Goal: Information Seeking & Learning: Find specific fact

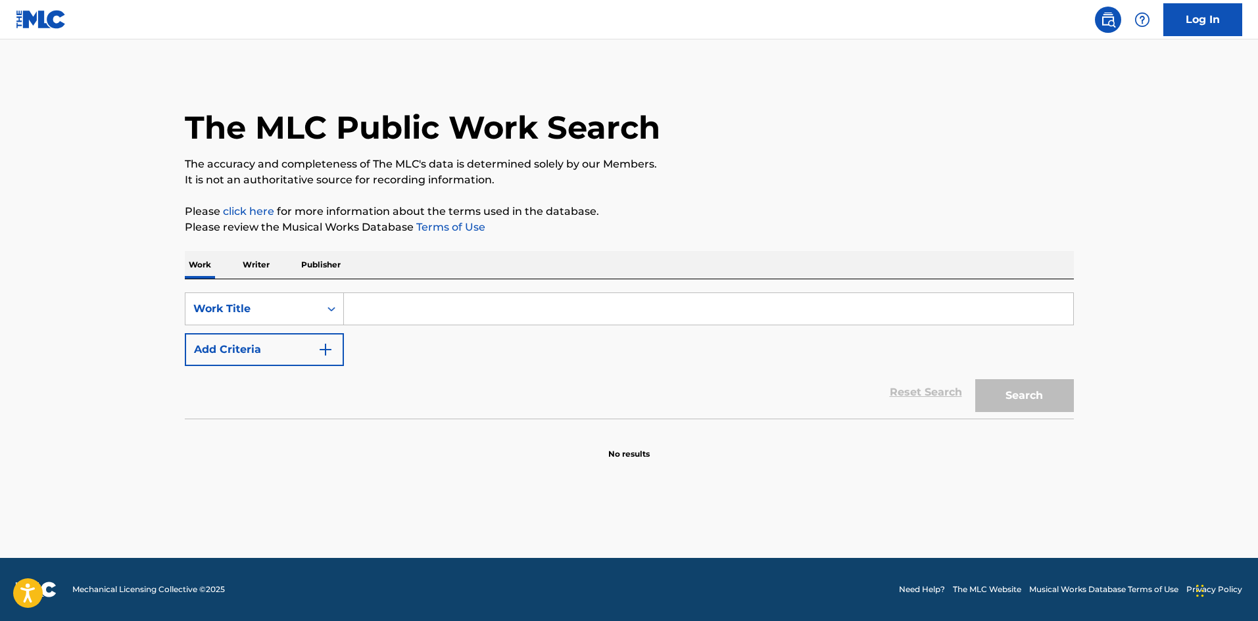
click at [416, 307] on input "Search Form" at bounding box center [708, 309] width 729 height 32
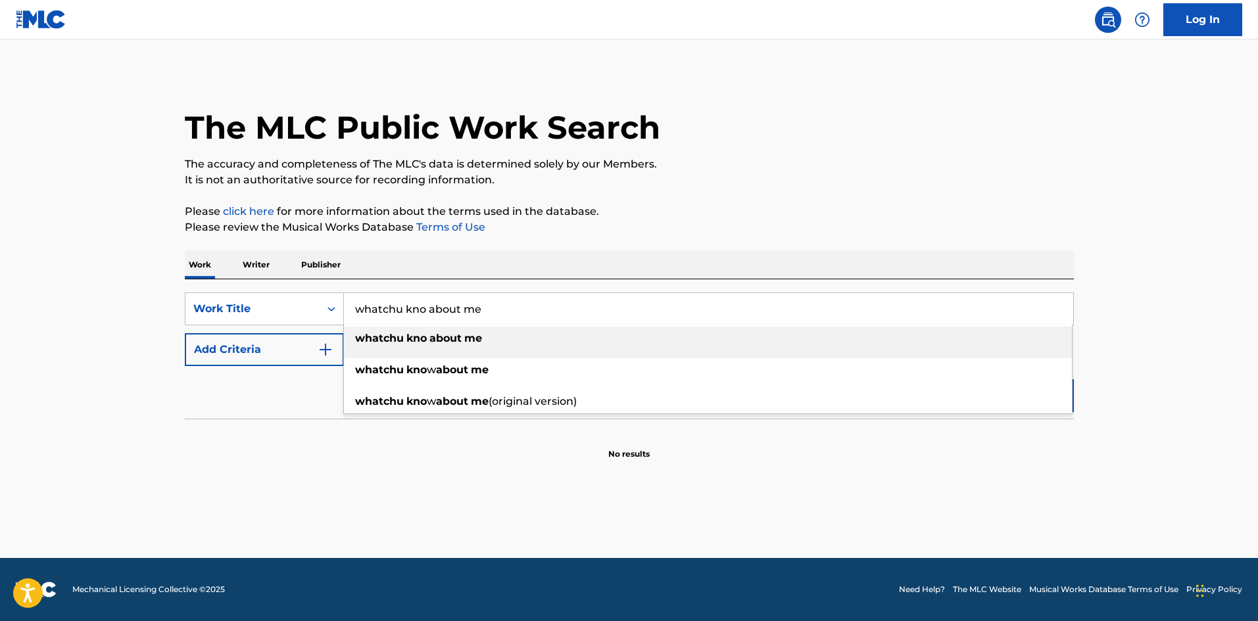
type input "whatchu kno about me"
click at [909, 183] on p "It is not an authoritative source for recording information." at bounding box center [629, 180] width 889 height 16
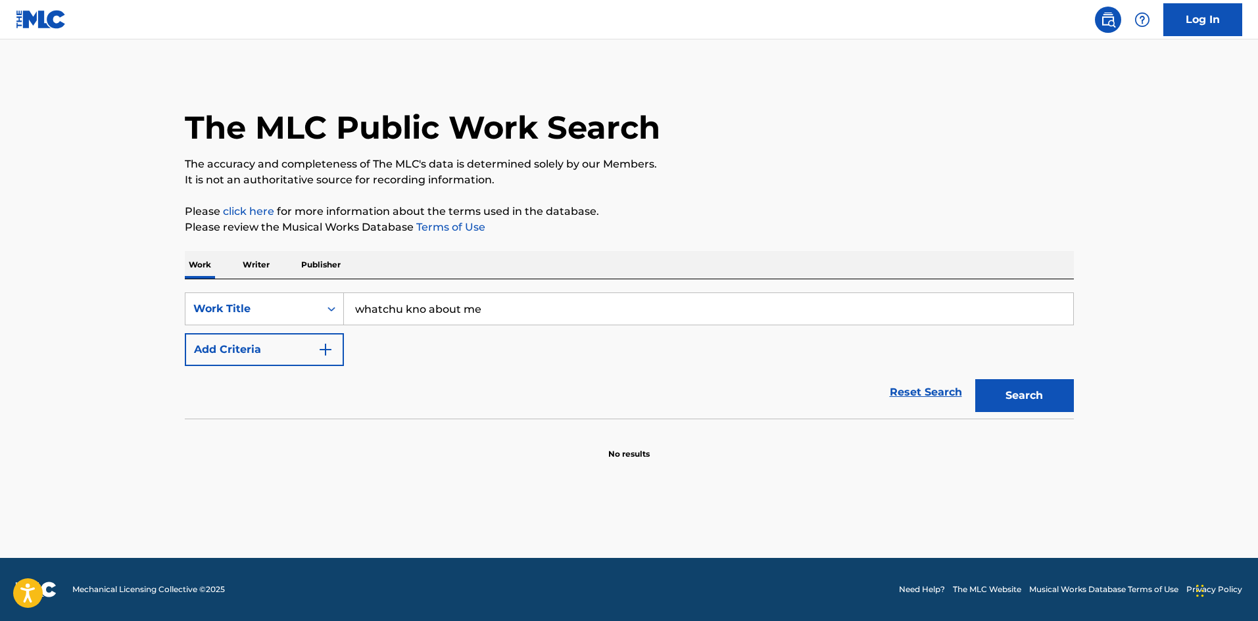
click at [1001, 392] on button "Search" at bounding box center [1024, 395] width 99 height 33
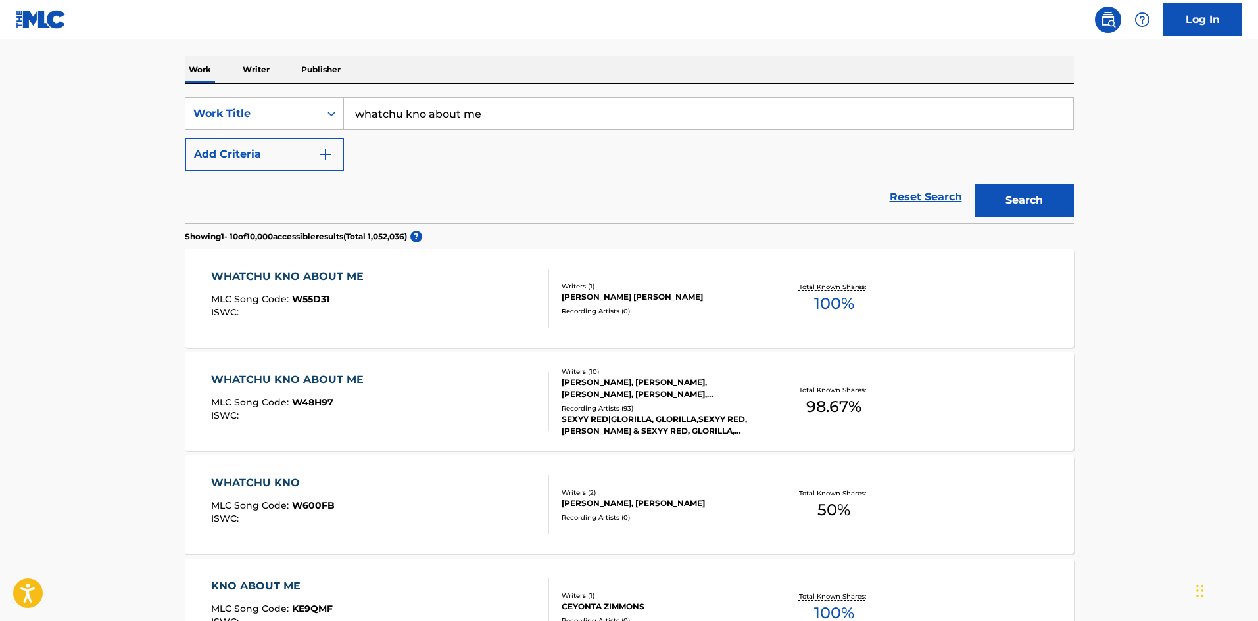
scroll to position [197, 0]
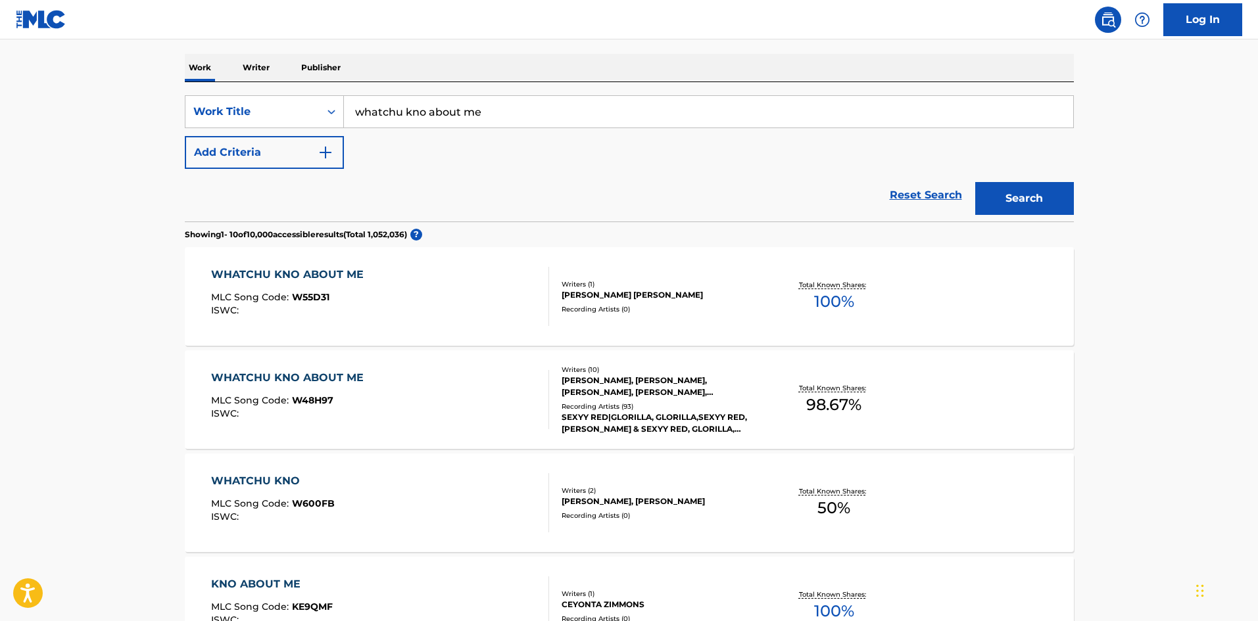
click at [257, 374] on div "WHATCHU KNO ABOUT ME" at bounding box center [290, 378] width 159 height 16
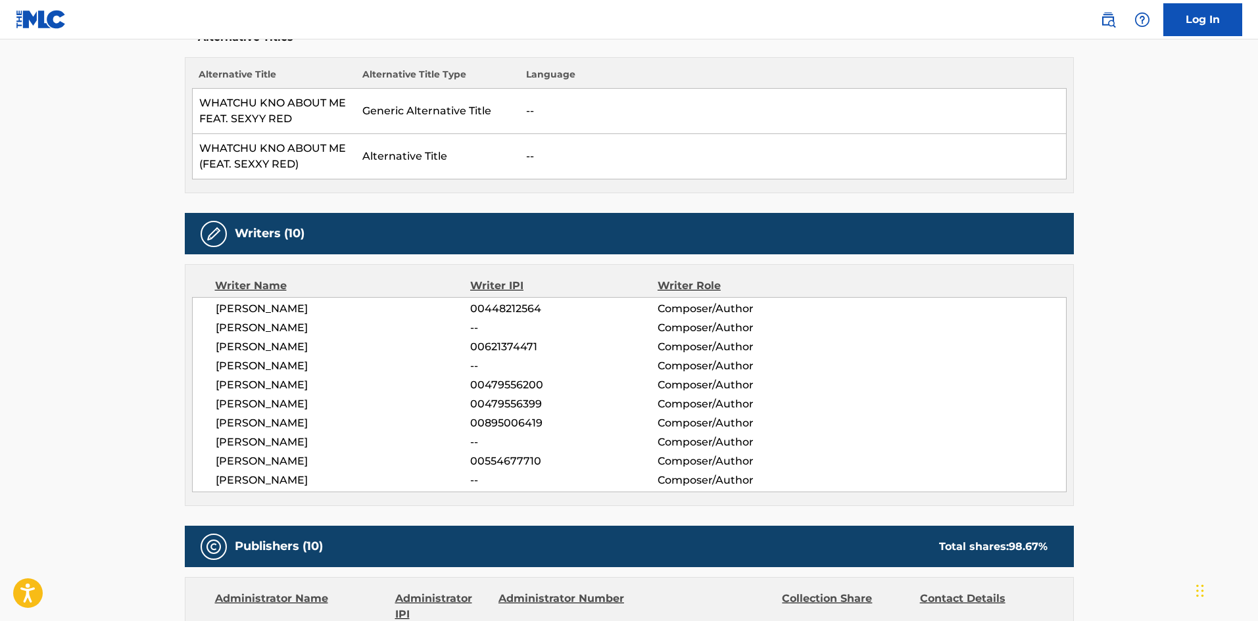
scroll to position [394, 0]
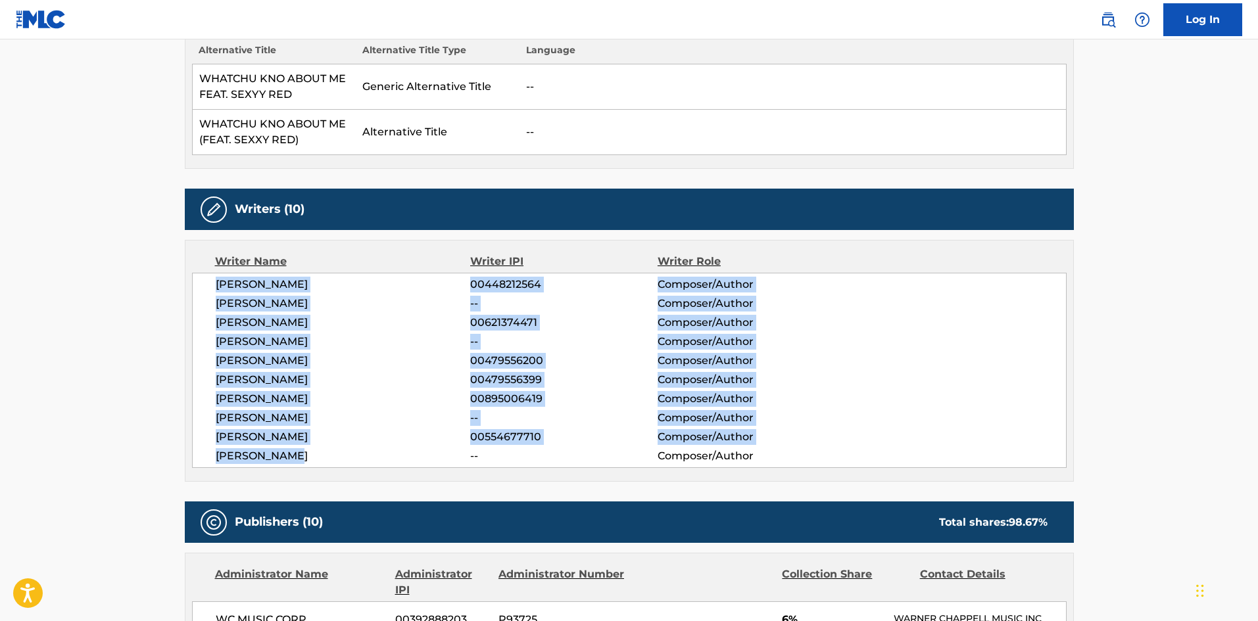
drag, startPoint x: 302, startPoint y: 458, endPoint x: 191, endPoint y: 289, distance: 201.7
click at [191, 289] on div "Writer Name Writer IPI Writer Role RONNIE JACKSON 00448212564 Composer/Author J…" at bounding box center [629, 361] width 889 height 242
copy div "RONNIE JACKSON 00448212564 Composer/Author JAVAAN ANDERSON -- Composer/Author Y…"
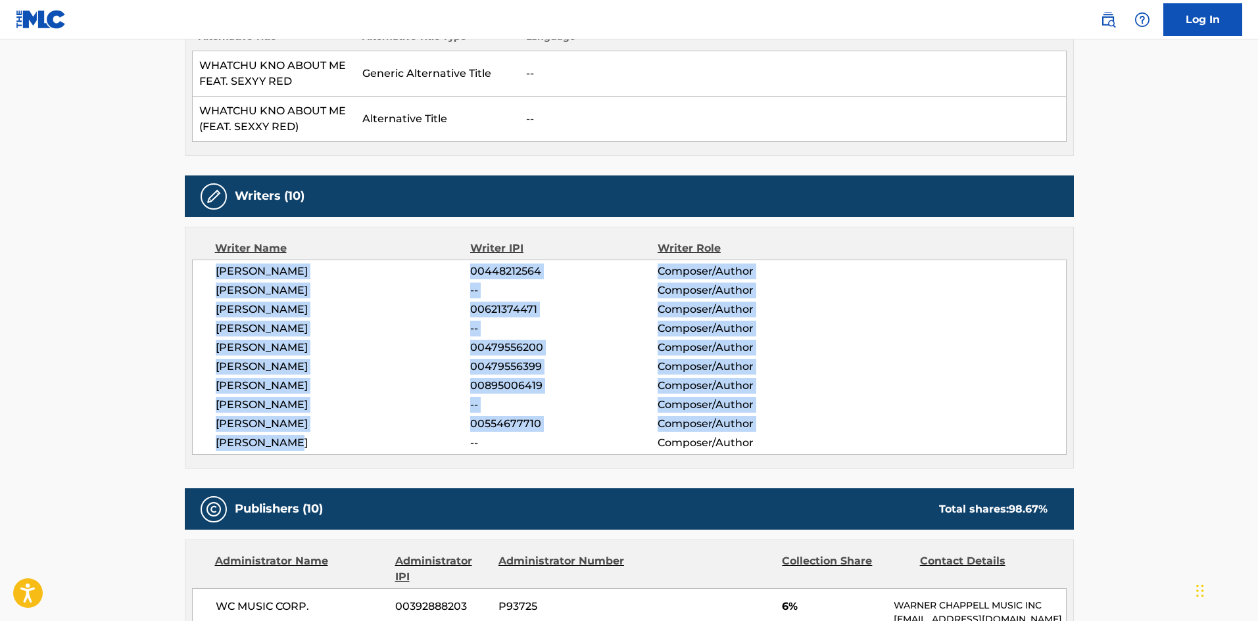
scroll to position [467, 0]
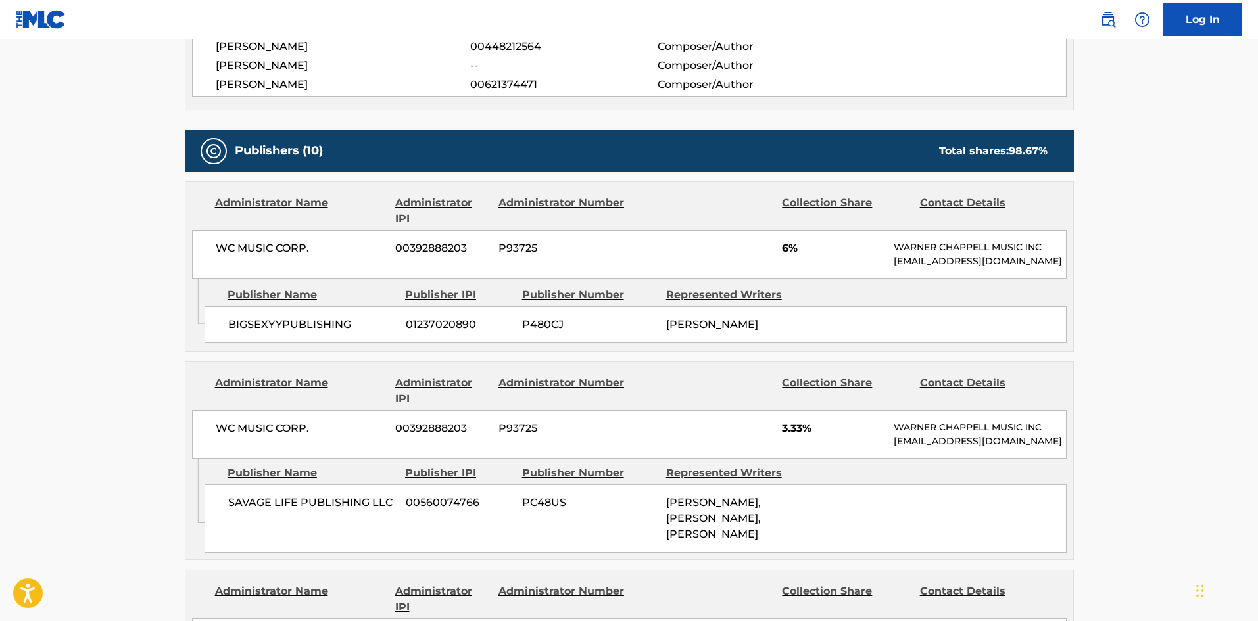
scroll to position [723, 0]
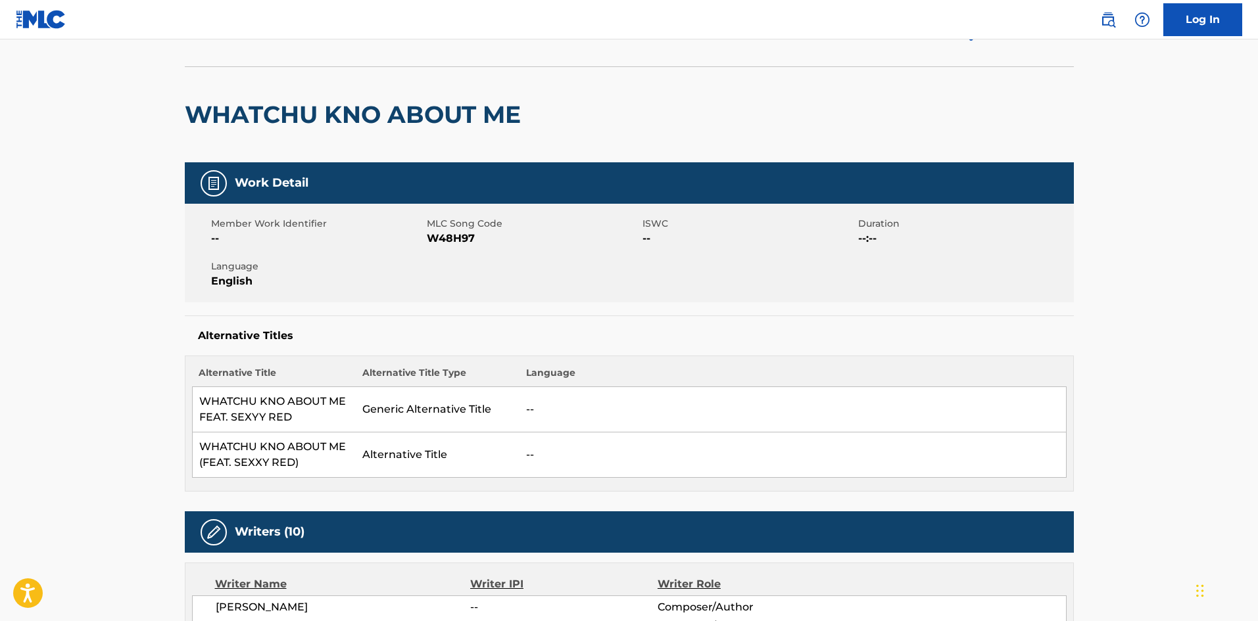
scroll to position [0, 0]
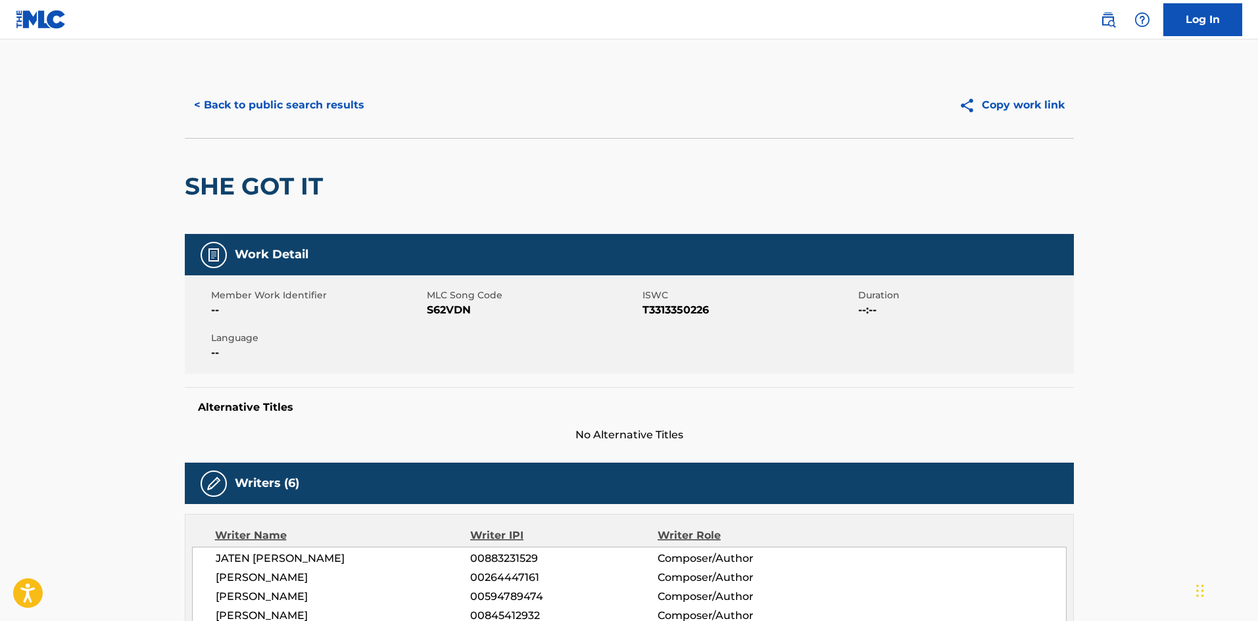
click at [268, 118] on button "< Back to public search results" at bounding box center [279, 105] width 189 height 33
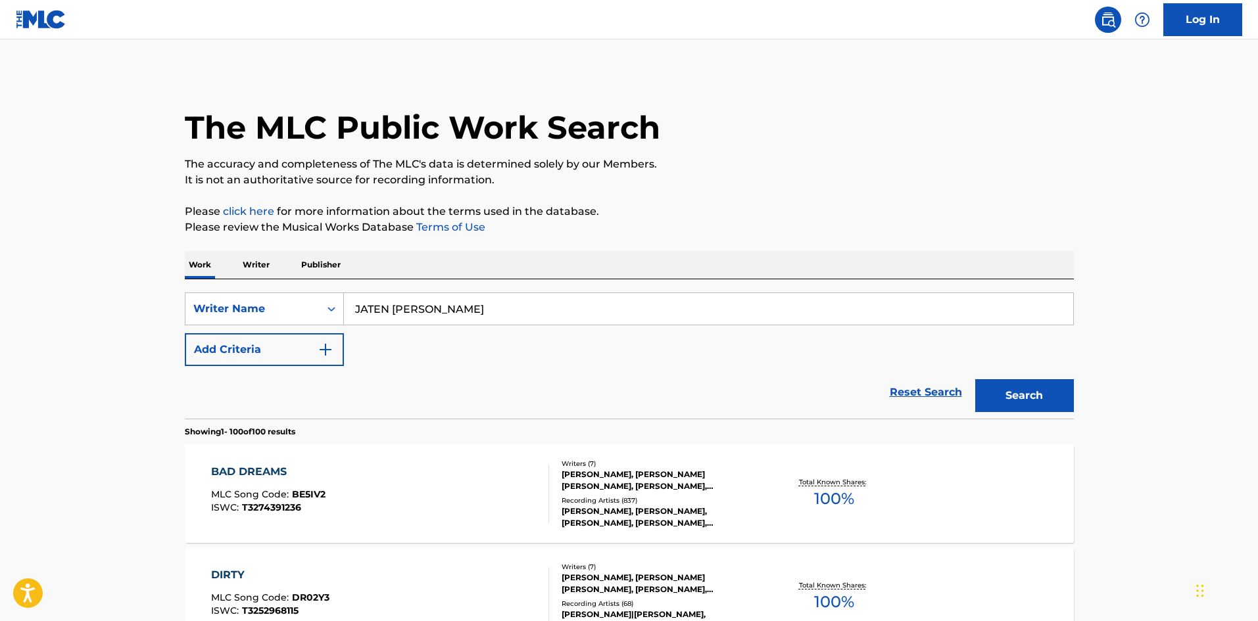
click at [279, 344] on button "Add Criteria" at bounding box center [264, 349] width 159 height 33
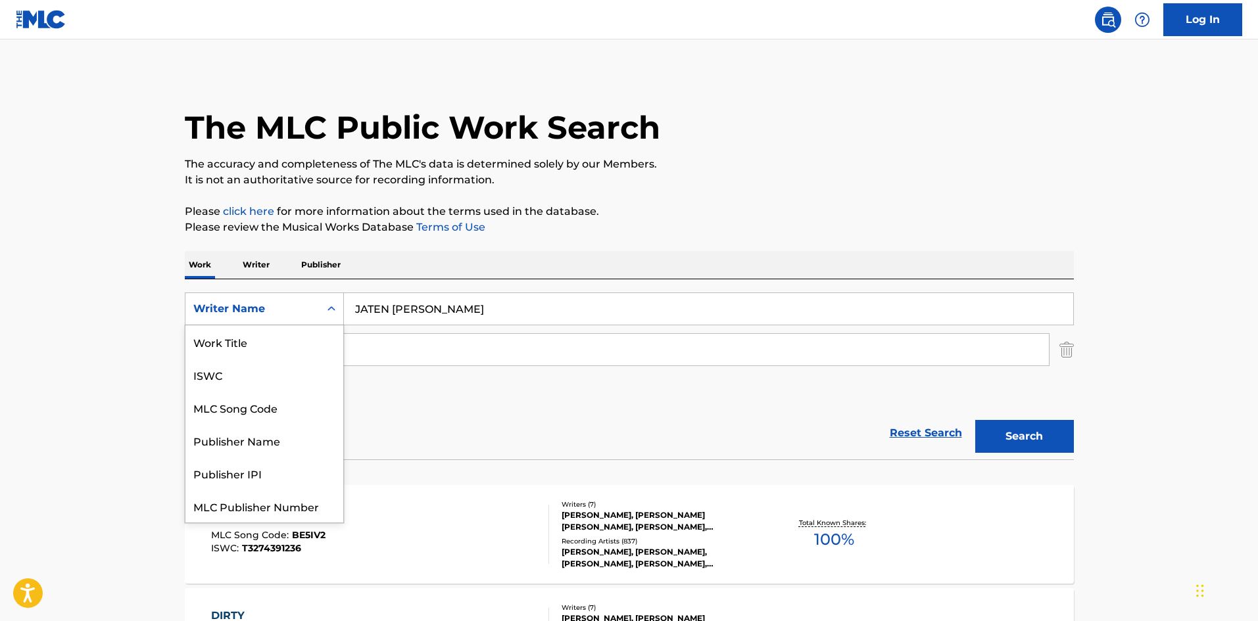
click at [277, 314] on div "Writer Name" at bounding box center [252, 309] width 118 height 16
click at [277, 348] on div "Work Title" at bounding box center [264, 341] width 158 height 33
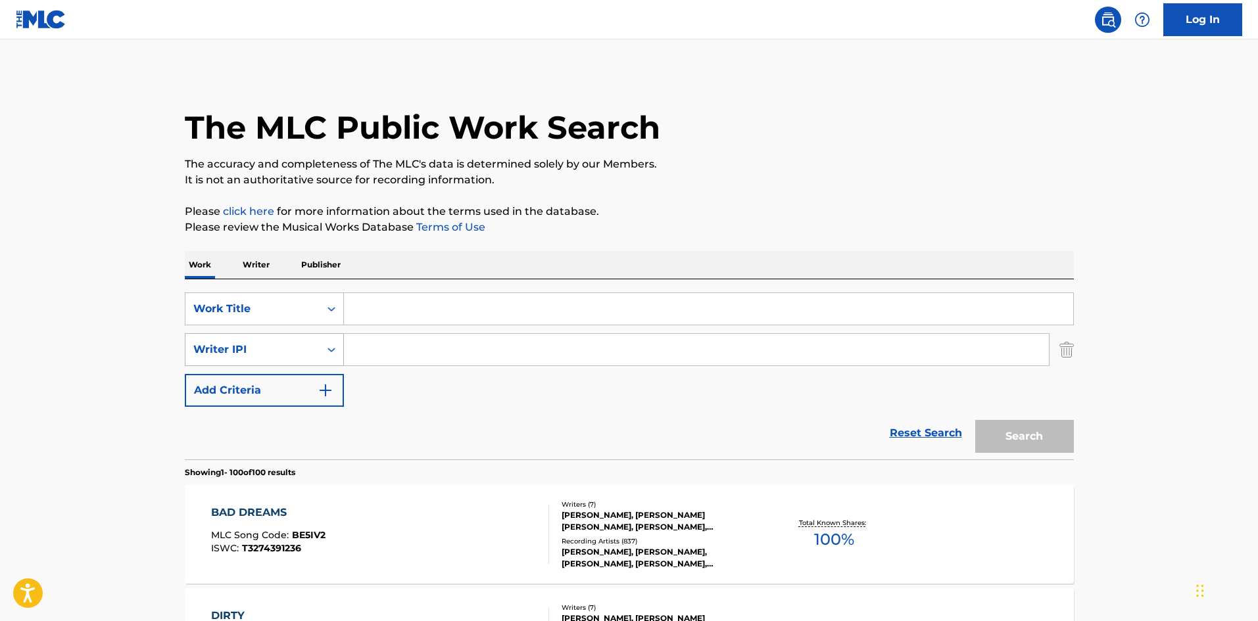
click at [277, 351] on div "Writer IPI" at bounding box center [252, 350] width 118 height 16
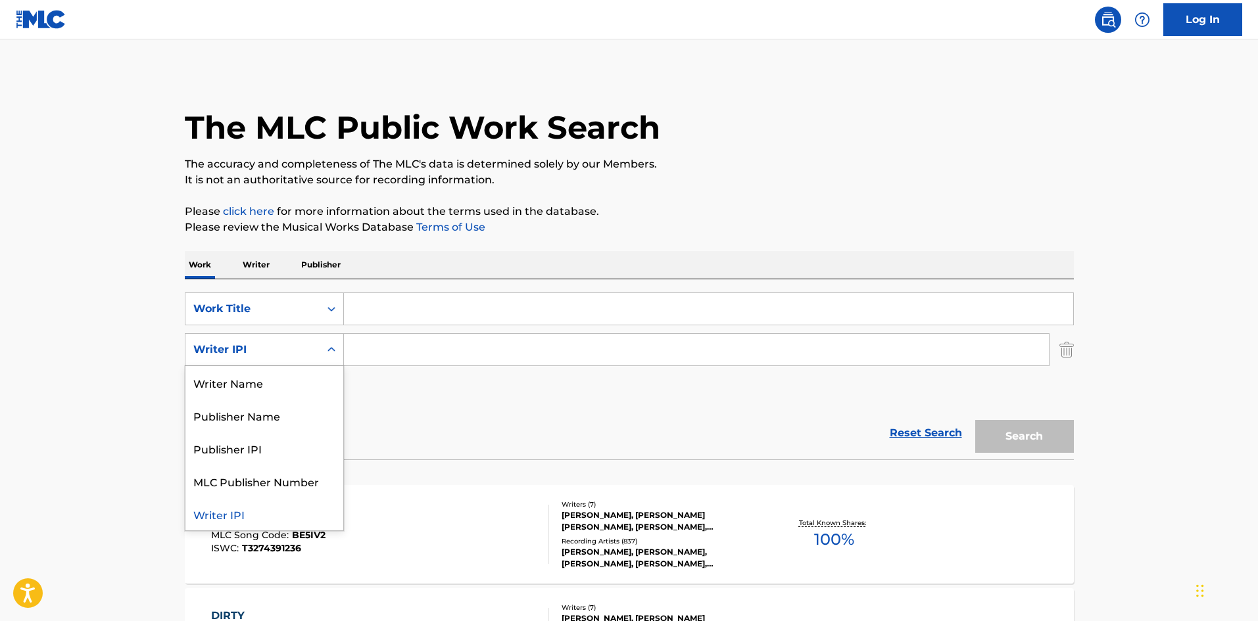
click at [276, 373] on div "Writer Name" at bounding box center [264, 382] width 158 height 33
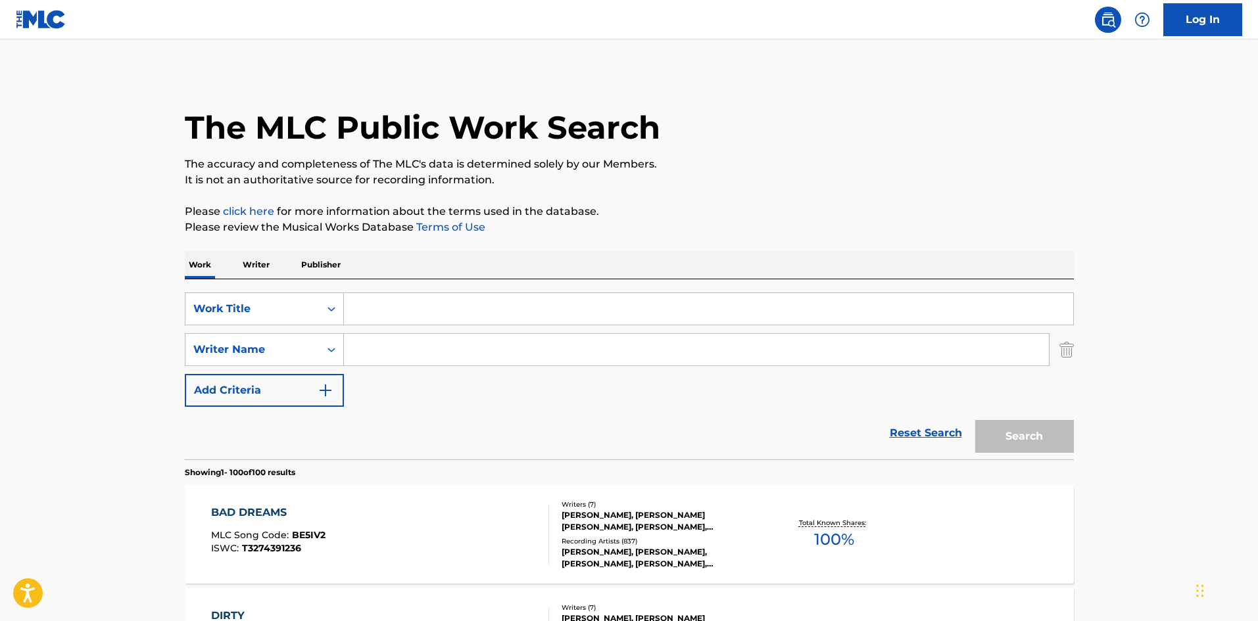
click at [429, 300] on input "Search Form" at bounding box center [708, 309] width 729 height 32
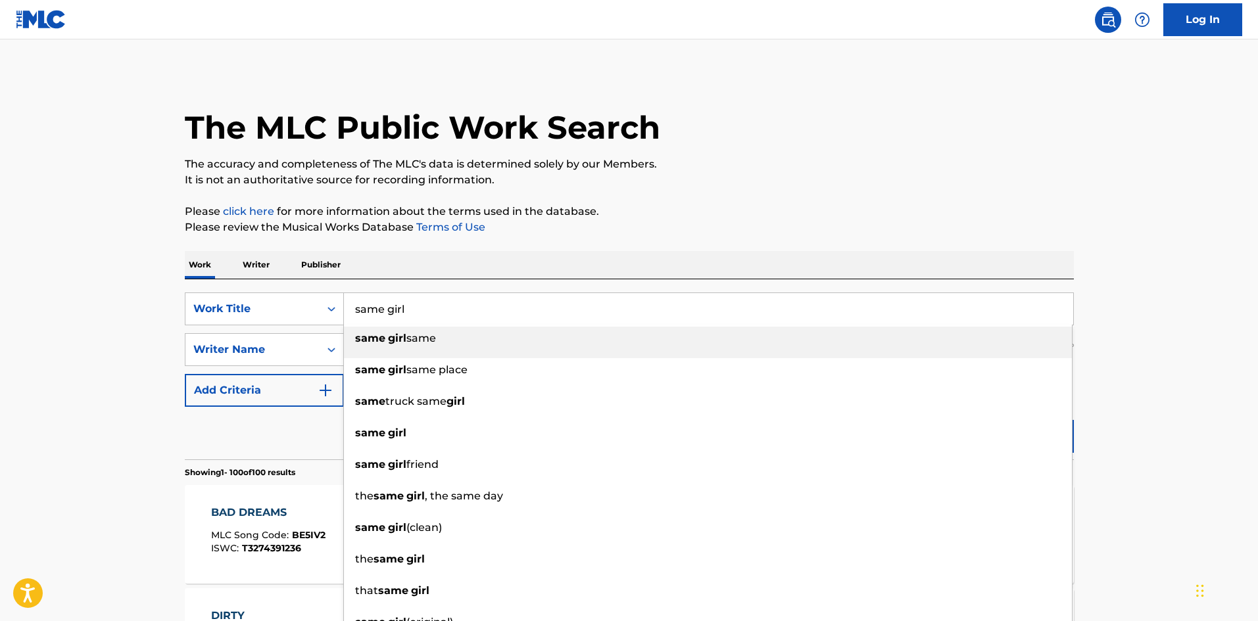
type input "same girl"
click at [467, 287] on div "SearchWithCriteria6293acf6-5b01-44bb-b3ee-870a2f07dcad Work Title same girl sam…" at bounding box center [629, 369] width 889 height 180
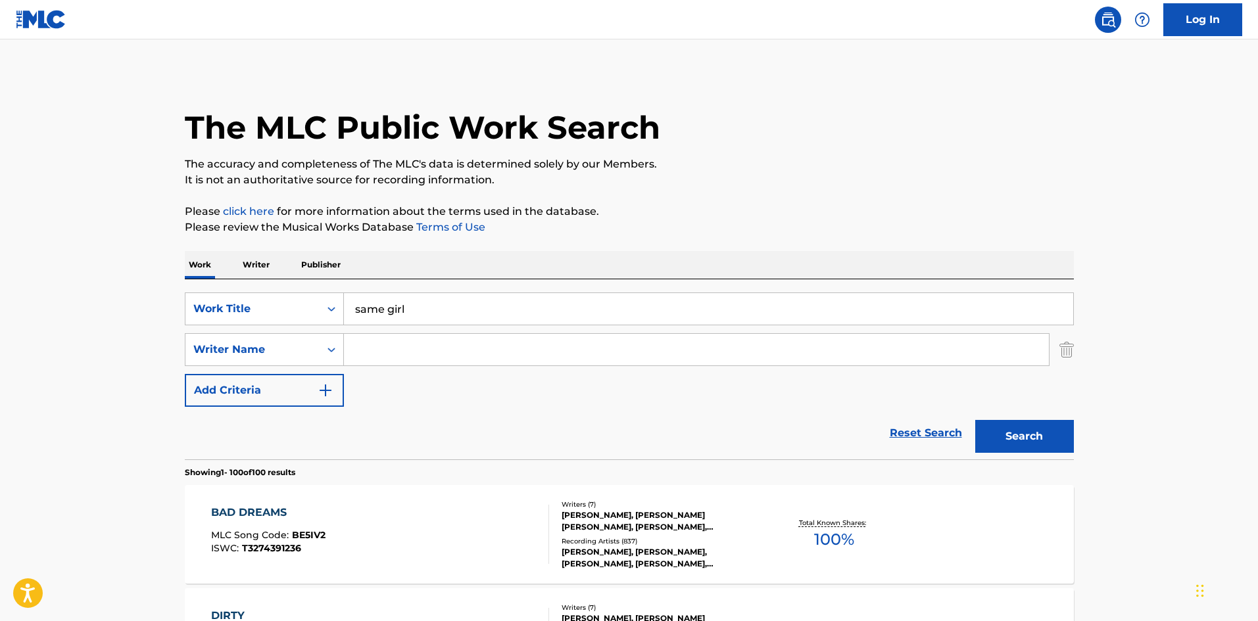
click at [467, 354] on input "Search Form" at bounding box center [696, 350] width 705 height 32
type input "[PERSON_NAME]"
click at [975, 420] on button "Search" at bounding box center [1024, 436] width 99 height 33
drag, startPoint x: 449, startPoint y: 358, endPoint x: 376, endPoint y: 356, distance: 73.0
click at [376, 356] on input "[PERSON_NAME]" at bounding box center [696, 350] width 705 height 32
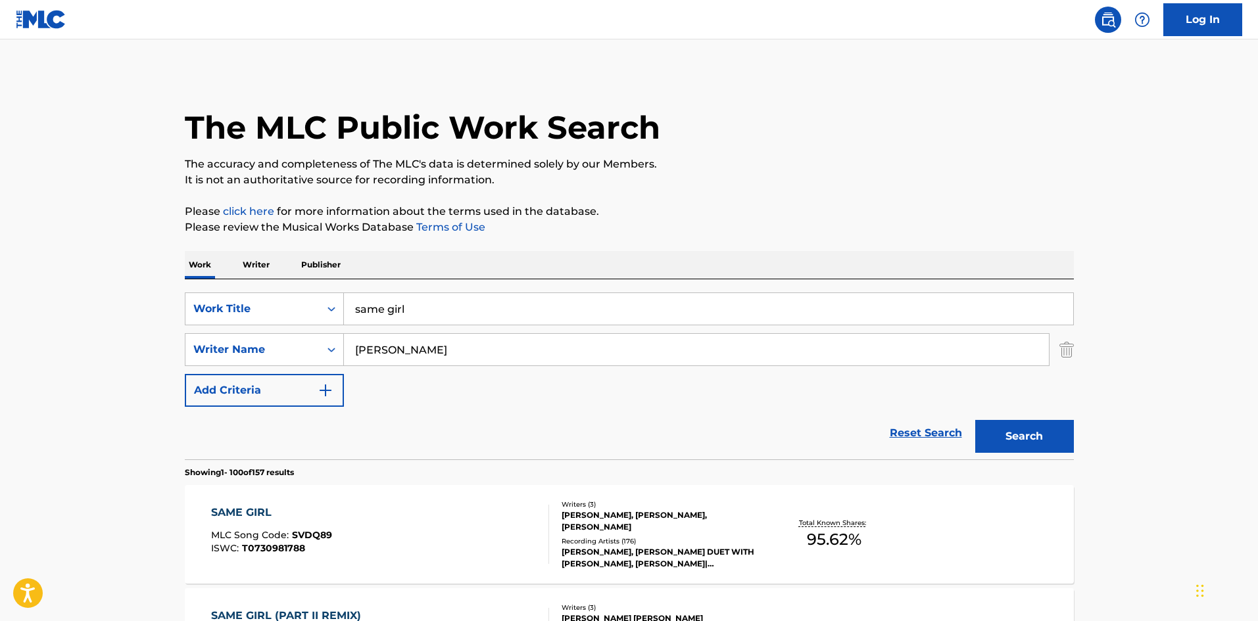
click at [259, 506] on div "SAME GIRL" at bounding box center [271, 513] width 121 height 16
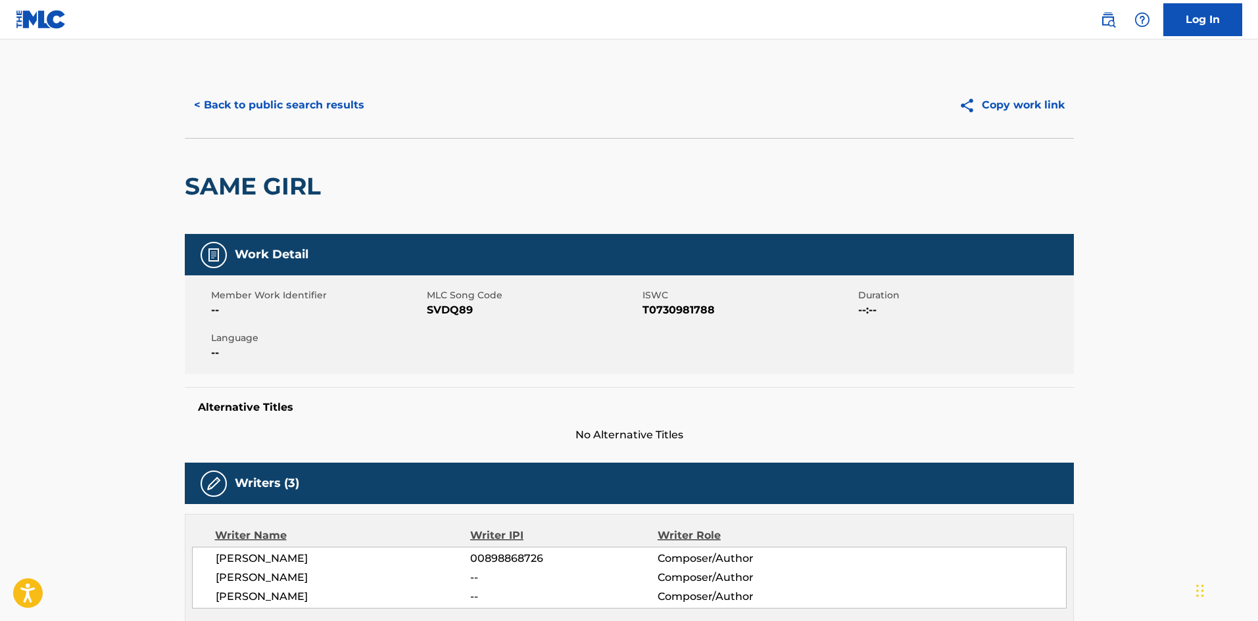
scroll to position [66, 0]
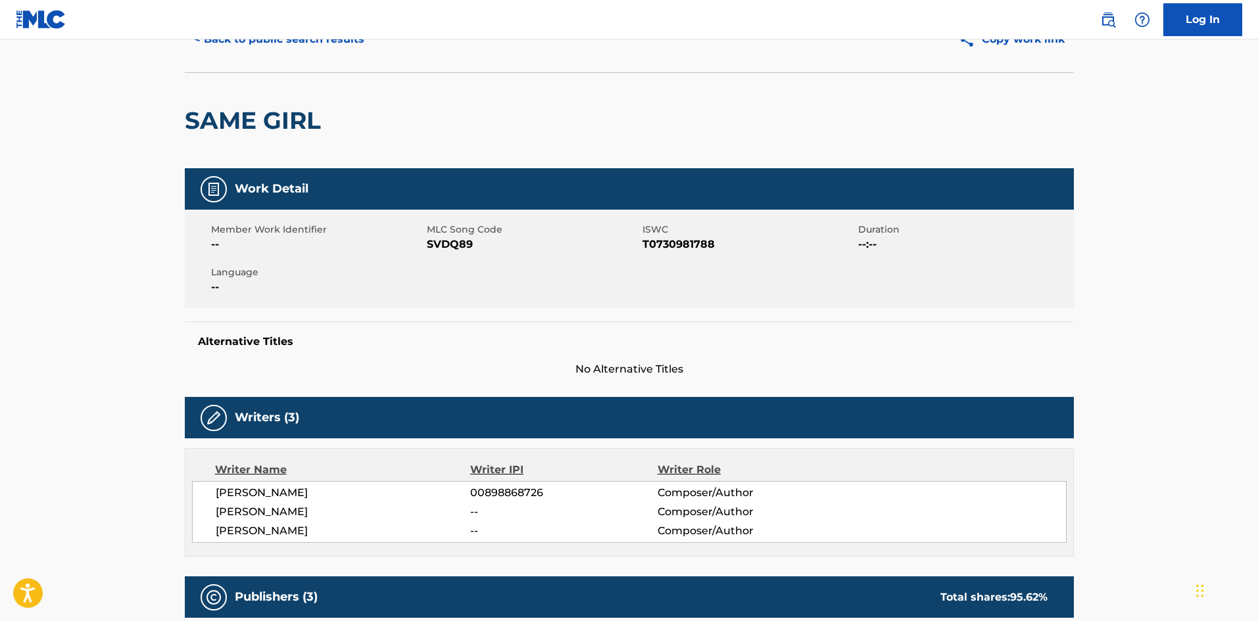
drag, startPoint x: 329, startPoint y: 527, endPoint x: 196, endPoint y: 490, distance: 138.4
click at [196, 490] on div "[PERSON_NAME] 00898868726 Composer/Author [PERSON_NAME] -- Composer/Author [PER…" at bounding box center [629, 512] width 874 height 62
copy div "[PERSON_NAME] 00898868726 Composer/Author [PERSON_NAME] -- Composer/Author [PER…"
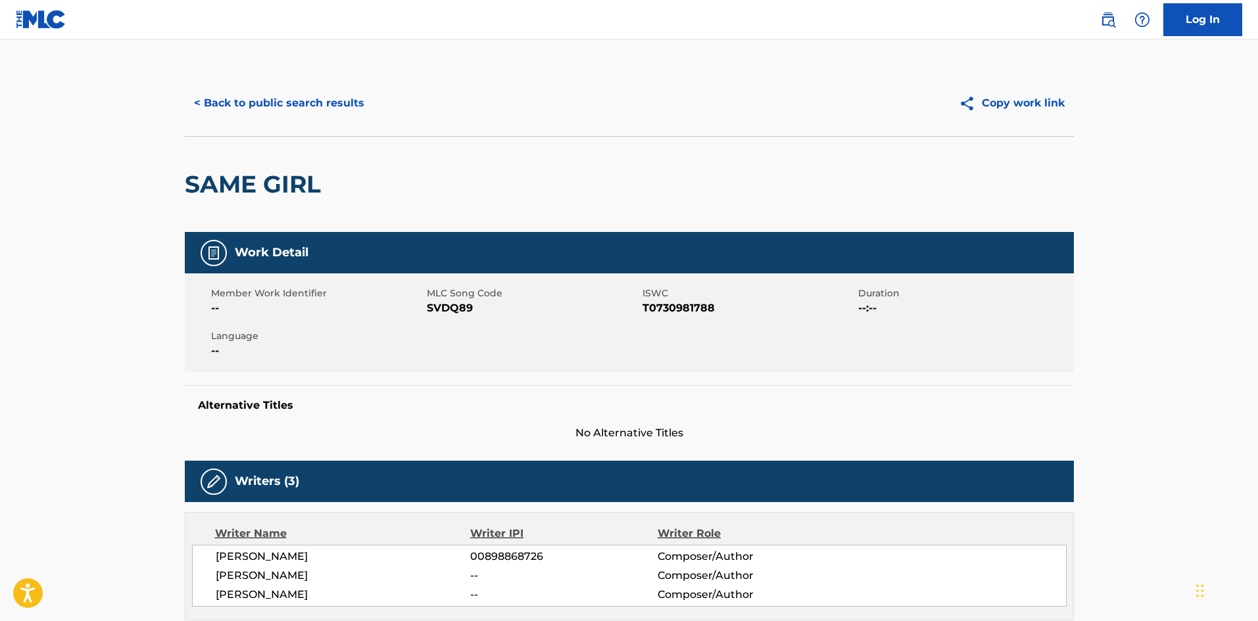
scroll to position [0, 0]
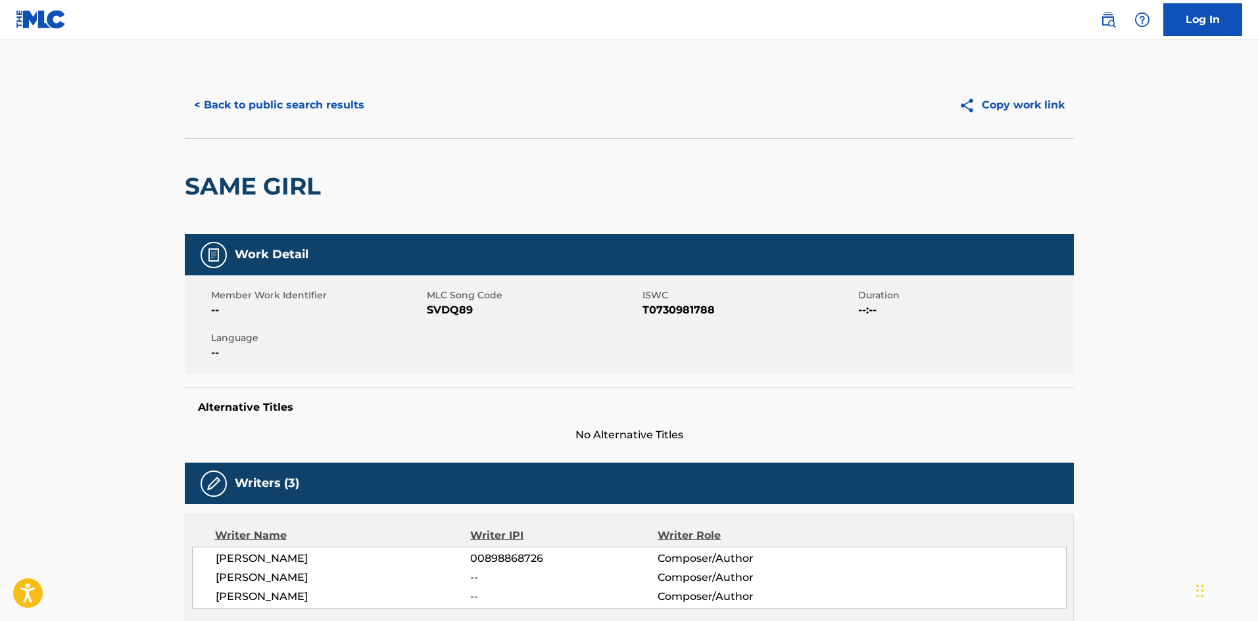
click at [289, 97] on button "< Back to public search results" at bounding box center [279, 105] width 189 height 33
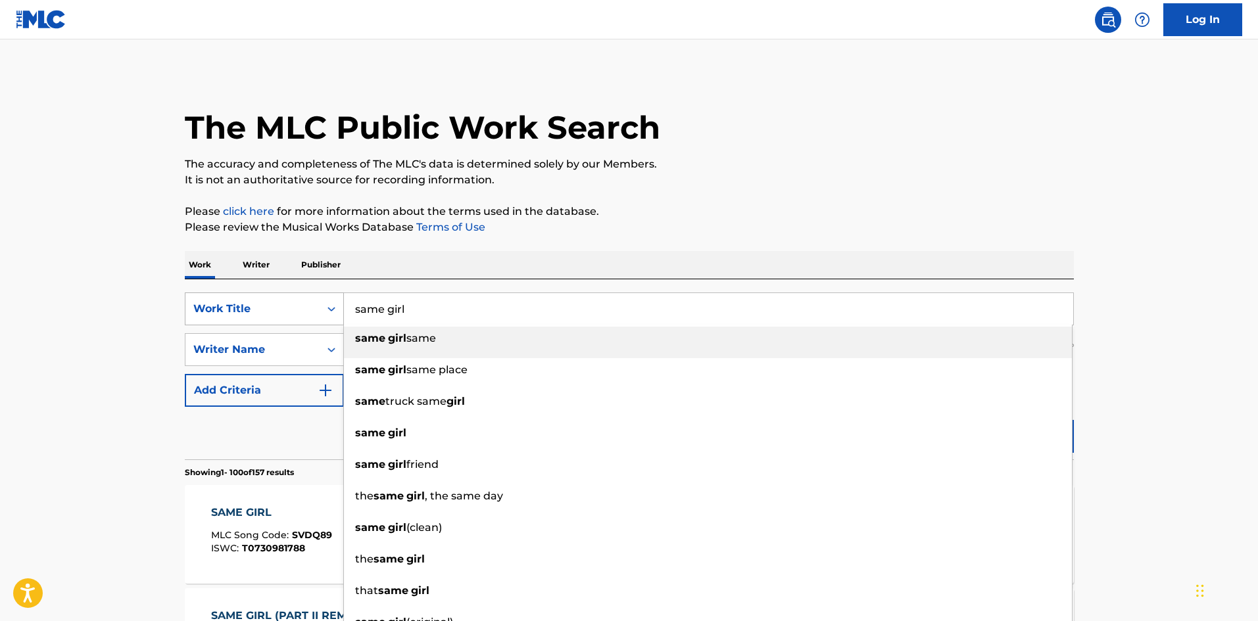
drag, startPoint x: 417, startPoint y: 313, endPoint x: 291, endPoint y: 302, distance: 126.7
click at [291, 302] on div "SearchWithCriteria6293acf6-5b01-44bb-b3ee-870a2f07dcad Work Title same girl sam…" at bounding box center [629, 309] width 889 height 33
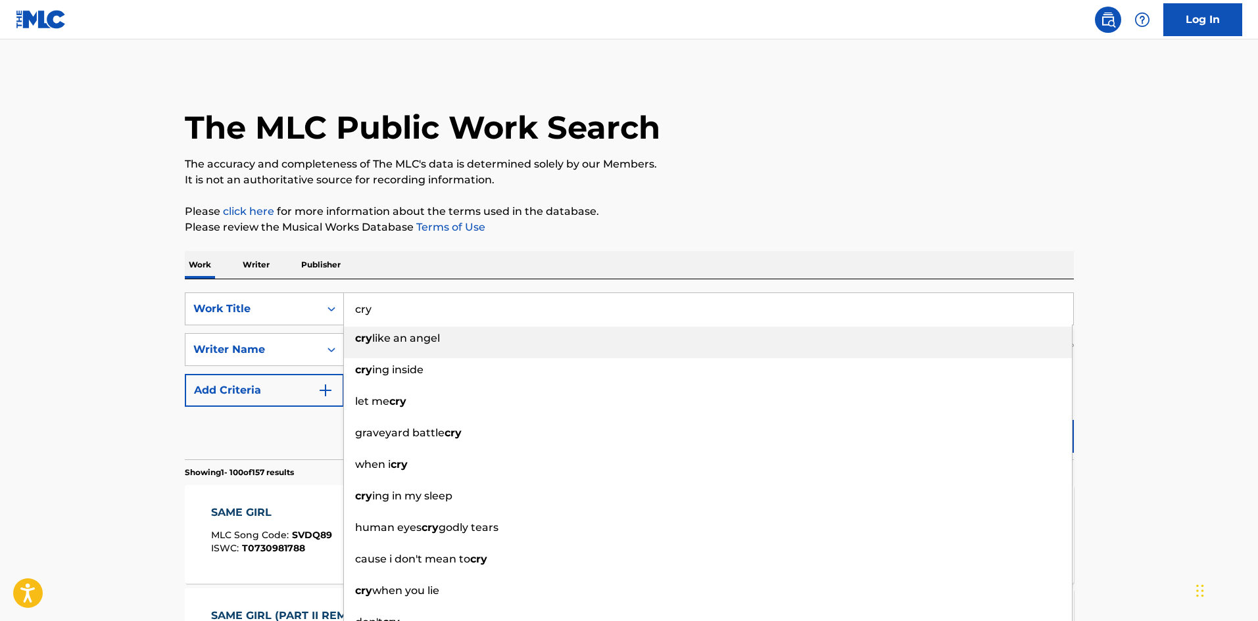
type input "cry"
click at [880, 184] on p "It is not an authoritative source for recording information." at bounding box center [629, 180] width 889 height 16
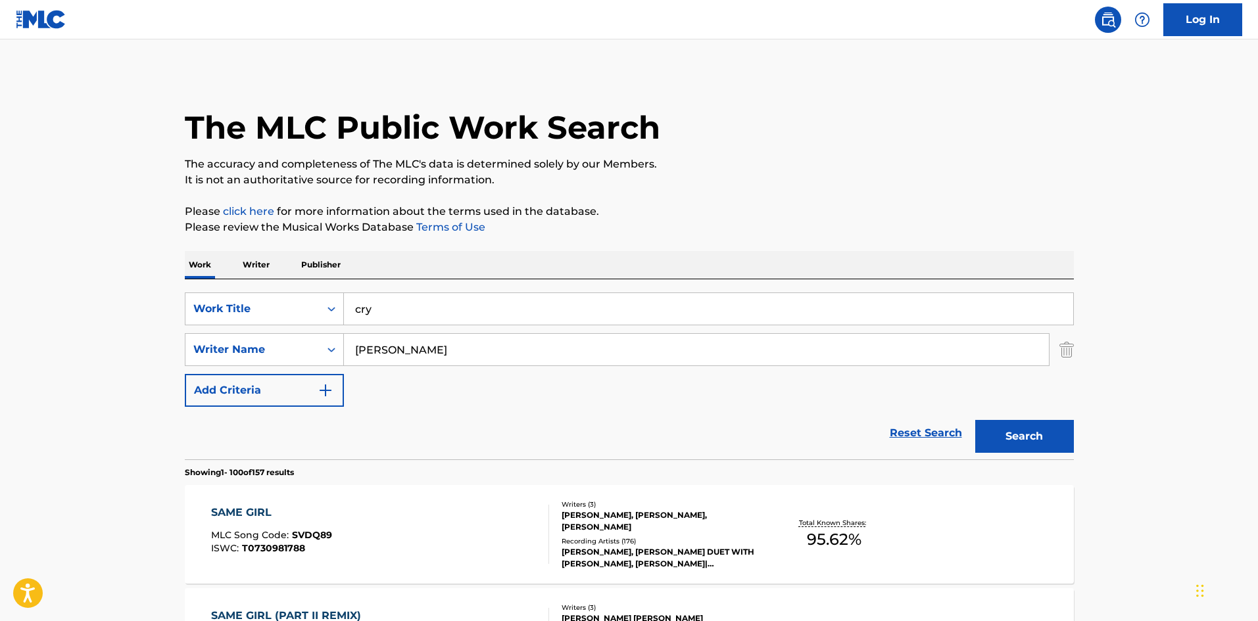
click at [1021, 423] on button "Search" at bounding box center [1024, 436] width 99 height 33
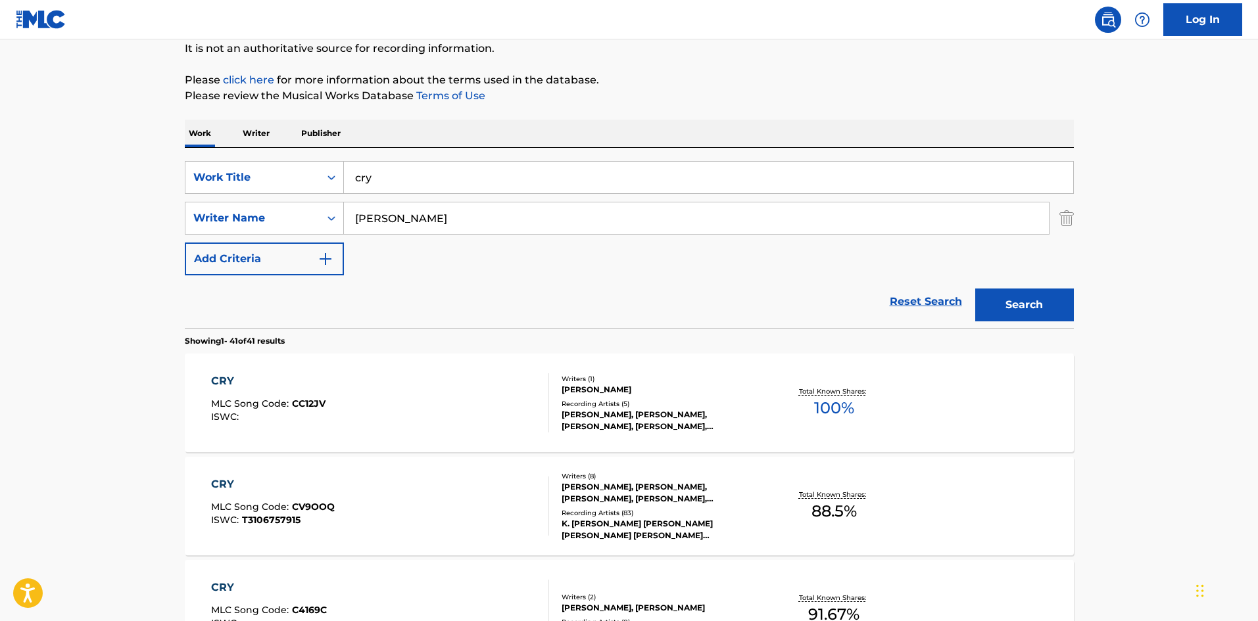
scroll to position [197, 0]
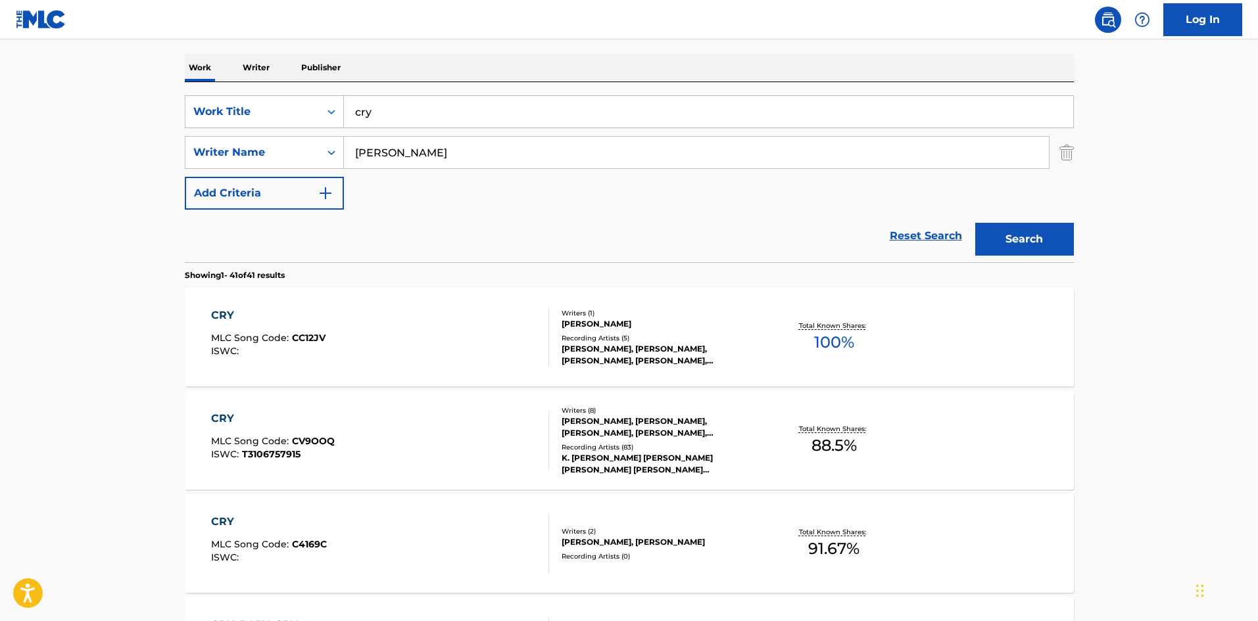
click at [229, 414] on div "CRY" at bounding box center [273, 419] width 124 height 16
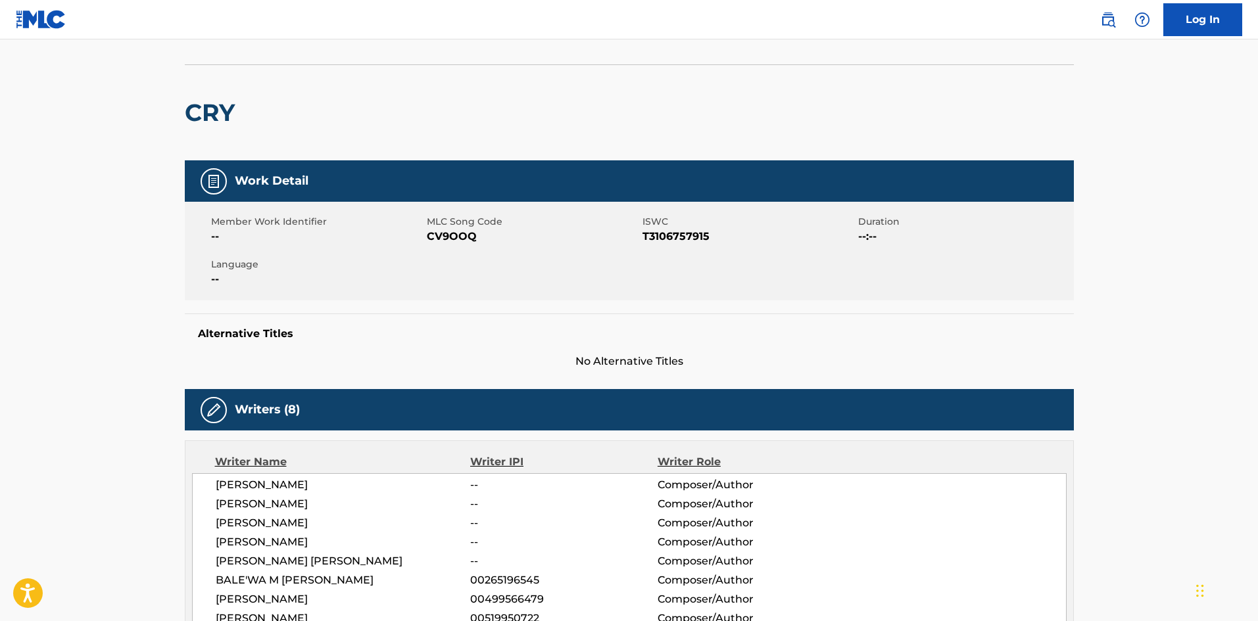
scroll to position [197, 0]
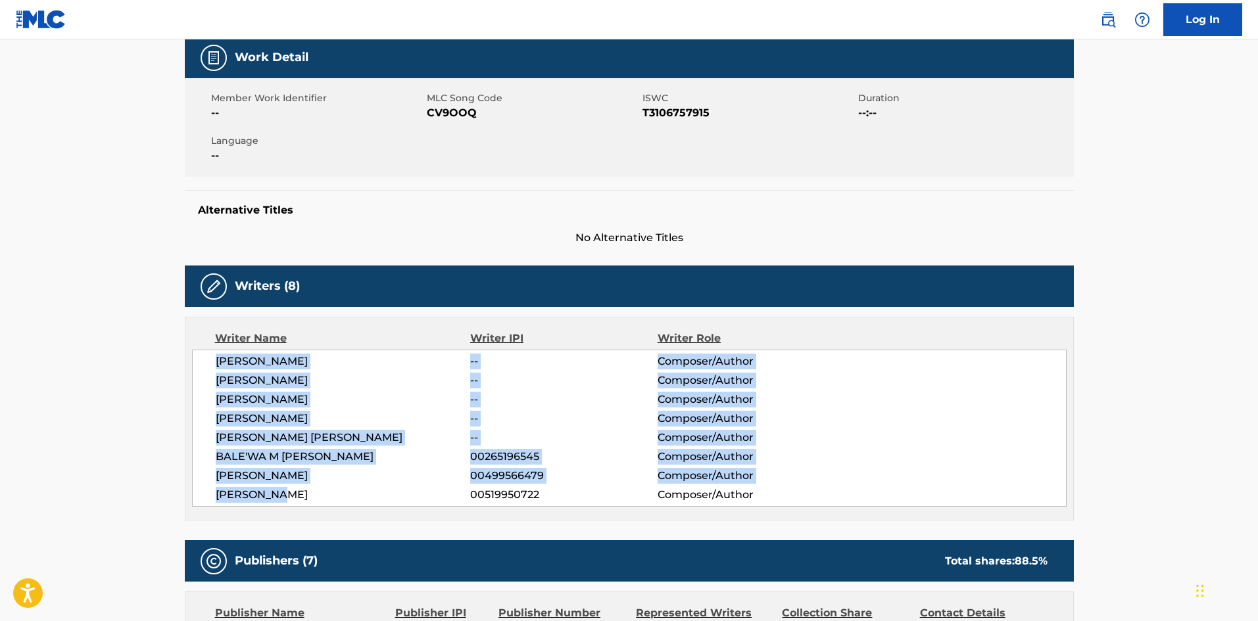
drag, startPoint x: 291, startPoint y: 492, endPoint x: 188, endPoint y: 360, distance: 167.7
click at [188, 360] on div "Writer Name Writer IPI Writer Role [PERSON_NAME] -- Composer/Author [PERSON_NAM…" at bounding box center [629, 419] width 889 height 204
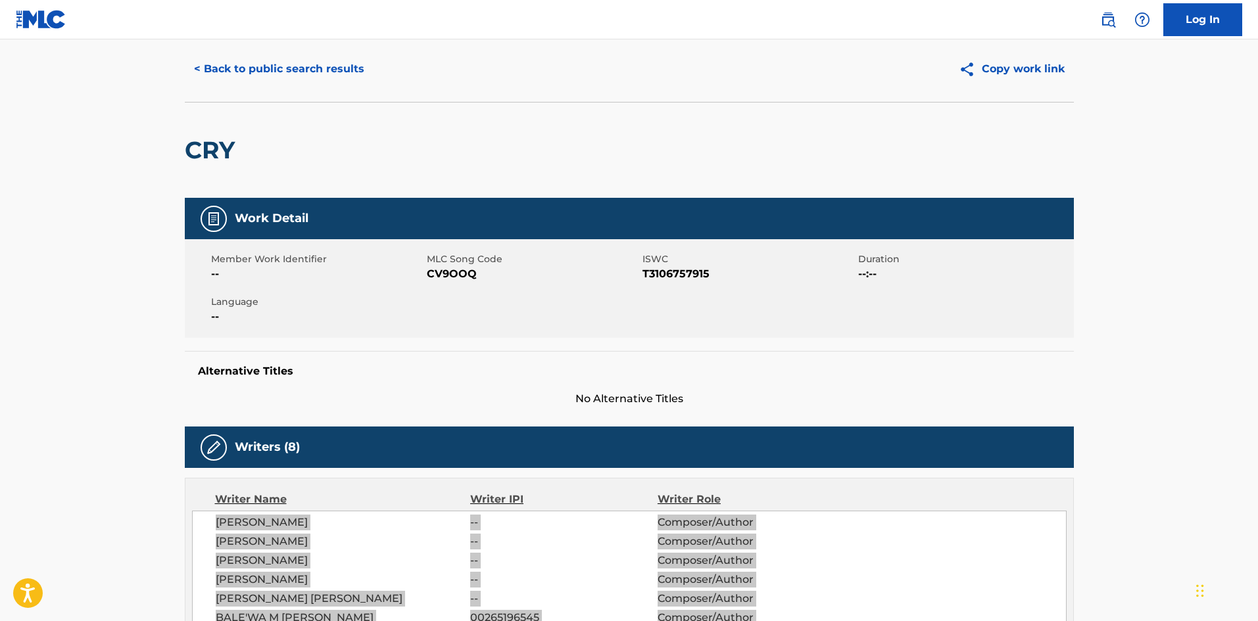
scroll to position [0, 0]
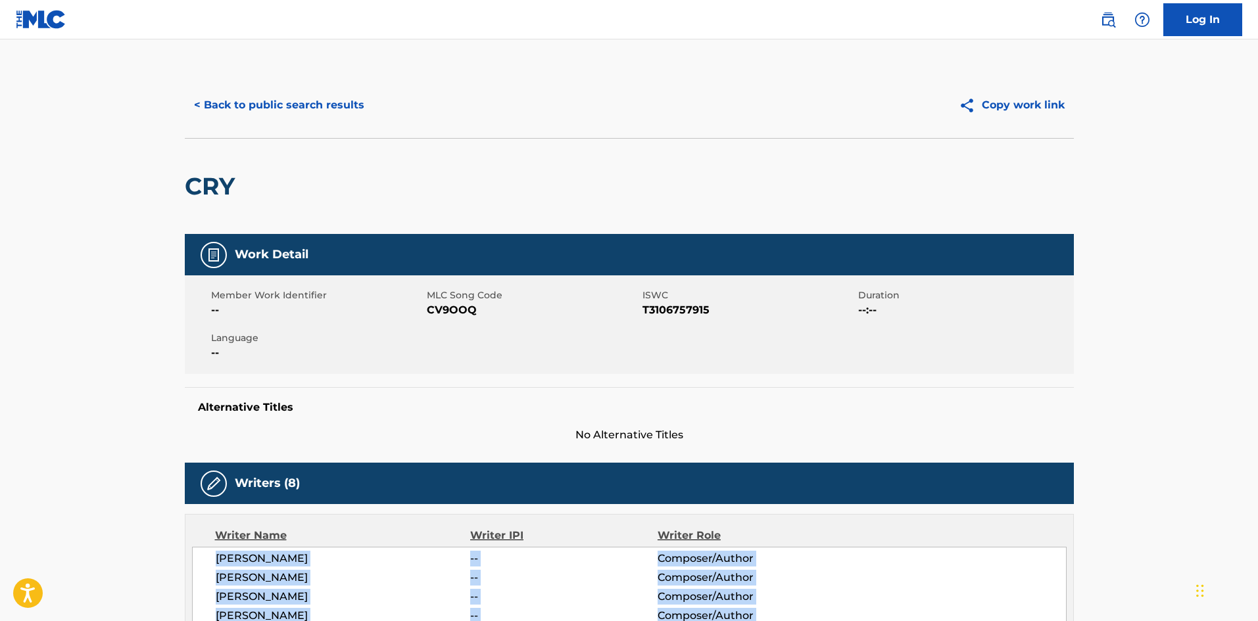
click at [248, 107] on button "< Back to public search results" at bounding box center [279, 105] width 189 height 33
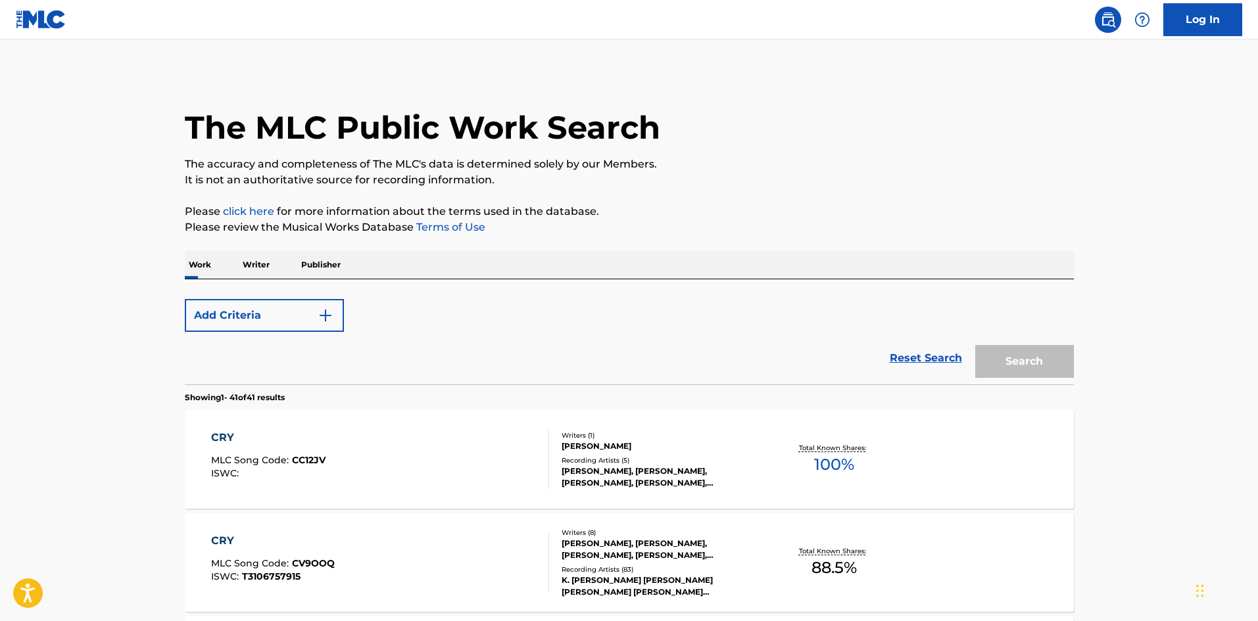
scroll to position [197, 0]
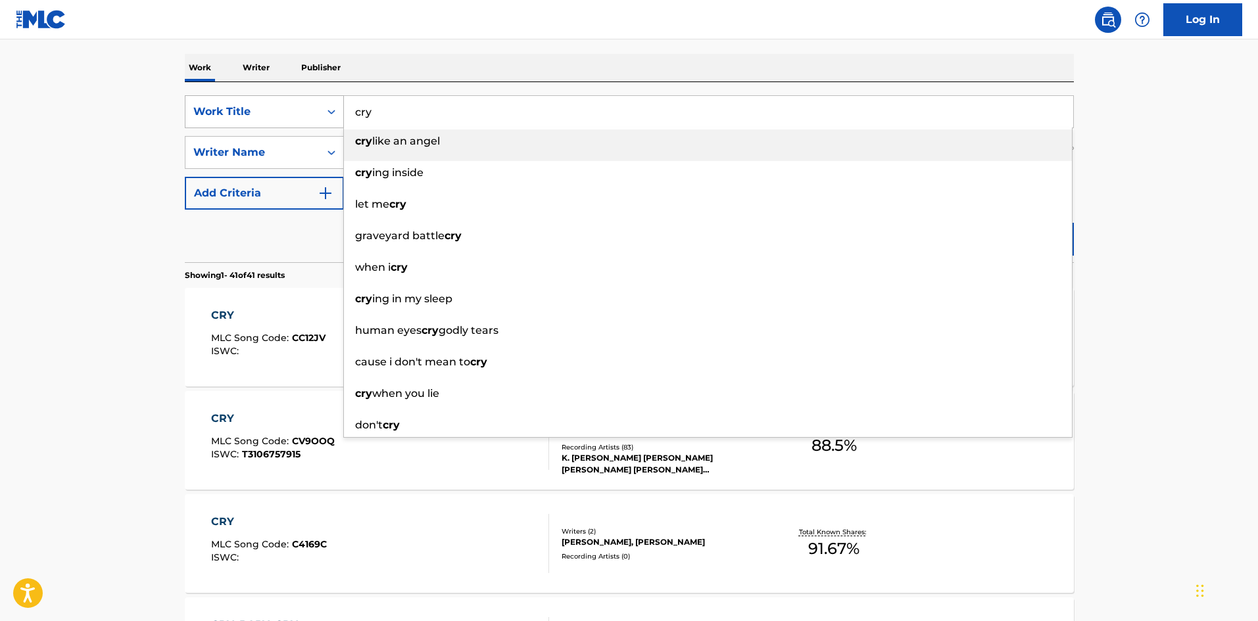
drag, startPoint x: 405, startPoint y: 118, endPoint x: 308, endPoint y: 105, distance: 98.3
click at [308, 105] on div "SearchWithCriteria6293acf6-5b01-44bb-b3ee-870a2f07dcad Work Title cry cry like …" at bounding box center [629, 111] width 889 height 33
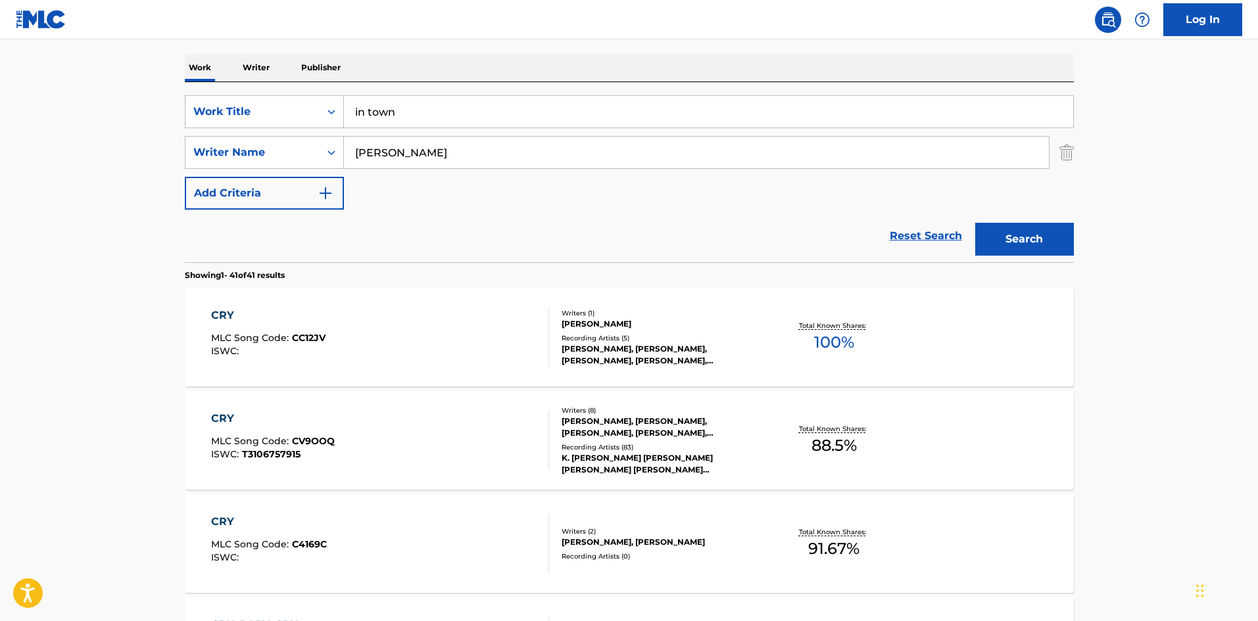
type input "in town"
click at [1063, 243] on button "Search" at bounding box center [1024, 239] width 99 height 33
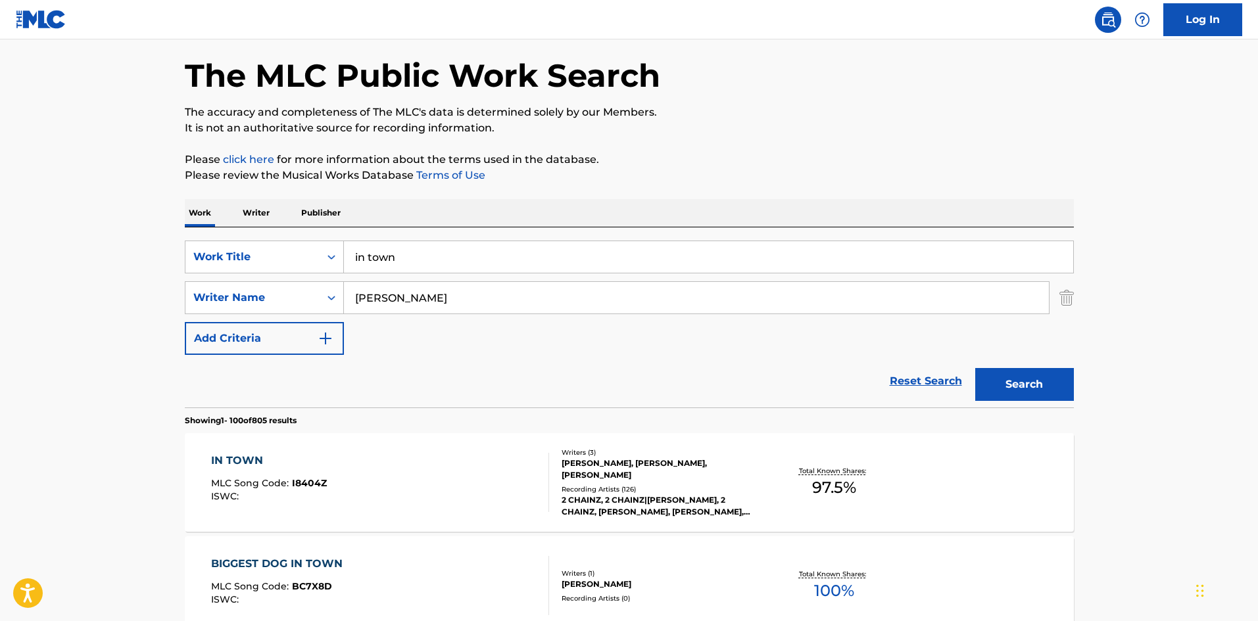
scroll to position [131, 0]
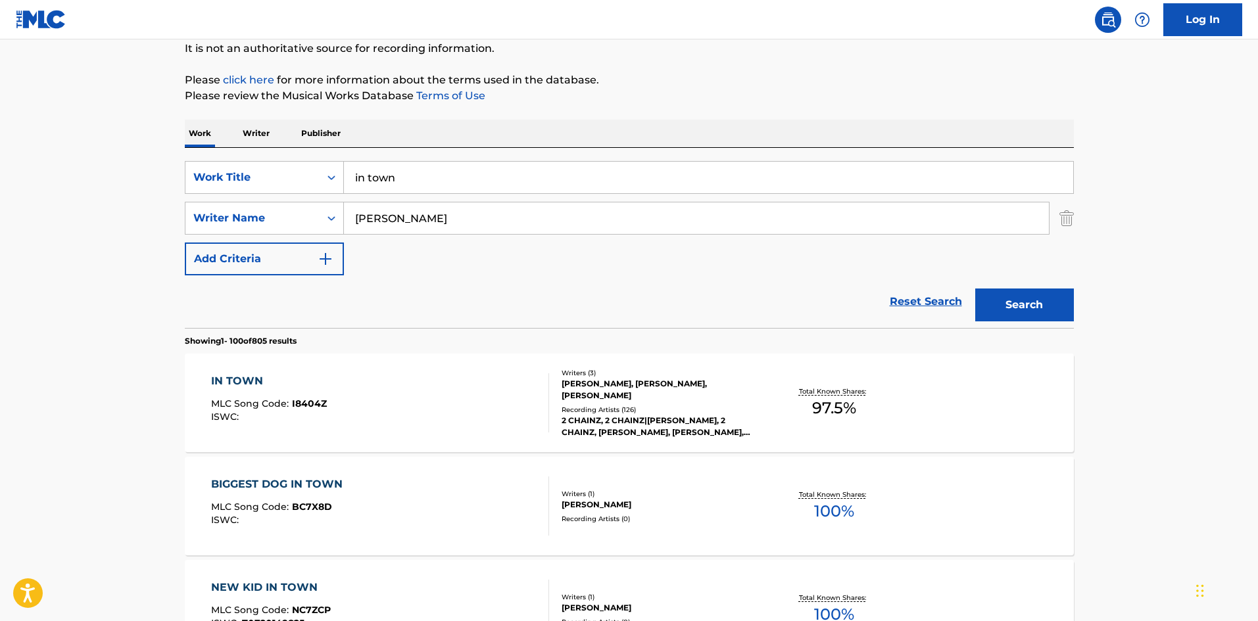
click at [242, 385] on div "IN TOWN" at bounding box center [269, 381] width 116 height 16
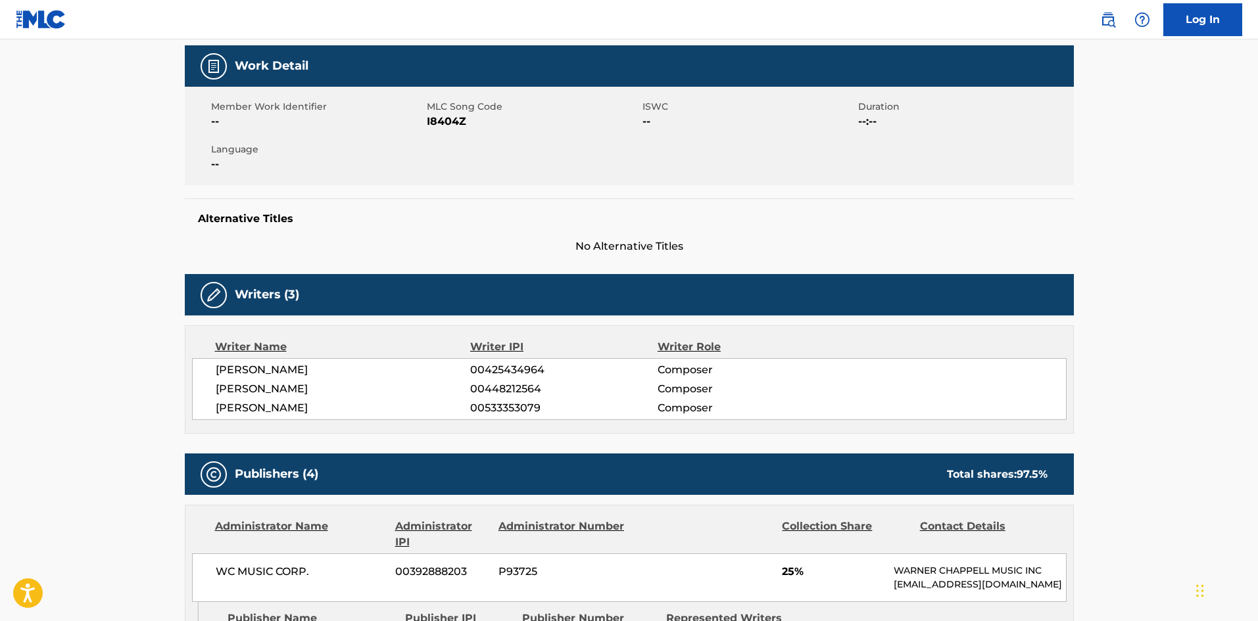
scroll to position [263, 0]
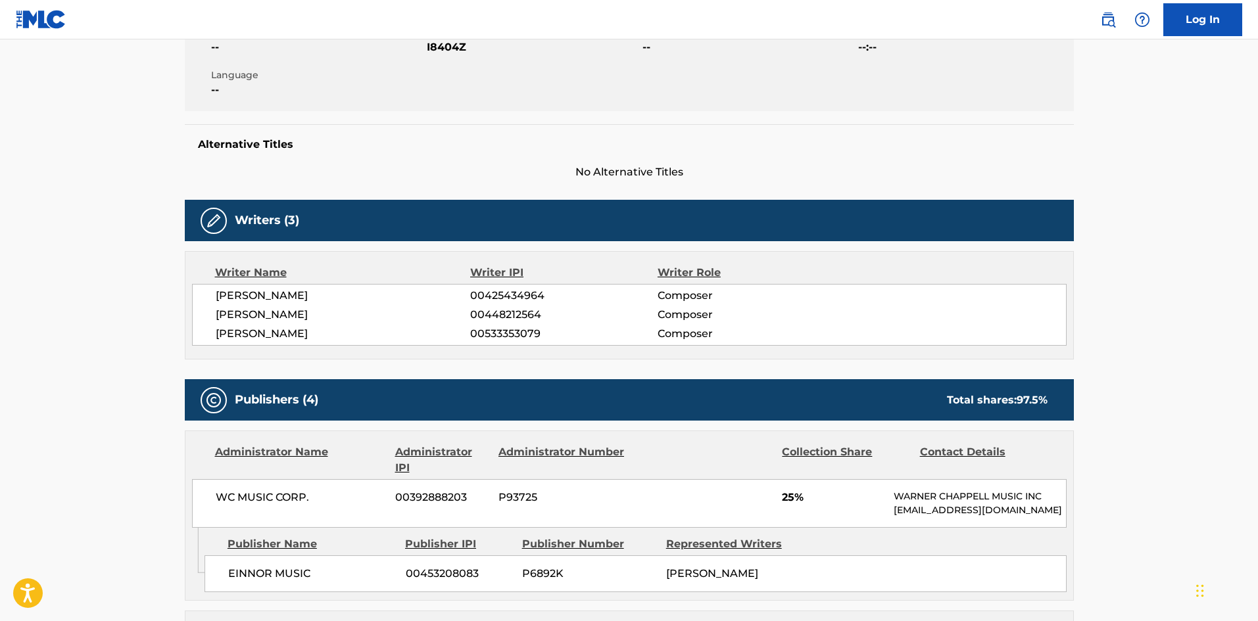
drag, startPoint x: 423, startPoint y: 334, endPoint x: 169, endPoint y: 289, distance: 258.4
copy div "[PERSON_NAME] 00425434964 Composer [PERSON_NAME] 00448212564 Composer [PERSON_N…"
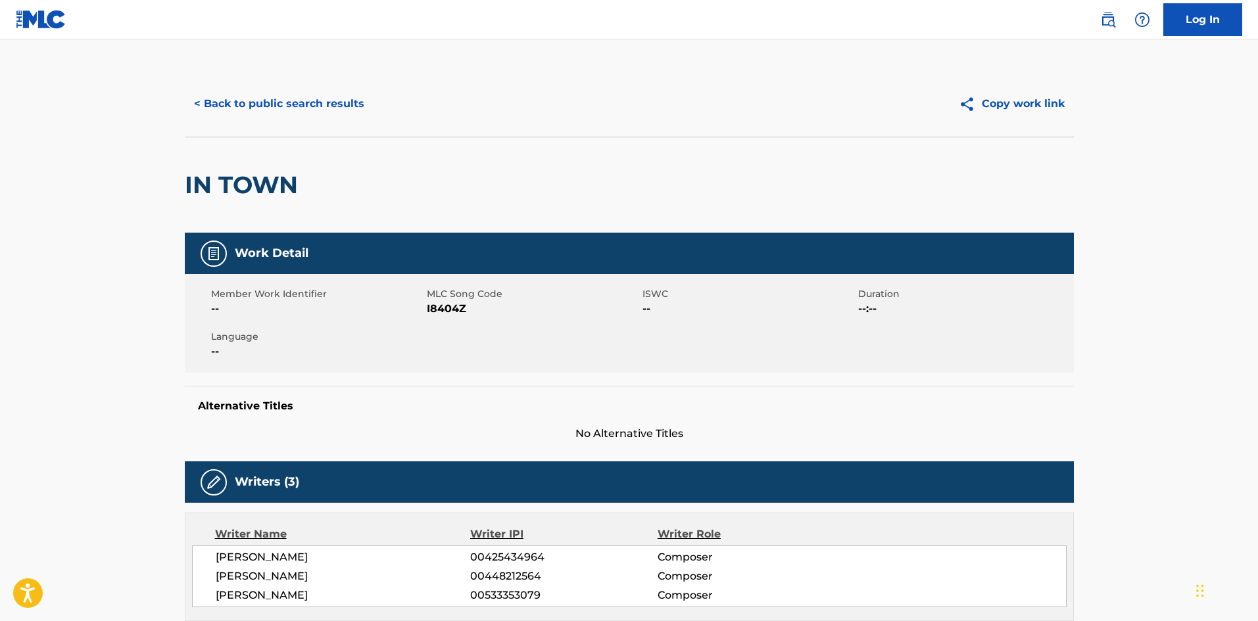
scroll to position [0, 0]
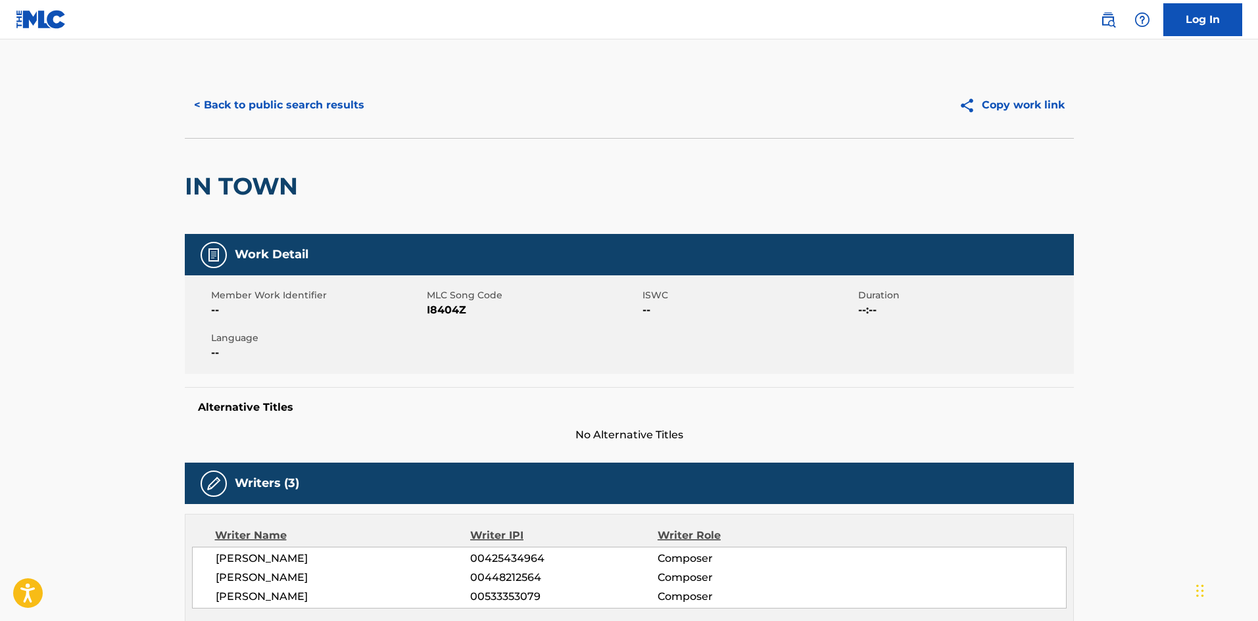
click at [266, 114] on button "< Back to public search results" at bounding box center [279, 105] width 189 height 33
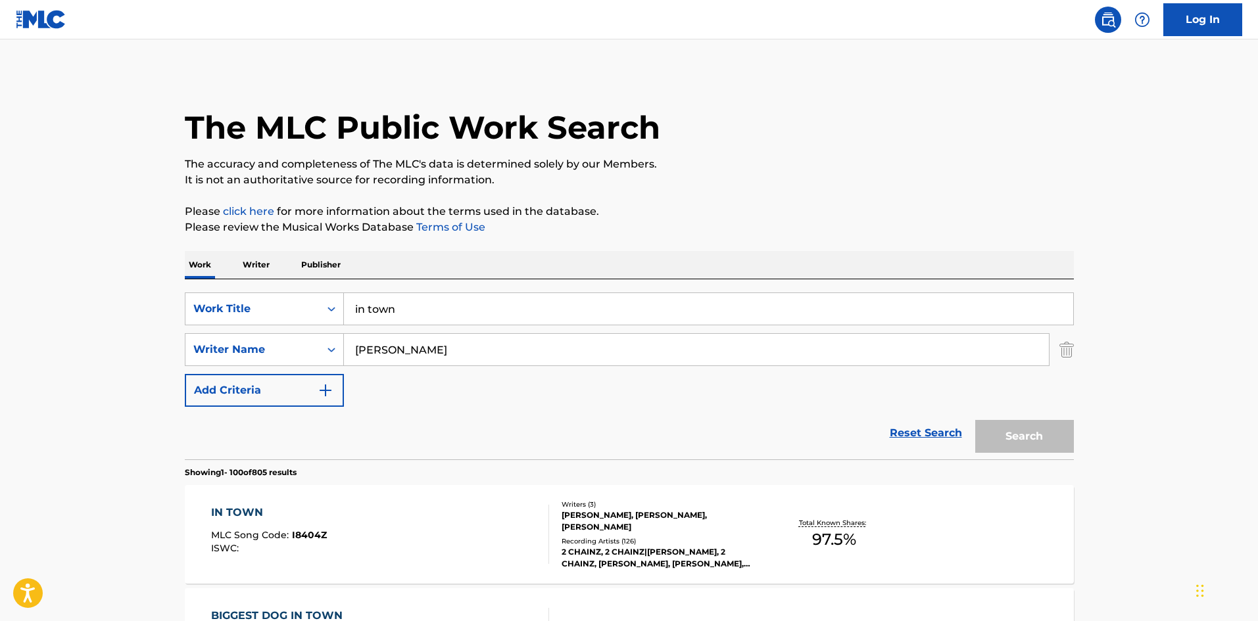
scroll to position [131, 0]
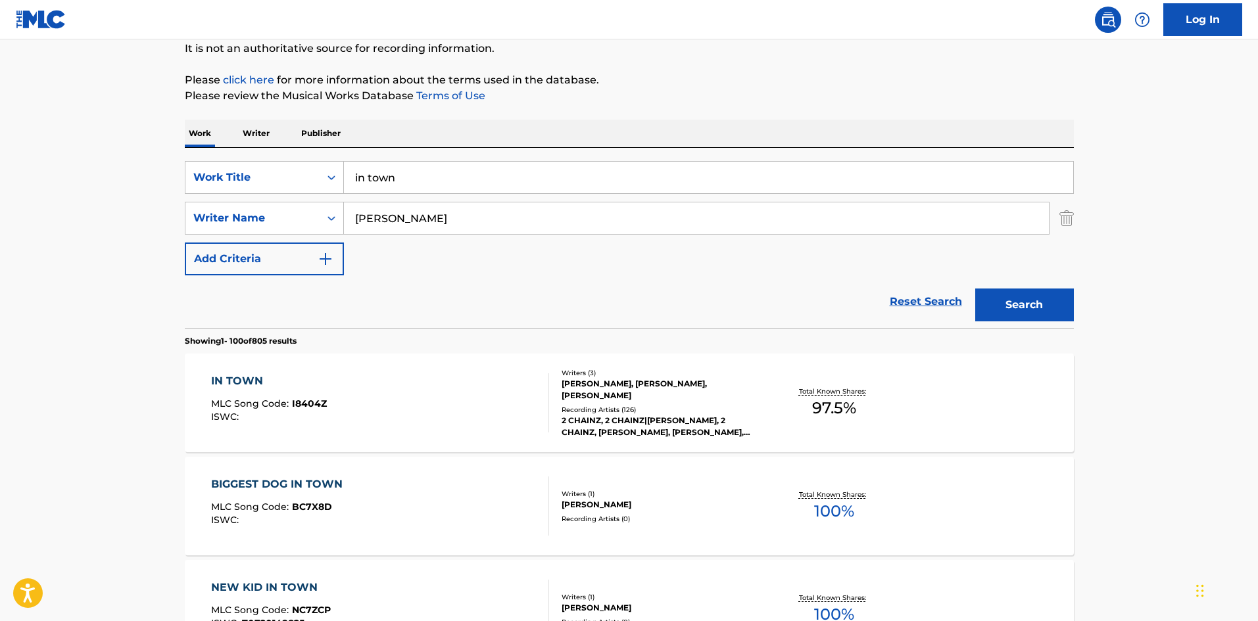
drag, startPoint x: 405, startPoint y: 179, endPoint x: 293, endPoint y: 155, distance: 115.0
click at [295, 156] on div "SearchWithCriteria6293acf6-5b01-44bb-b3ee-870a2f07dcad Work Title in town Searc…" at bounding box center [629, 238] width 889 height 180
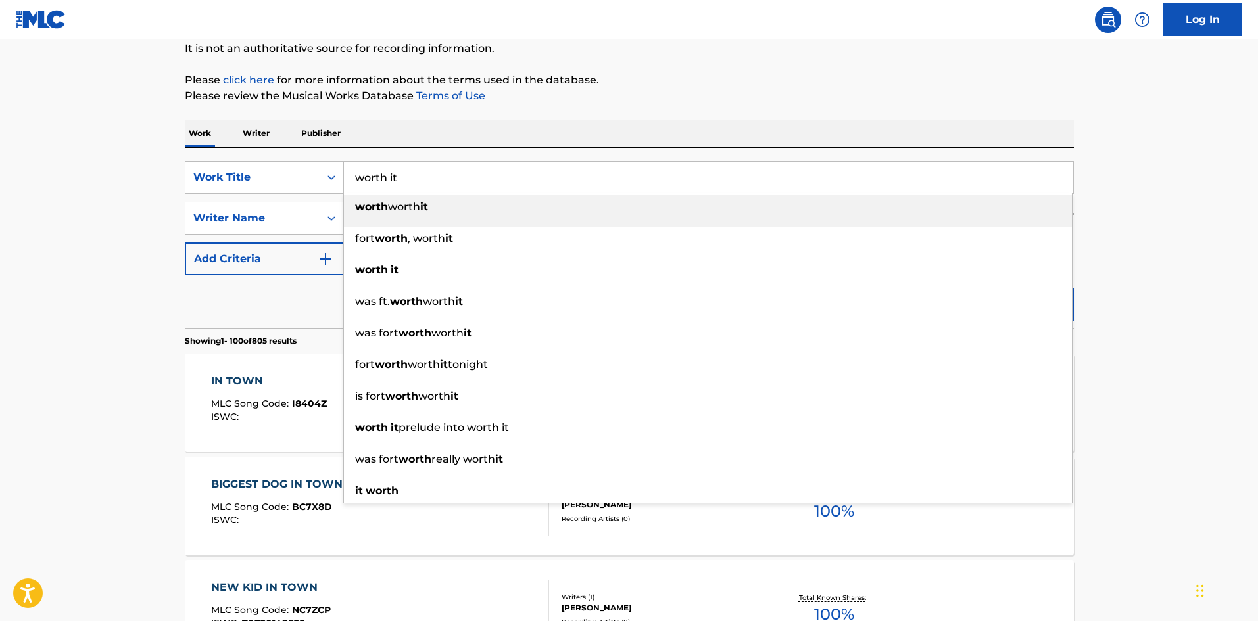
type input "worth it"
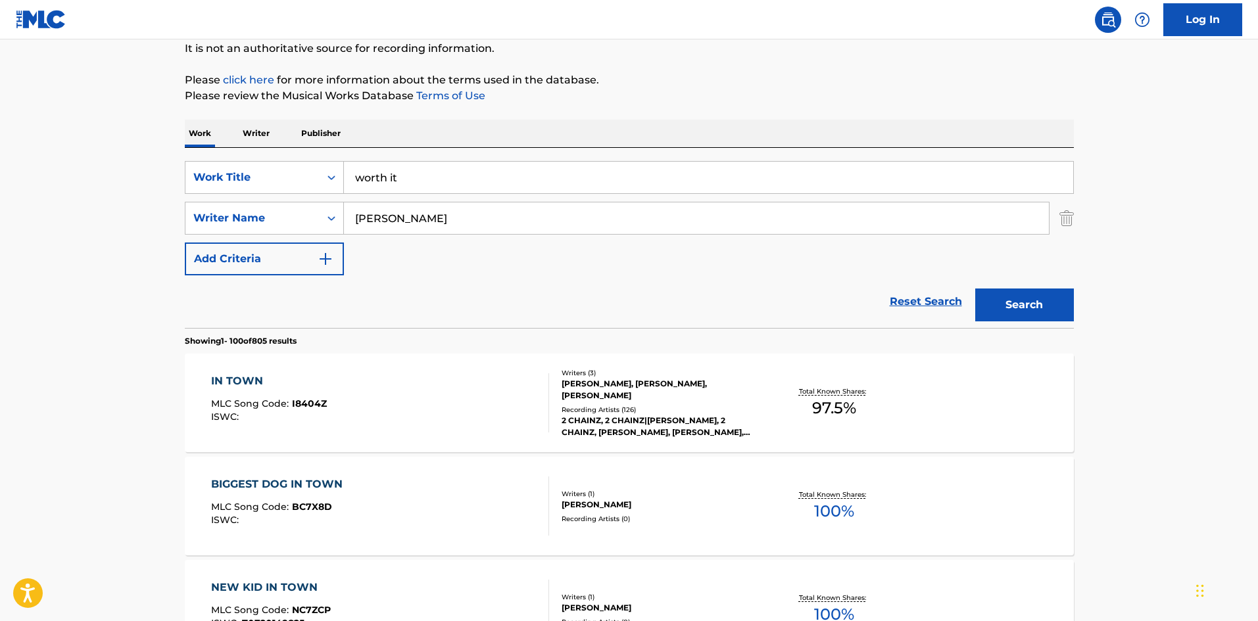
drag, startPoint x: 429, startPoint y: 218, endPoint x: 329, endPoint y: 218, distance: 99.9
click at [329, 218] on div "SearchWithCriteria0f389edf-4ed4-4f9f-8f52-55f4ba936201 Writer Name [PERSON_NAME]" at bounding box center [629, 218] width 889 height 33
paste input "[PERSON_NAME]"
type input "[PERSON_NAME]"
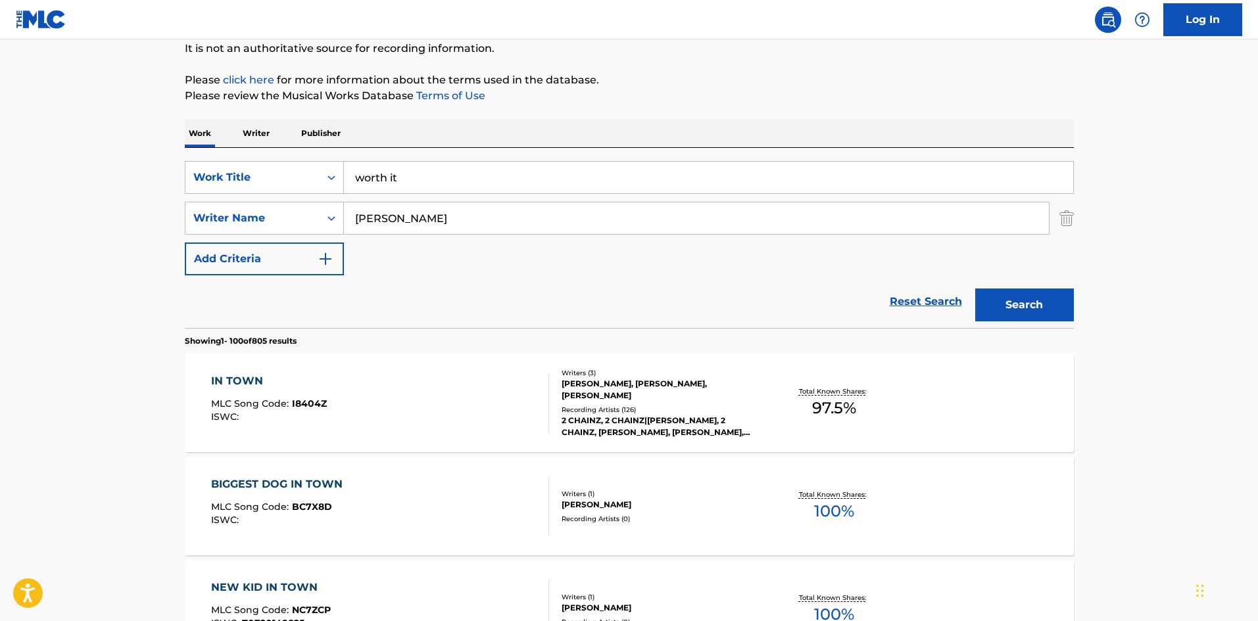
click at [1018, 296] on button "Search" at bounding box center [1024, 305] width 99 height 33
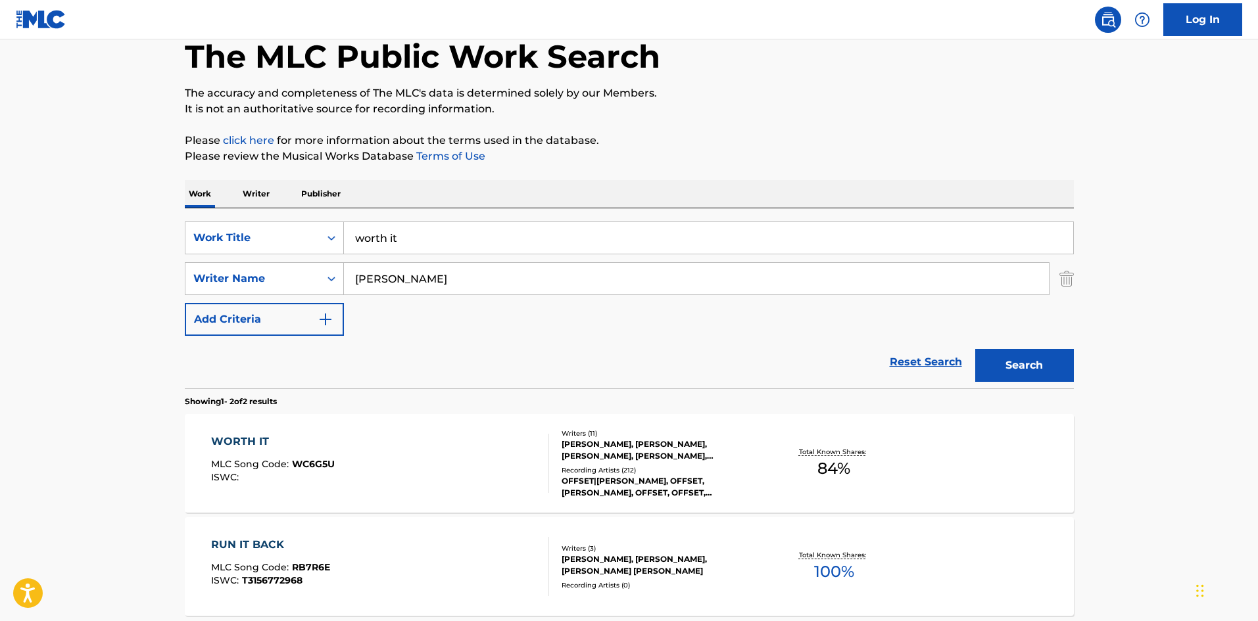
scroll to position [197, 0]
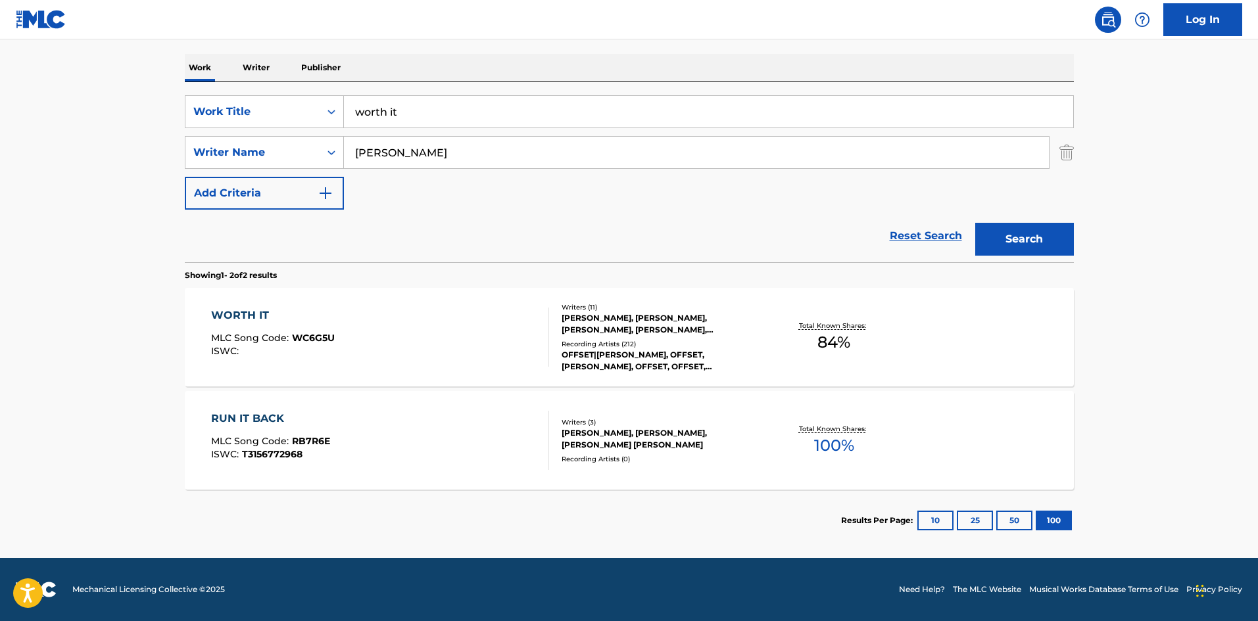
click at [229, 307] on div "WORTH IT MLC Song Code : WC6G5U ISWC : Writers ( 11 ) [PERSON_NAME], [PERSON_NA…" at bounding box center [629, 337] width 889 height 99
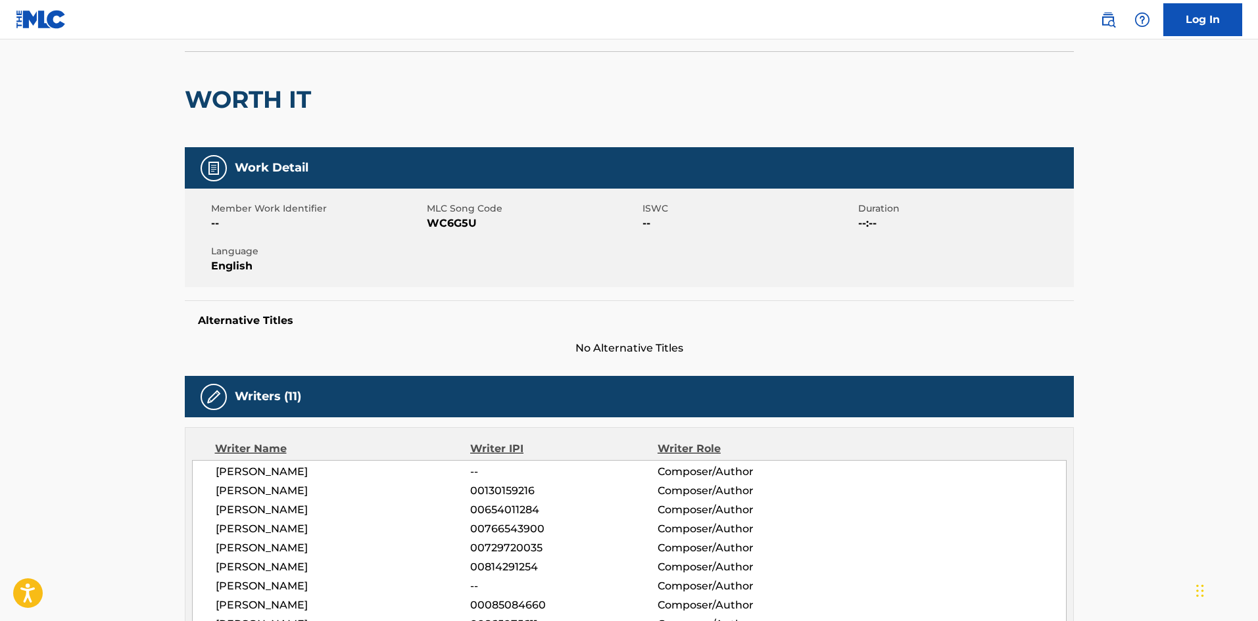
scroll to position [263, 0]
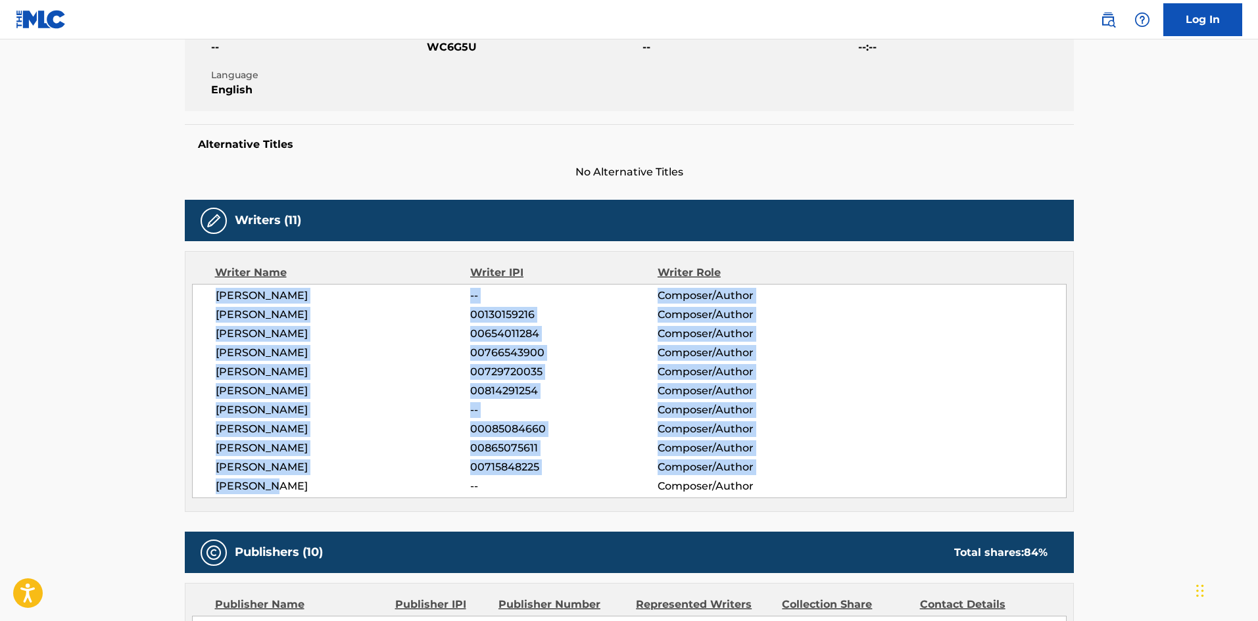
drag, startPoint x: 286, startPoint y: 490, endPoint x: 193, endPoint y: 295, distance: 217.0
click at [193, 295] on div "[PERSON_NAME] -- Composer/Author [PERSON_NAME] 00130159216 Composer/Author [PER…" at bounding box center [629, 391] width 874 height 214
copy div "[PERSON_NAME] -- Composer/Author [PERSON_NAME] 00130159216 Composer/Author [PER…"
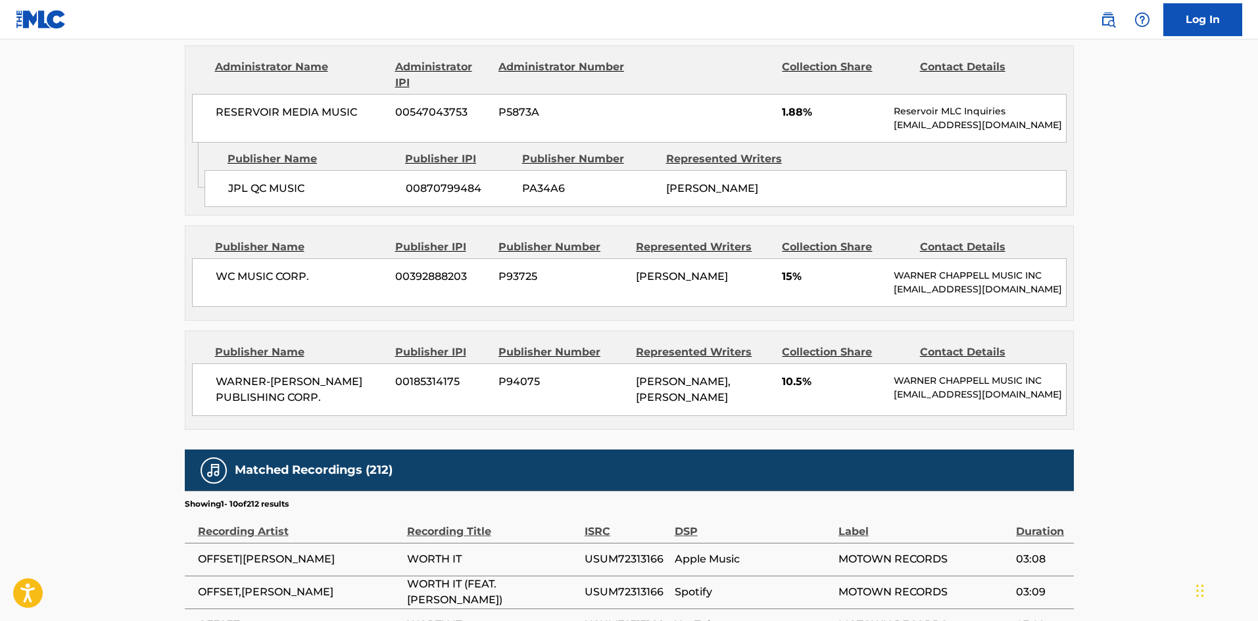
scroll to position [1709, 0]
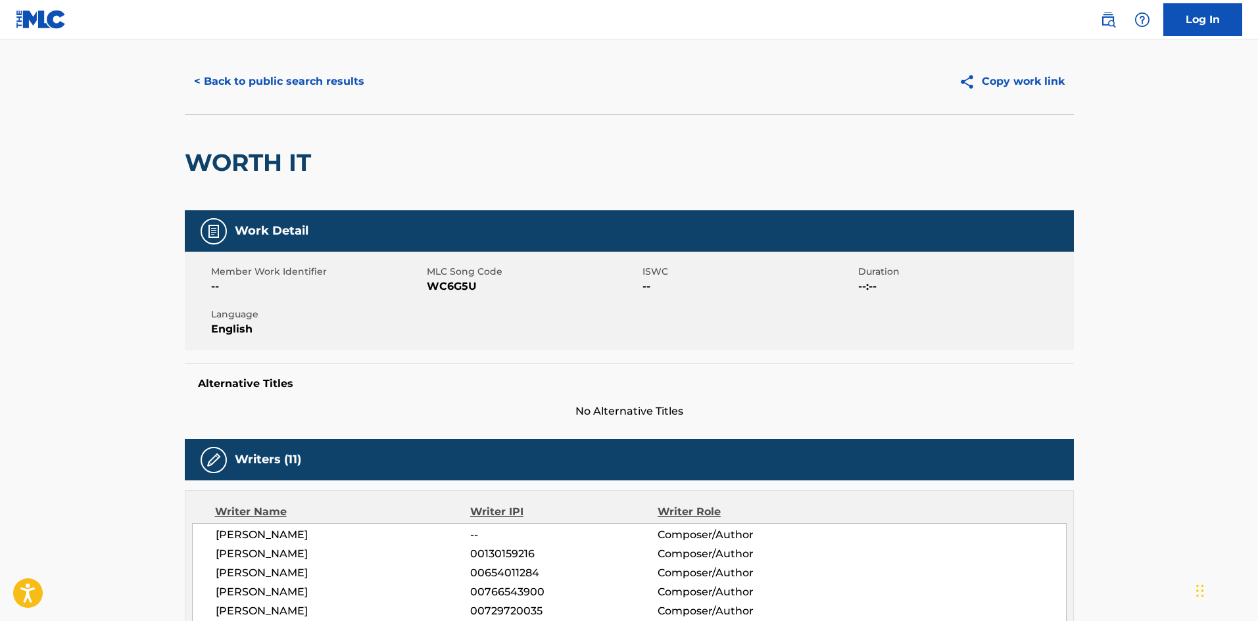
scroll to position [6, 0]
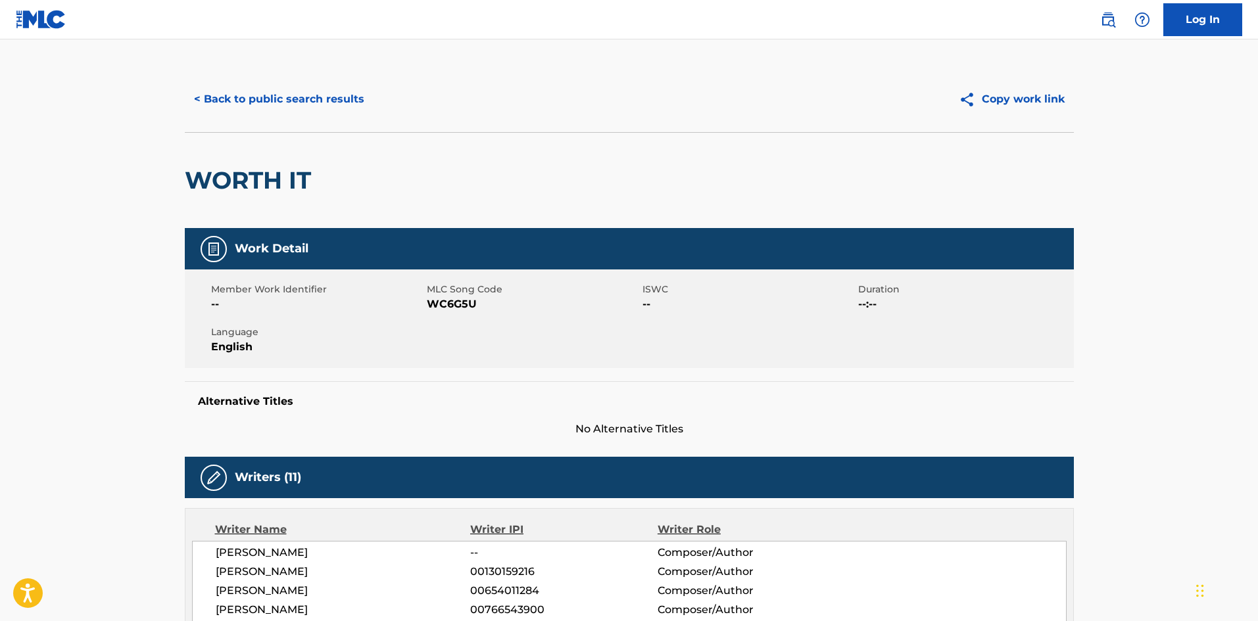
click at [243, 90] on button "< Back to public search results" at bounding box center [279, 99] width 189 height 33
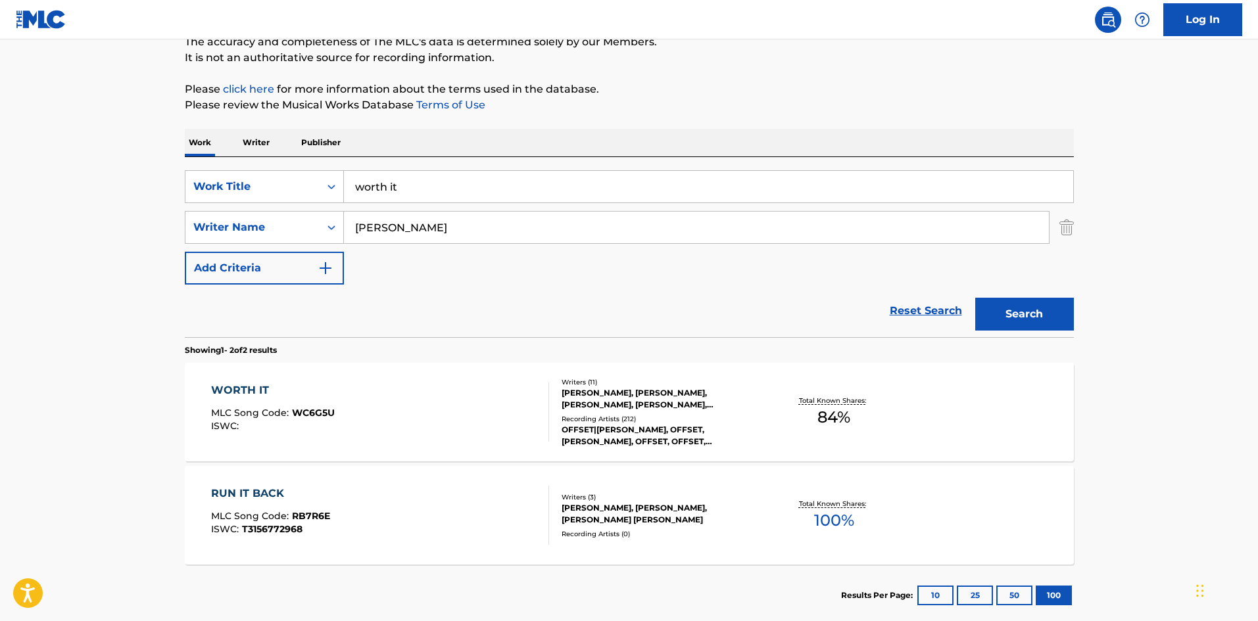
drag, startPoint x: 408, startPoint y: 183, endPoint x: 287, endPoint y: 168, distance: 121.8
click at [289, 170] on div "SearchWithCriteria6293acf6-5b01-44bb-b3ee-870a2f07dcad Work Title worth it Sear…" at bounding box center [629, 247] width 889 height 180
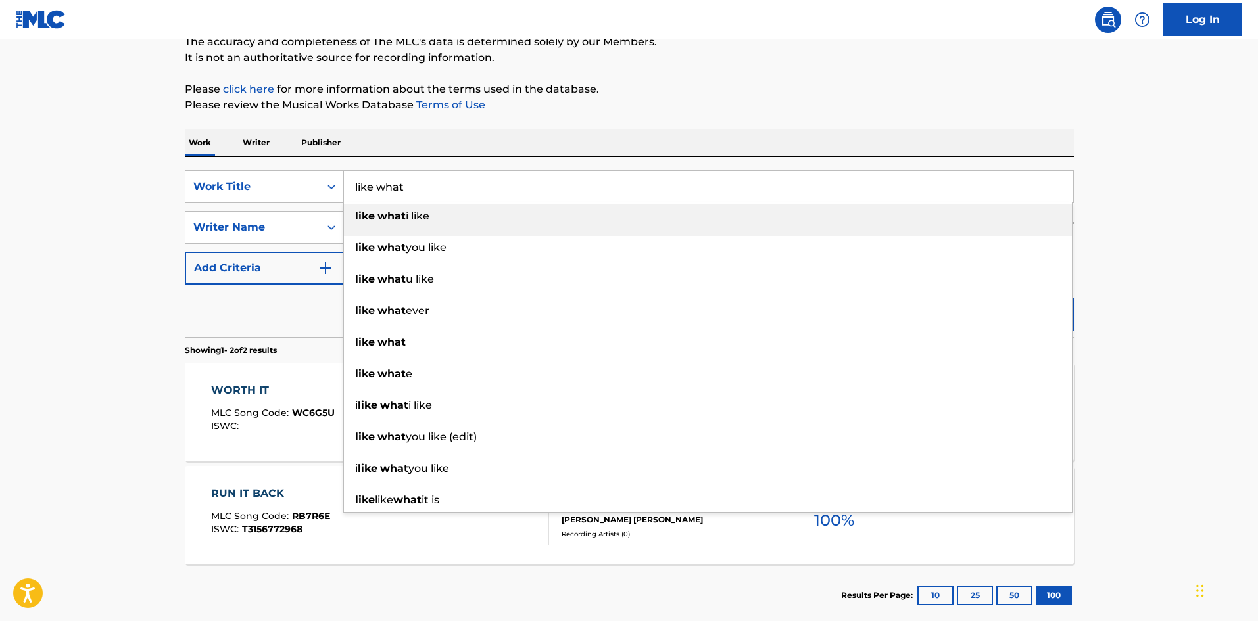
type input "like what"
drag, startPoint x: 742, startPoint y: 131, endPoint x: 759, endPoint y: 138, distance: 17.7
click at [742, 130] on div "Work Writer Publisher" at bounding box center [629, 143] width 889 height 28
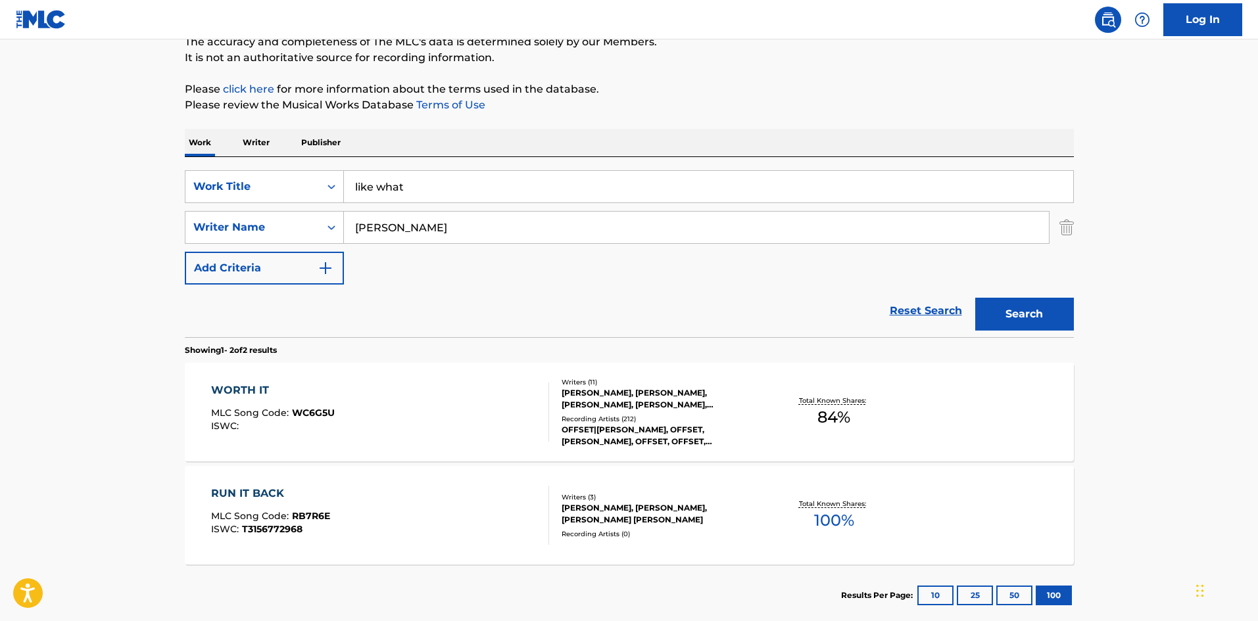
click at [1006, 327] on button "Search" at bounding box center [1024, 314] width 99 height 33
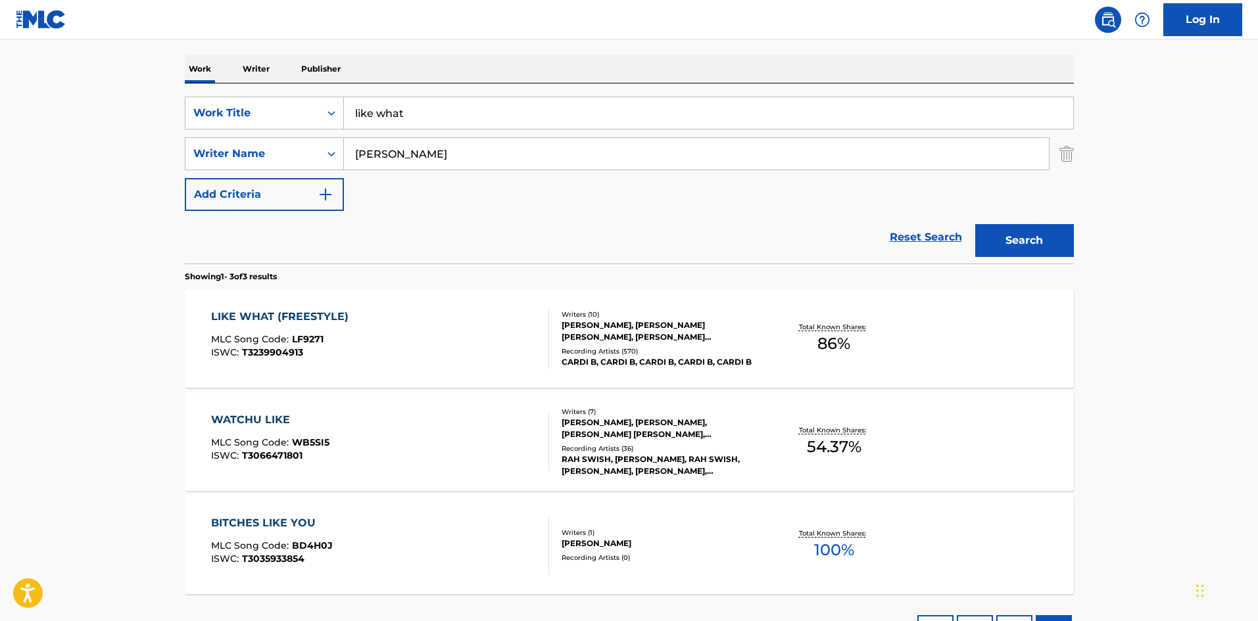
scroll to position [197, 0]
click at [246, 312] on div "LIKE WHAT (FREESTYLE)" at bounding box center [283, 316] width 144 height 16
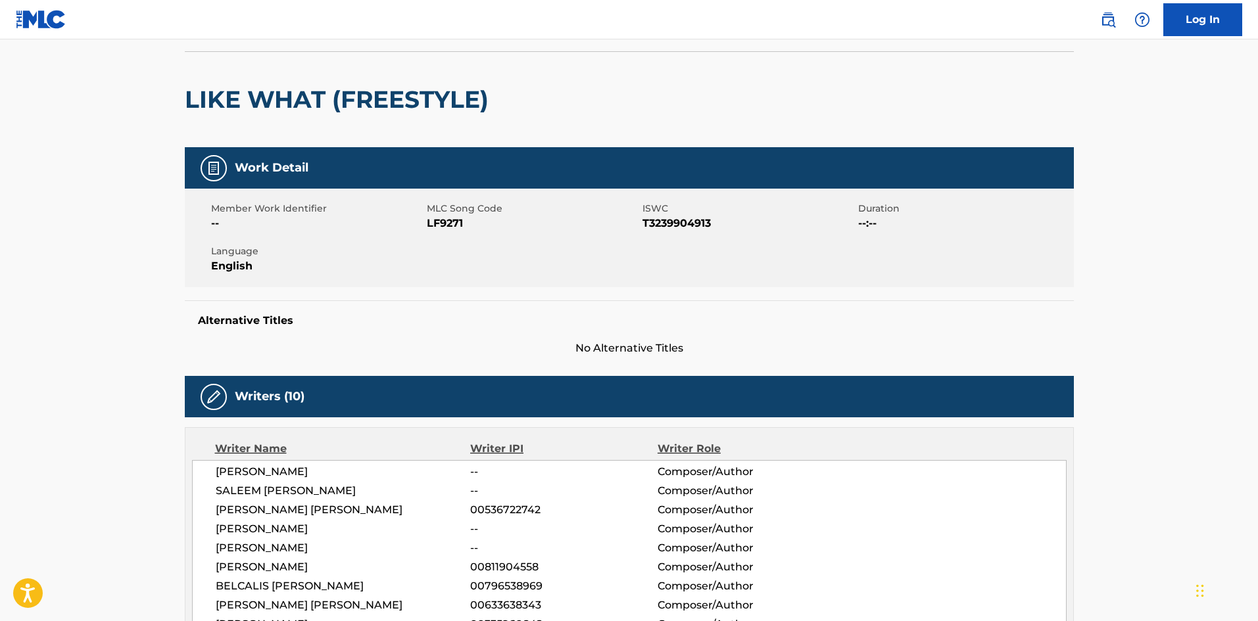
scroll to position [329, 0]
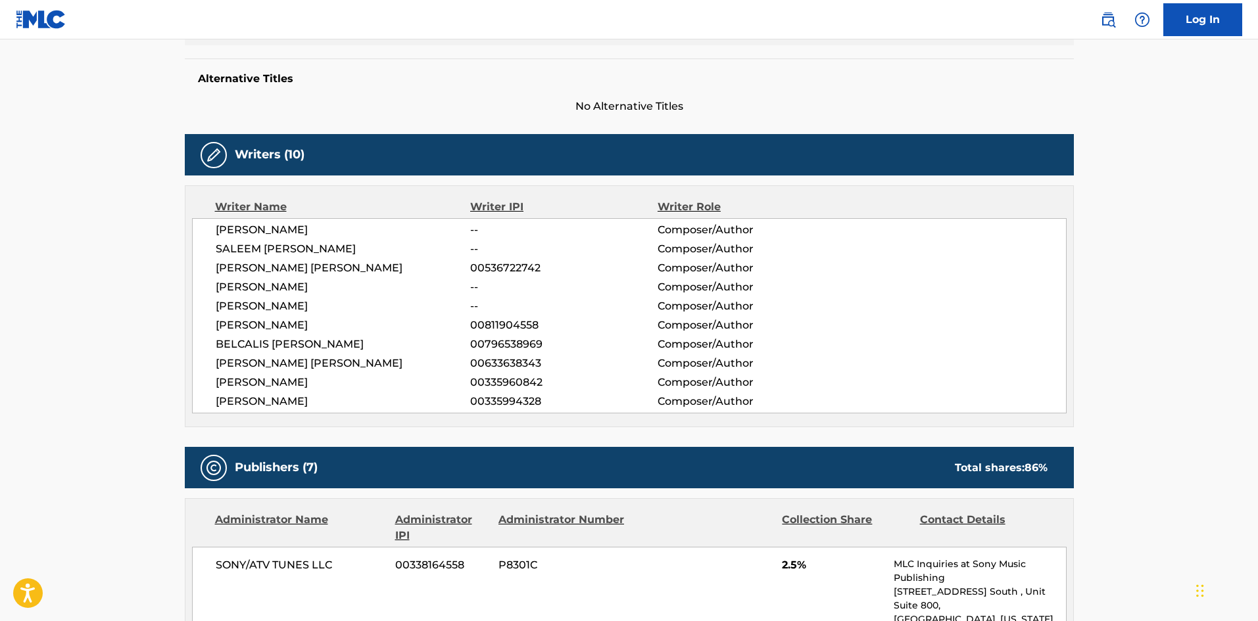
drag, startPoint x: 323, startPoint y: 396, endPoint x: 179, endPoint y: 239, distance: 213.2
copy div "[PERSON_NAME] -- Composer/Author [PERSON_NAME] [PERSON_NAME] -- Composer/Author…"
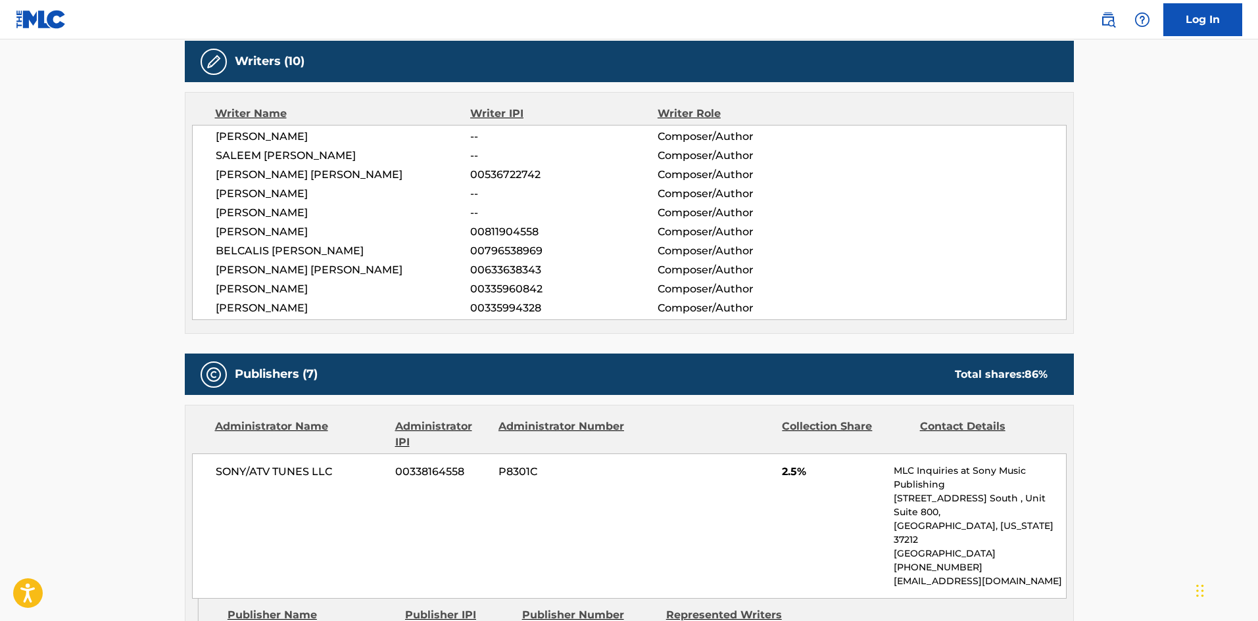
scroll to position [394, 0]
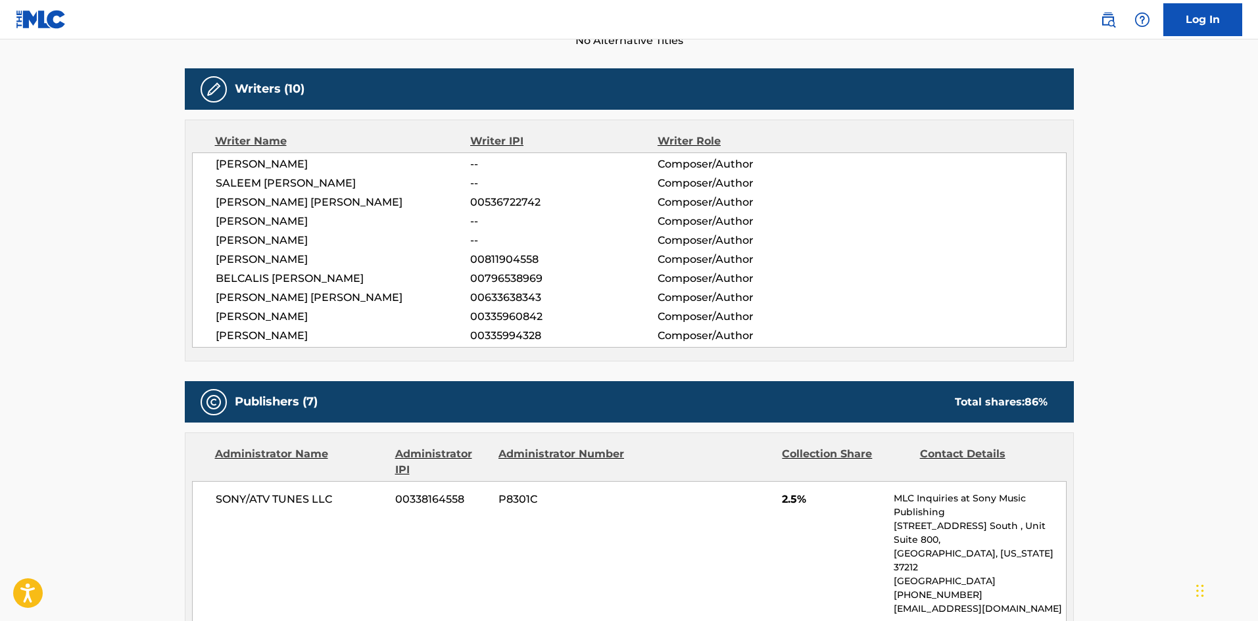
click at [329, 318] on span "[PERSON_NAME]" at bounding box center [343, 317] width 255 height 16
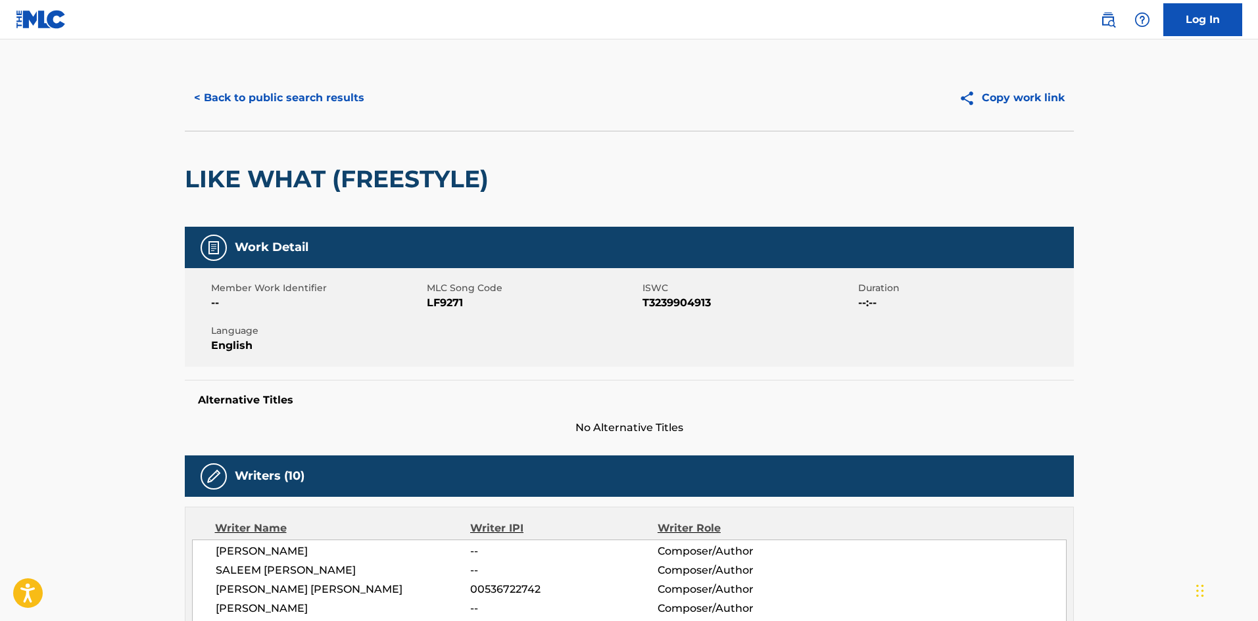
scroll to position [0, 0]
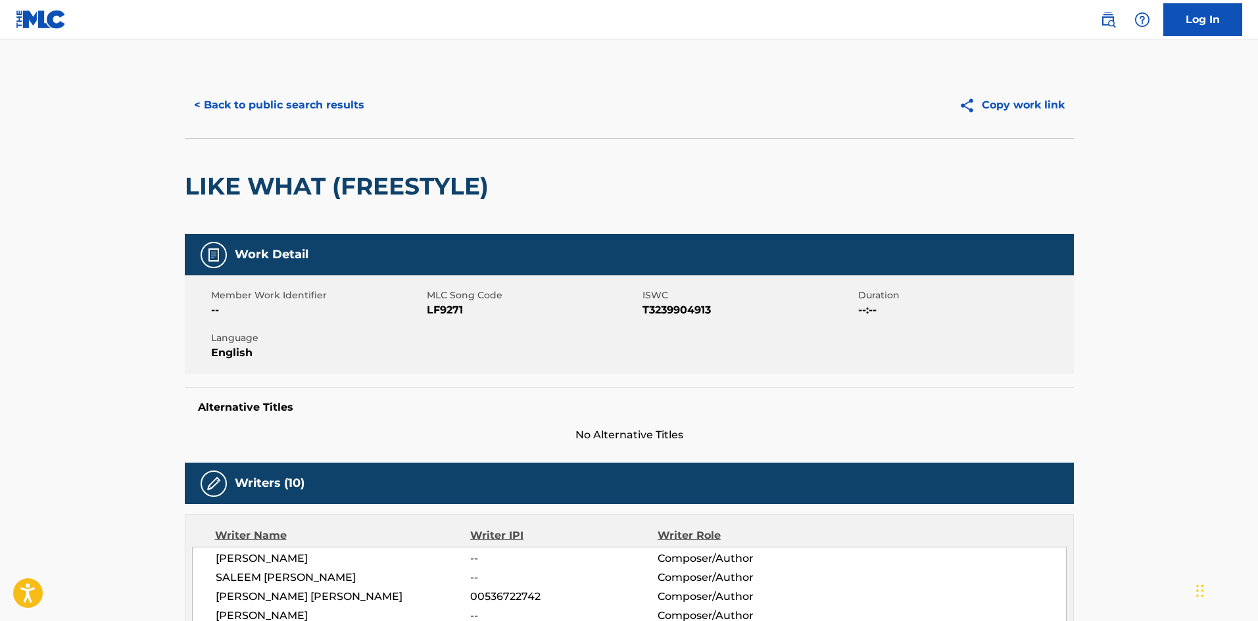
click at [303, 114] on button "< Back to public search results" at bounding box center [279, 105] width 189 height 33
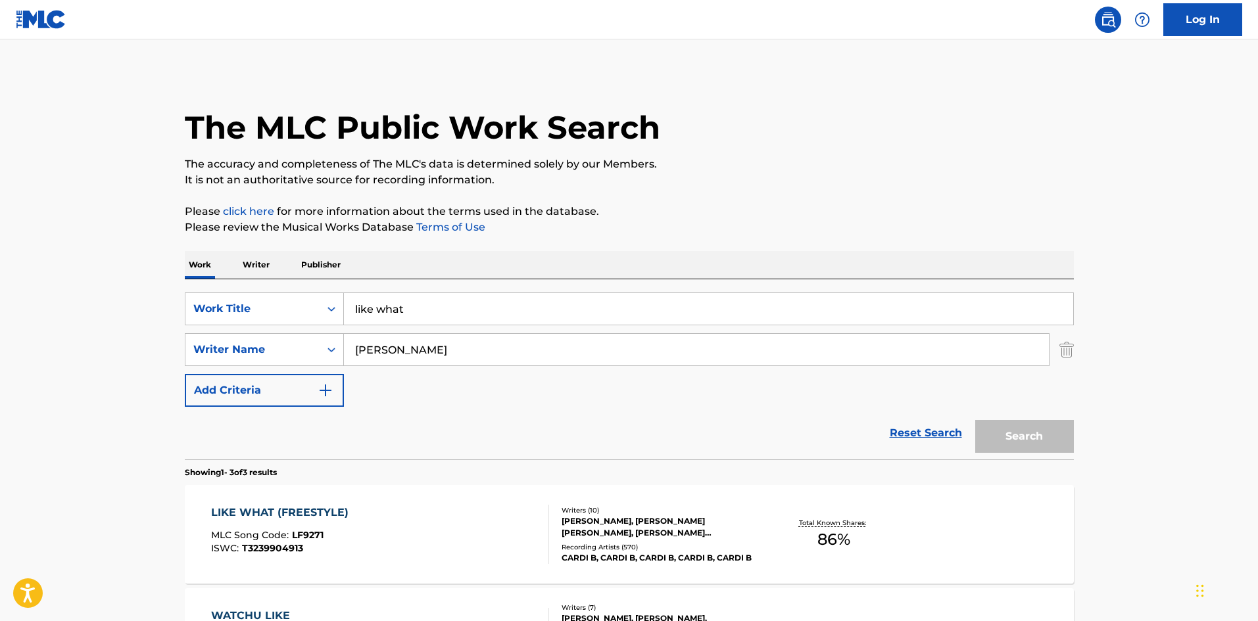
scroll to position [197, 0]
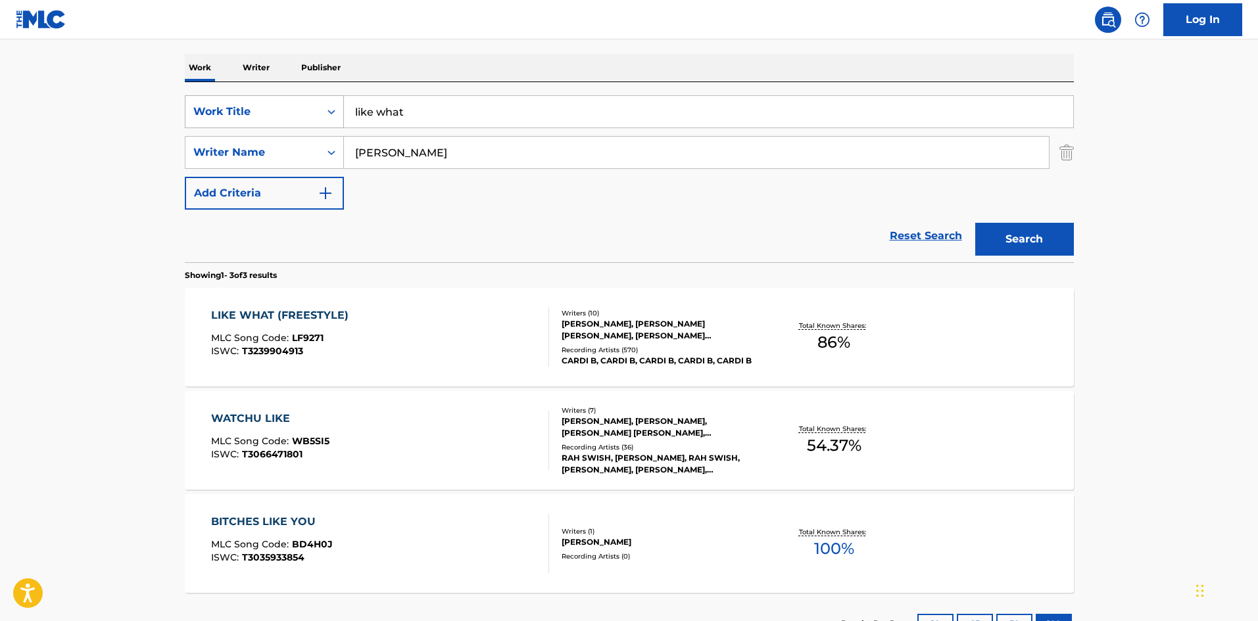
drag, startPoint x: 467, startPoint y: 122, endPoint x: 306, endPoint y: 115, distance: 161.2
click at [308, 116] on div "SearchWithCriteria6293acf6-5b01-44bb-b3ee-870a2f07dcad Work Title like what" at bounding box center [629, 111] width 889 height 33
click at [482, 61] on div "Work Writer Publisher" at bounding box center [629, 68] width 889 height 28
click at [1067, 255] on button "Search" at bounding box center [1024, 239] width 99 height 33
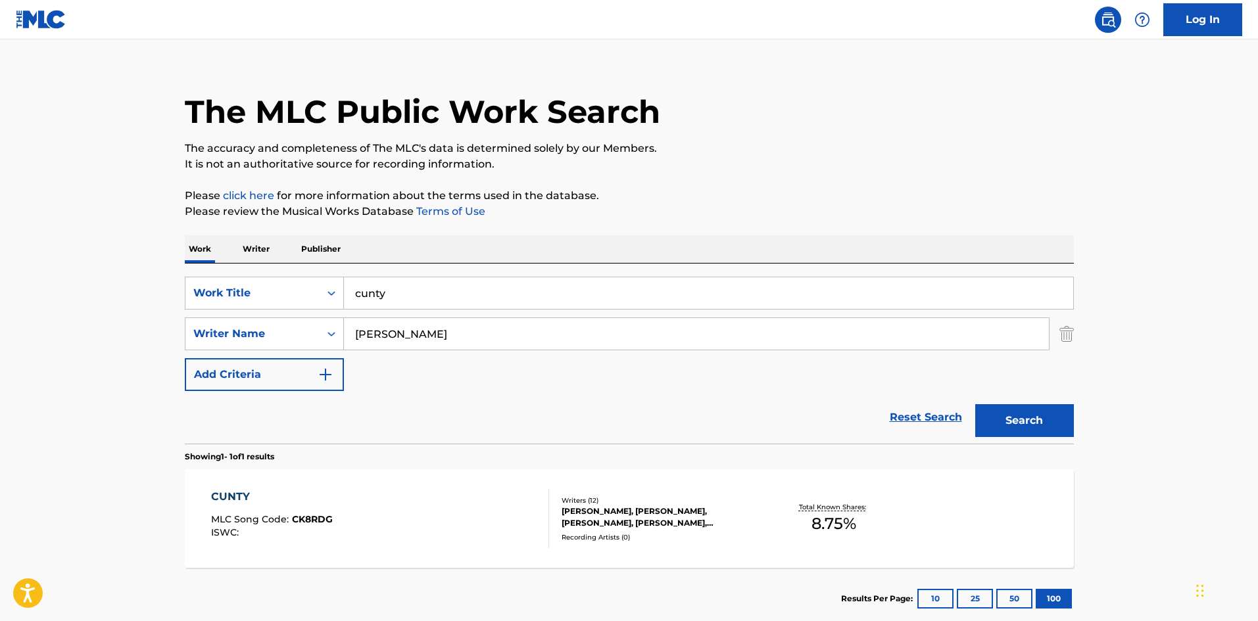
scroll to position [94, 0]
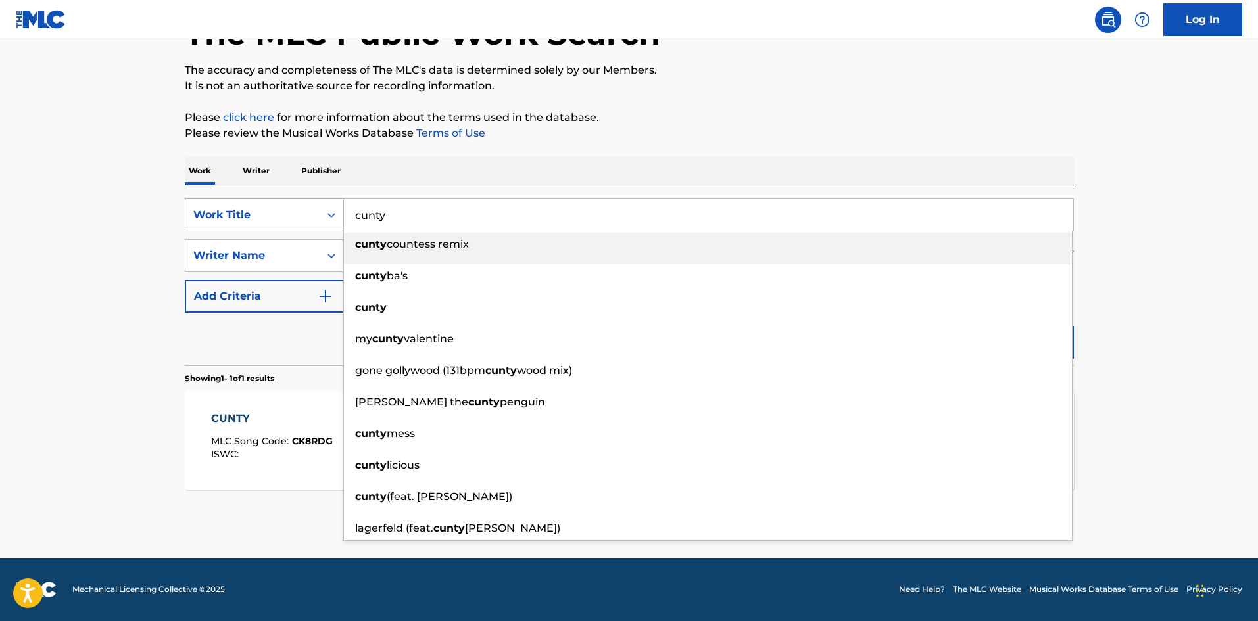
drag, startPoint x: 412, startPoint y: 218, endPoint x: 315, endPoint y: 206, distance: 97.4
click at [327, 212] on div "SearchWithCriteria6293acf6-5b01-44bb-b3ee-870a2f07dcad Work Title cunty cunty c…" at bounding box center [629, 215] width 889 height 33
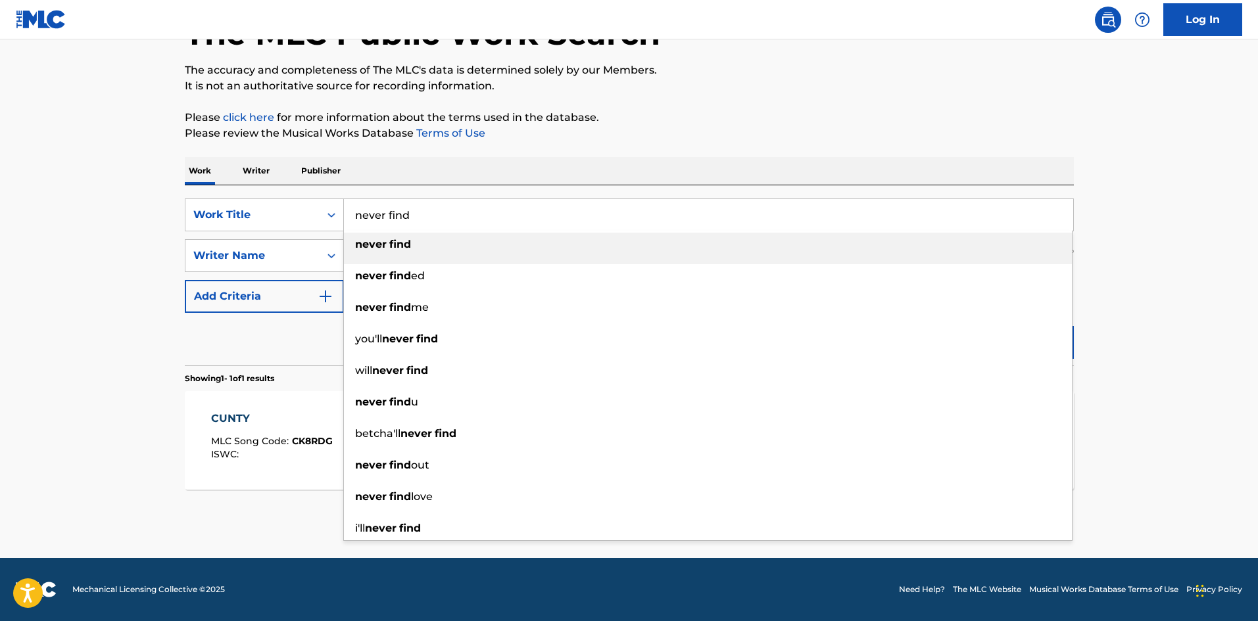
type input "never find"
click at [656, 158] on div "Work Writer Publisher" at bounding box center [629, 171] width 889 height 28
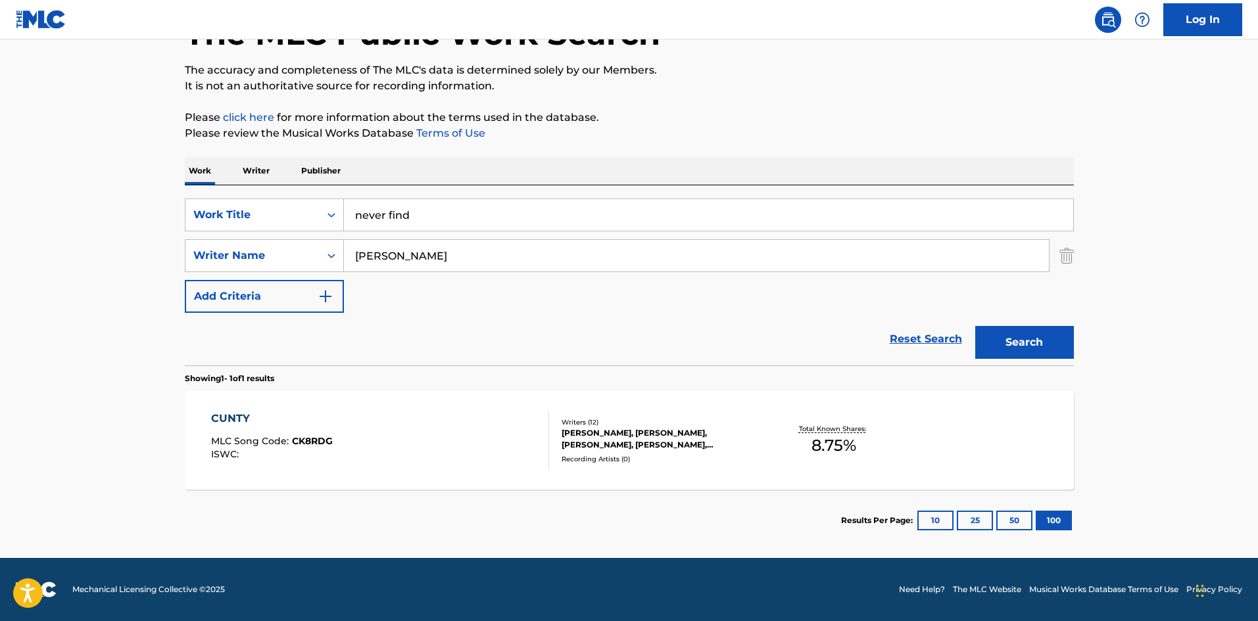
click at [1033, 341] on button "Search" at bounding box center [1024, 342] width 99 height 33
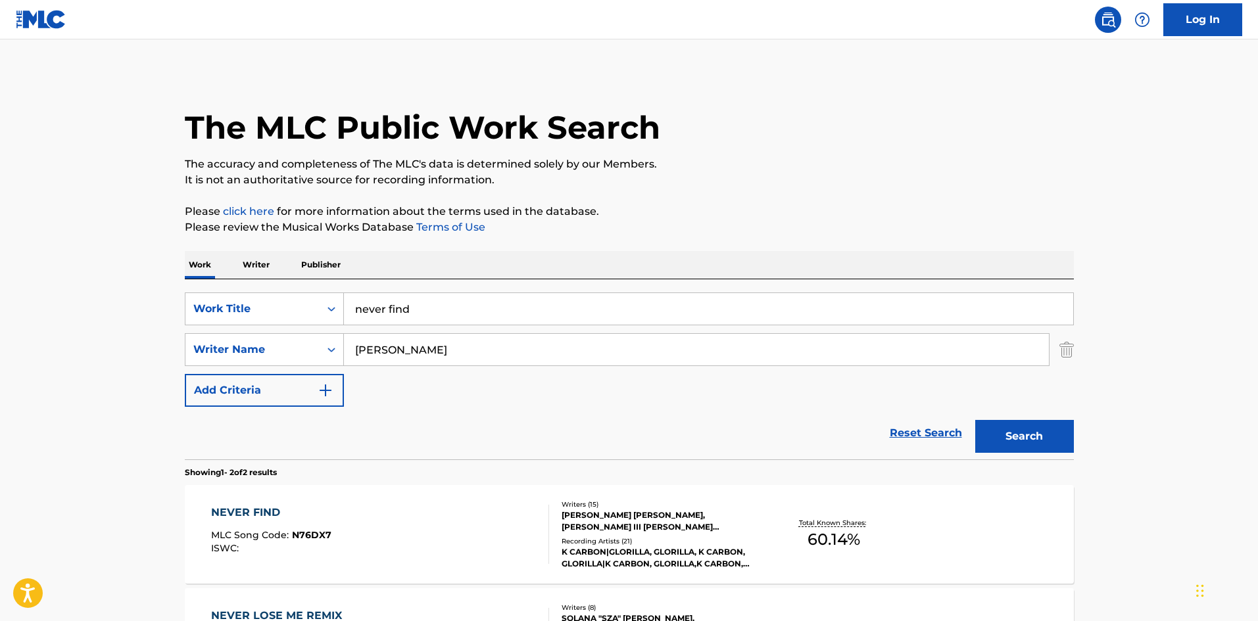
click at [239, 504] on div "NEVER FIND MLC Song Code : N76DX7 ISWC : Writers ( 15 ) [PERSON_NAME] [PERSON_N…" at bounding box center [629, 534] width 889 height 99
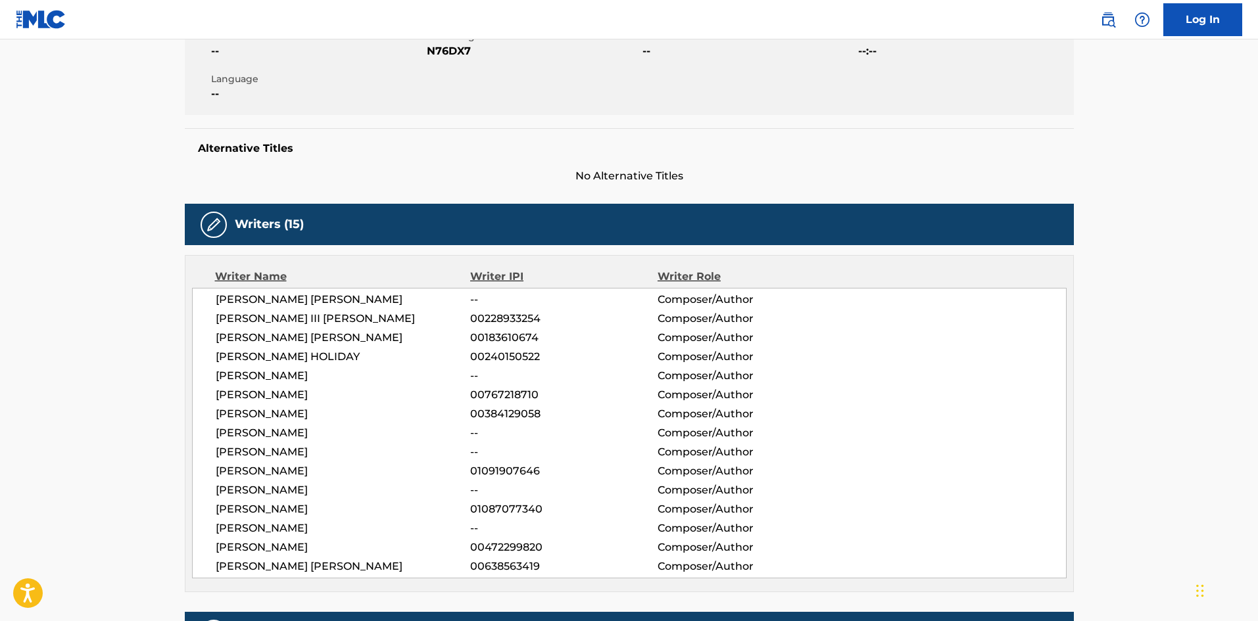
scroll to position [263, 0]
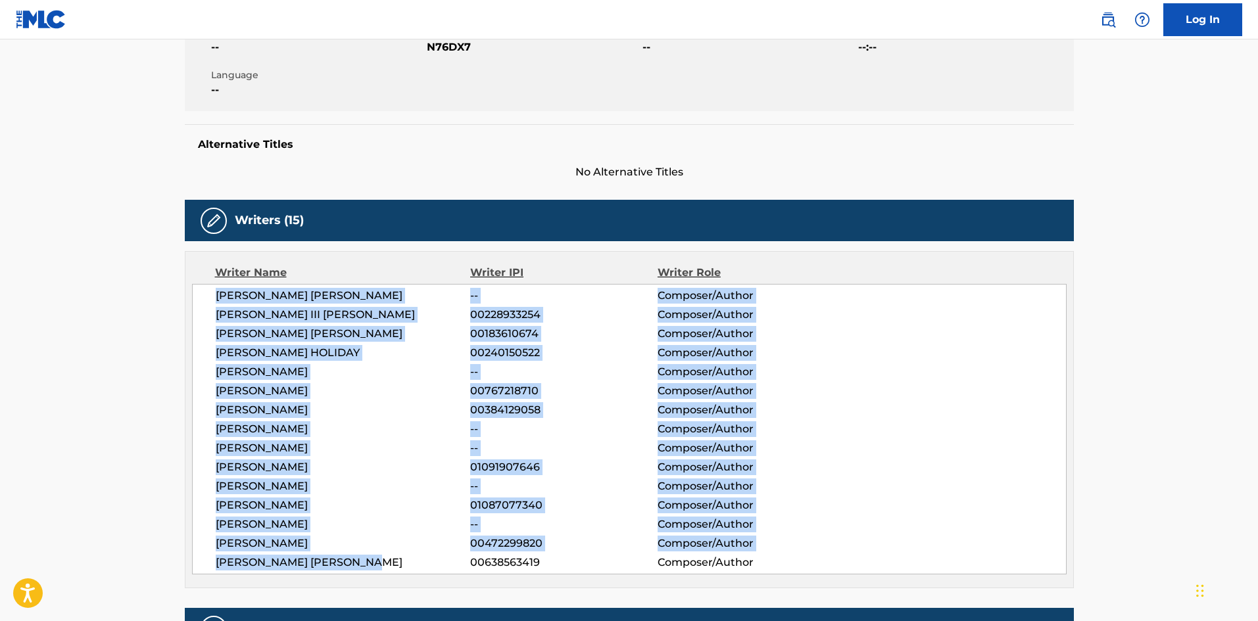
drag, startPoint x: 391, startPoint y: 565, endPoint x: 208, endPoint y: 298, distance: 323.5
click at [208, 298] on div "[PERSON_NAME] [PERSON_NAME] -- Composer/Author [PERSON_NAME] III [PERSON_NAME] …" at bounding box center [629, 429] width 874 height 291
copy div "[PERSON_NAME] [PERSON_NAME] -- Composer/Author [PERSON_NAME] III [PERSON_NAME] …"
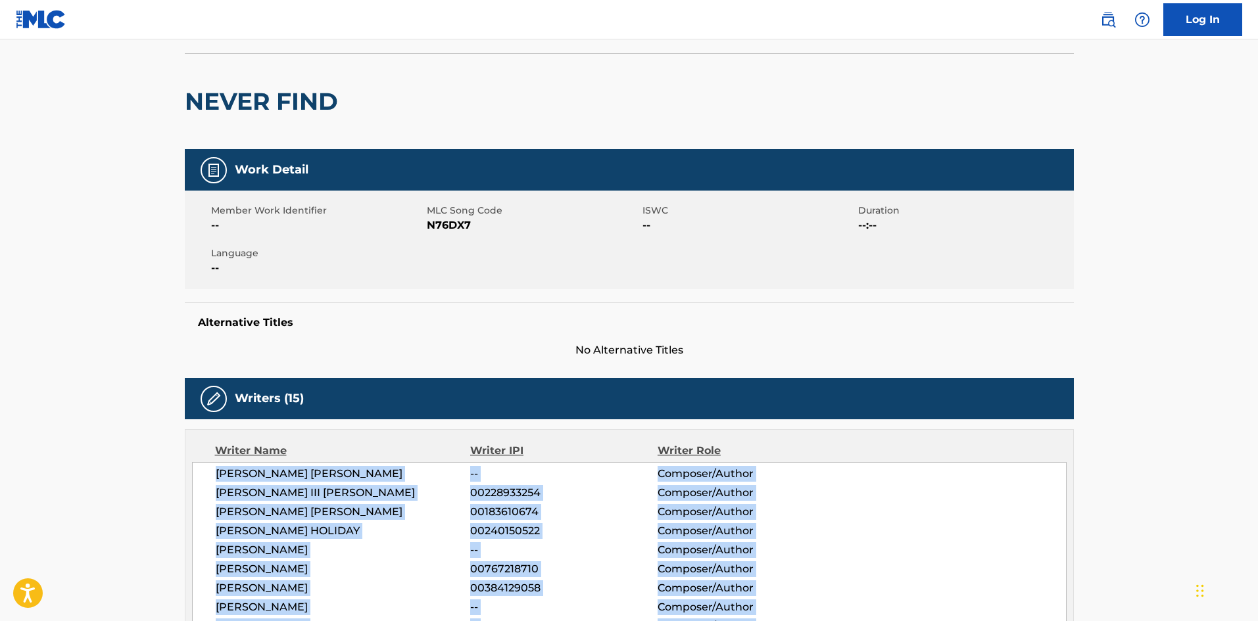
scroll to position [0, 0]
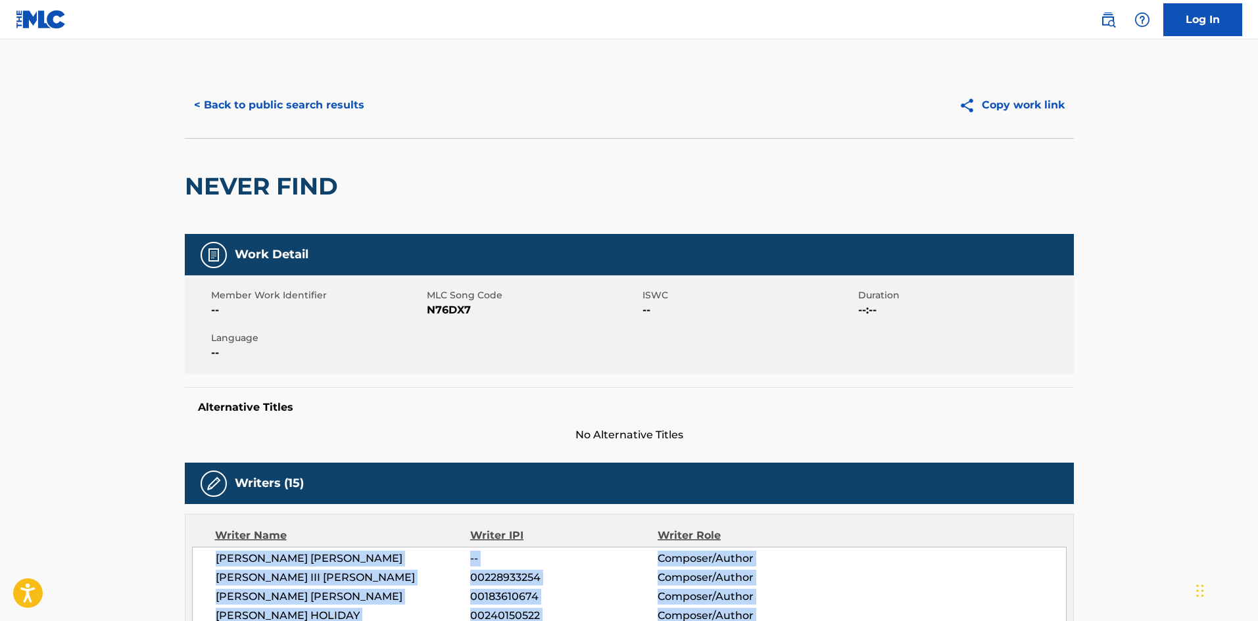
click at [299, 109] on button "< Back to public search results" at bounding box center [279, 105] width 189 height 33
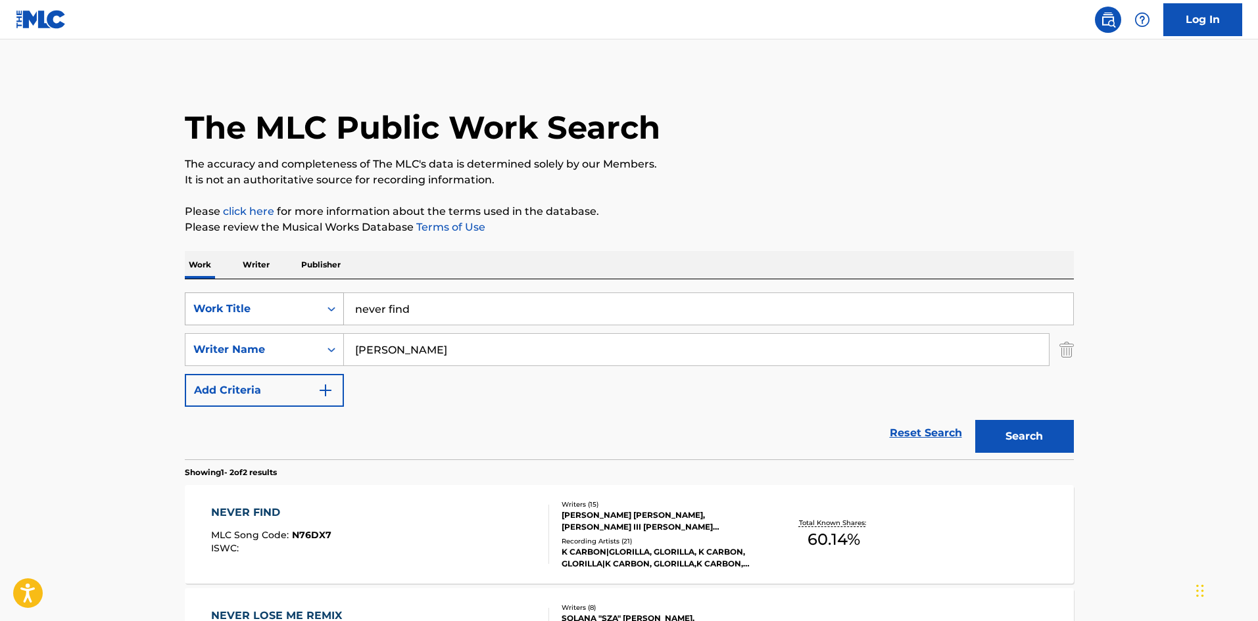
drag, startPoint x: 437, startPoint y: 310, endPoint x: 281, endPoint y: 300, distance: 155.5
click at [283, 298] on div "SearchWithCriteria6293acf6-5b01-44bb-b3ee-870a2f07dcad Work Title never find" at bounding box center [629, 309] width 889 height 33
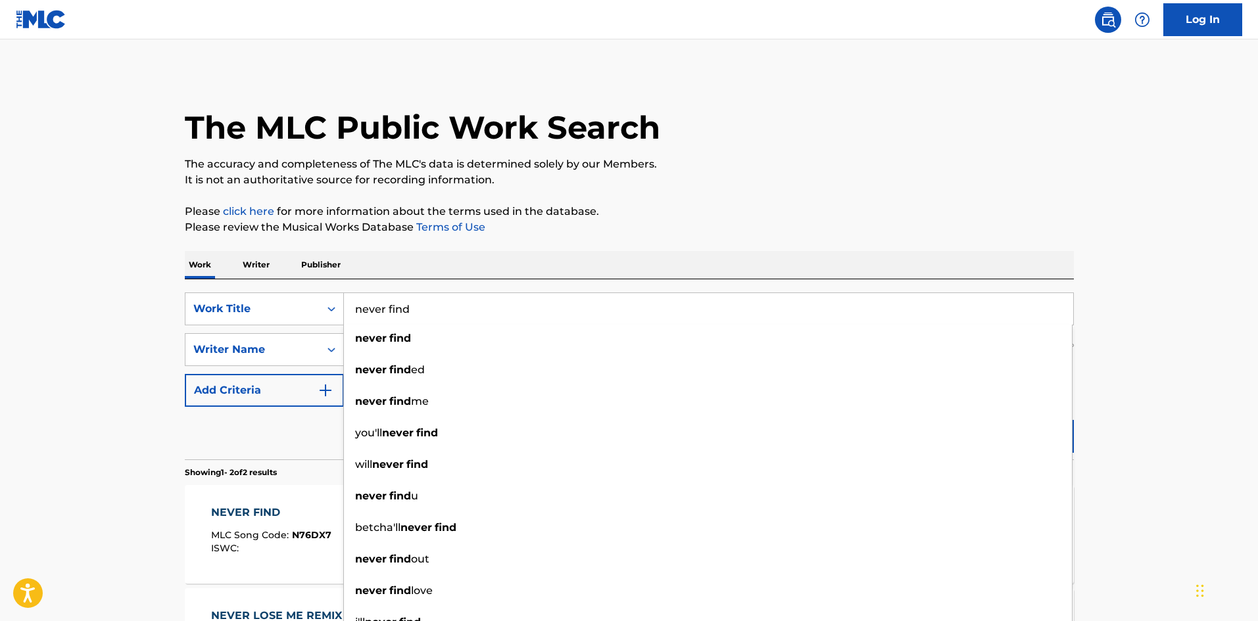
click at [520, 272] on div "Work Writer Publisher" at bounding box center [629, 265] width 889 height 28
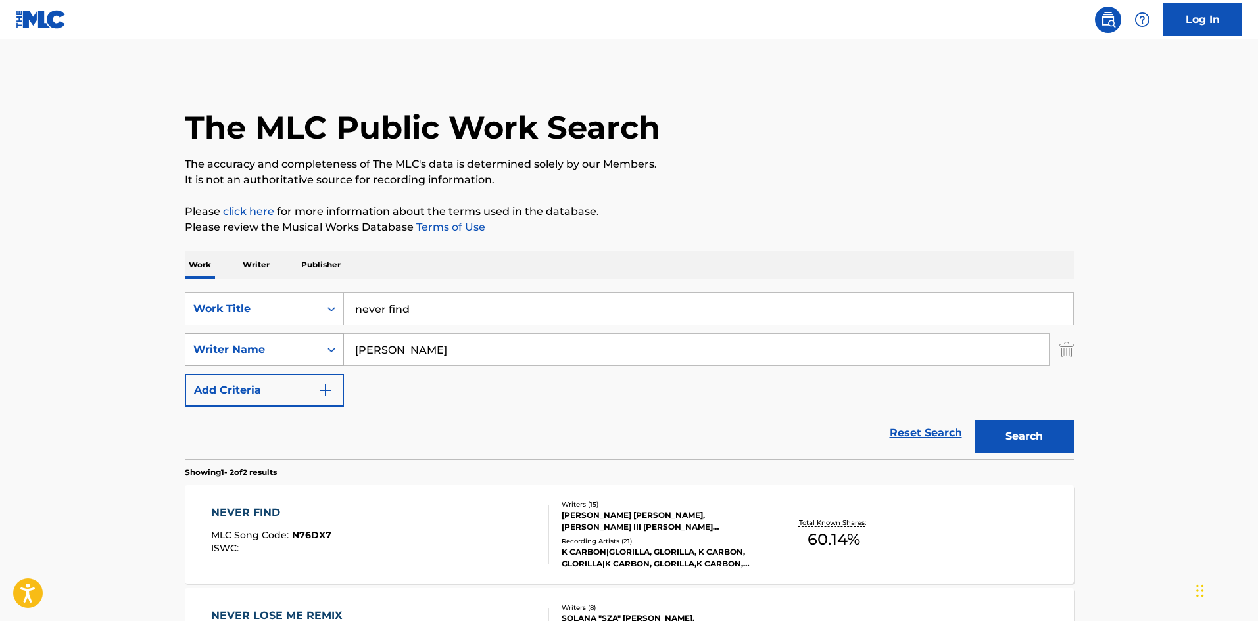
drag, startPoint x: 485, startPoint y: 350, endPoint x: 260, endPoint y: 351, distance: 224.8
click at [260, 351] on div "SearchWithCriteria0f389edf-4ed4-4f9f-8f52-55f4ba936201 Writer Name [PERSON_NAME]" at bounding box center [629, 349] width 889 height 33
paste input "[PERSON_NAME]"
type input "[PERSON_NAME]"
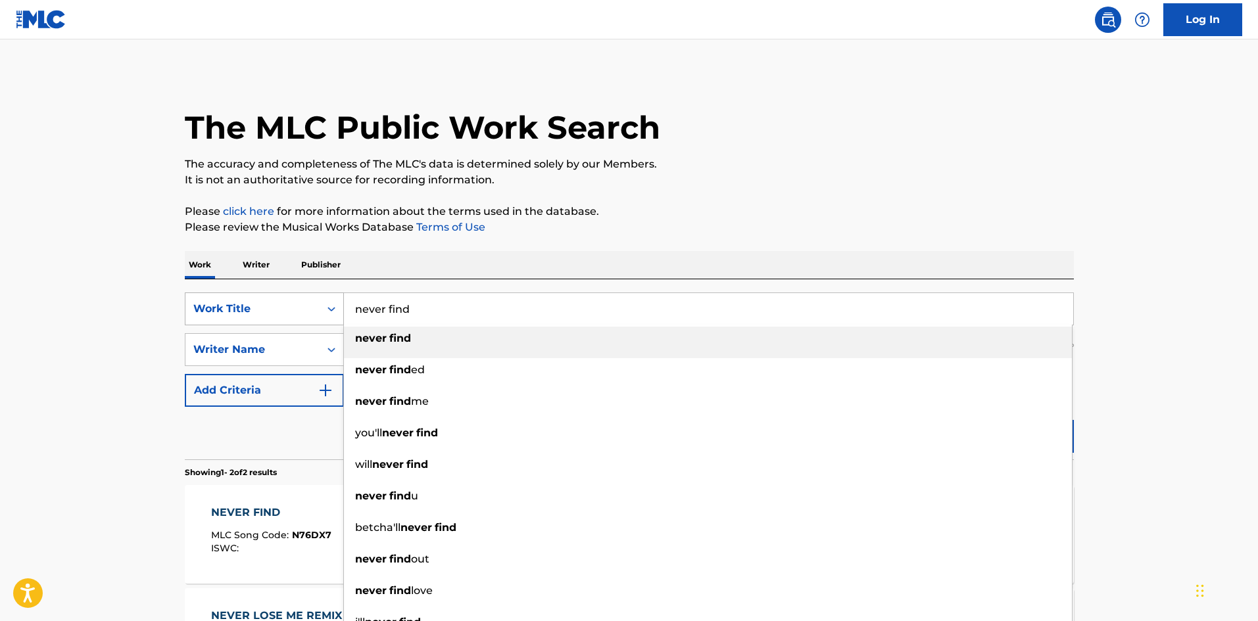
drag, startPoint x: 417, startPoint y: 309, endPoint x: 328, endPoint y: 314, distance: 89.5
click at [328, 314] on div "SearchWithCriteria6293acf6-5b01-44bb-b3ee-870a2f07dcad Work Title never find ne…" at bounding box center [629, 309] width 889 height 33
click at [427, 303] on input "never find" at bounding box center [708, 309] width 729 height 32
drag, startPoint x: 427, startPoint y: 303, endPoint x: 318, endPoint y: 317, distance: 110.7
click at [318, 317] on div "SearchWithCriteria6293acf6-5b01-44bb-b3ee-870a2f07dcad Work Title never find ne…" at bounding box center [629, 309] width 889 height 33
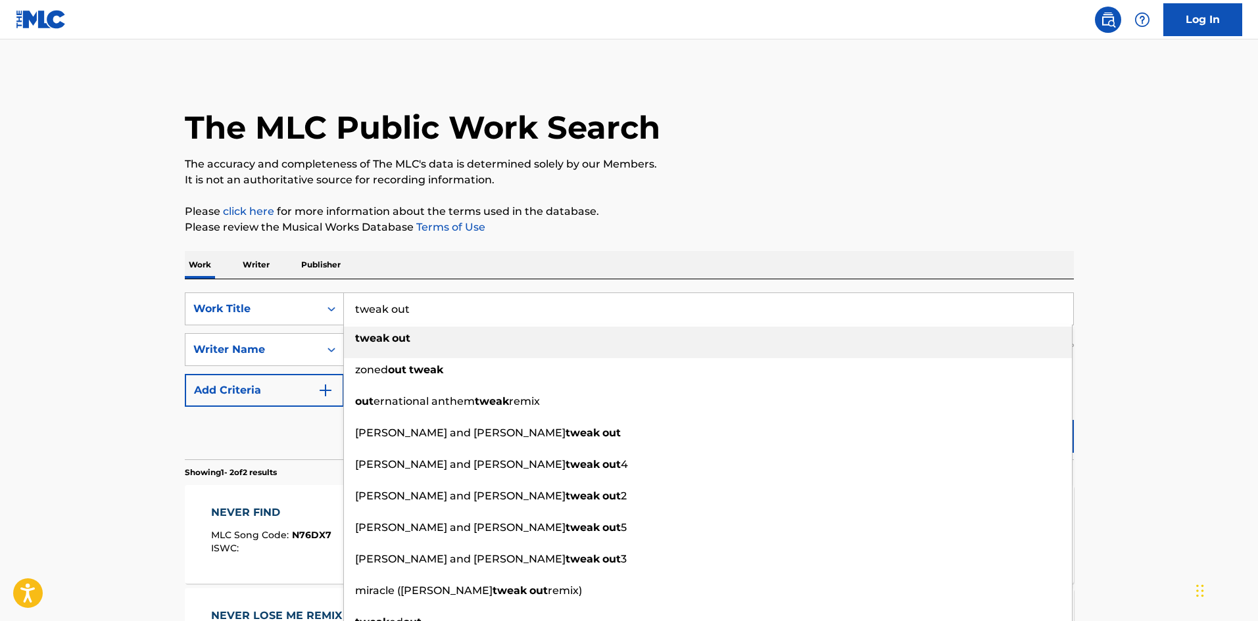
type input "tweak out"
click at [373, 343] on strong "tweak" at bounding box center [372, 338] width 34 height 12
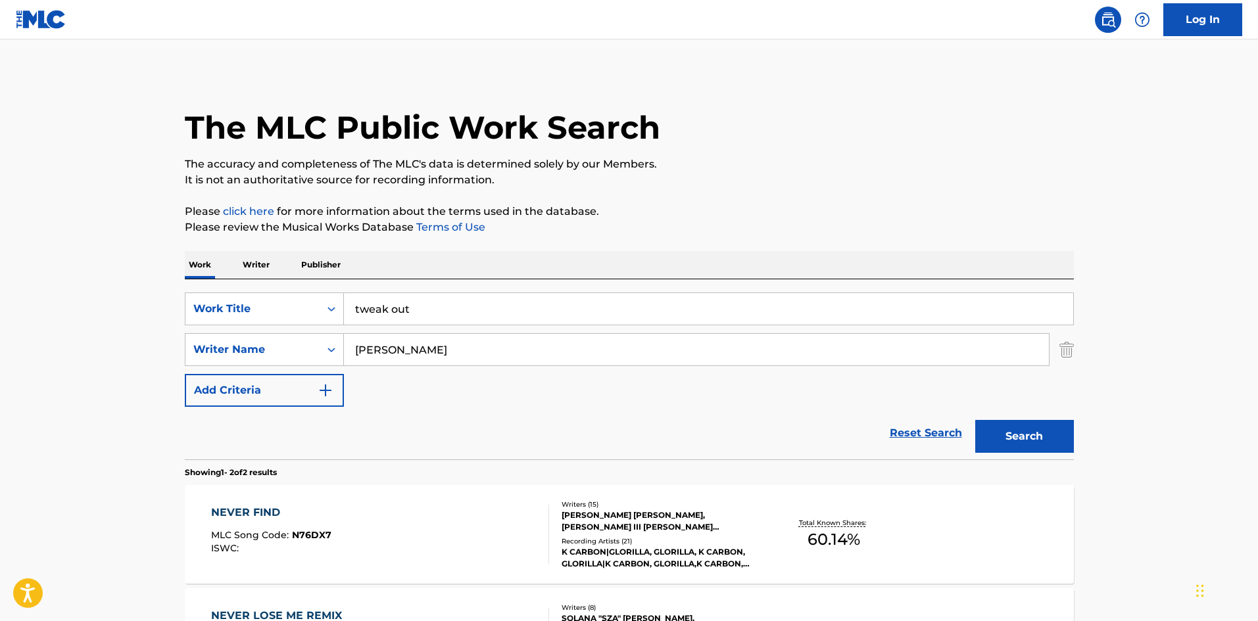
click at [1031, 424] on button "Search" at bounding box center [1024, 436] width 99 height 33
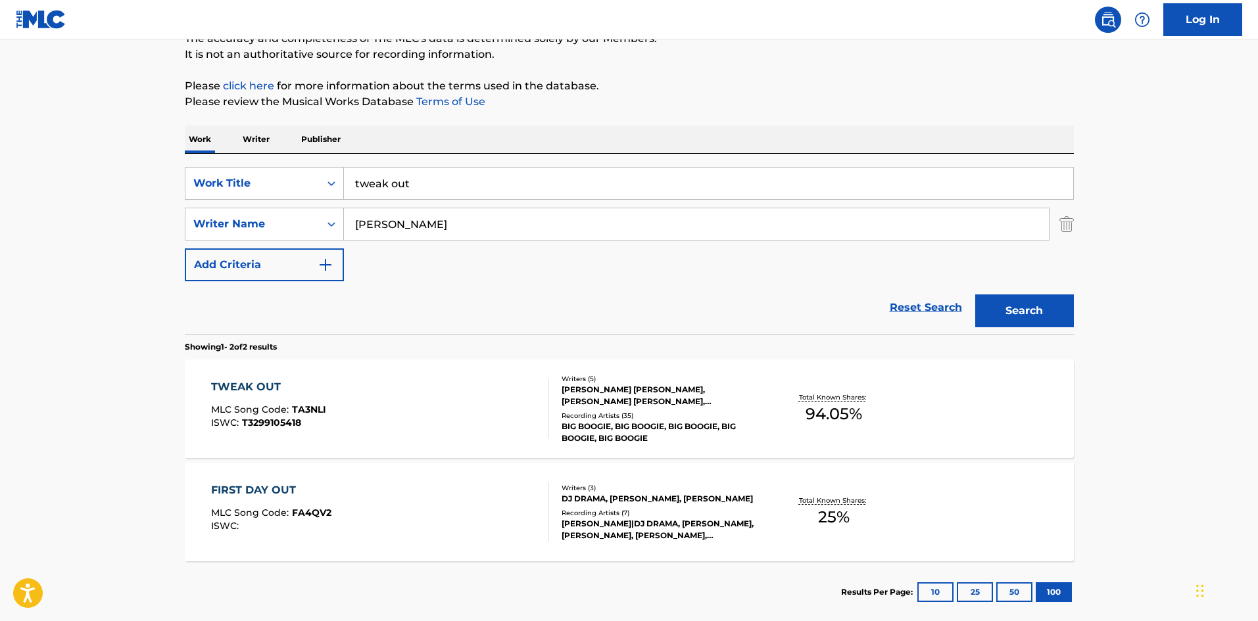
scroll to position [131, 0]
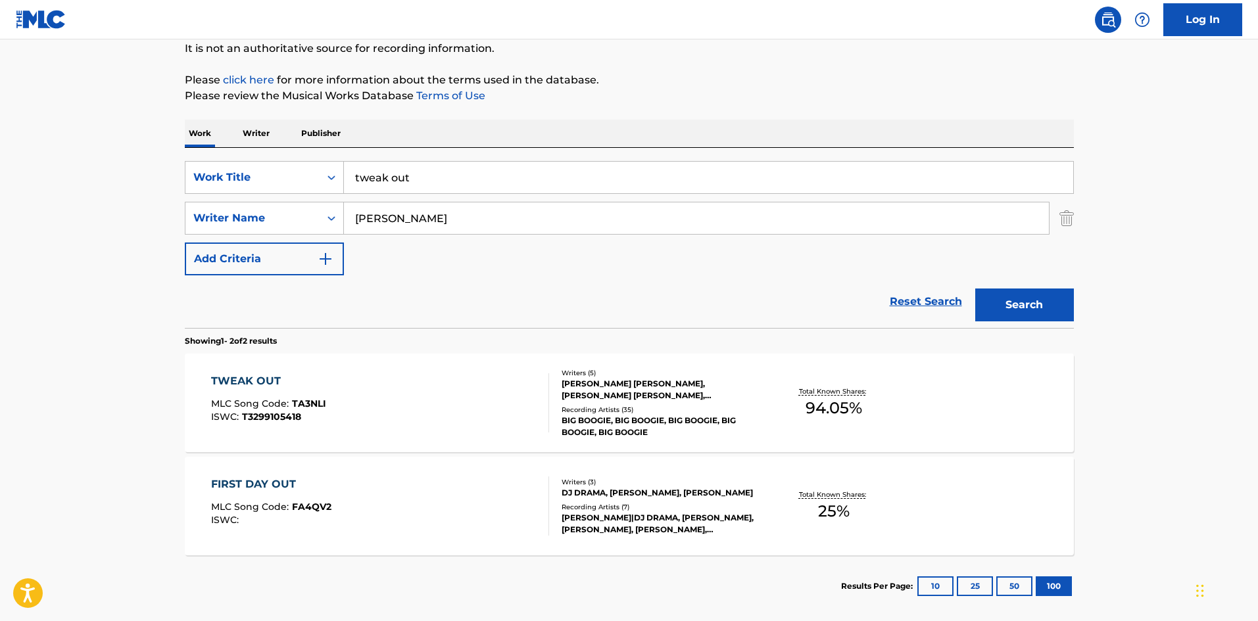
click at [252, 377] on div "TWEAK OUT" at bounding box center [268, 381] width 115 height 16
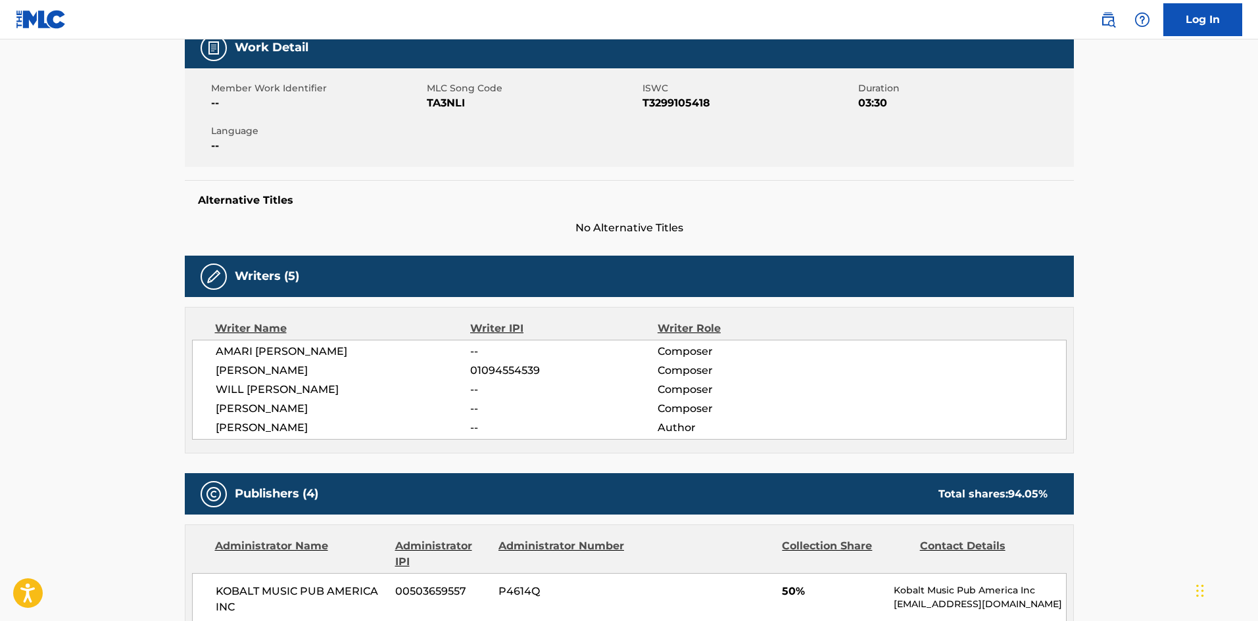
scroll to position [263, 0]
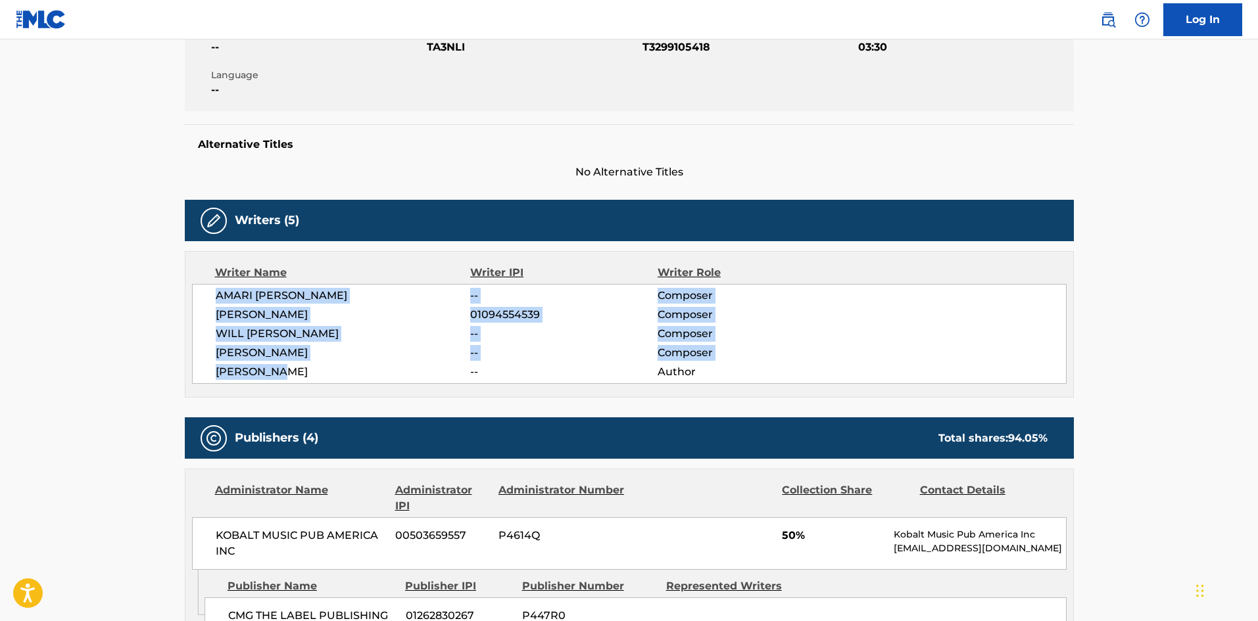
drag, startPoint x: 289, startPoint y: 369, endPoint x: 209, endPoint y: 302, distance: 104.5
click at [209, 302] on div "[PERSON_NAME] -- Composer [PERSON_NAME] 01094554539 Composer [PERSON_NAME] -- C…" at bounding box center [629, 334] width 874 height 100
copy div "[PERSON_NAME] -- Composer [PERSON_NAME] 01094554539 Composer [PERSON_NAME] -- C…"
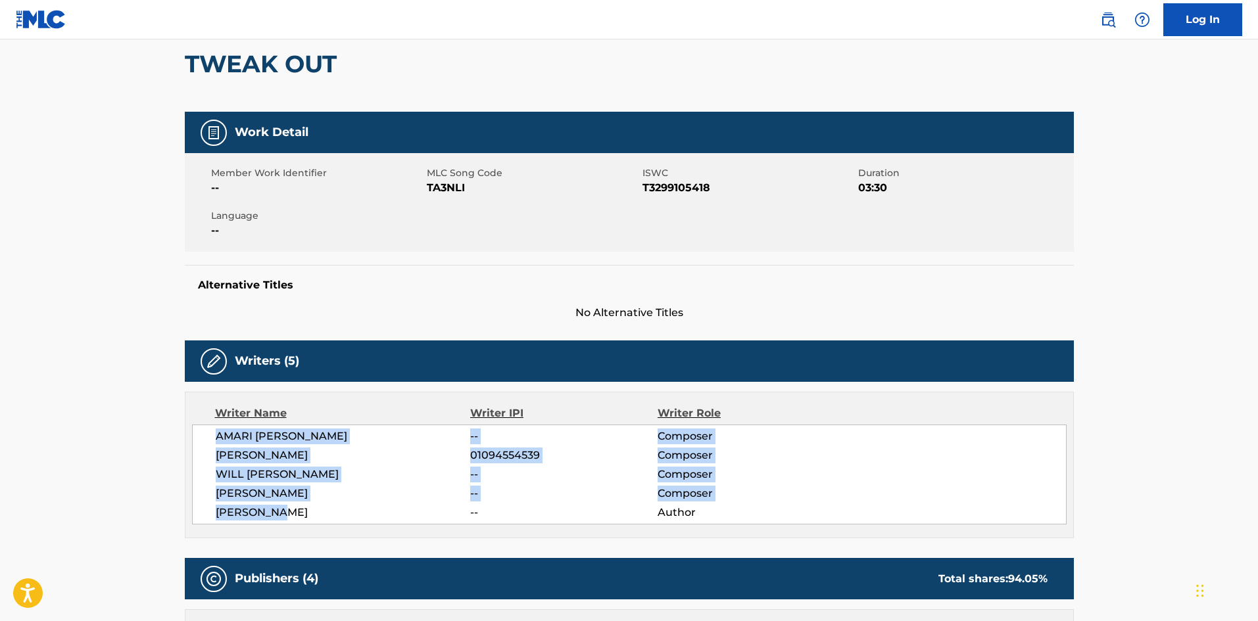
scroll to position [0, 0]
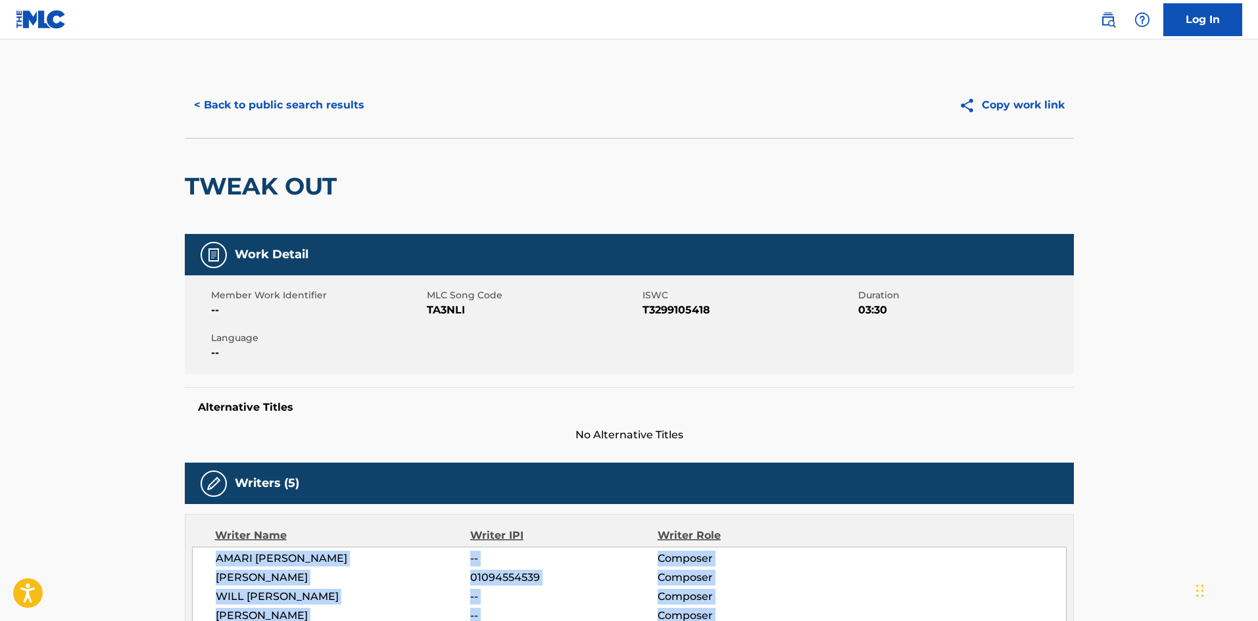
click at [297, 96] on button "< Back to public search results" at bounding box center [279, 105] width 189 height 33
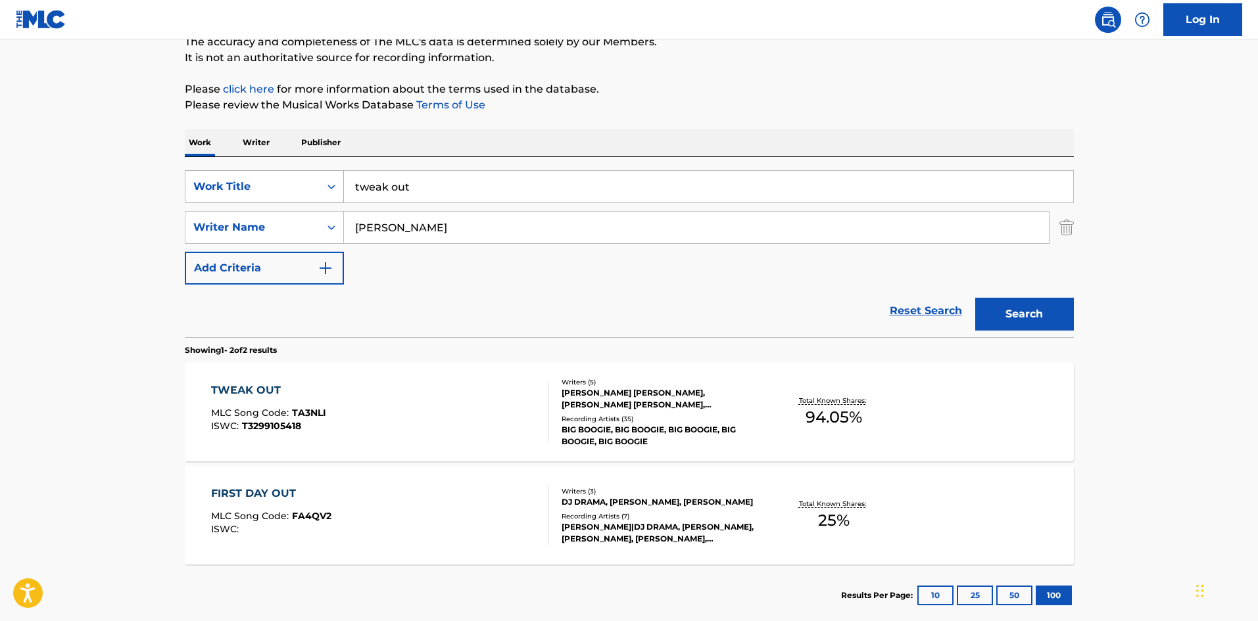
drag, startPoint x: 441, startPoint y: 180, endPoint x: 318, endPoint y: 183, distance: 123.0
click at [326, 186] on div "SearchWithCriteria6293acf6-5b01-44bb-b3ee-870a2f07dcad Work Title tweak out" at bounding box center [629, 186] width 889 height 33
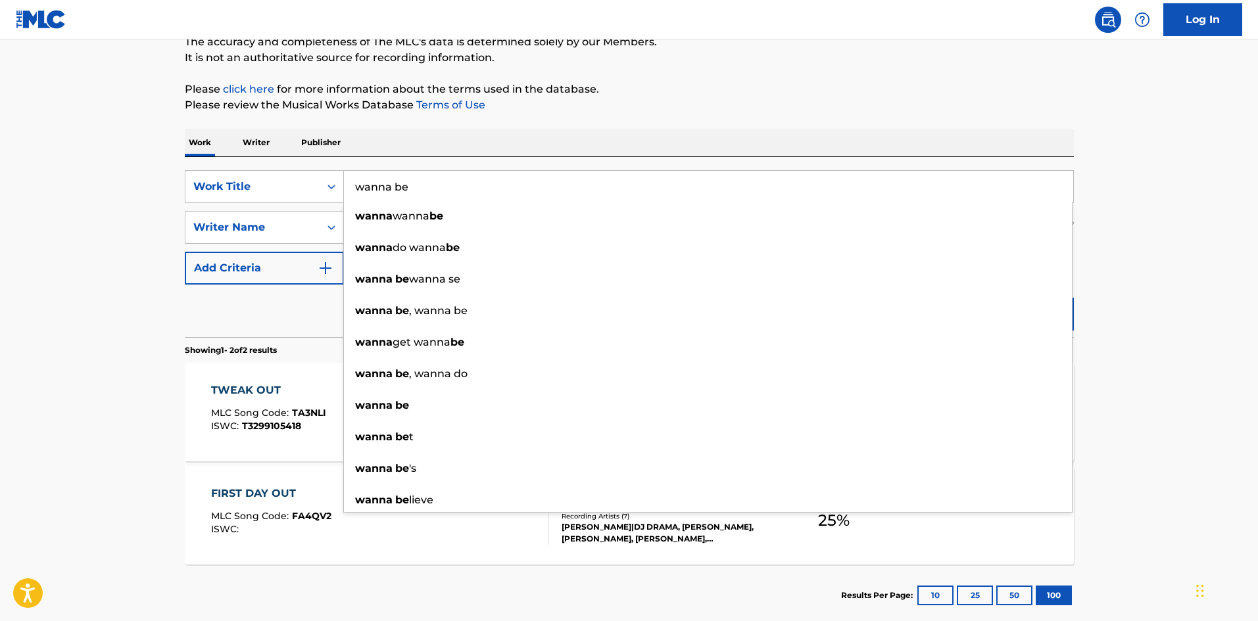
type input "wanna be"
click at [845, 135] on div "Work Writer Publisher" at bounding box center [629, 143] width 889 height 28
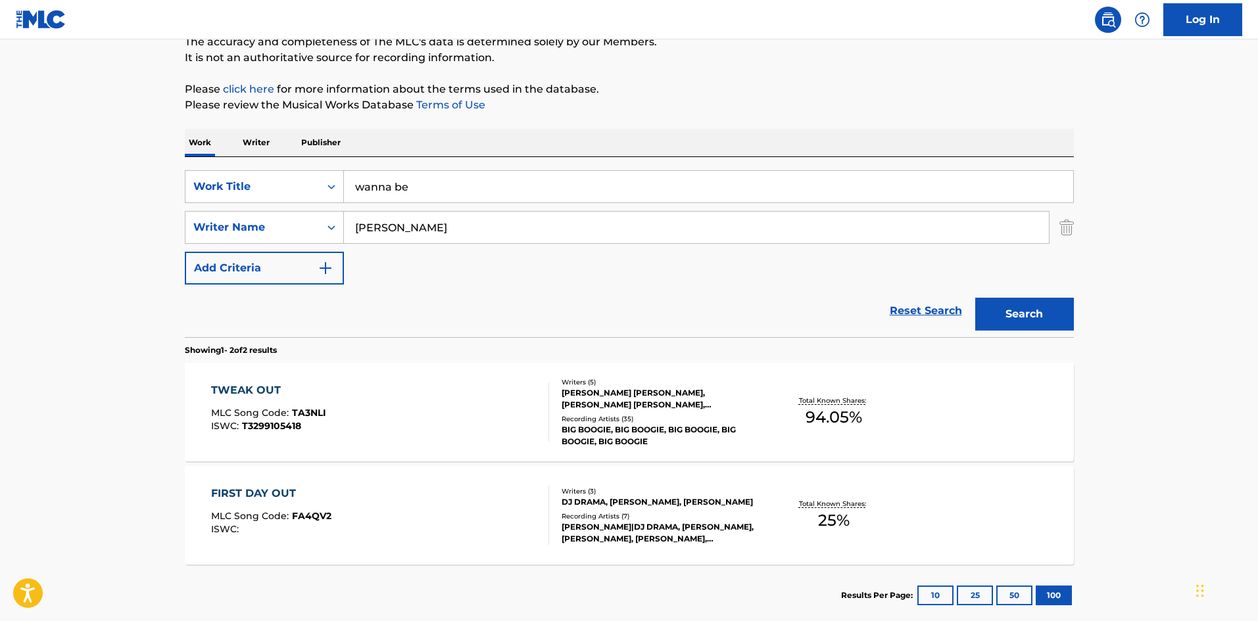
click at [1030, 316] on button "Search" at bounding box center [1024, 314] width 99 height 33
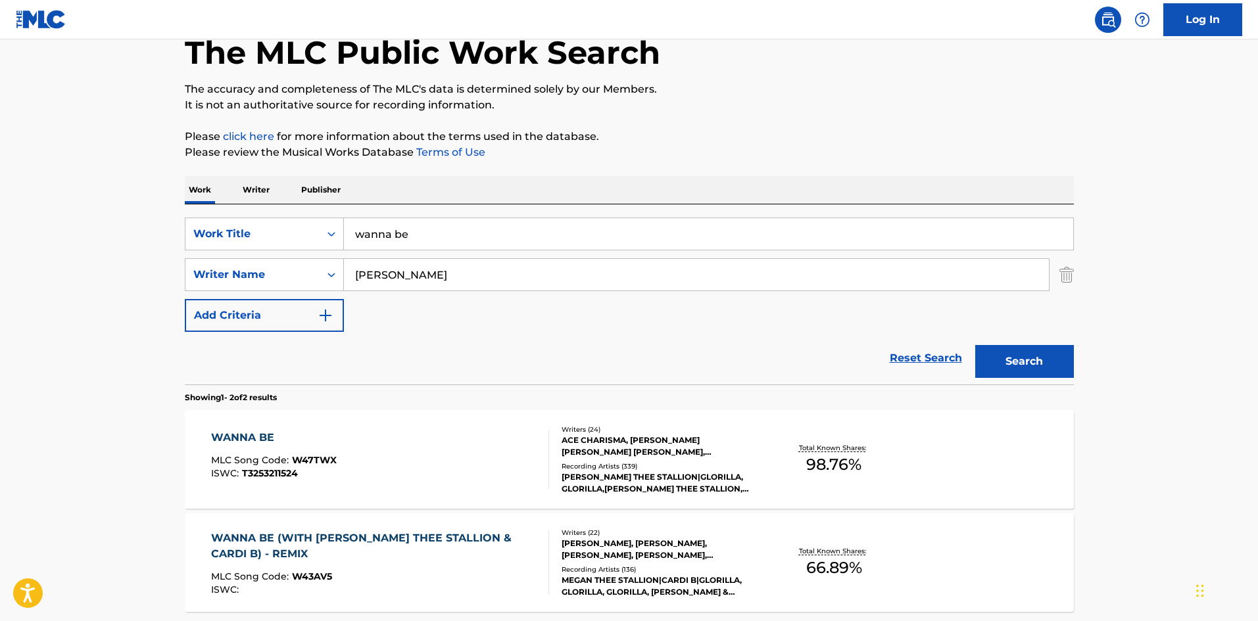
scroll to position [197, 0]
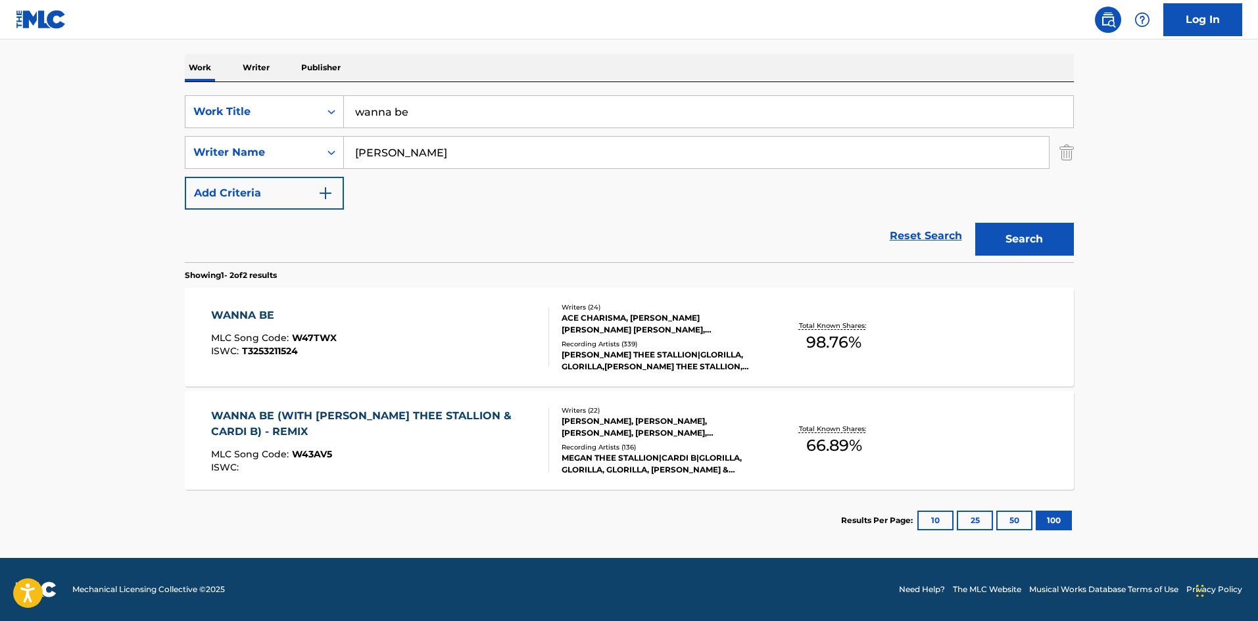
click at [239, 312] on div "WANNA BE" at bounding box center [274, 316] width 126 height 16
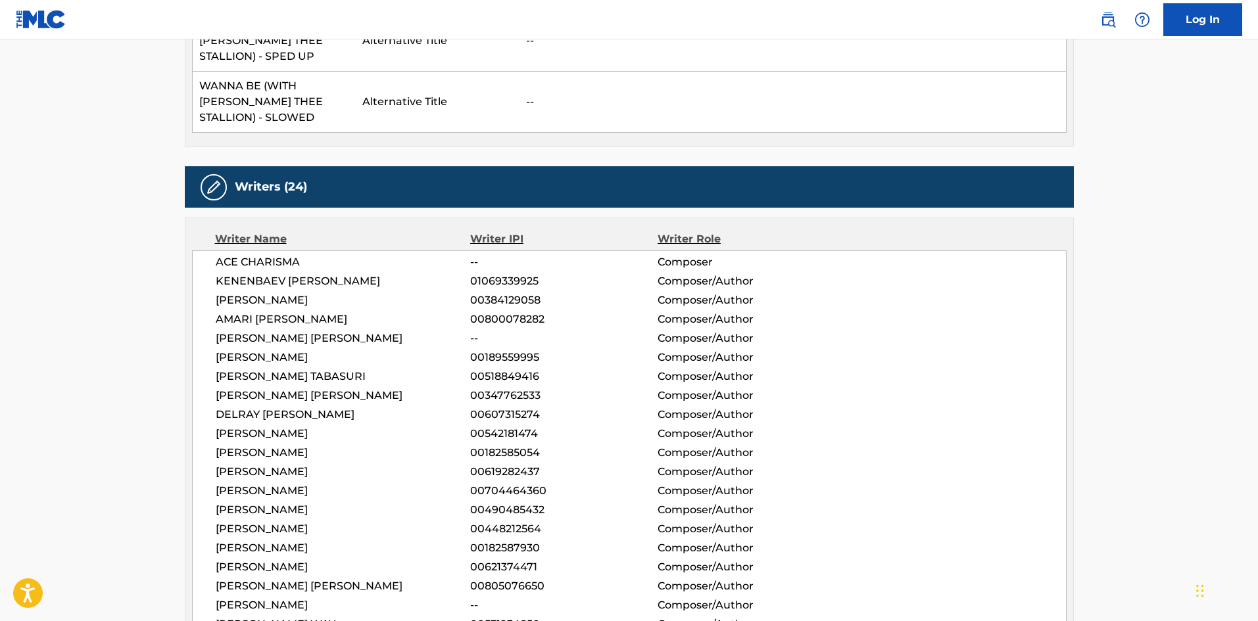
scroll to position [789, 0]
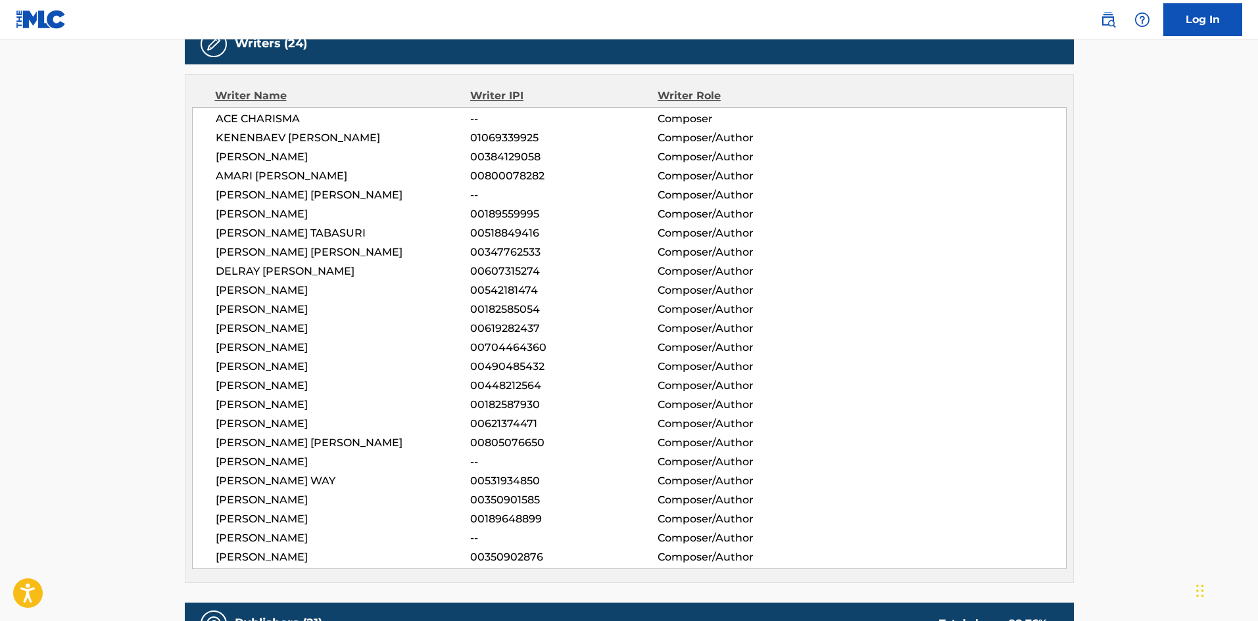
drag, startPoint x: 327, startPoint y: 491, endPoint x: 167, endPoint y: 54, distance: 465.5
copy div "ACE CHARISMA -- Composer [PERSON_NAME] [PERSON_NAME] 01069339925 Composer/Autho…"
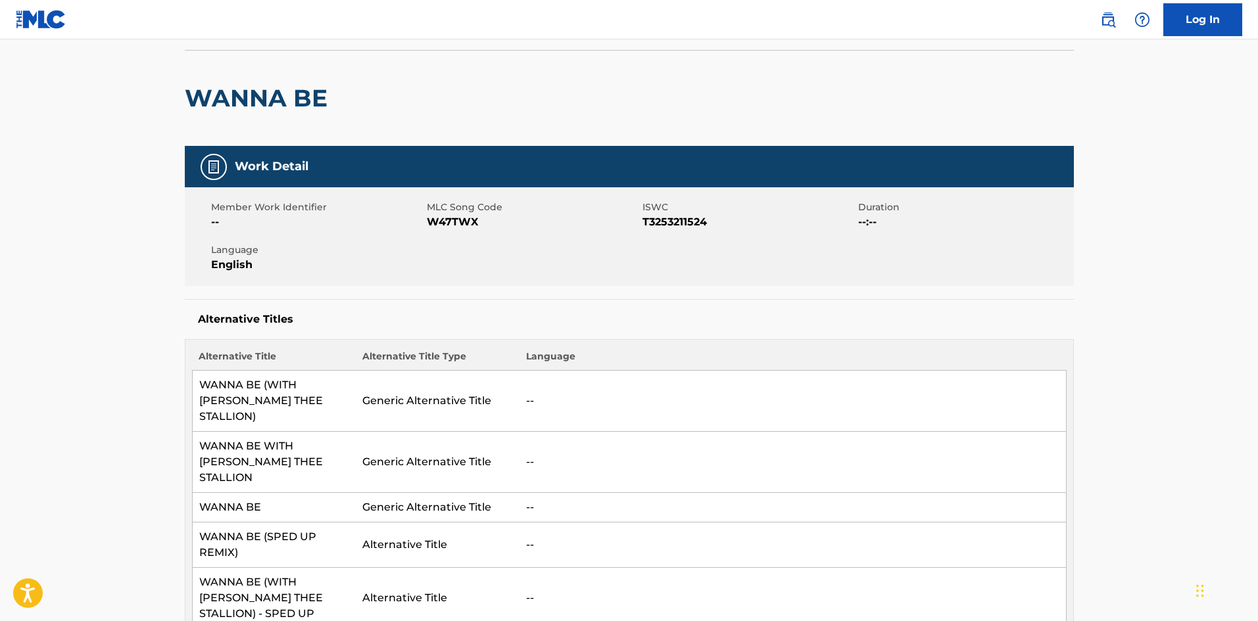
scroll to position [0, 0]
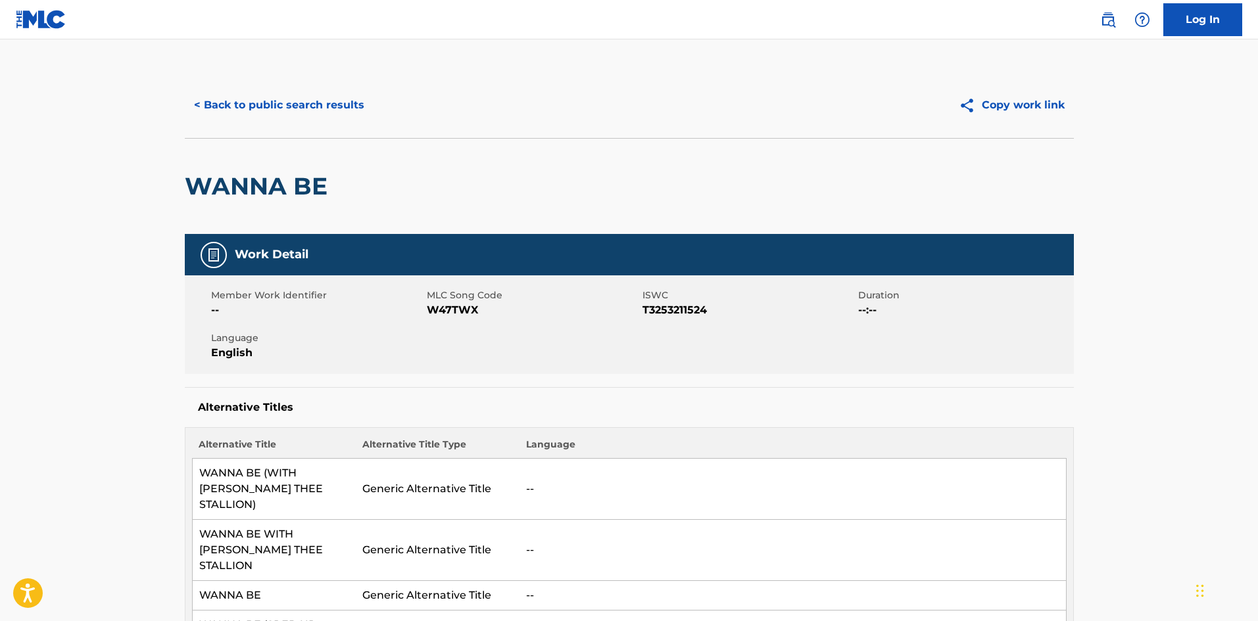
click at [240, 111] on button "< Back to public search results" at bounding box center [279, 105] width 189 height 33
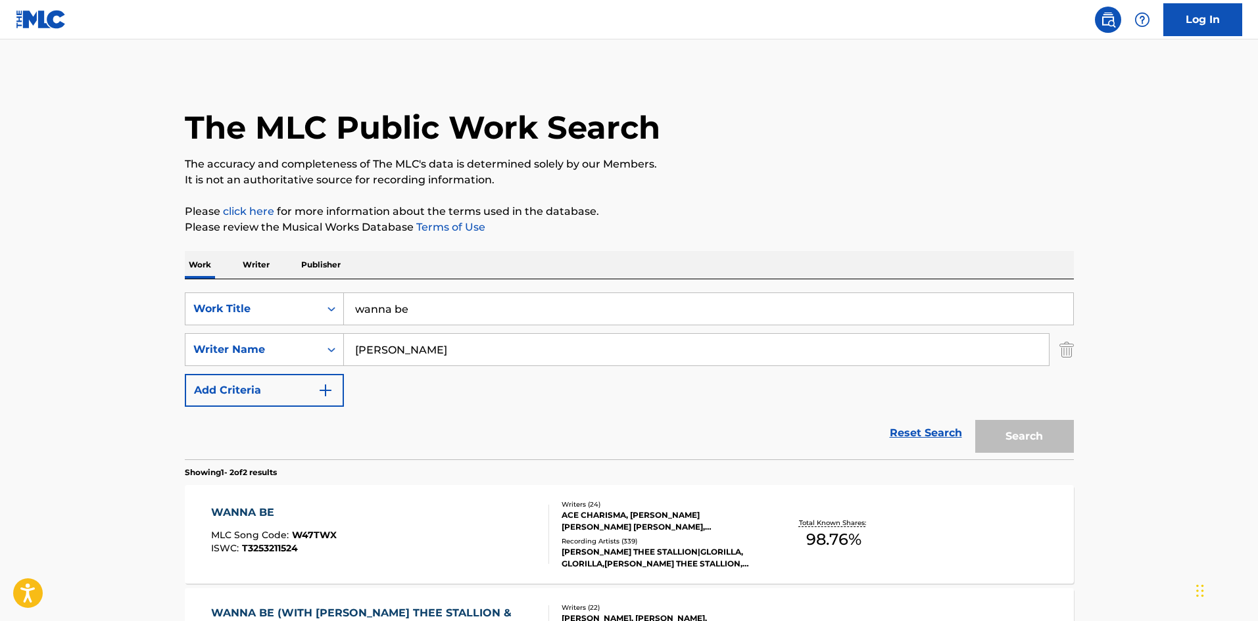
scroll to position [122, 0]
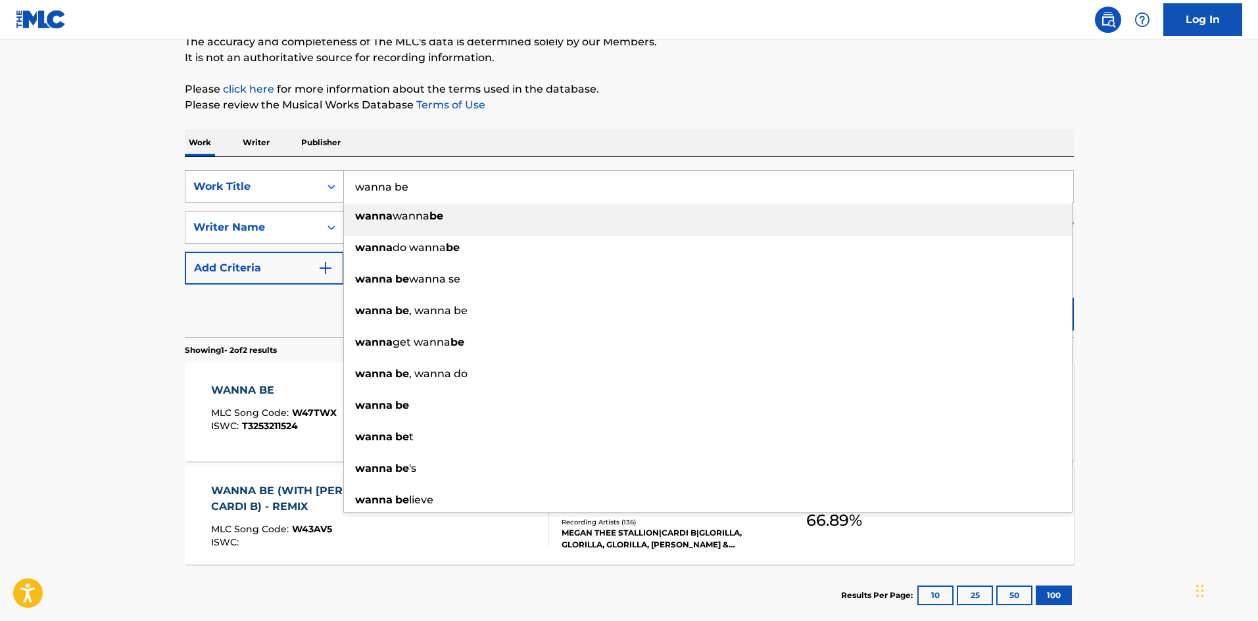
drag, startPoint x: 450, startPoint y: 190, endPoint x: 329, endPoint y: 172, distance: 122.3
click at [329, 172] on div "SearchWithCriteria6293acf6-5b01-44bb-b3ee-870a2f07dcad Work Title wanna be wann…" at bounding box center [629, 186] width 889 height 33
type input "i aint going"
click at [631, 139] on div "Work Writer Publisher" at bounding box center [629, 143] width 889 height 28
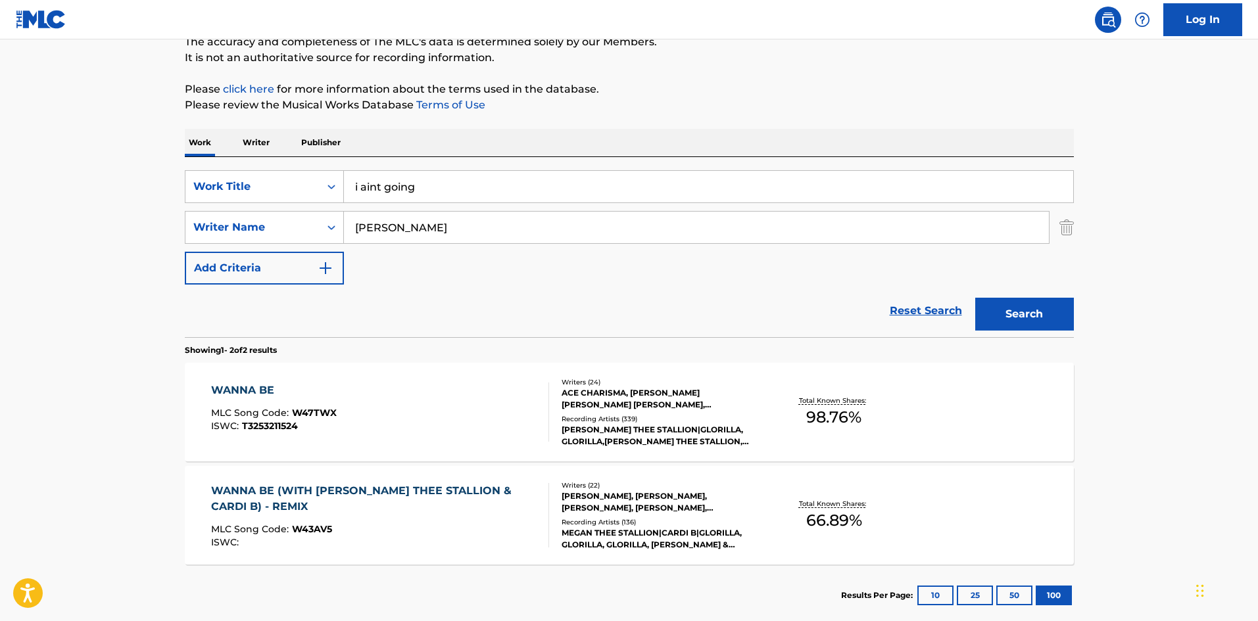
click at [1013, 306] on button "Search" at bounding box center [1024, 314] width 99 height 33
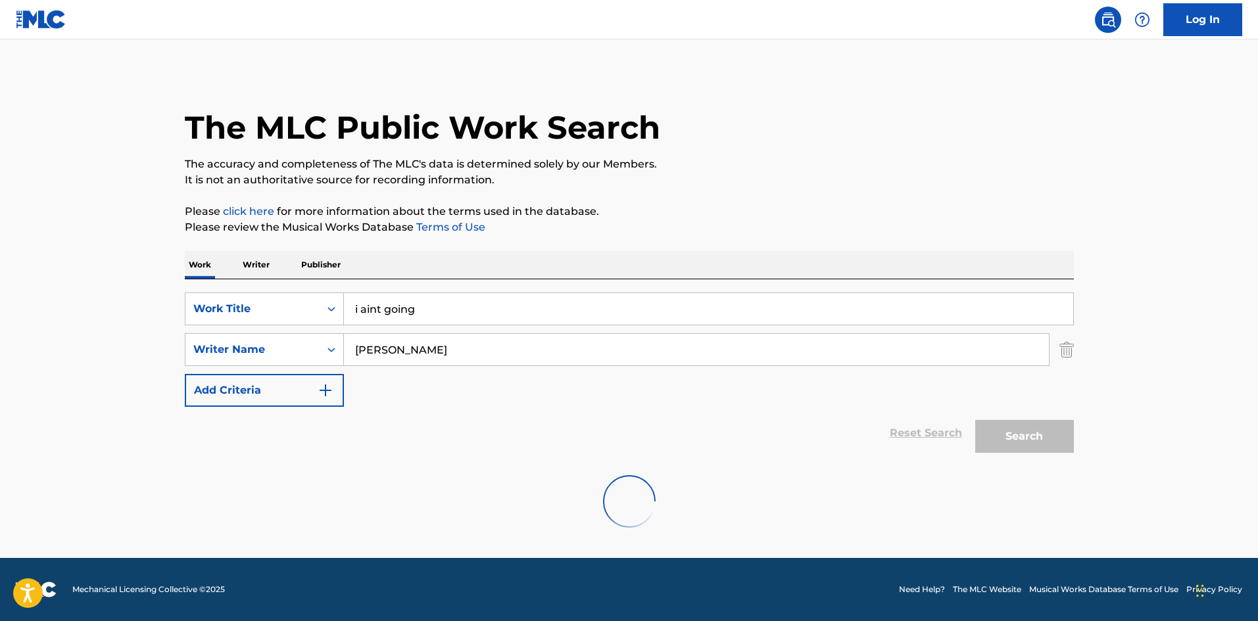
scroll to position [0, 0]
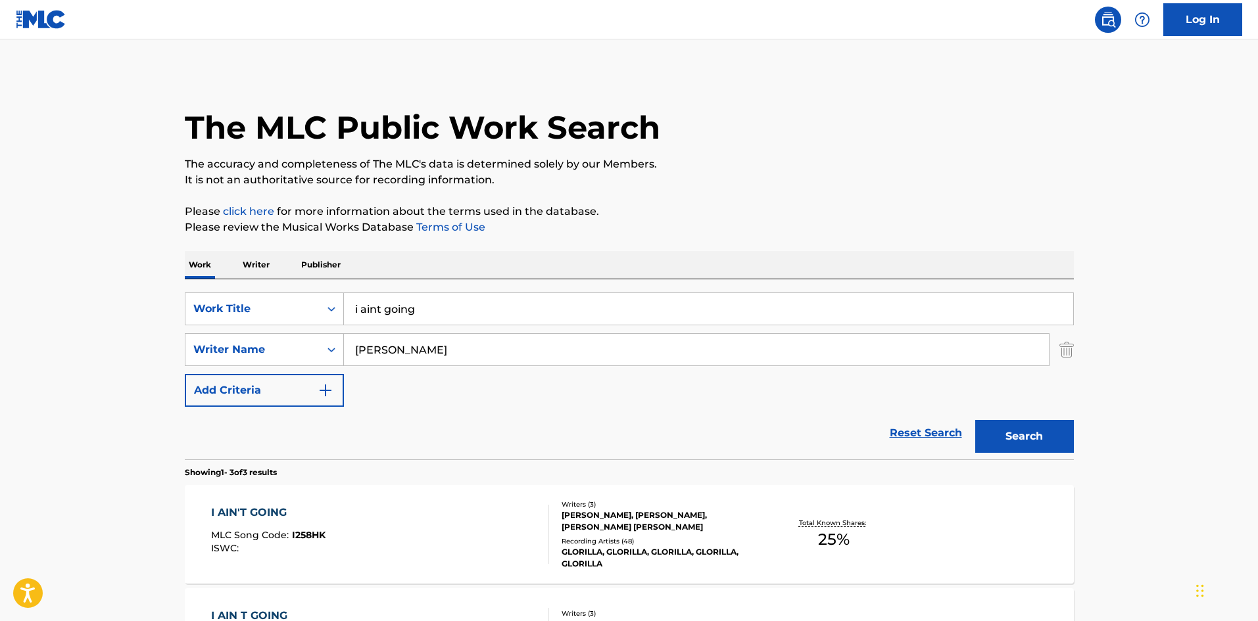
click at [254, 509] on div "I AIN'T GOING" at bounding box center [268, 513] width 114 height 16
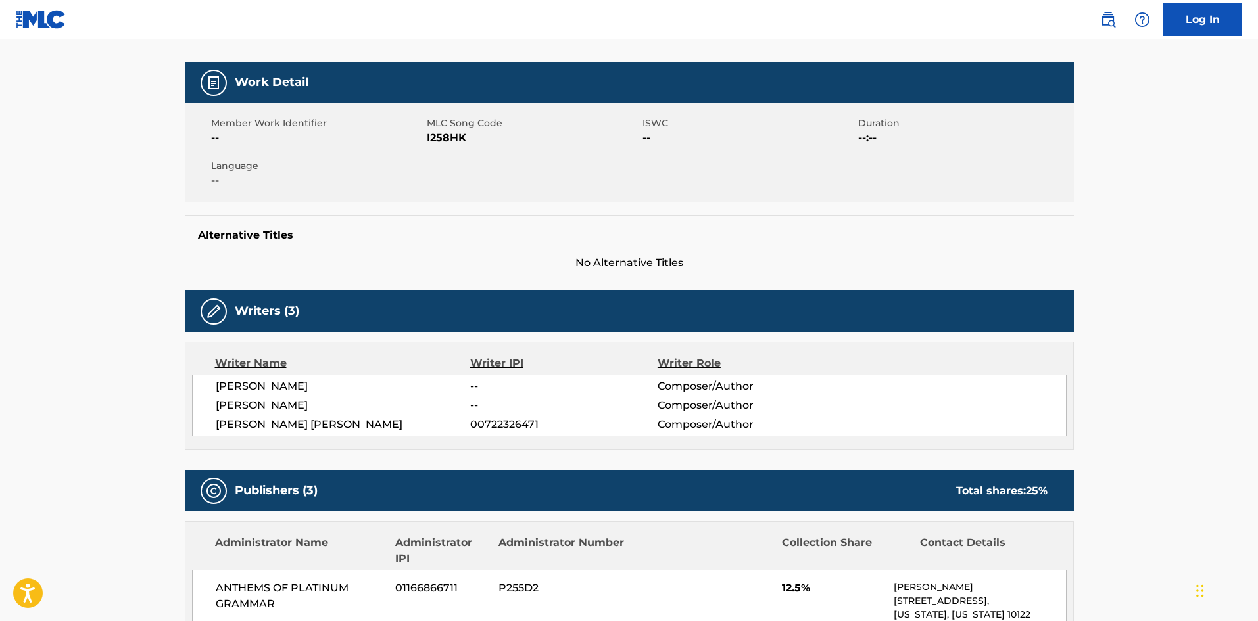
scroll to position [197, 0]
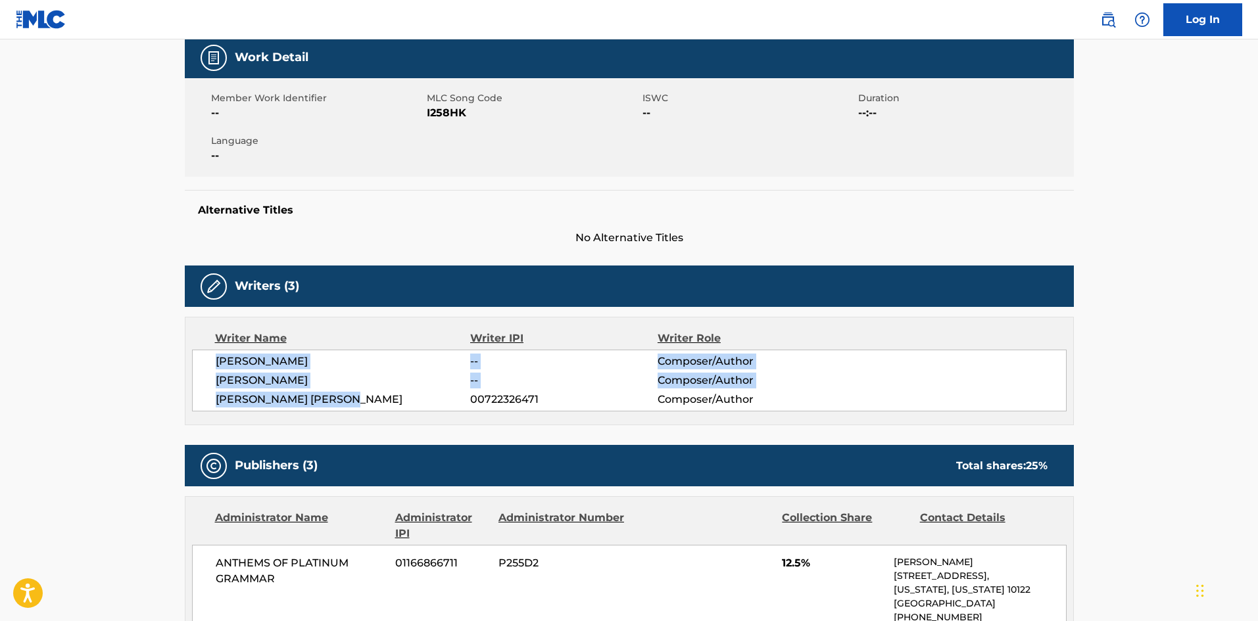
drag, startPoint x: 373, startPoint y: 397, endPoint x: 202, endPoint y: 364, distance: 174.1
click at [202, 364] on div "[PERSON_NAME] -- Composer/Author [PERSON_NAME] -- Composer/Author [PERSON_NAME]…" at bounding box center [629, 381] width 874 height 62
copy div "[PERSON_NAME] -- Composer/Author [PERSON_NAME] -- Composer/Author [PERSON_NAME]…"
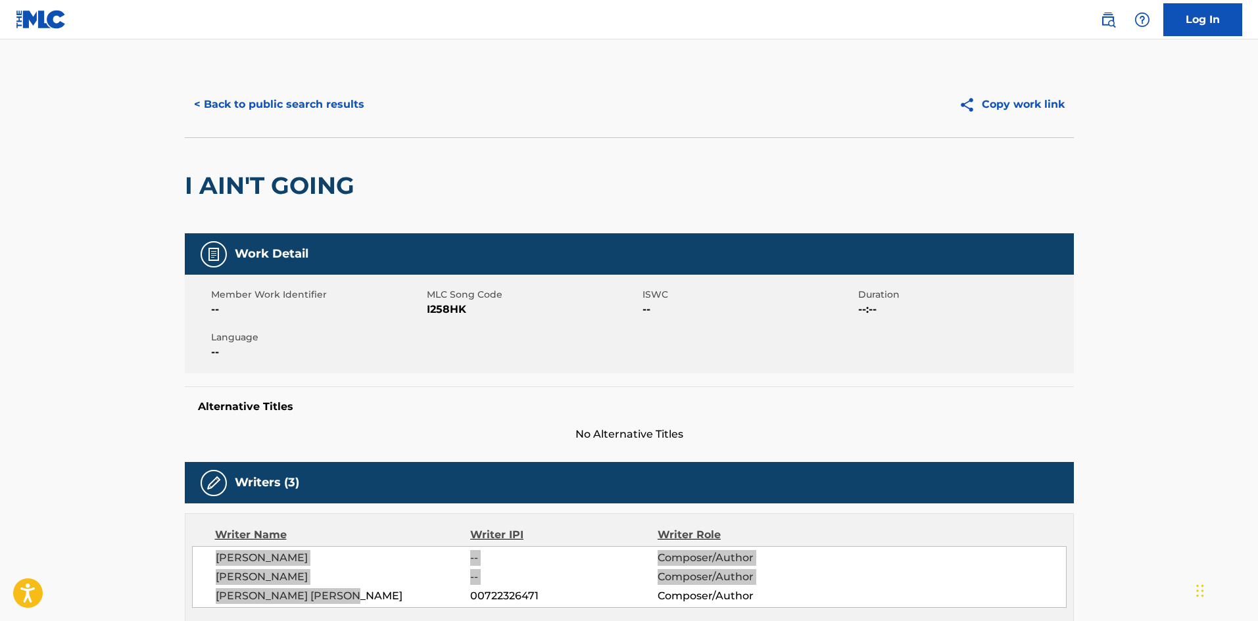
scroll to position [0, 0]
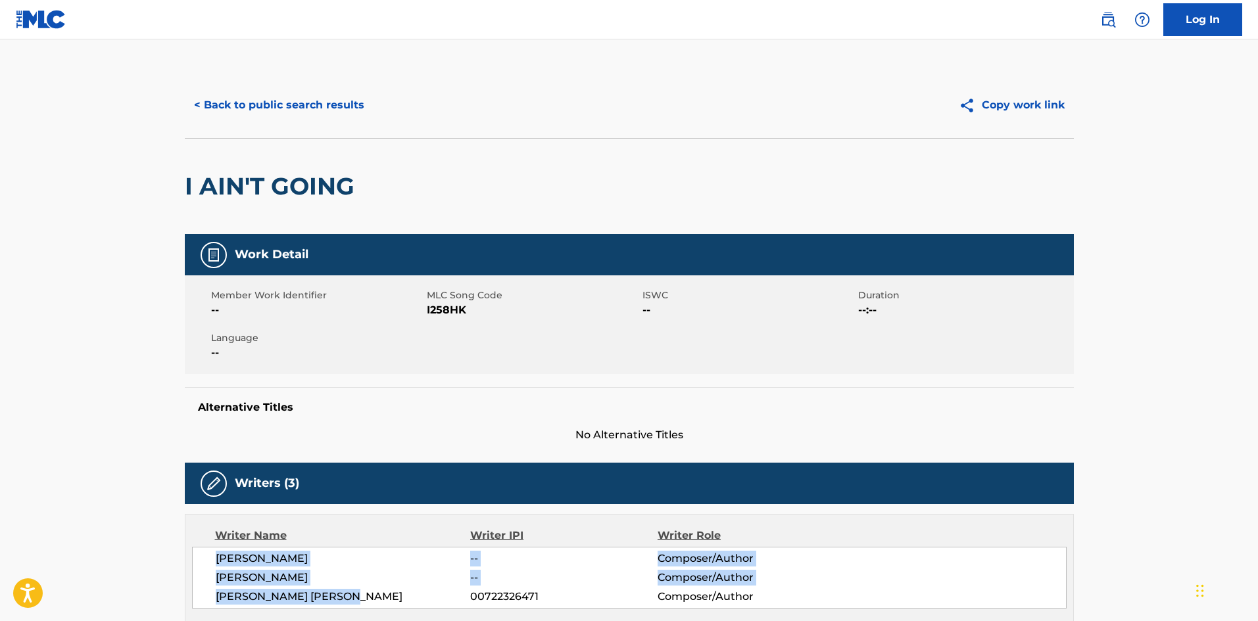
click at [312, 112] on button "< Back to public search results" at bounding box center [279, 105] width 189 height 33
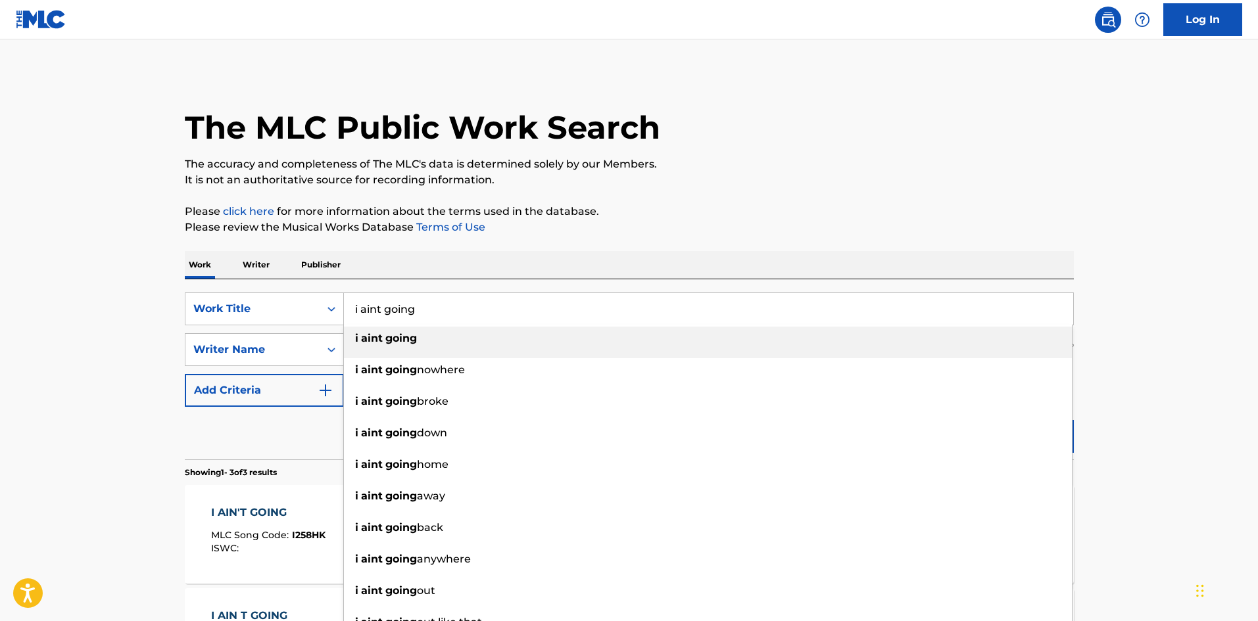
drag, startPoint x: 450, startPoint y: 312, endPoint x: 241, endPoint y: 292, distance: 210.7
click at [255, 293] on div "SearchWithCriteria6293acf6-5b01-44bb-b3ee-870a2f07dcad Work Title i aint going …" at bounding box center [629, 309] width 889 height 33
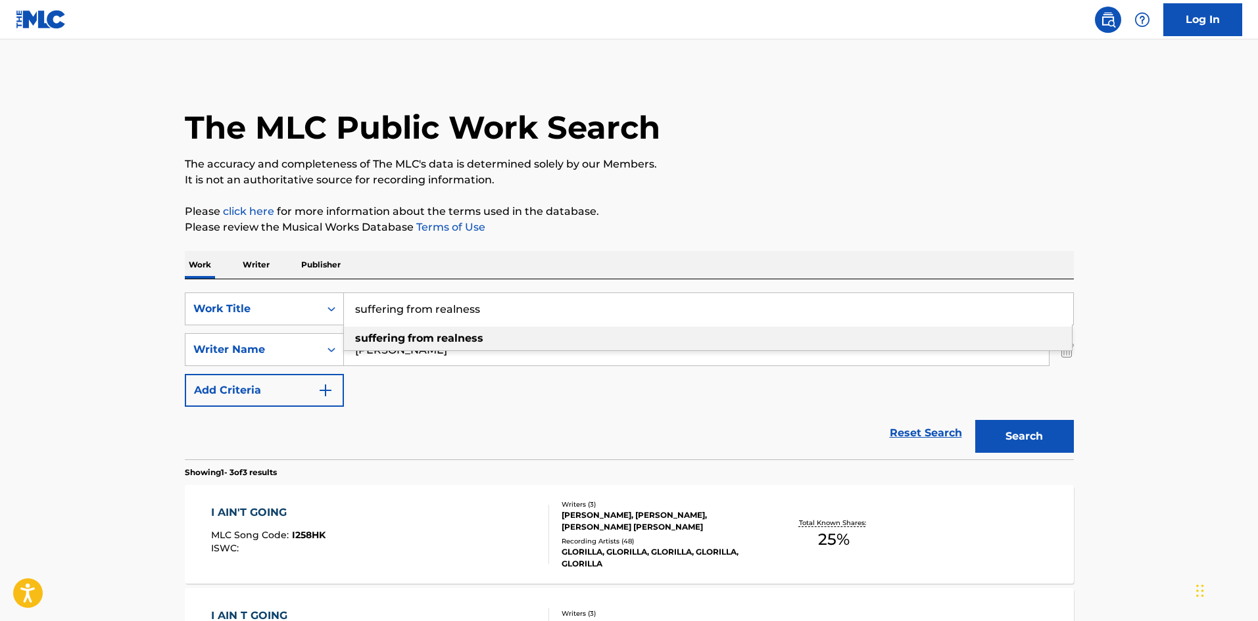
type input "suffering from realness"
click at [907, 215] on p "Please click here for more information about the terms used in the database." at bounding box center [629, 212] width 889 height 16
click at [1038, 431] on button "Search" at bounding box center [1024, 436] width 99 height 33
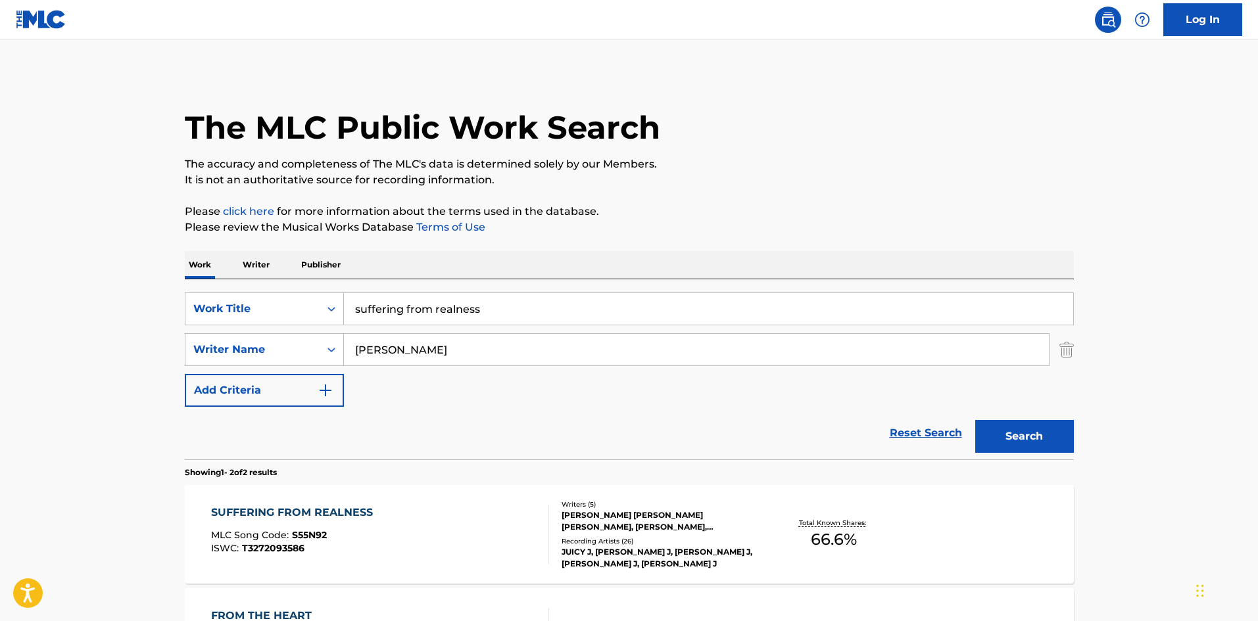
click at [296, 507] on div "SUFFERING FROM REALNESS" at bounding box center [295, 513] width 168 height 16
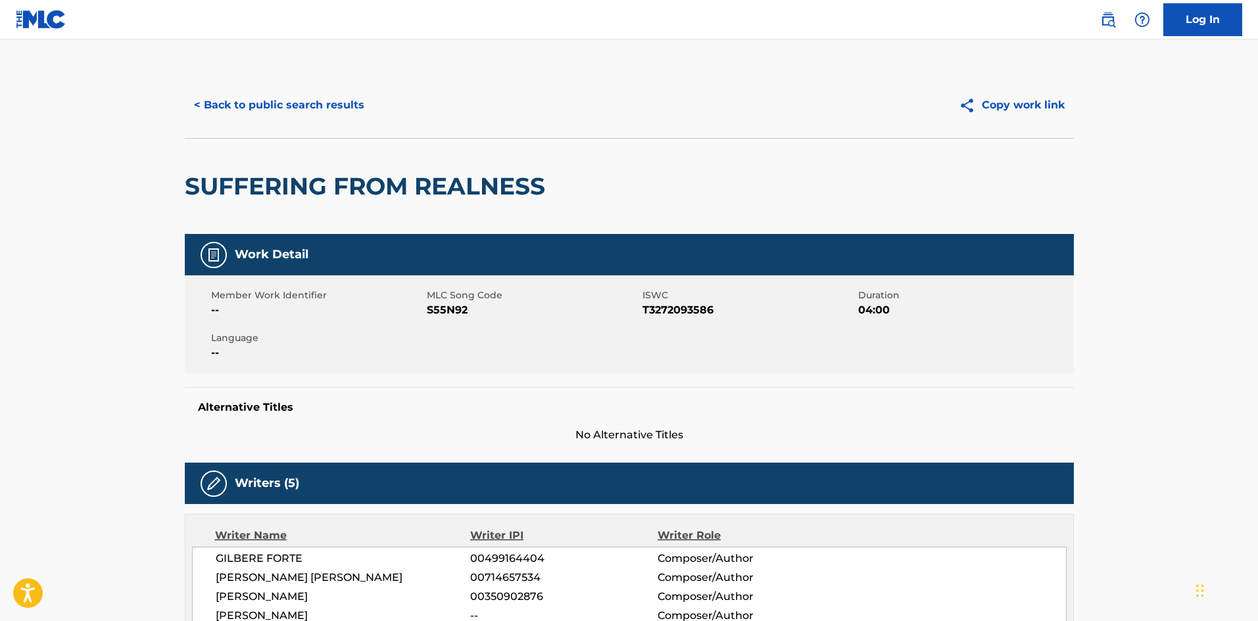
scroll to position [263, 0]
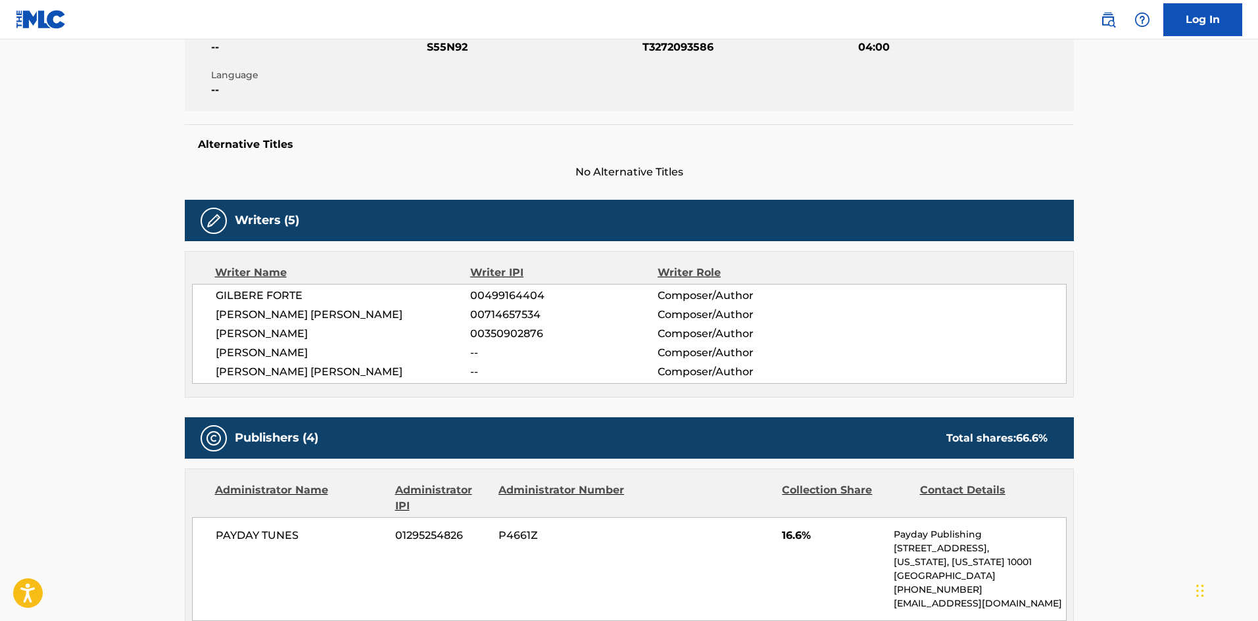
drag, startPoint x: 415, startPoint y: 371, endPoint x: 201, endPoint y: 295, distance: 227.5
click at [201, 295] on div "GILBERE FORTE 00499164404 Composer/Author [PERSON_NAME] [PERSON_NAME] 007146575…" at bounding box center [629, 334] width 874 height 100
copy div "GILBERE FORTE 00499164404 Composer/Author [PERSON_NAME] [PERSON_NAME] 007146575…"
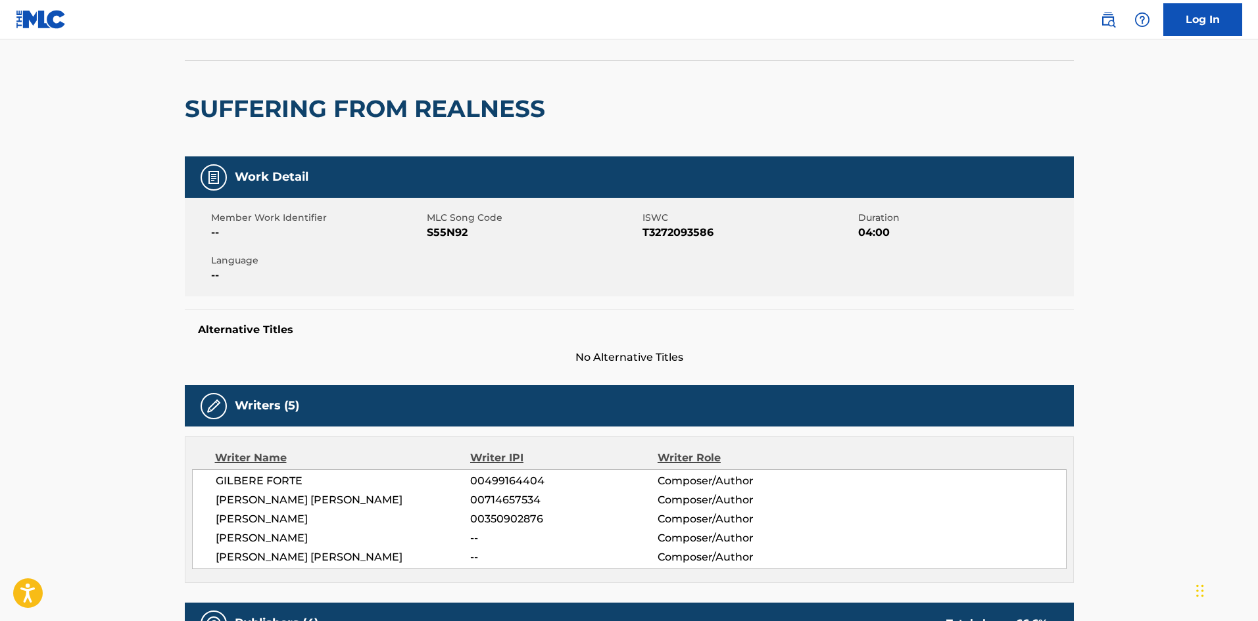
scroll to position [0, 0]
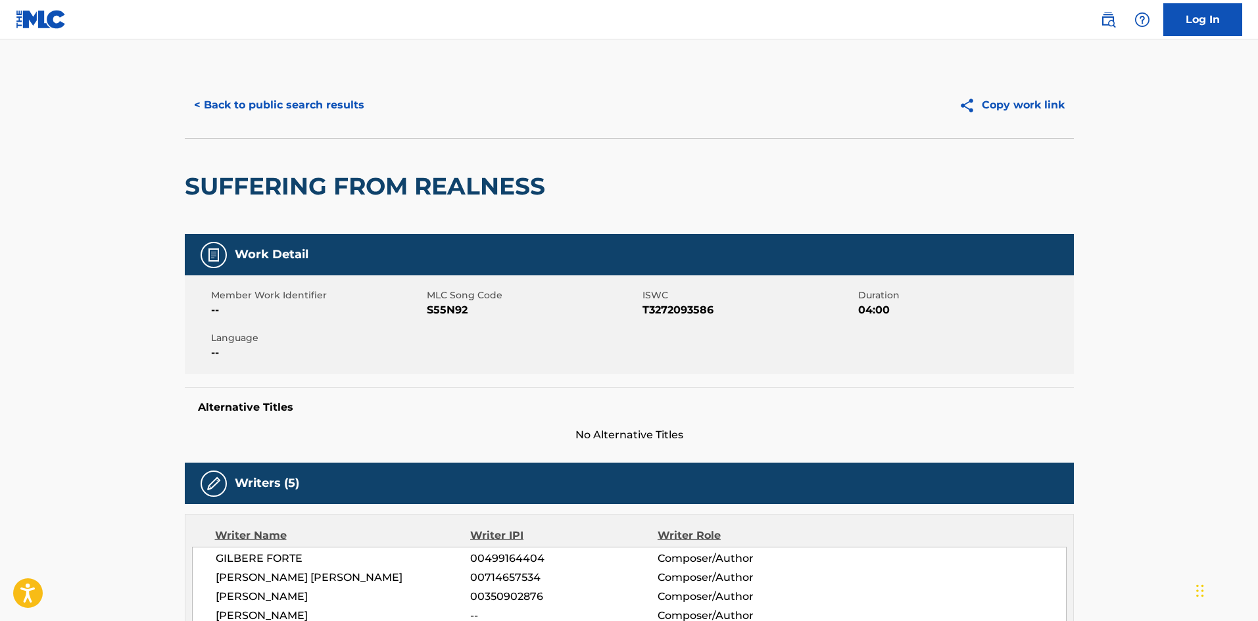
click at [358, 104] on button "< Back to public search results" at bounding box center [279, 105] width 189 height 33
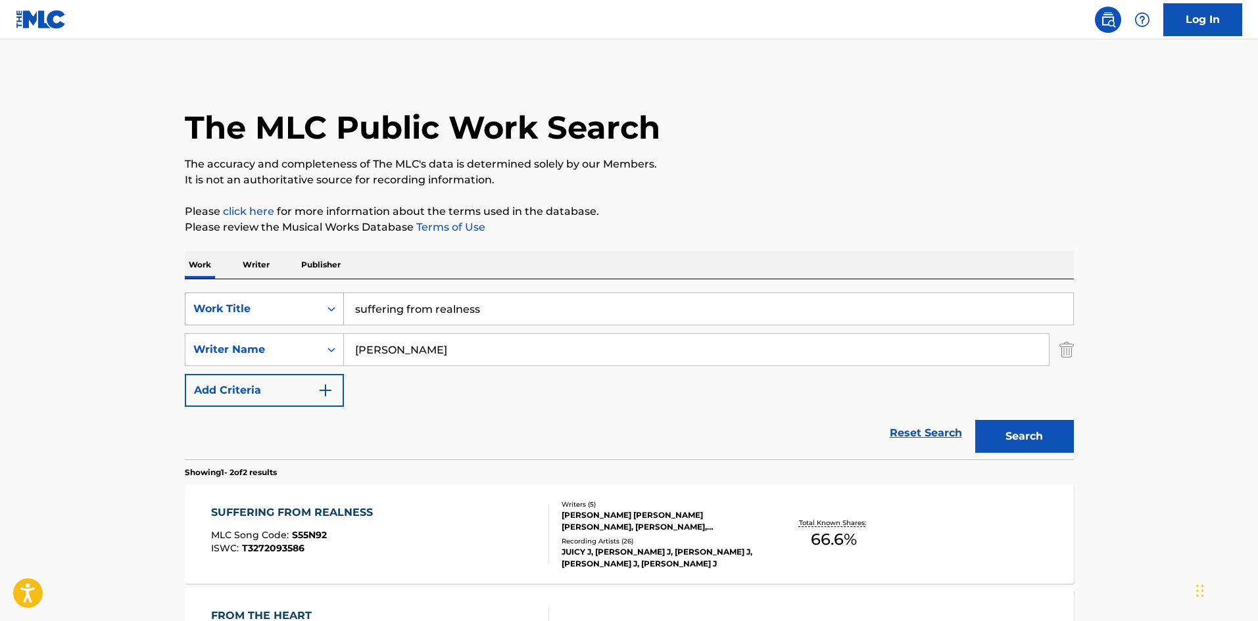
drag, startPoint x: 505, startPoint y: 314, endPoint x: 296, endPoint y: 295, distance: 209.2
click at [298, 296] on div "SearchWithCriteria6293acf6-5b01-44bb-b3ee-870a2f07dcad Work Title suffering fro…" at bounding box center [629, 309] width 889 height 33
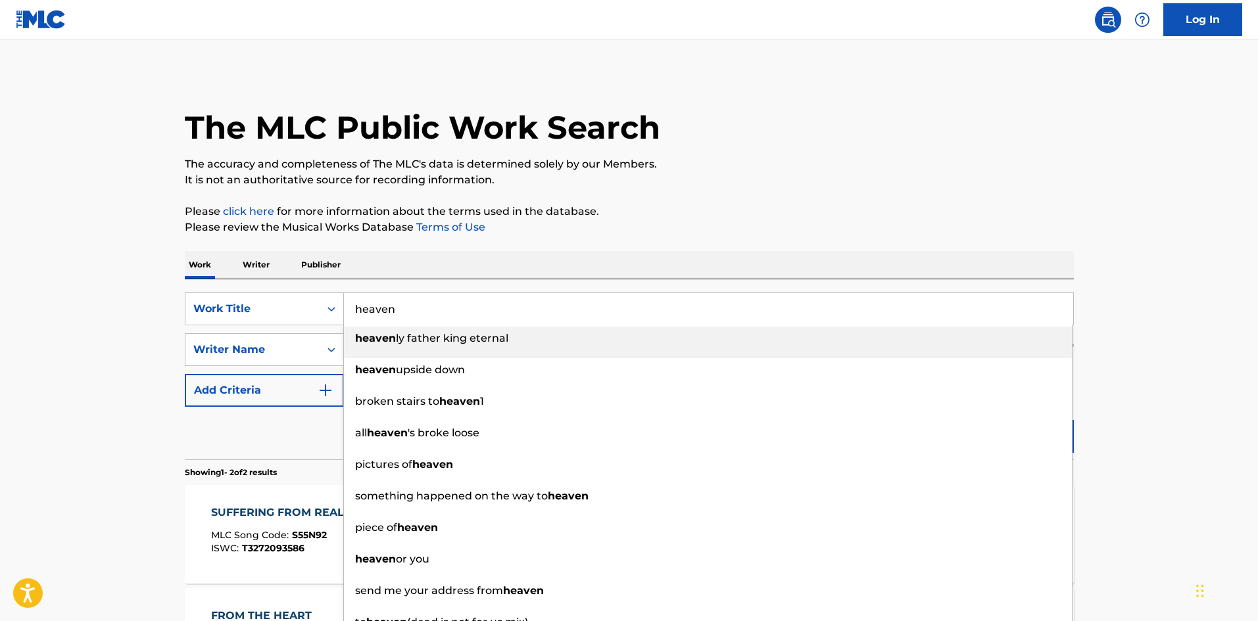
click at [755, 193] on div "The MLC Public Work Search The accuracy and completeness of The MLC's data is d…" at bounding box center [629, 410] width 920 height 676
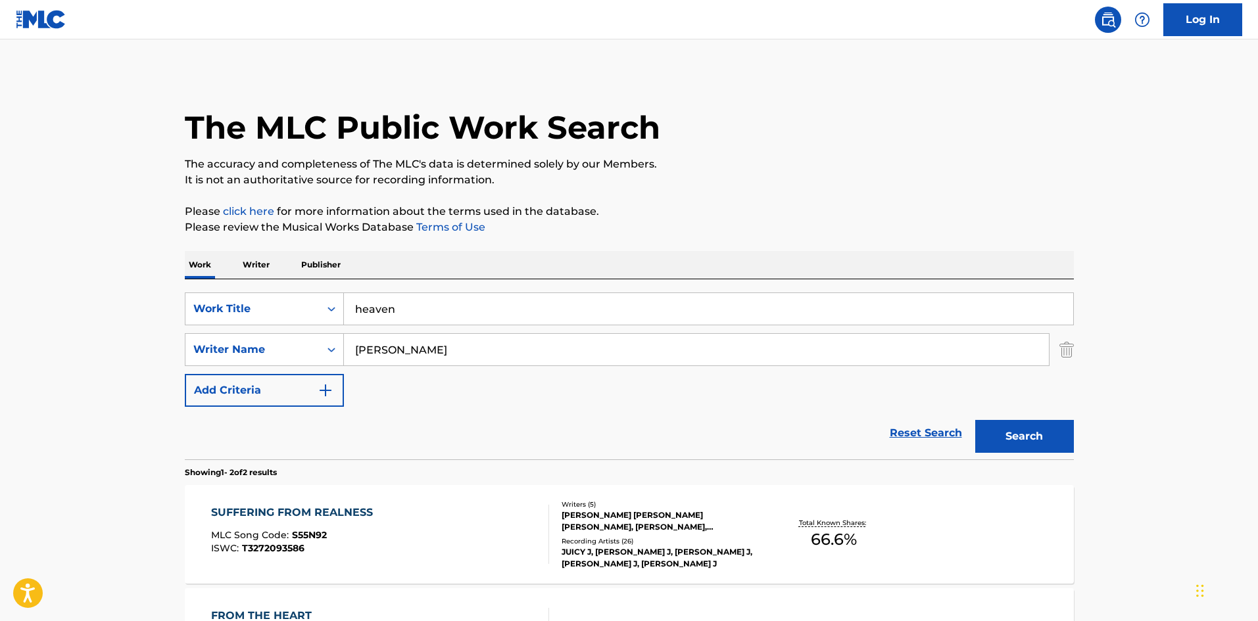
click at [1005, 433] on button "Search" at bounding box center [1024, 436] width 99 height 33
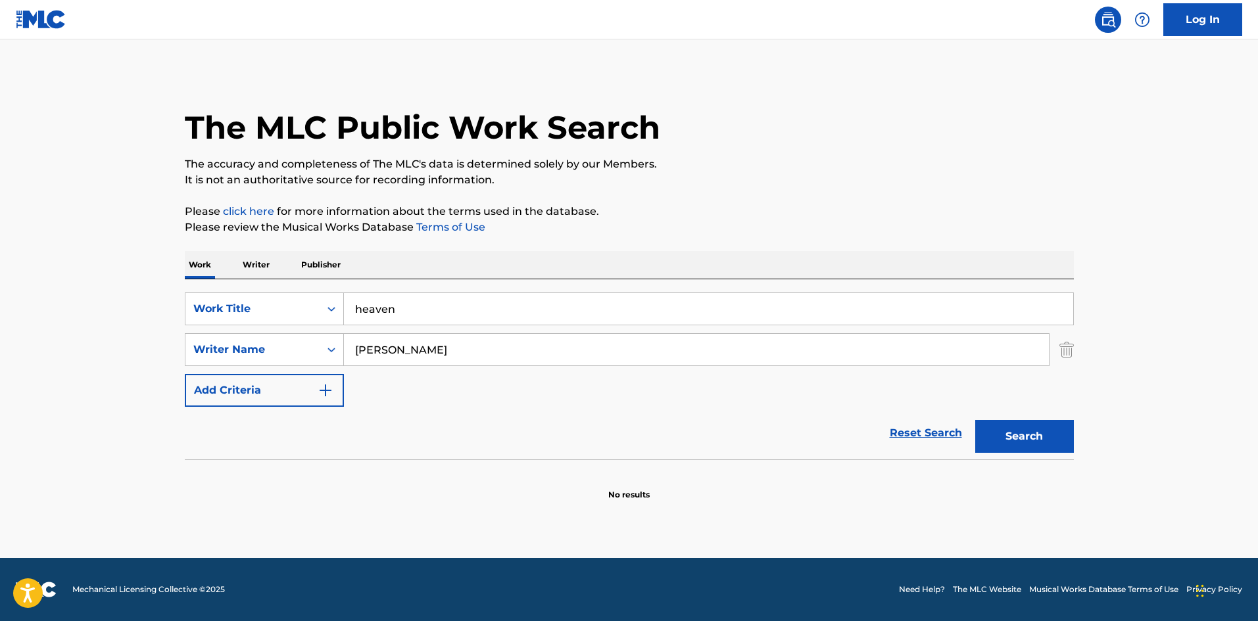
drag, startPoint x: 404, startPoint y: 314, endPoint x: 211, endPoint y: 285, distance: 195.3
click at [230, 287] on div "SearchWithCriteria6293acf6-5b01-44bb-b3ee-870a2f07dcad Work Title heaven Search…" at bounding box center [629, 369] width 889 height 180
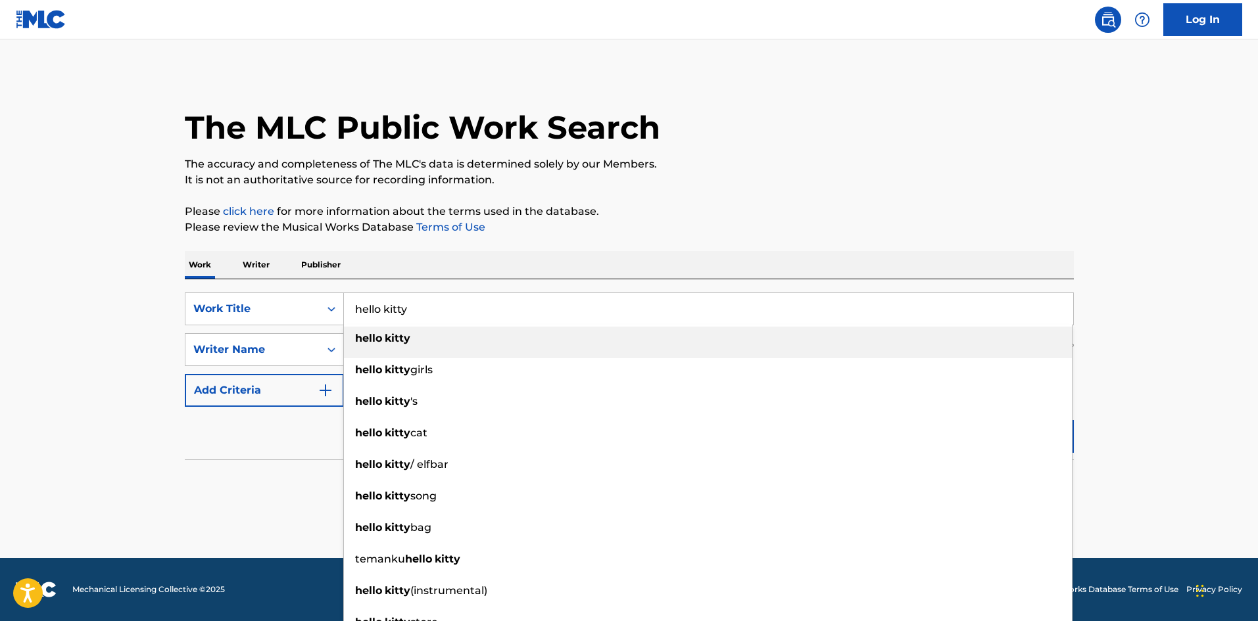
type input "hello kitty"
click at [833, 174] on p "It is not an authoritative source for recording information." at bounding box center [629, 180] width 889 height 16
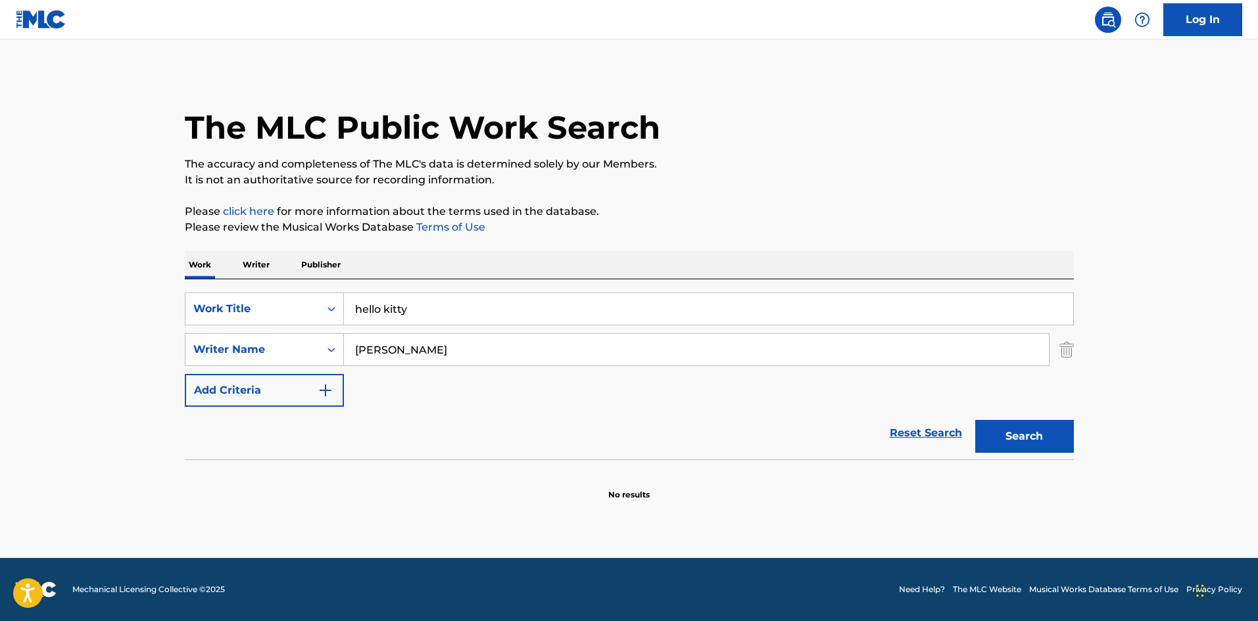
click at [1006, 430] on button "Search" at bounding box center [1024, 436] width 99 height 33
click at [1001, 433] on button "Search" at bounding box center [1024, 436] width 99 height 33
click at [369, 352] on input "[PERSON_NAME]" at bounding box center [696, 350] width 705 height 32
click at [408, 354] on input "[PERSON_NAME]" at bounding box center [696, 350] width 705 height 32
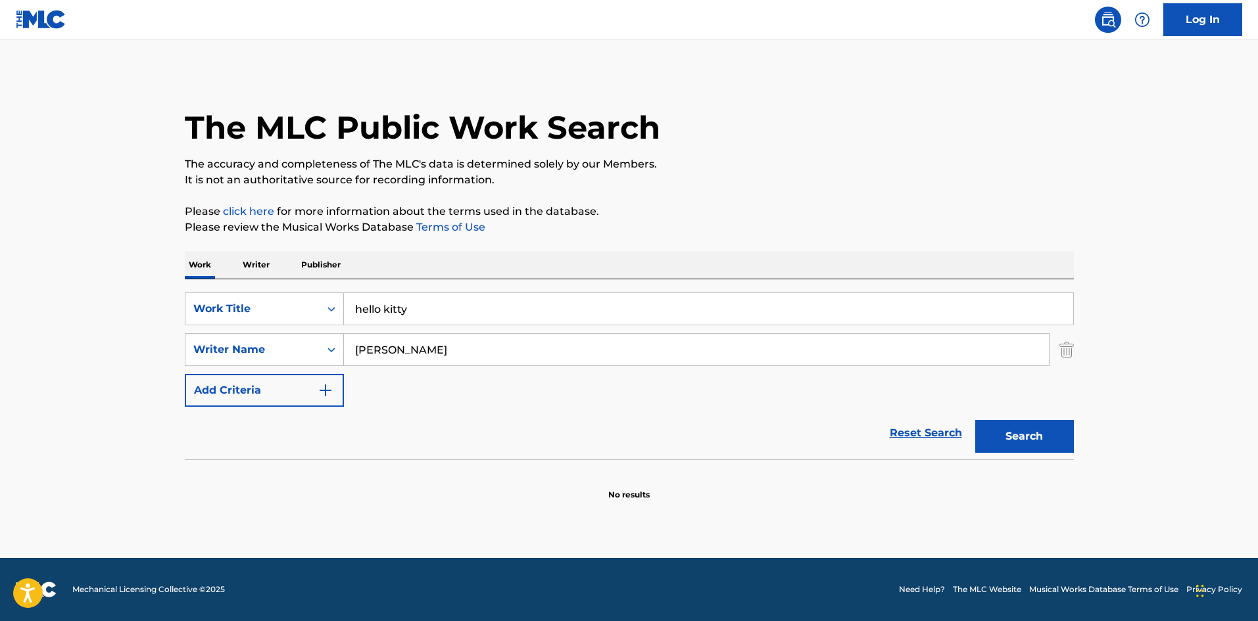
click at [408, 354] on input "[PERSON_NAME]" at bounding box center [696, 350] width 705 height 32
type input "Amari"
click at [1031, 434] on button "Search" at bounding box center [1024, 436] width 99 height 33
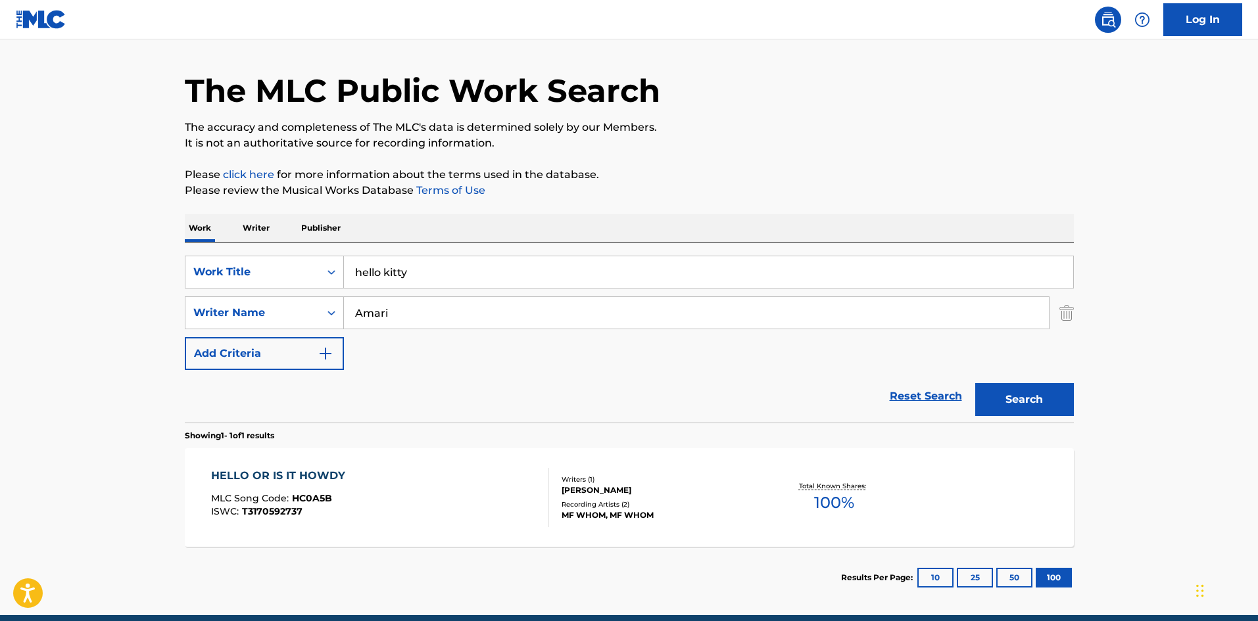
scroll to position [66, 0]
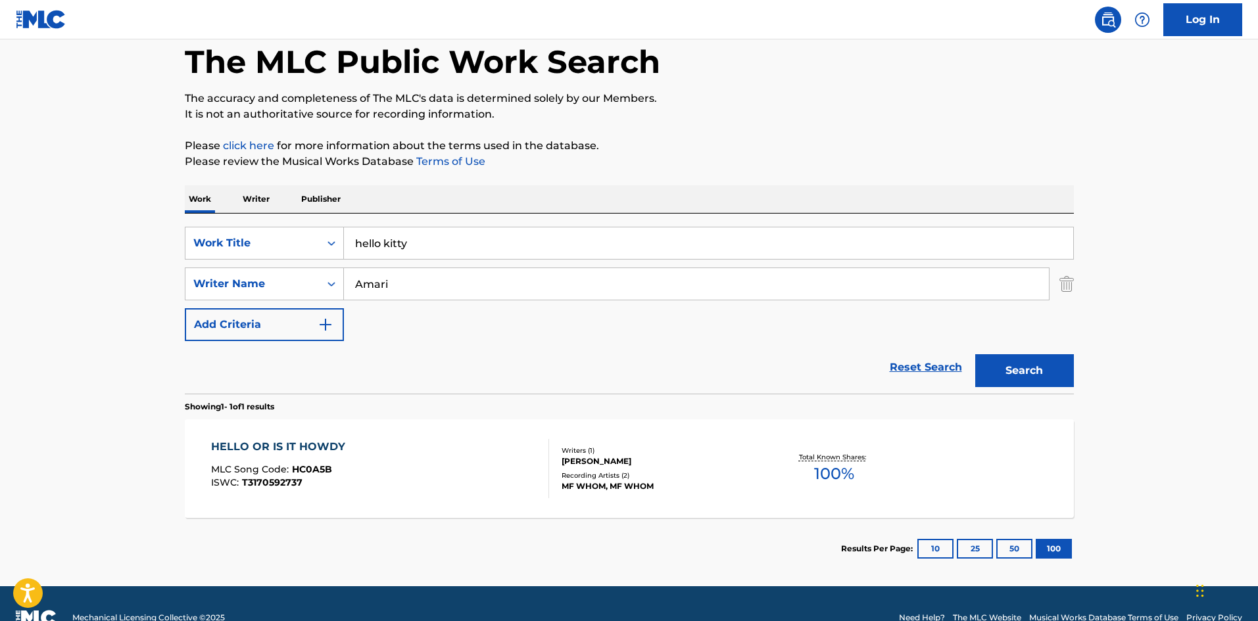
click at [488, 244] on input "hello kitty" at bounding box center [708, 243] width 729 height 32
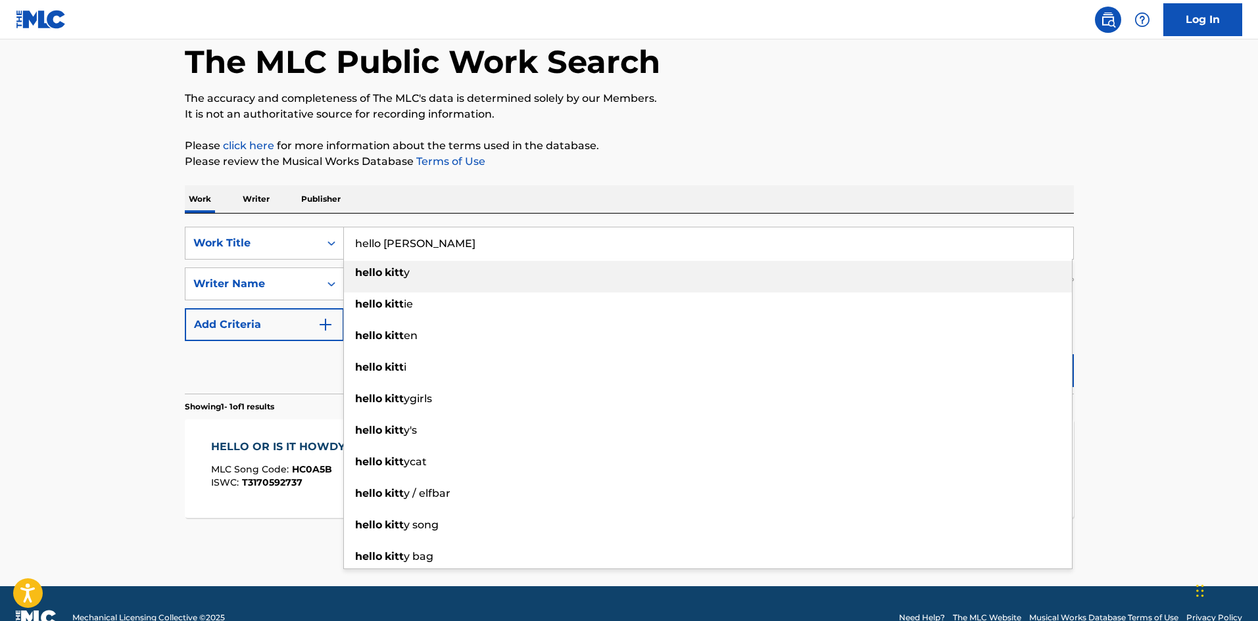
click at [454, 271] on div "hello [PERSON_NAME] y" at bounding box center [708, 273] width 728 height 24
type input "hello kitty"
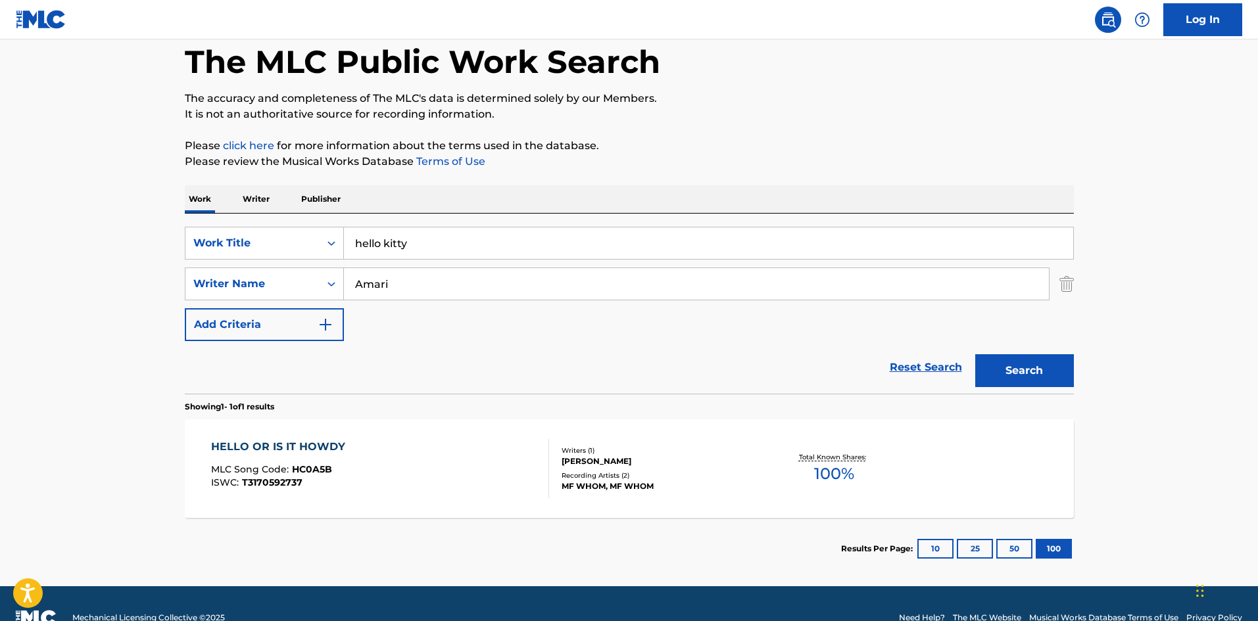
click at [426, 287] on input "Amari" at bounding box center [696, 284] width 705 height 32
type input "Amari"
click at [1067, 282] on img "Search Form" at bounding box center [1066, 284] width 14 height 33
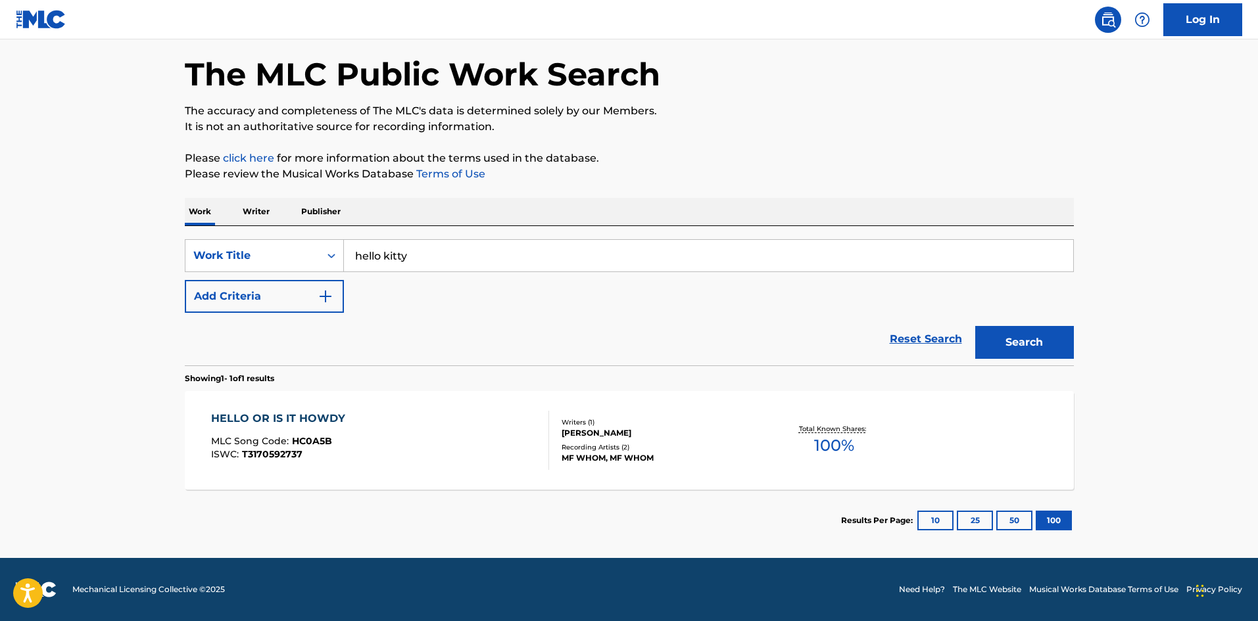
scroll to position [53, 0]
click at [283, 232] on div "SearchWithCriteria6293acf6-5b01-44bb-b3ee-870a2f07dcad Work Title hello kitty A…" at bounding box center [629, 295] width 889 height 139
click at [278, 260] on div "Work Title" at bounding box center [252, 256] width 118 height 16
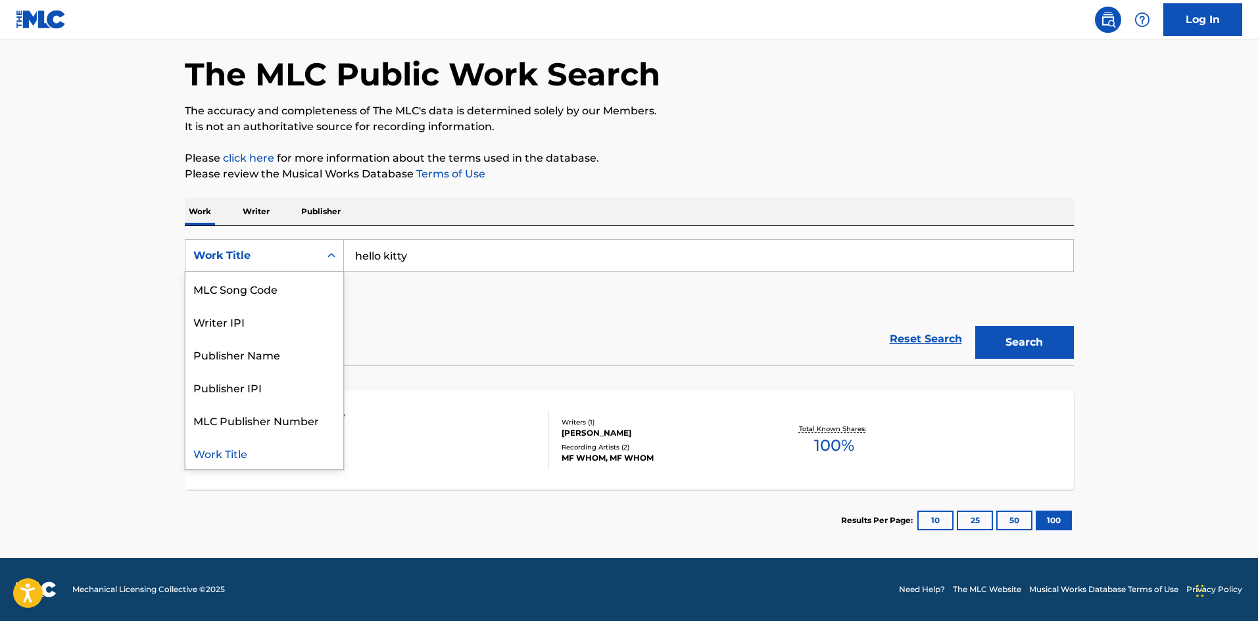
scroll to position [0, 0]
click at [252, 296] on div "Writer Name" at bounding box center [264, 288] width 158 height 33
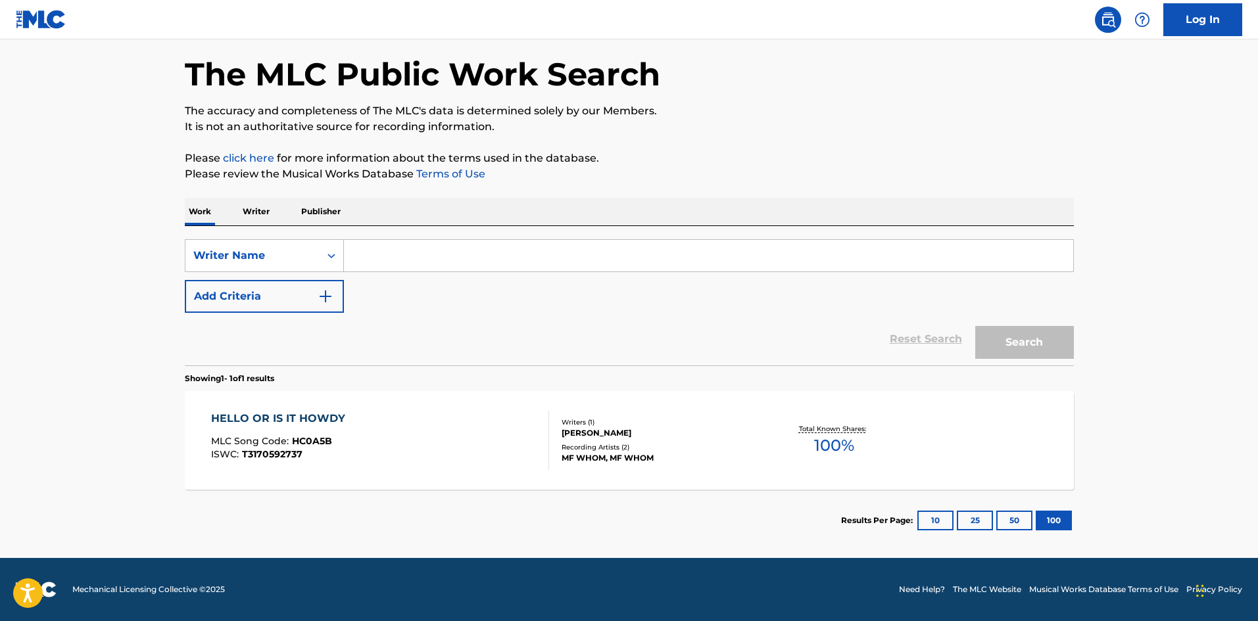
click at [412, 255] on input "Search Form" at bounding box center [708, 256] width 729 height 32
type input "[PERSON_NAME]"
click at [1028, 343] on button "Search" at bounding box center [1024, 342] width 99 height 33
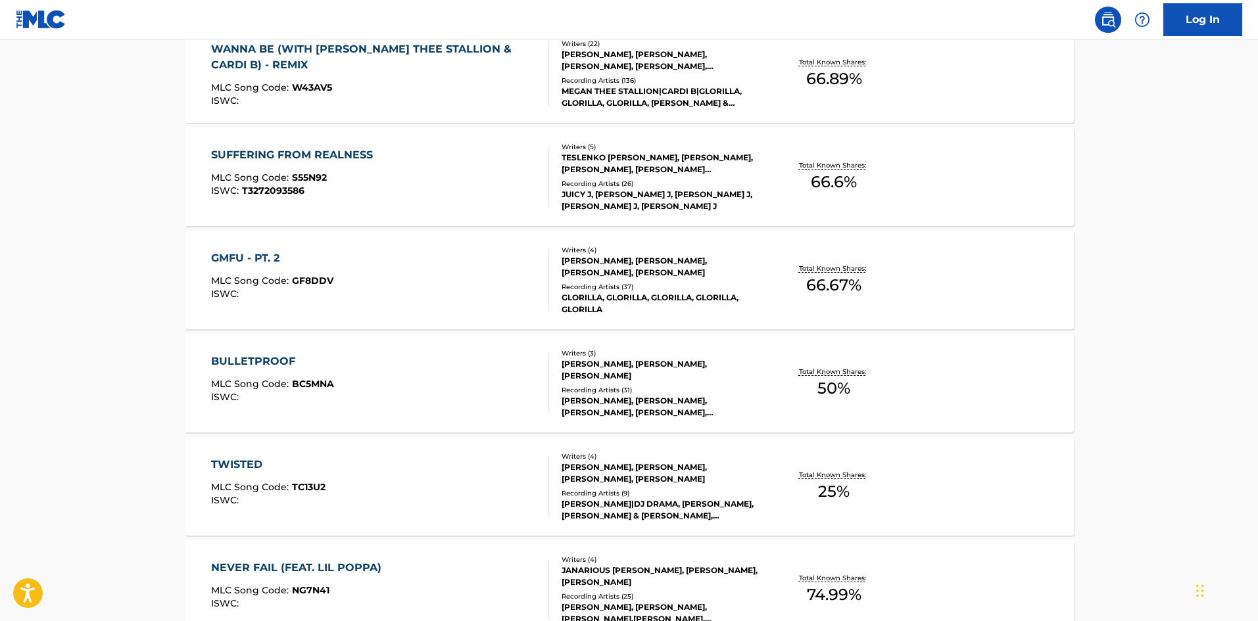
scroll to position [460, 0]
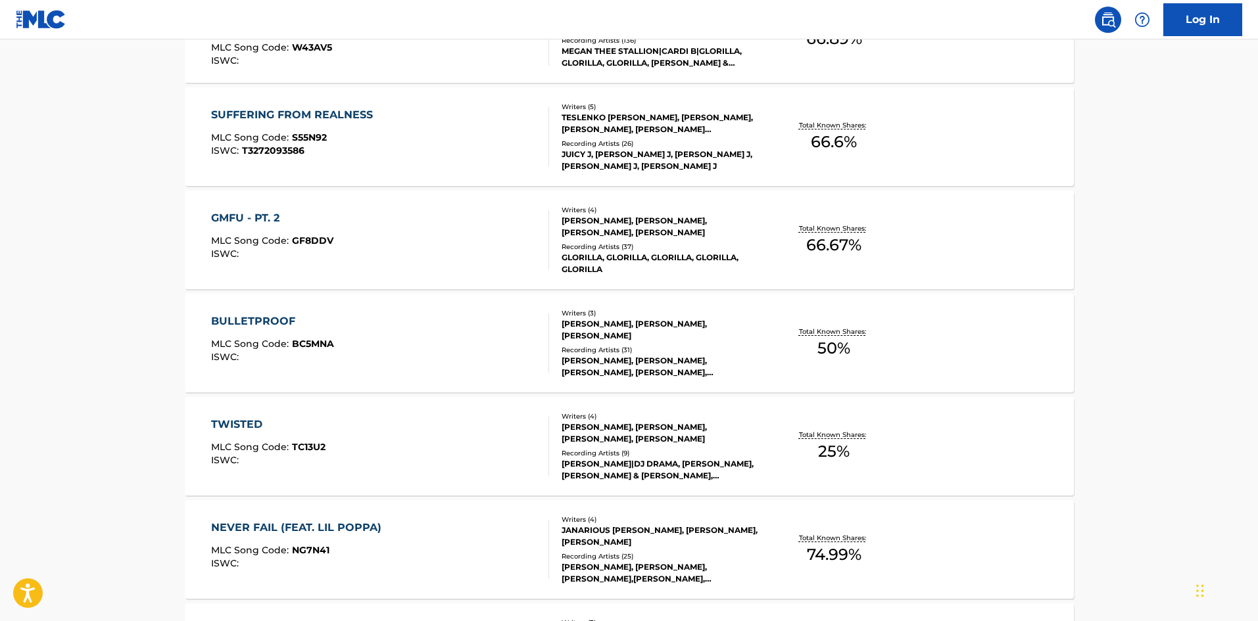
click at [226, 323] on div "BULLETPROOF" at bounding box center [272, 322] width 123 height 16
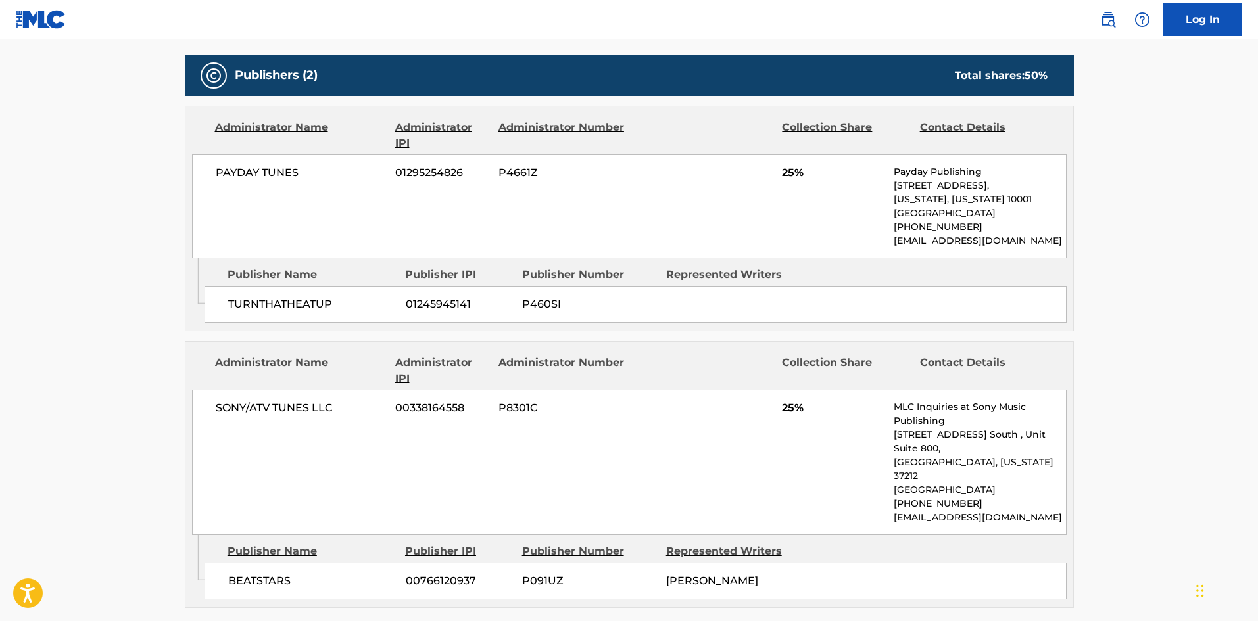
scroll to position [592, 0]
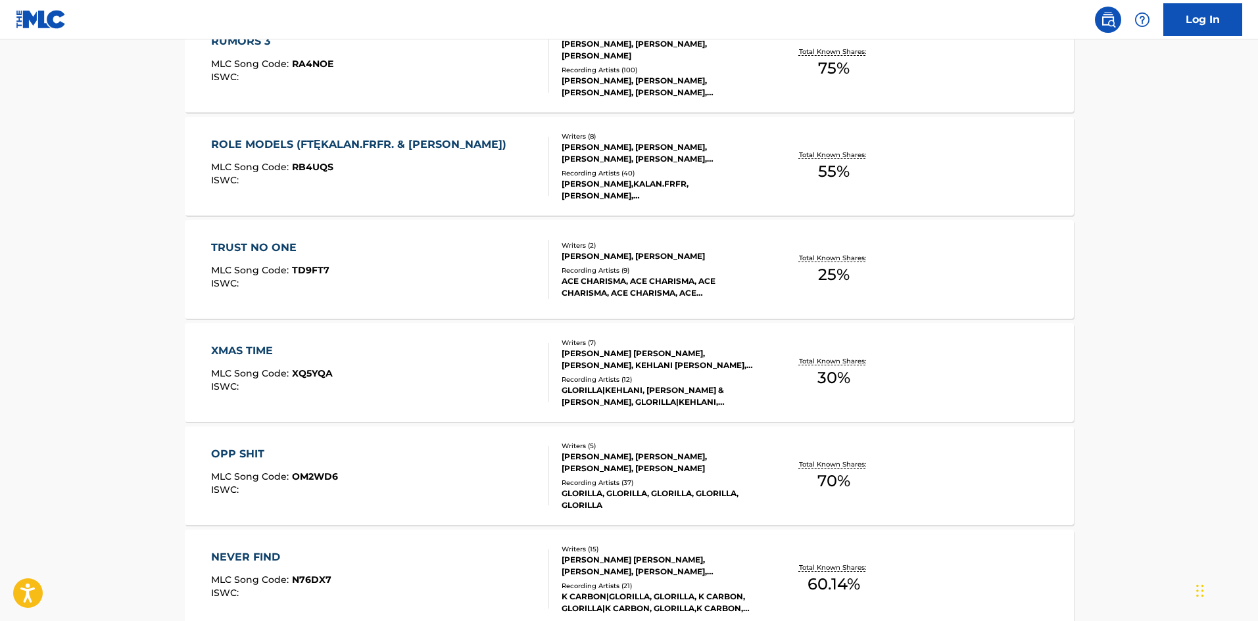
scroll to position [1283, 0]
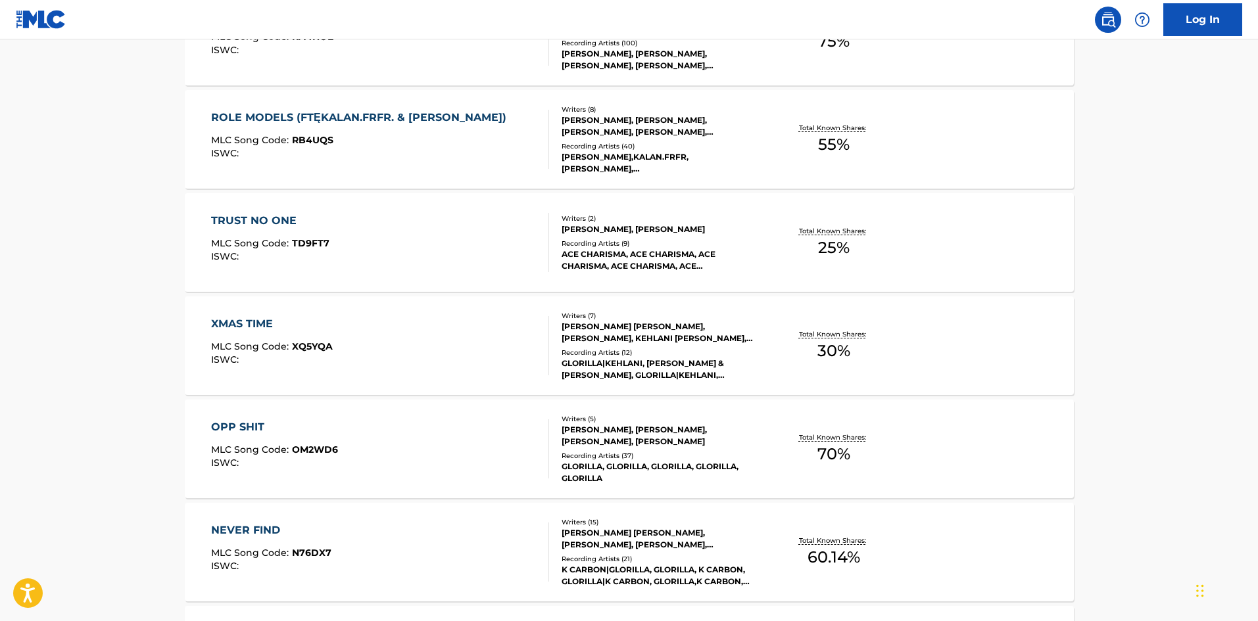
click at [236, 320] on div "XMAS TIME" at bounding box center [272, 324] width 122 height 16
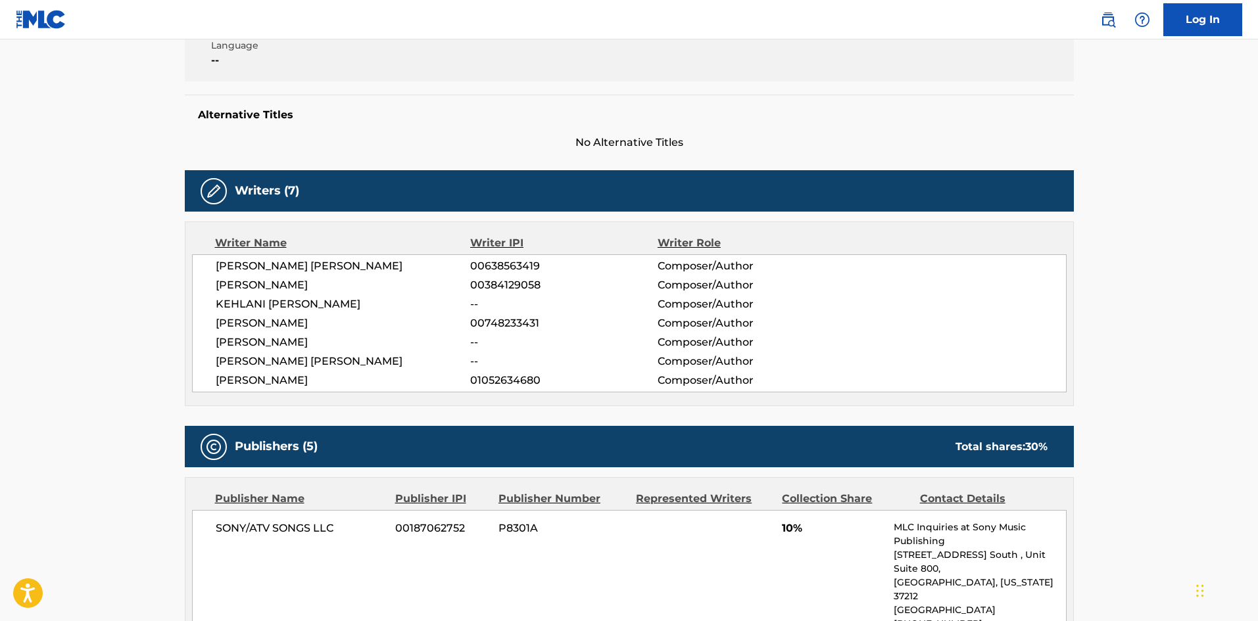
scroll to position [394, 0]
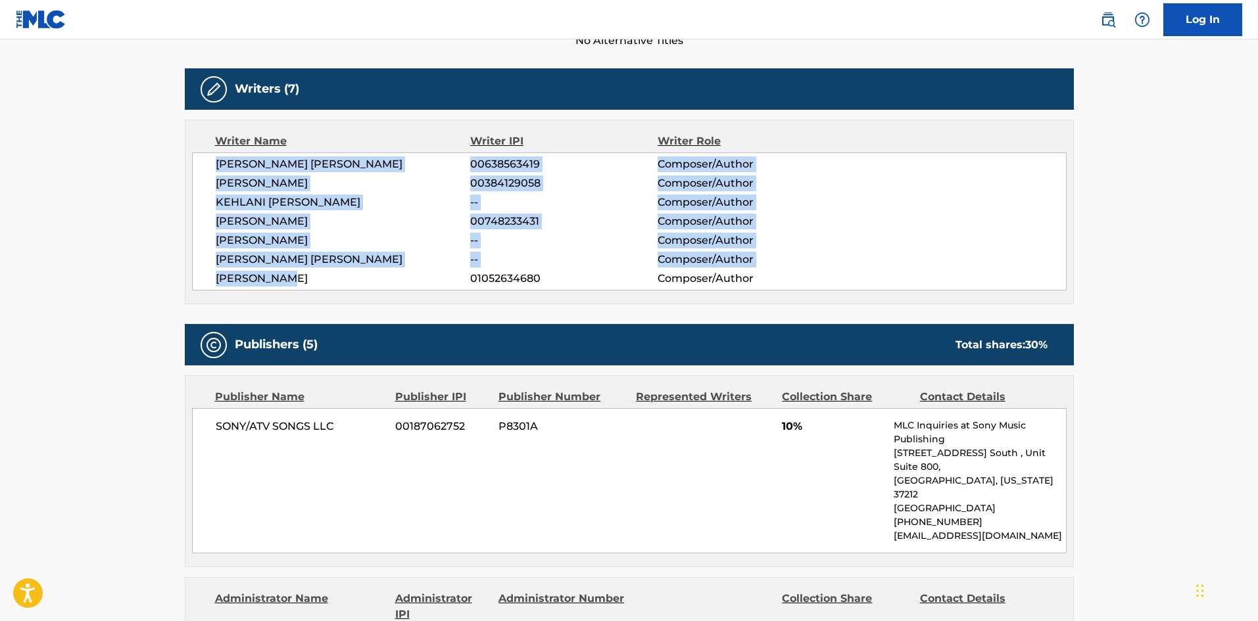
drag, startPoint x: 295, startPoint y: 281, endPoint x: 162, endPoint y: 153, distance: 185.1
copy div "[PERSON_NAME] [PERSON_NAME] 00638563419 Composer/Author [PERSON_NAME] 003841290…"
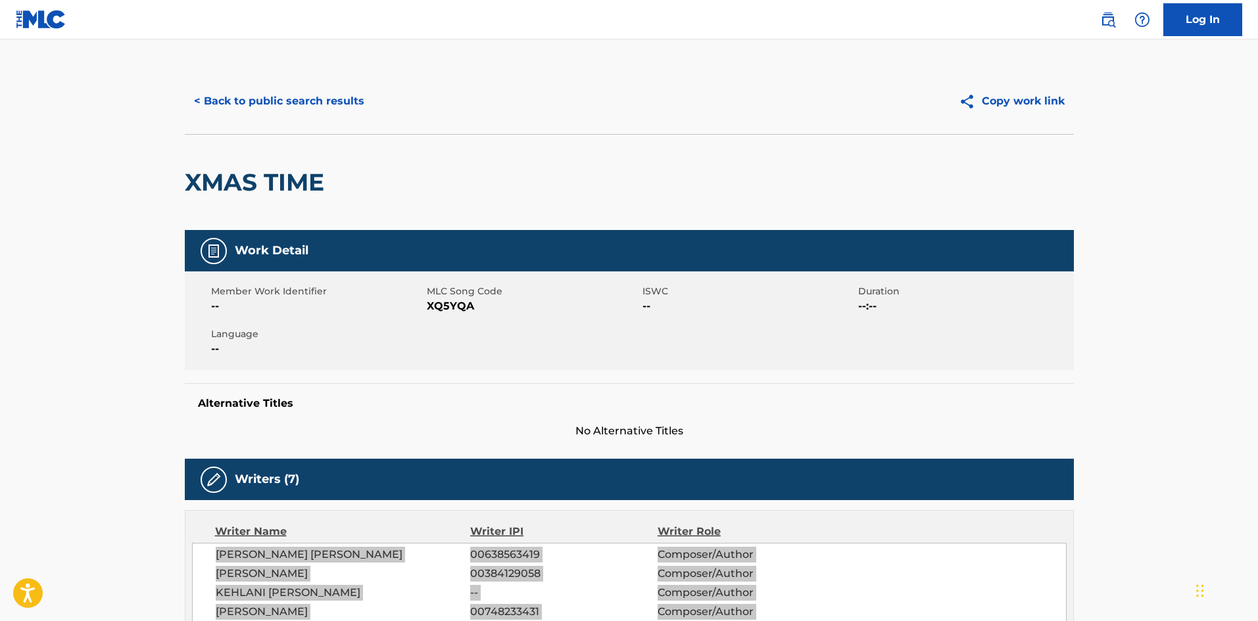
scroll to position [0, 0]
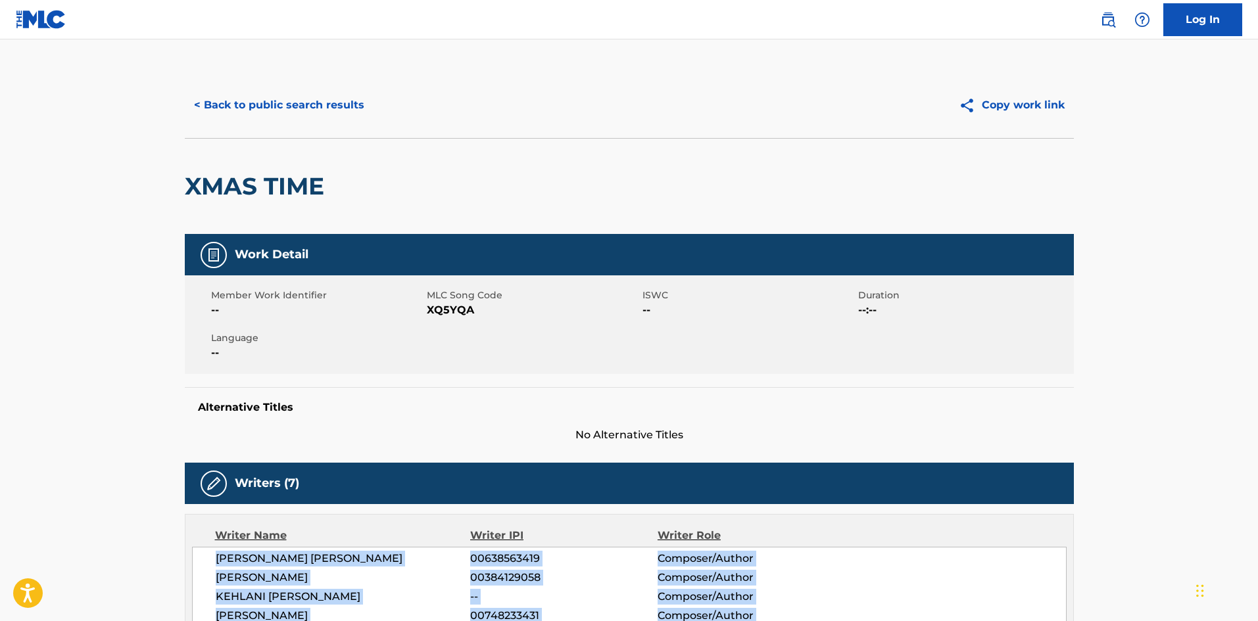
click at [294, 108] on button "< Back to public search results" at bounding box center [279, 105] width 189 height 33
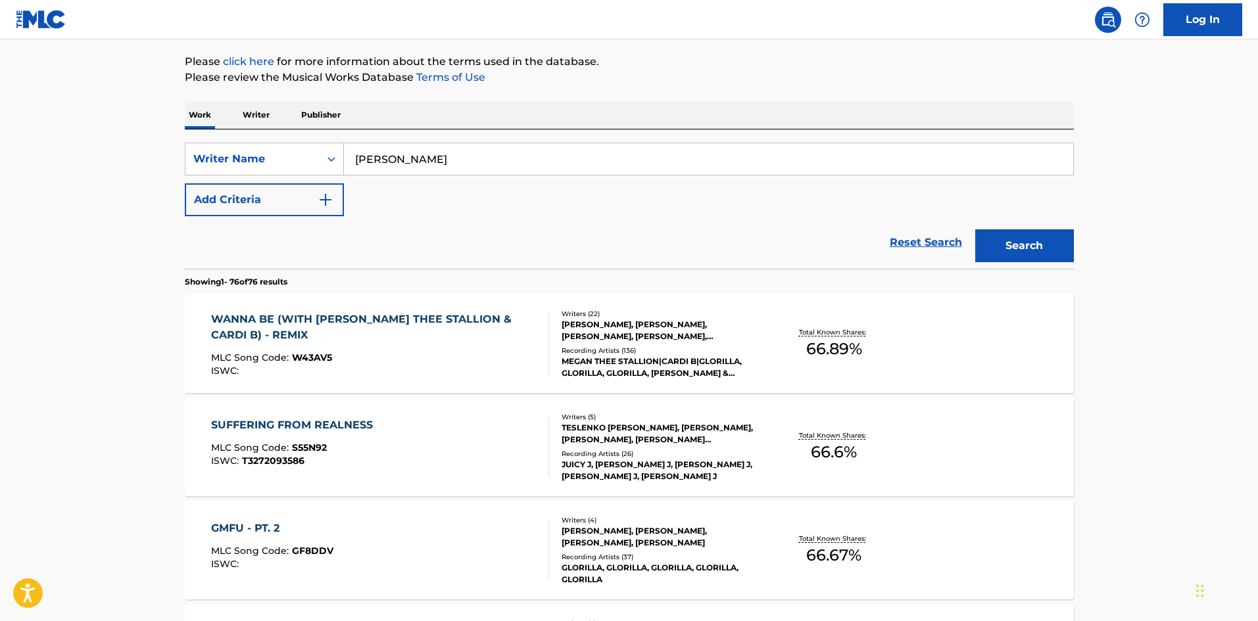
scroll to position [134, 0]
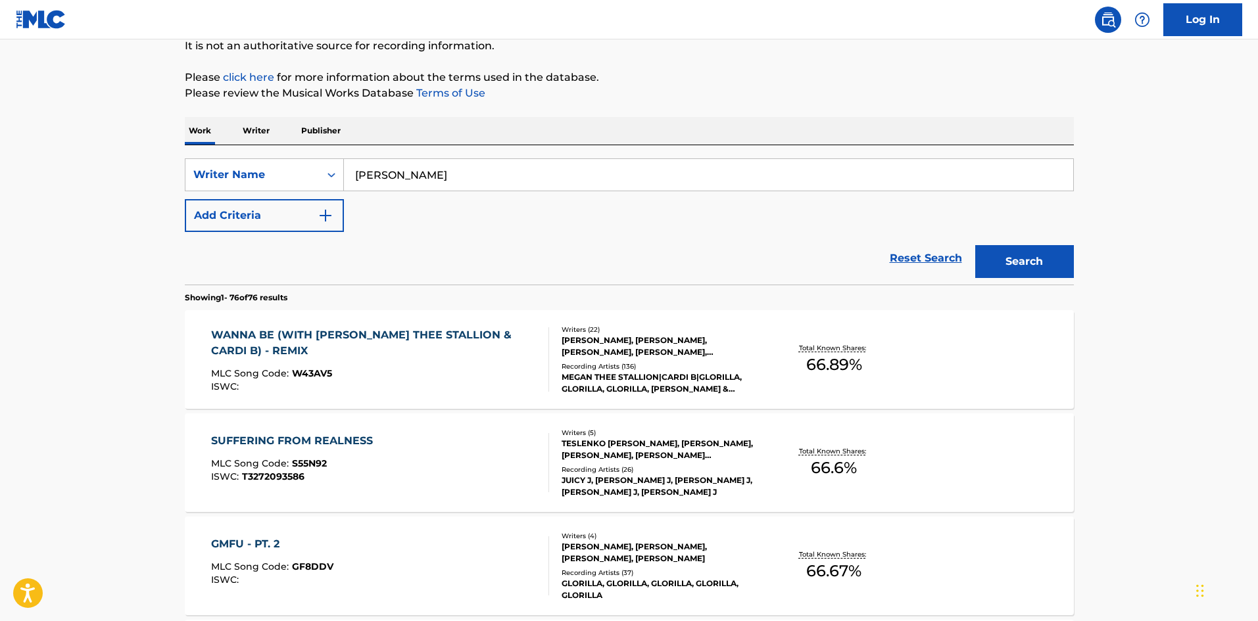
click at [318, 446] on div "SUFFERING FROM REALNESS" at bounding box center [295, 441] width 168 height 16
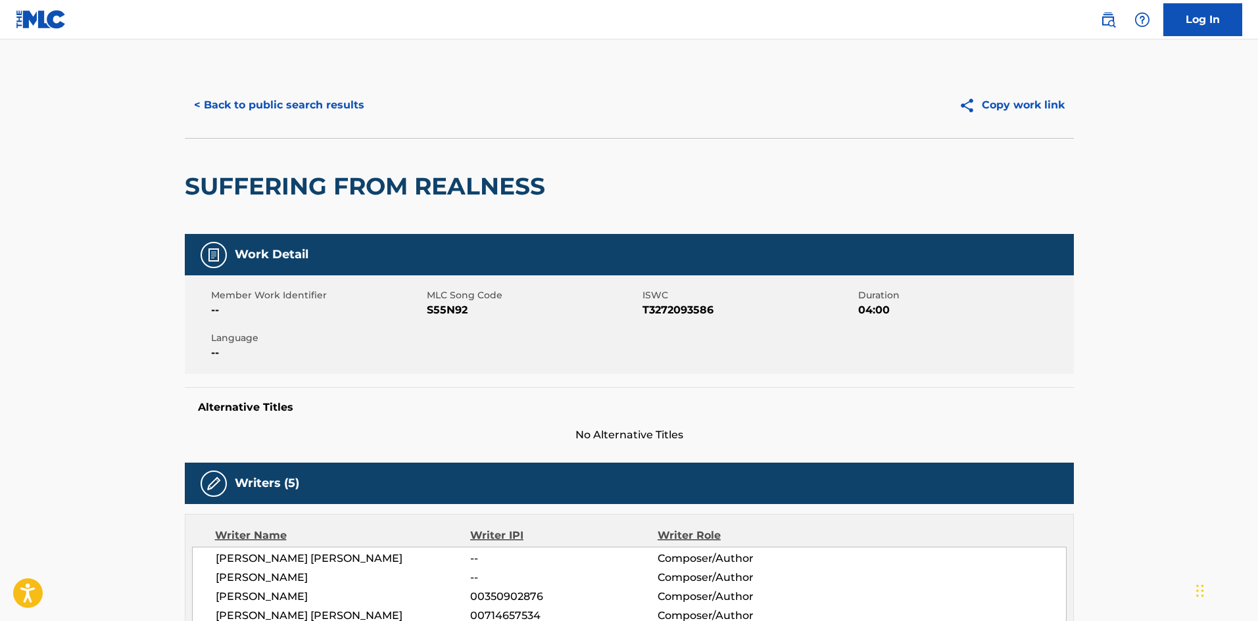
click at [253, 121] on button "< Back to public search results" at bounding box center [279, 105] width 189 height 33
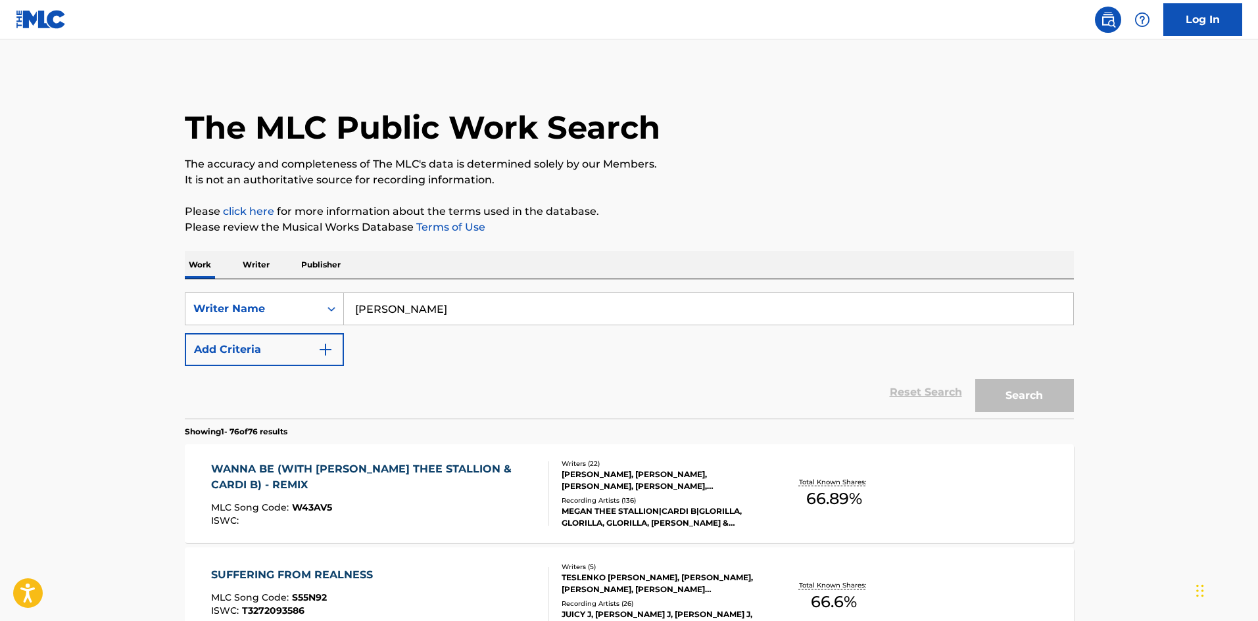
scroll to position [134, 0]
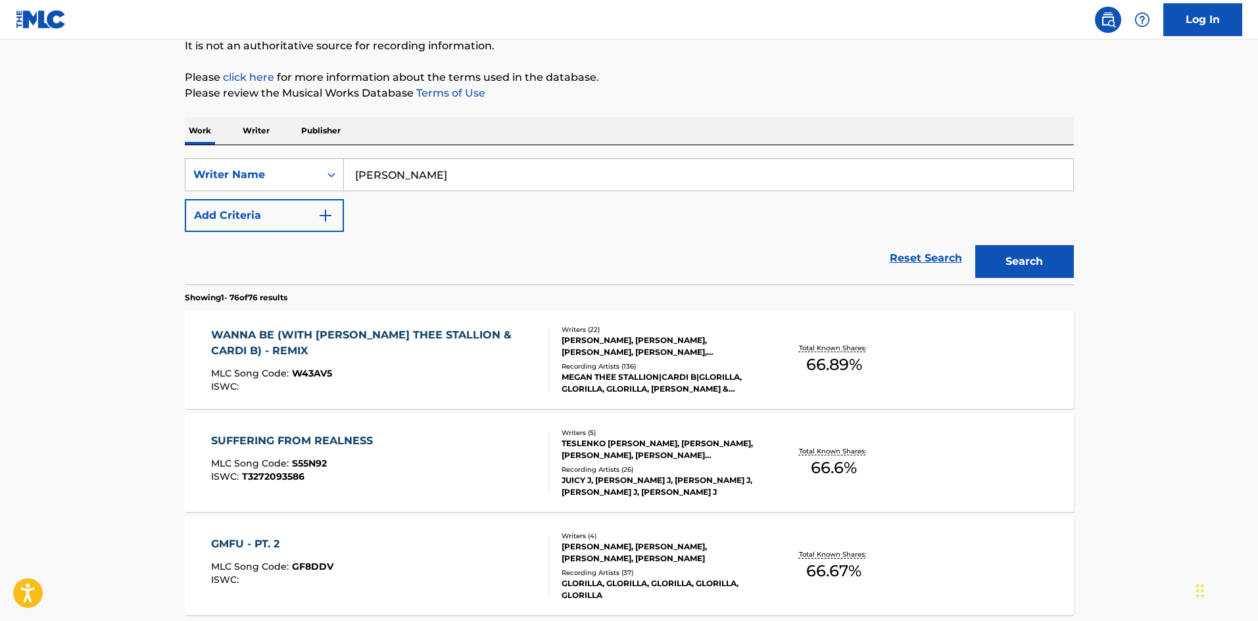
click at [358, 325] on div "WANNA BE (WITH [PERSON_NAME] & [PERSON_NAME] - REMIX MLC Song Code : W43AV5 ISW…" at bounding box center [629, 359] width 889 height 99
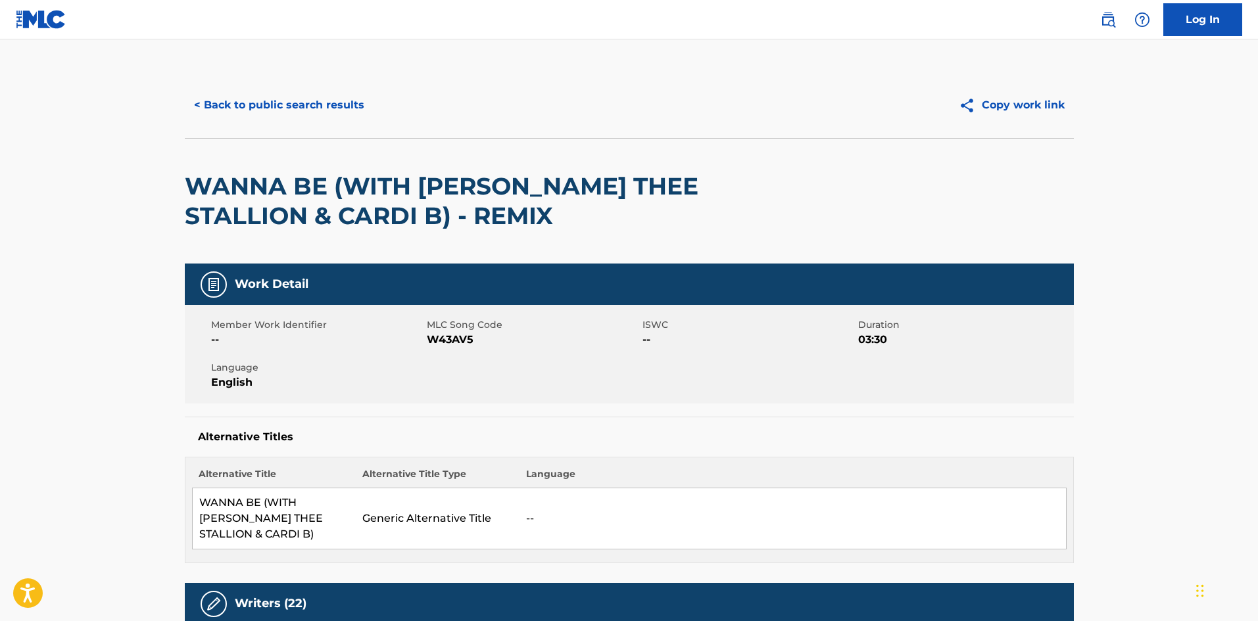
click at [283, 107] on button "< Back to public search results" at bounding box center [279, 105] width 189 height 33
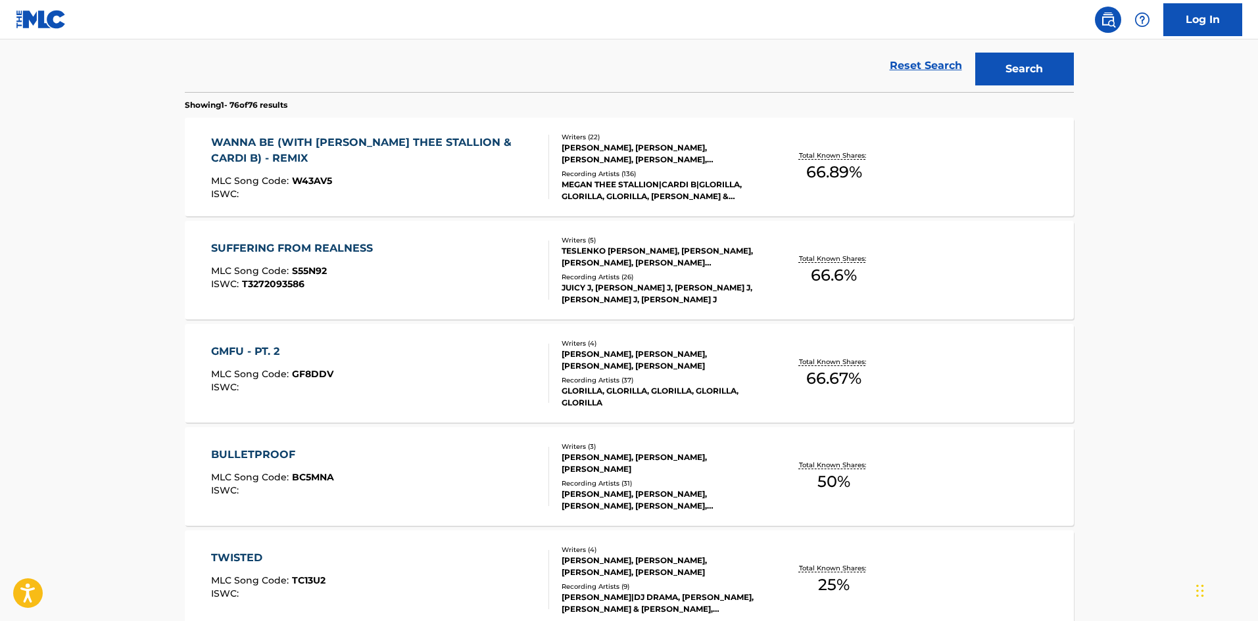
scroll to position [331, 0]
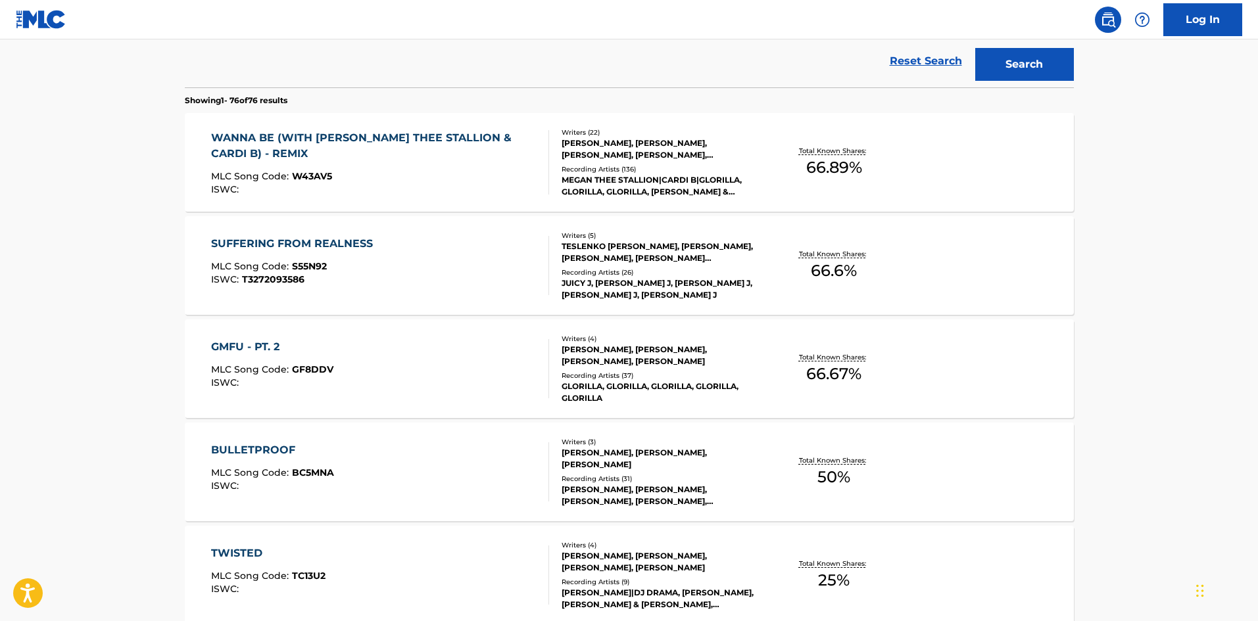
click at [271, 349] on div "GMFU - PT. 2" at bounding box center [272, 347] width 122 height 16
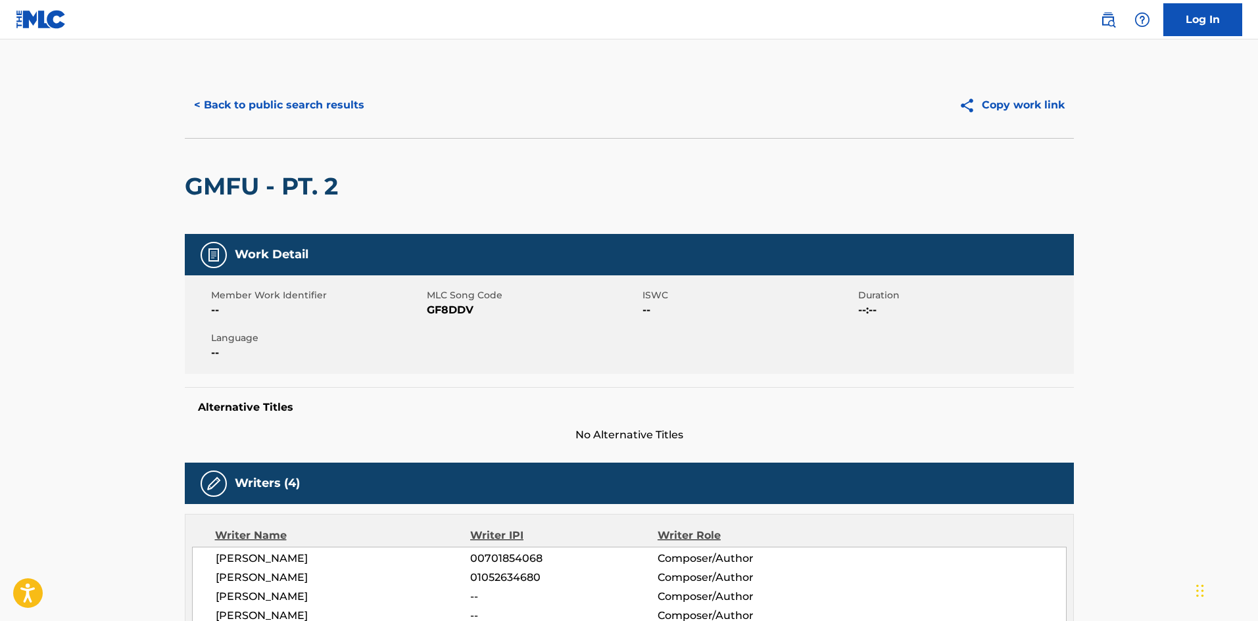
click at [274, 113] on button "< Back to public search results" at bounding box center [279, 105] width 189 height 33
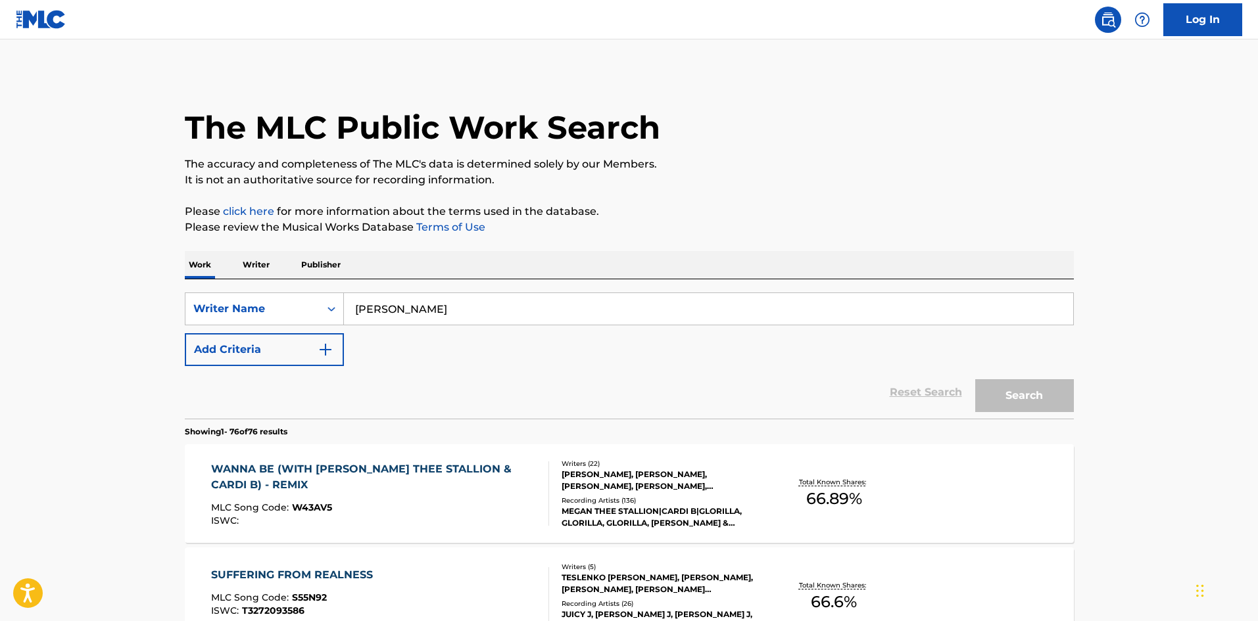
scroll to position [366, 0]
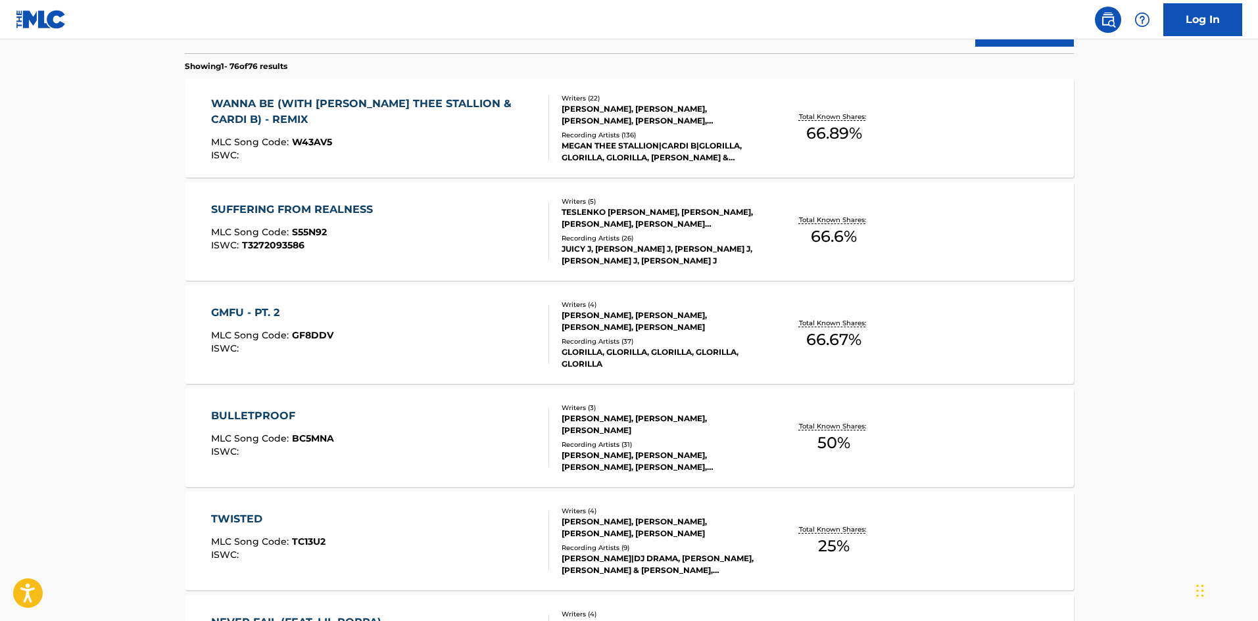
click at [279, 415] on div "BULLETPROOF" at bounding box center [272, 416] width 123 height 16
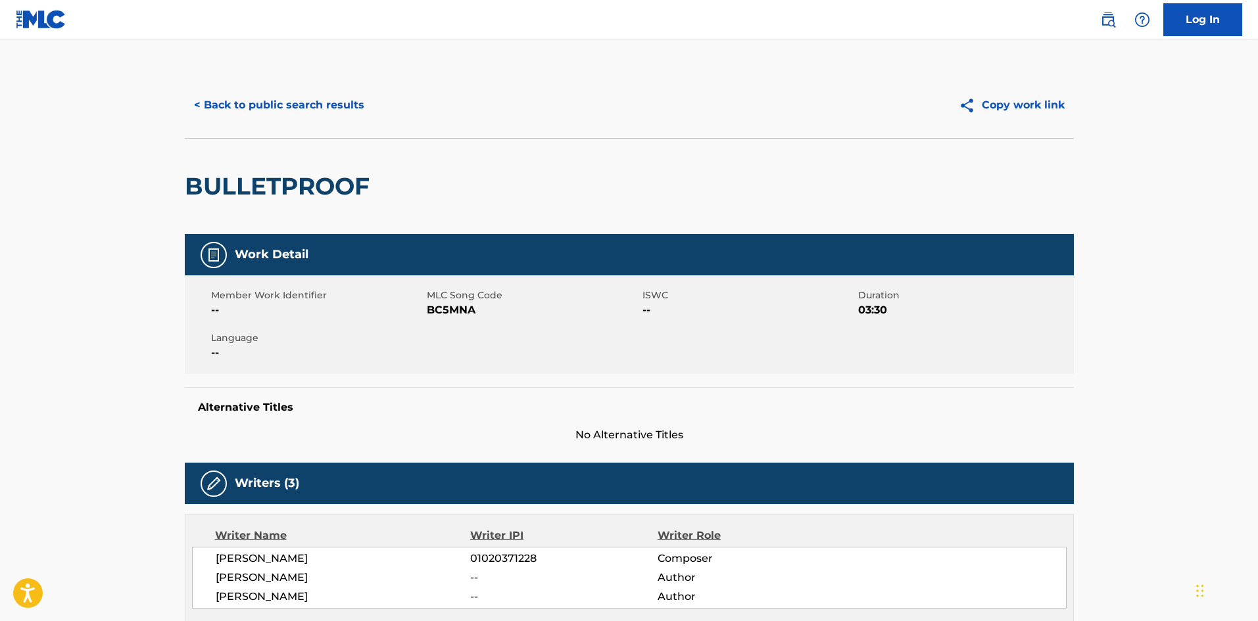
click at [273, 109] on button "< Back to public search results" at bounding box center [279, 105] width 189 height 33
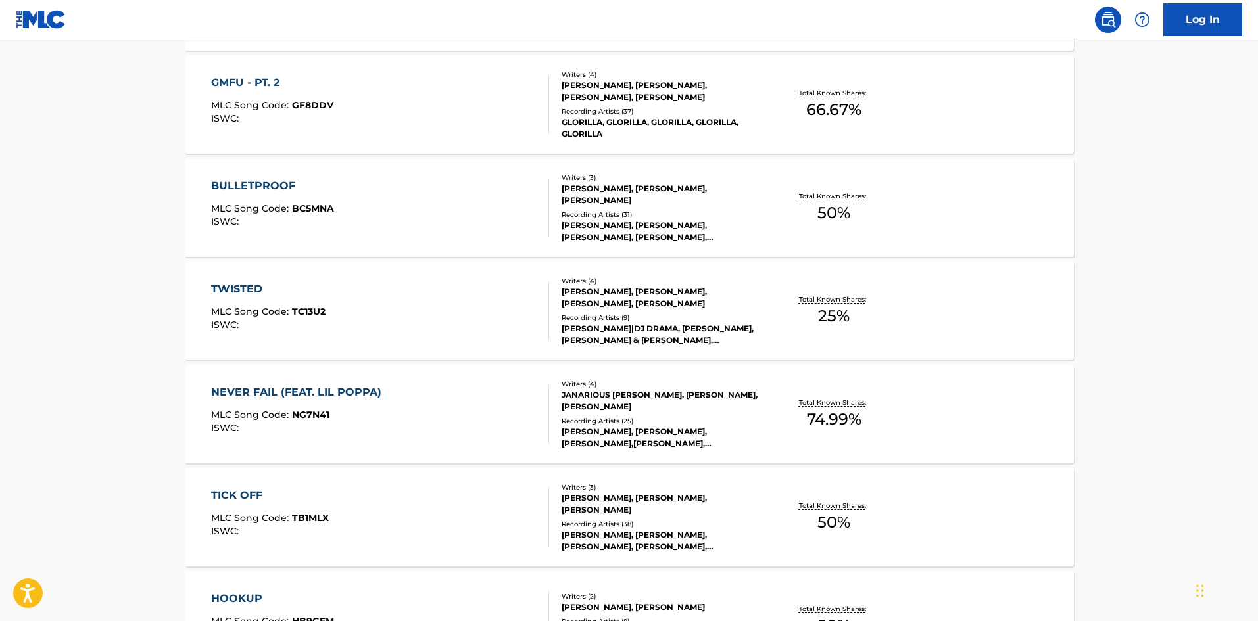
scroll to position [597, 0]
click at [233, 279] on div "TWISTED MLC Song Code : TC13U2 ISWC : Writers ( 4 ) [PERSON_NAME], [PERSON_NAME…" at bounding box center [629, 309] width 889 height 99
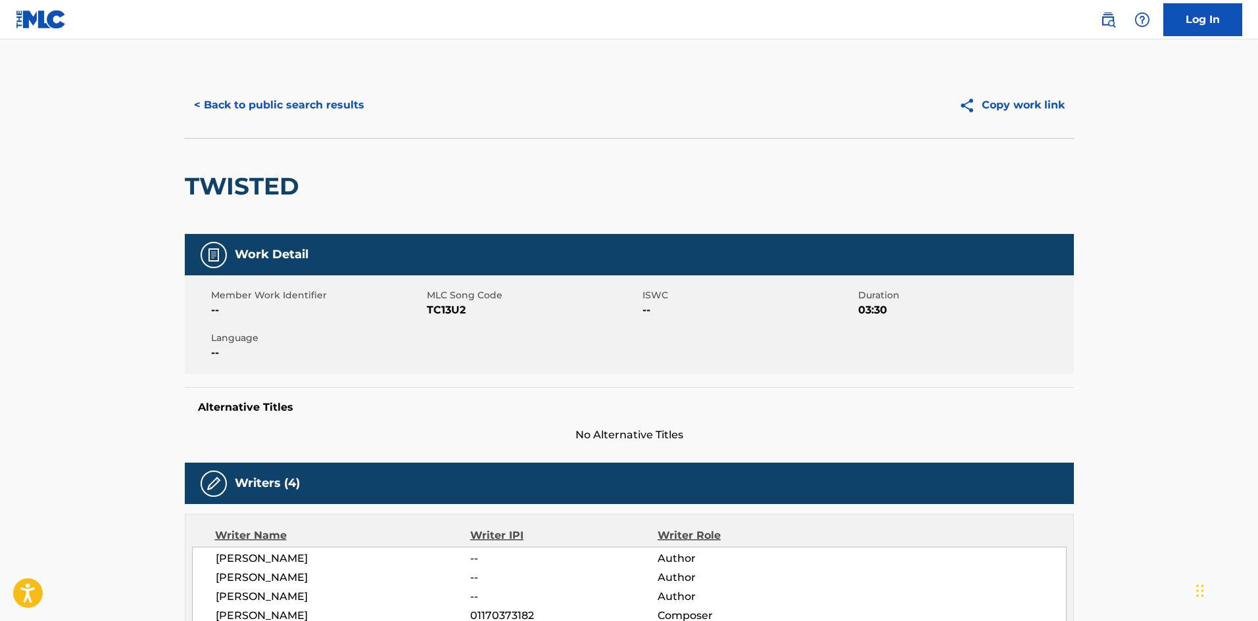
click at [310, 113] on button "< Back to public search results" at bounding box center [279, 105] width 189 height 33
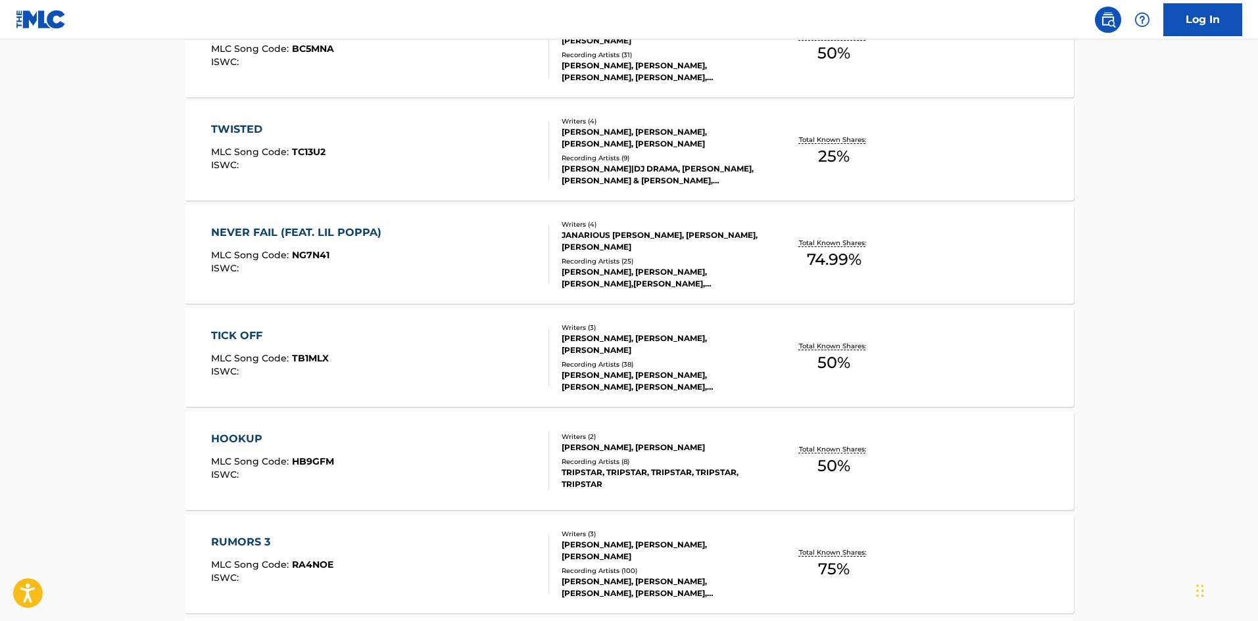
scroll to position [763, 0]
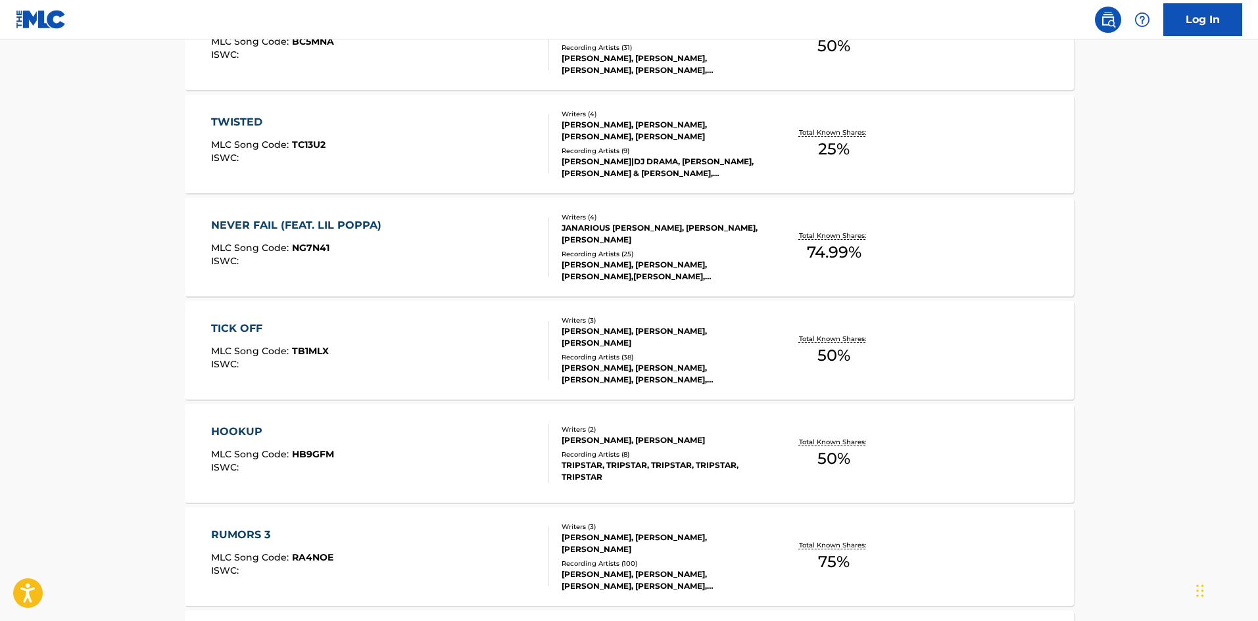
click at [288, 227] on div "NEVER FAIL (FEAT. LIL POPPA)" at bounding box center [299, 226] width 177 height 16
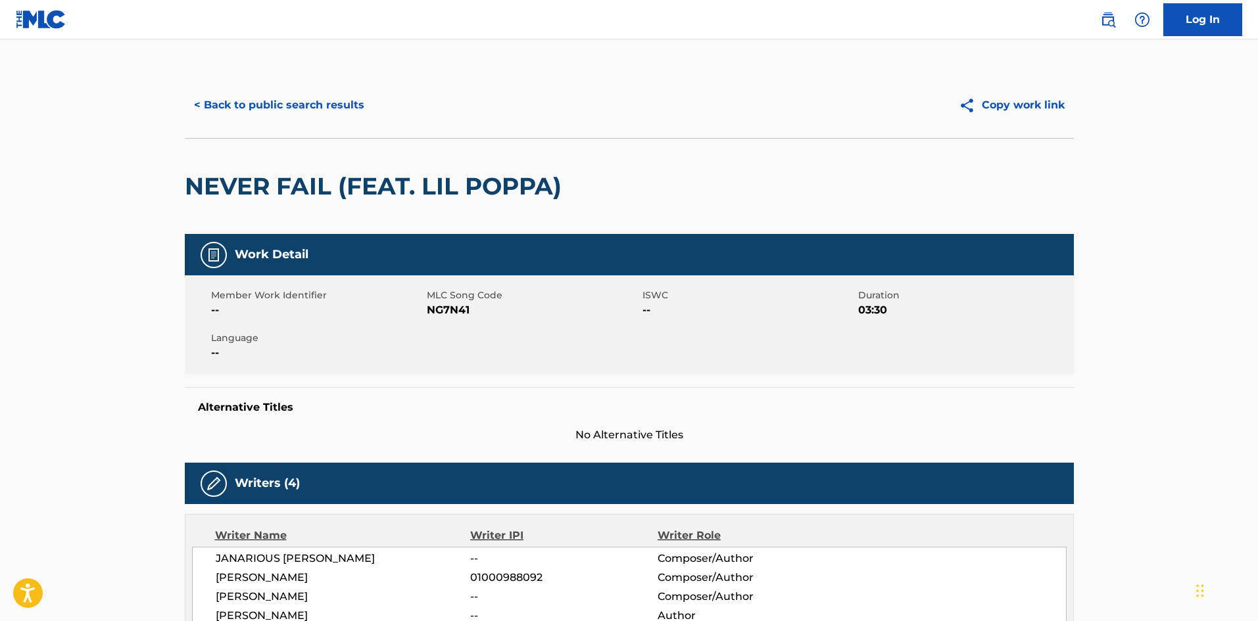
click at [294, 101] on button "< Back to public search results" at bounding box center [279, 105] width 189 height 33
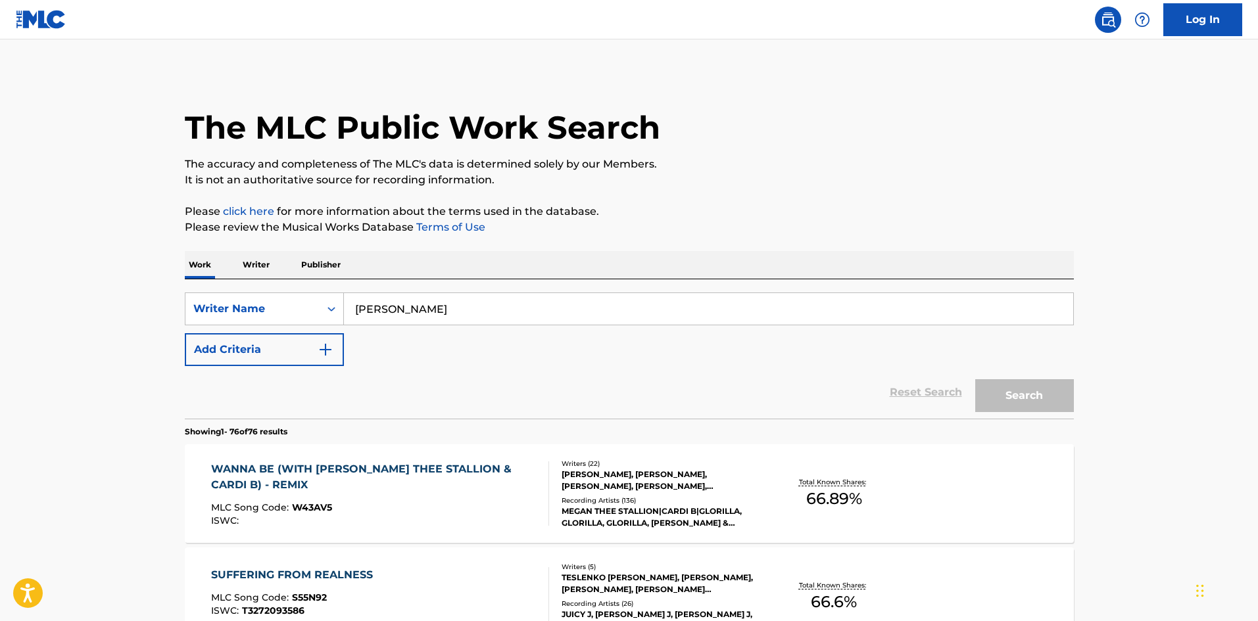
scroll to position [797, 0]
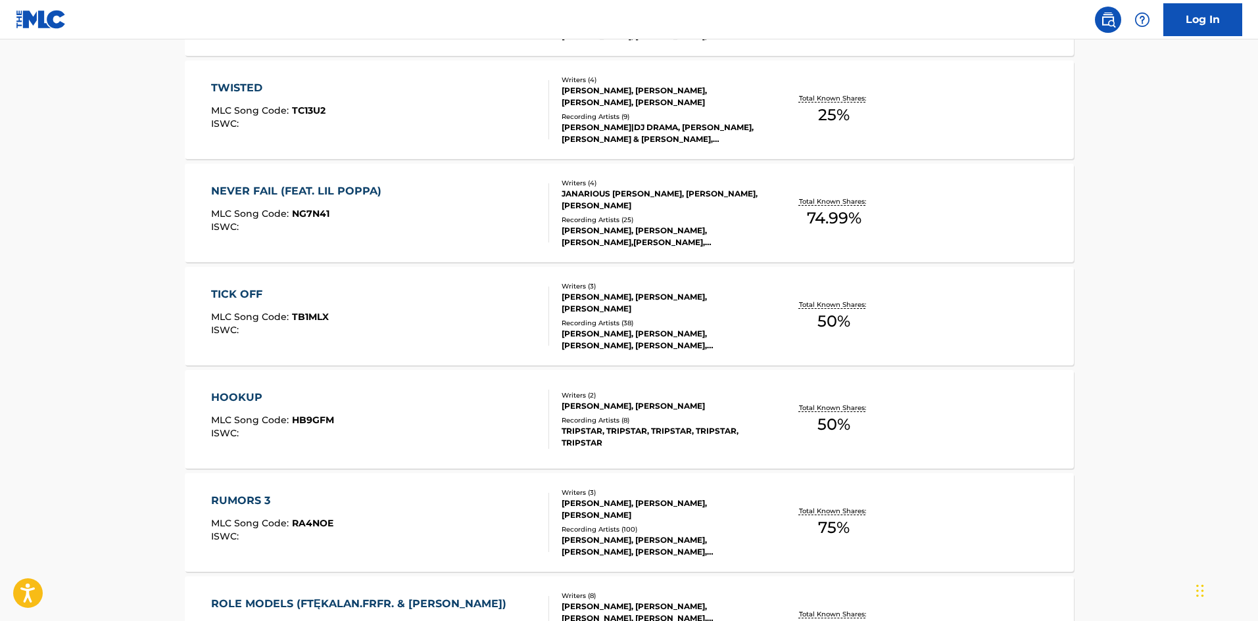
click at [242, 398] on div "HOOKUP" at bounding box center [272, 398] width 123 height 16
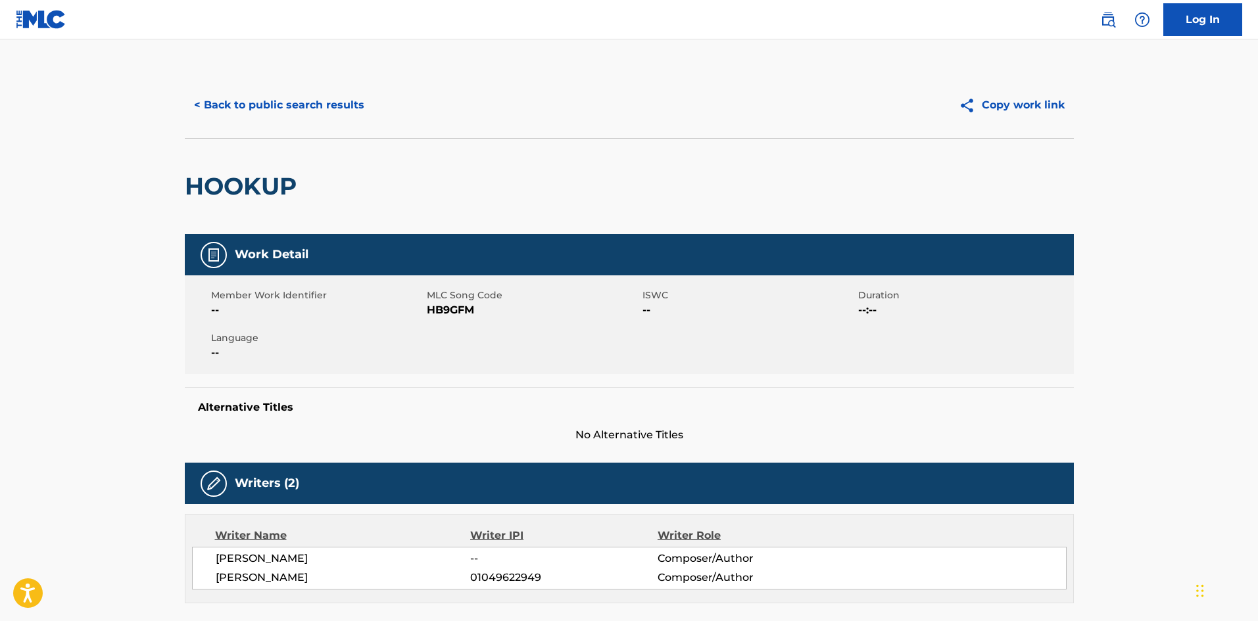
click at [284, 93] on button "< Back to public search results" at bounding box center [279, 105] width 189 height 33
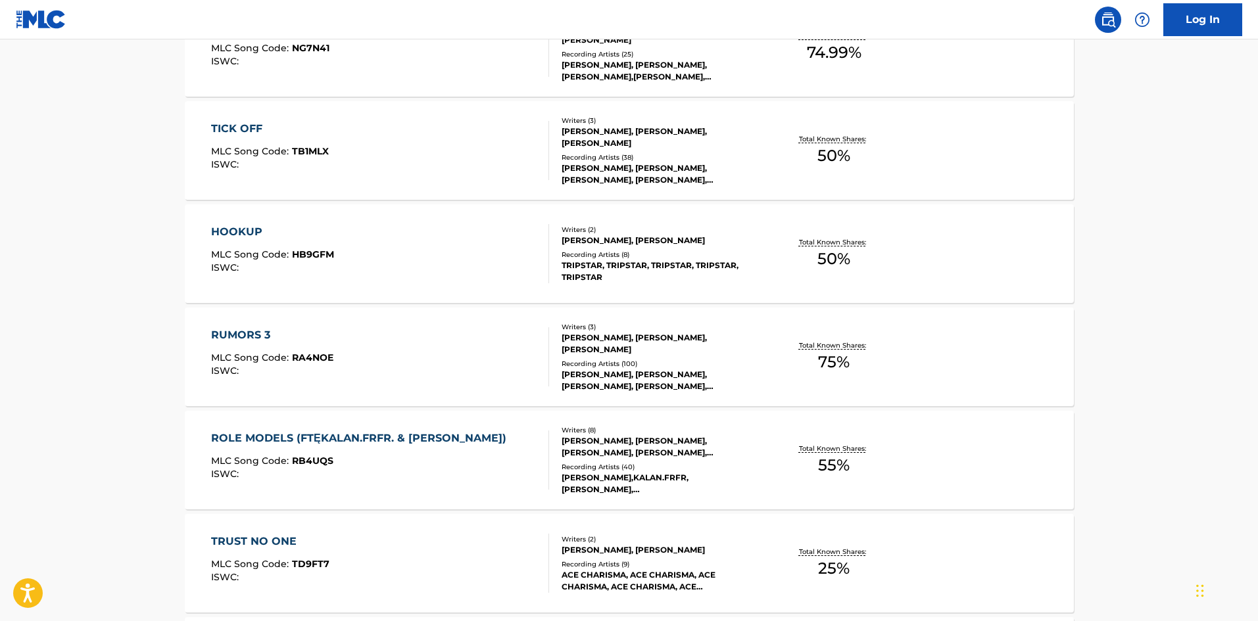
click at [263, 331] on div "RUMORS 3" at bounding box center [272, 335] width 122 height 16
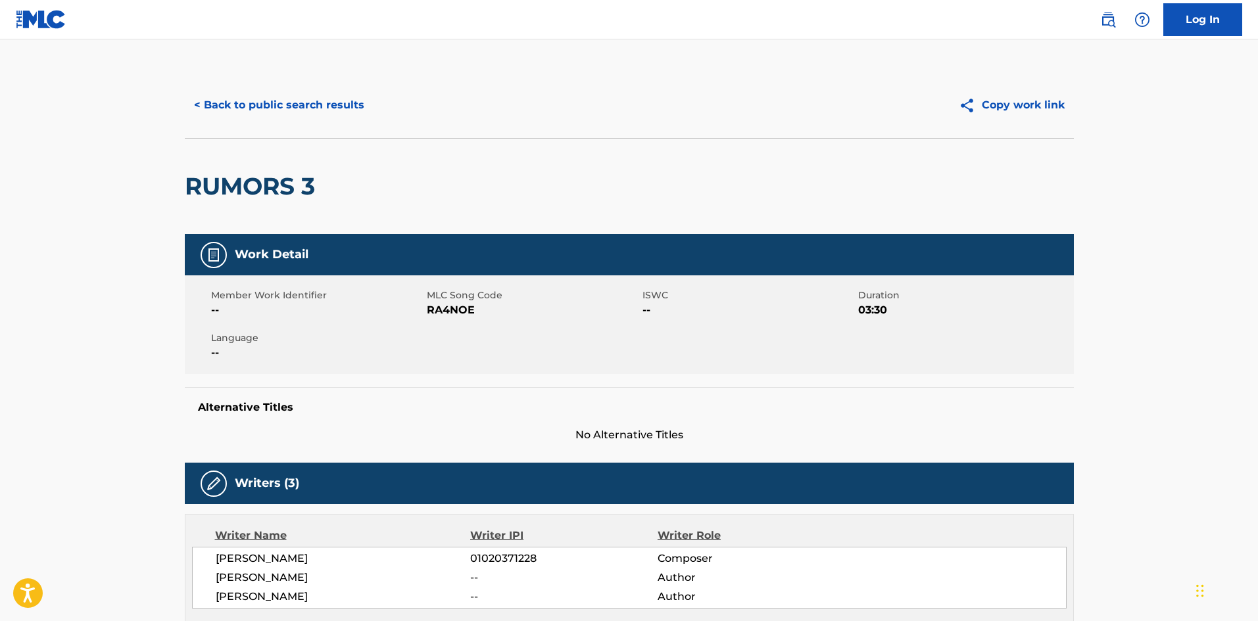
click at [277, 113] on button "< Back to public search results" at bounding box center [279, 105] width 189 height 33
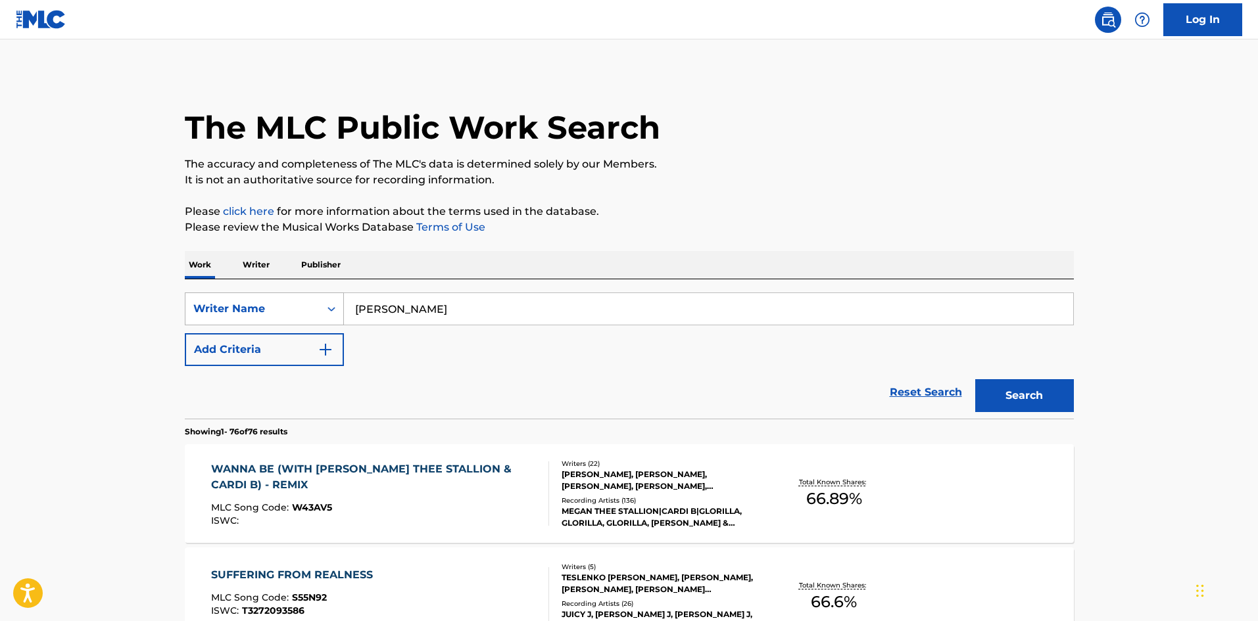
drag, startPoint x: 498, startPoint y: 313, endPoint x: 249, endPoint y: 303, distance: 248.7
click at [249, 303] on div "SearchWithCriteriaebd8ad4e-40dd-4188-910a-30d4519ebacb Writer Name [PERSON_NAME]" at bounding box center [629, 309] width 889 height 33
paste input "[PERSON_NAME],"
click at [1013, 394] on button "Search" at bounding box center [1024, 395] width 99 height 33
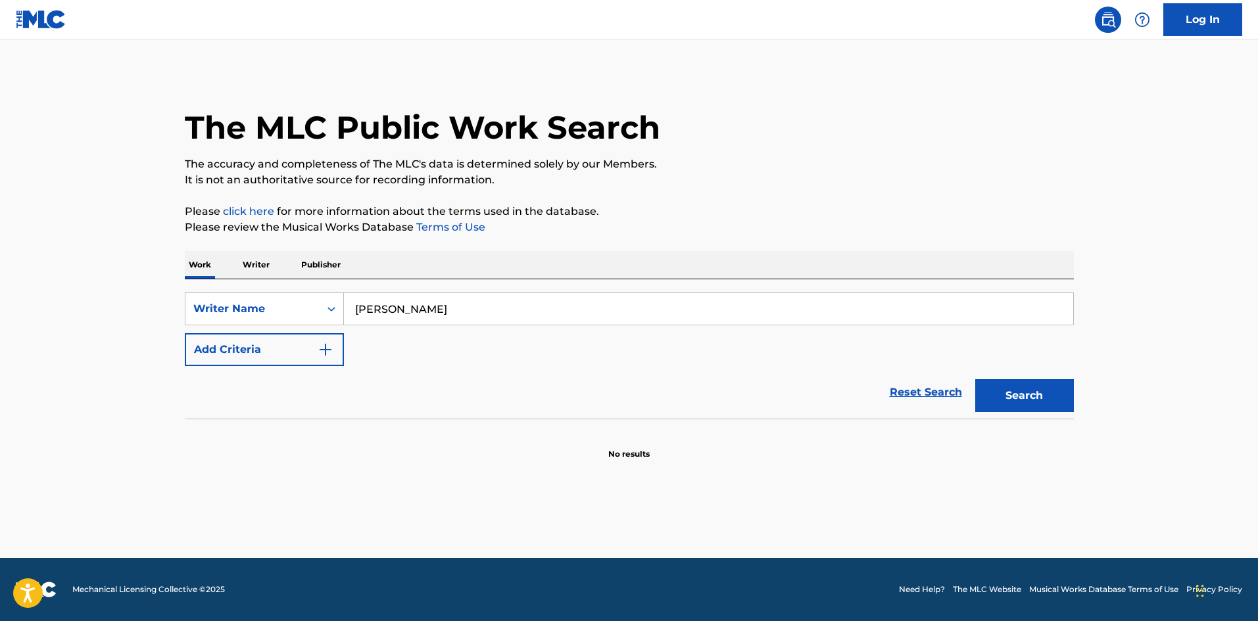
click at [425, 310] on input "[PERSON_NAME]" at bounding box center [708, 309] width 729 height 32
type input "[PERSON_NAME]"
click at [1041, 402] on button "Search" at bounding box center [1024, 395] width 99 height 33
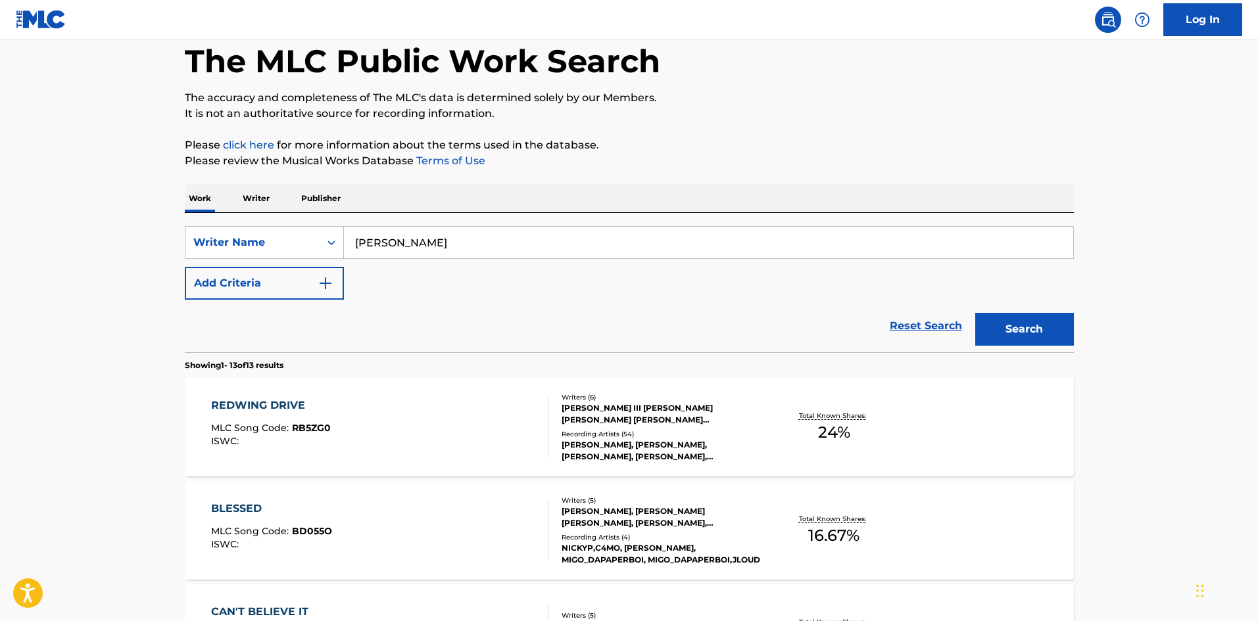
scroll to position [66, 0]
click at [251, 250] on div "Writer Name" at bounding box center [252, 243] width 118 height 16
drag, startPoint x: 465, startPoint y: 248, endPoint x: 298, endPoint y: 243, distance: 166.4
click at [298, 243] on div "SearchWithCriteriaebd8ad4e-40dd-4188-910a-30d4519ebacb Writer Name [PERSON_NAME]" at bounding box center [629, 243] width 889 height 33
click at [278, 243] on div "Writer Name" at bounding box center [252, 243] width 118 height 16
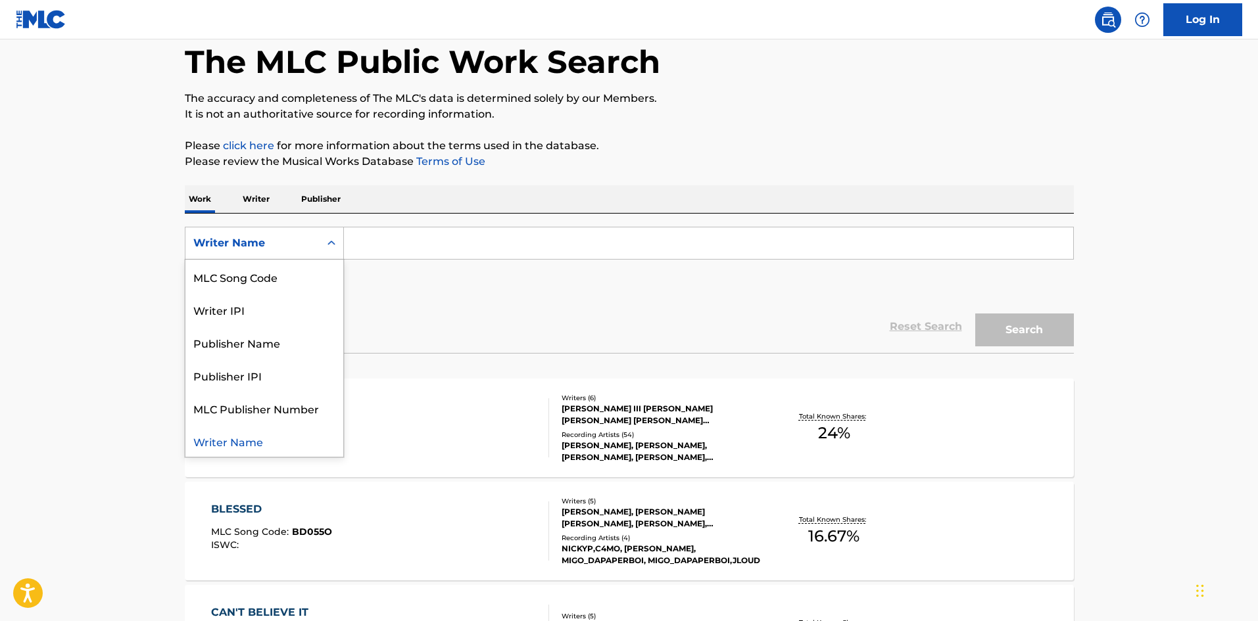
scroll to position [0, 0]
click at [265, 277] on div "Work Title" at bounding box center [264, 276] width 158 height 33
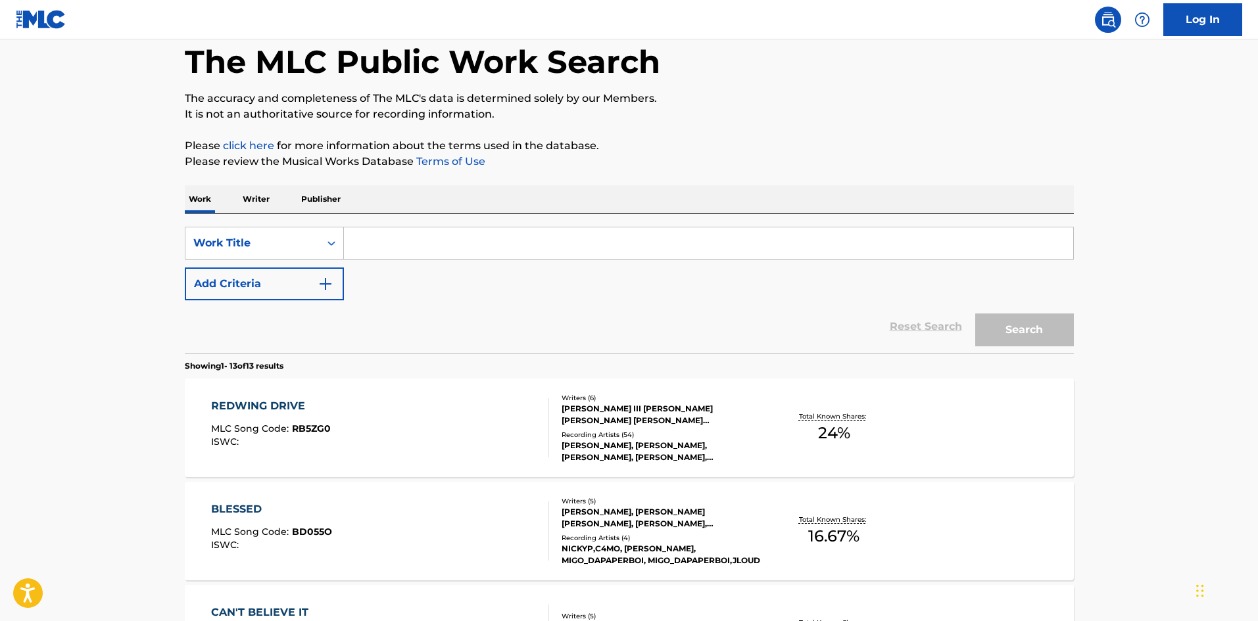
click at [265, 277] on button "Add Criteria" at bounding box center [264, 284] width 159 height 33
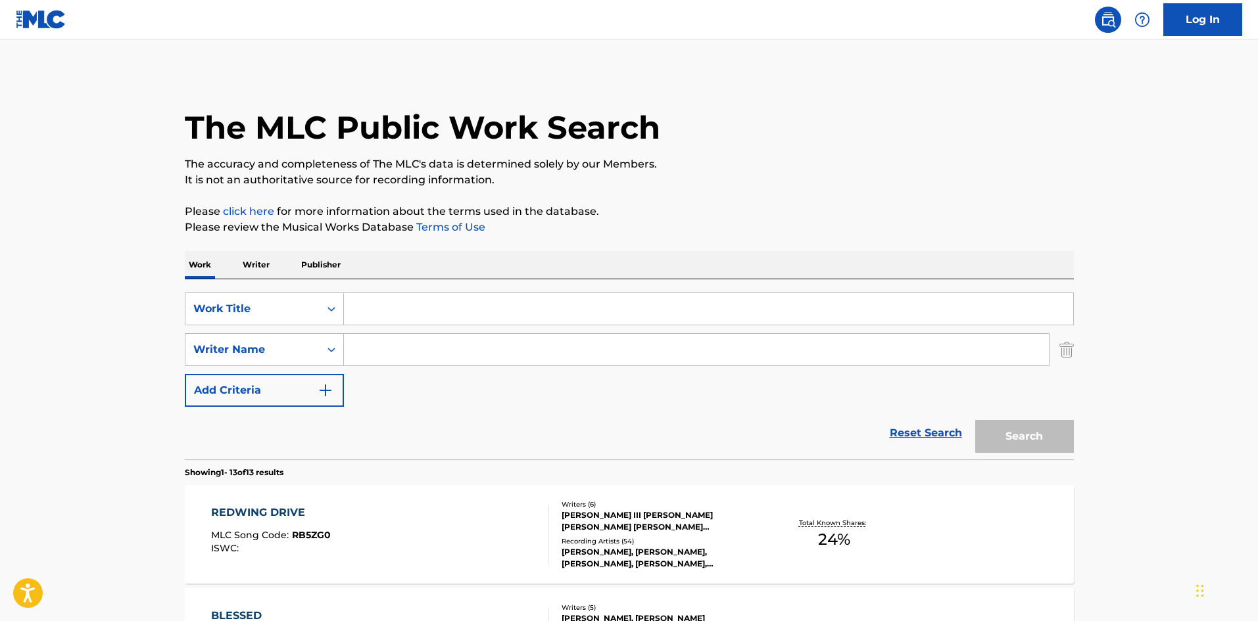
click at [392, 317] on input "Search Form" at bounding box center [708, 309] width 729 height 32
paste input "[PERSON_NAME]"
type input "[PERSON_NAME]"
click at [404, 346] on input "Search Form" at bounding box center [696, 350] width 705 height 32
drag, startPoint x: 469, startPoint y: 320, endPoint x: 321, endPoint y: 306, distance: 147.8
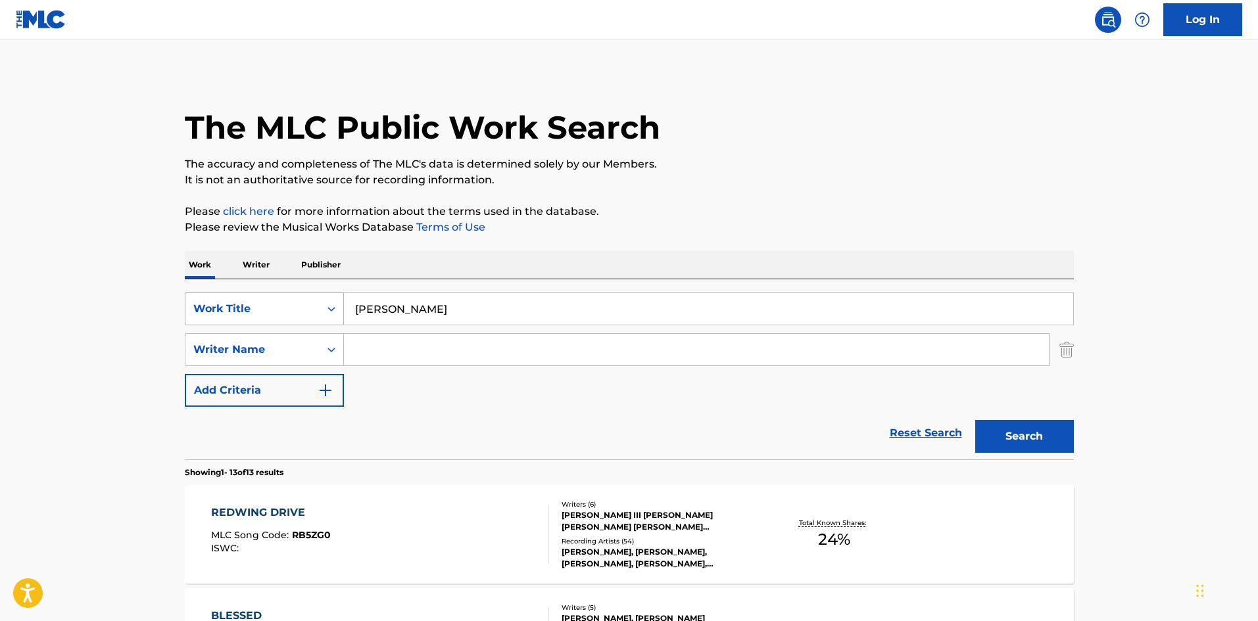
click at [321, 306] on div "SearchWithCriteria80d45faf-6e1e-4c73-a1a7-ee6e8f839c68 Work Title [PERSON_NAME]" at bounding box center [629, 309] width 889 height 33
click at [383, 350] on input "Search Form" at bounding box center [696, 350] width 705 height 32
paste input "[PERSON_NAME]"
type input "[PERSON_NAME]"
click at [382, 308] on input "Search Form" at bounding box center [708, 309] width 729 height 32
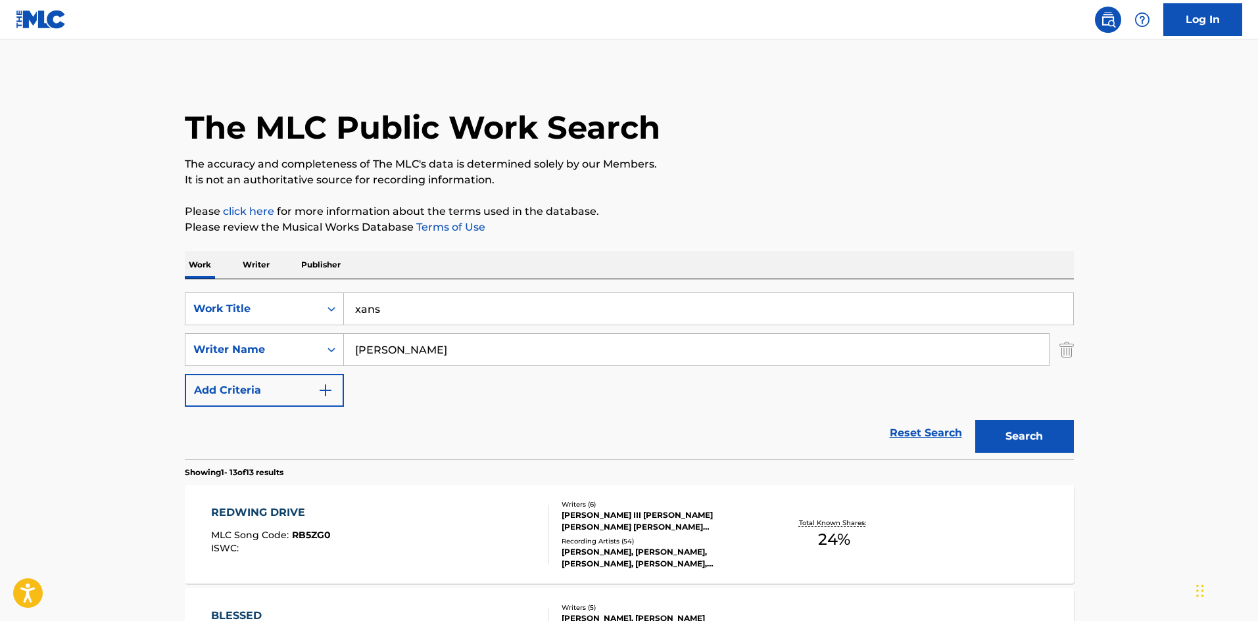
click at [580, 220] on p "Please review the Musical Works Database Terms of Use" at bounding box center [629, 228] width 889 height 16
click at [1008, 435] on button "Search" at bounding box center [1024, 436] width 99 height 33
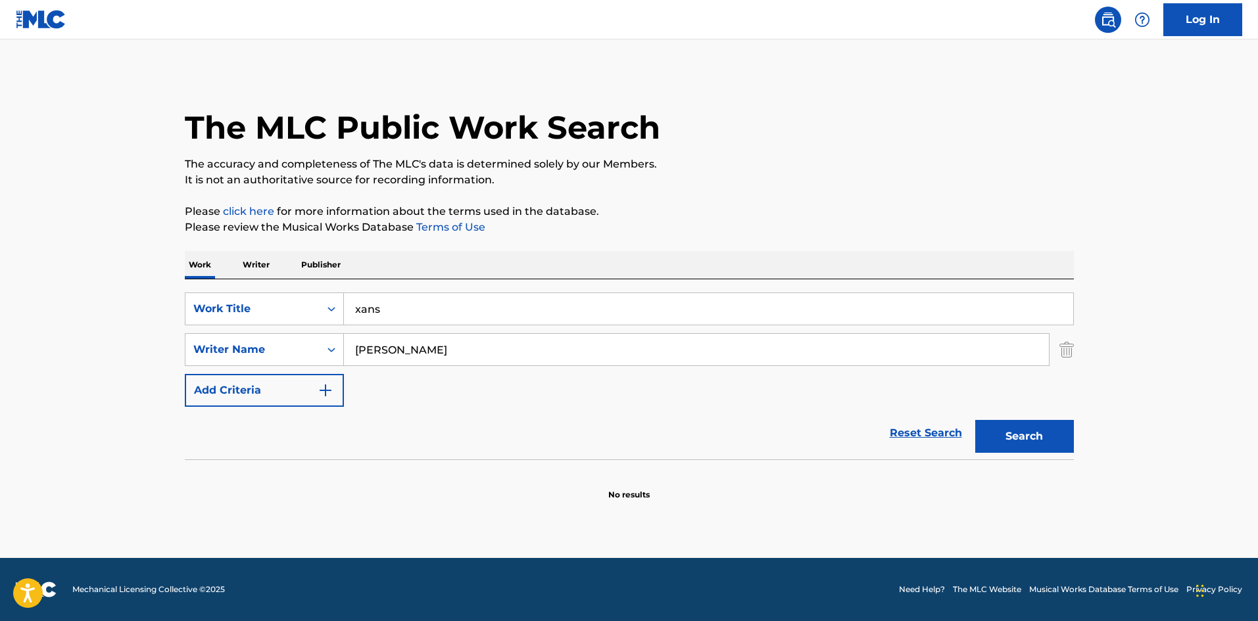
drag, startPoint x: 417, startPoint y: 317, endPoint x: 291, endPoint y: 288, distance: 129.5
click at [296, 289] on div "SearchWithCriteria80d45faf-6e1e-4c73-a1a7-ee6e8f839c68 Work Title xans SearchWi…" at bounding box center [629, 369] width 889 height 180
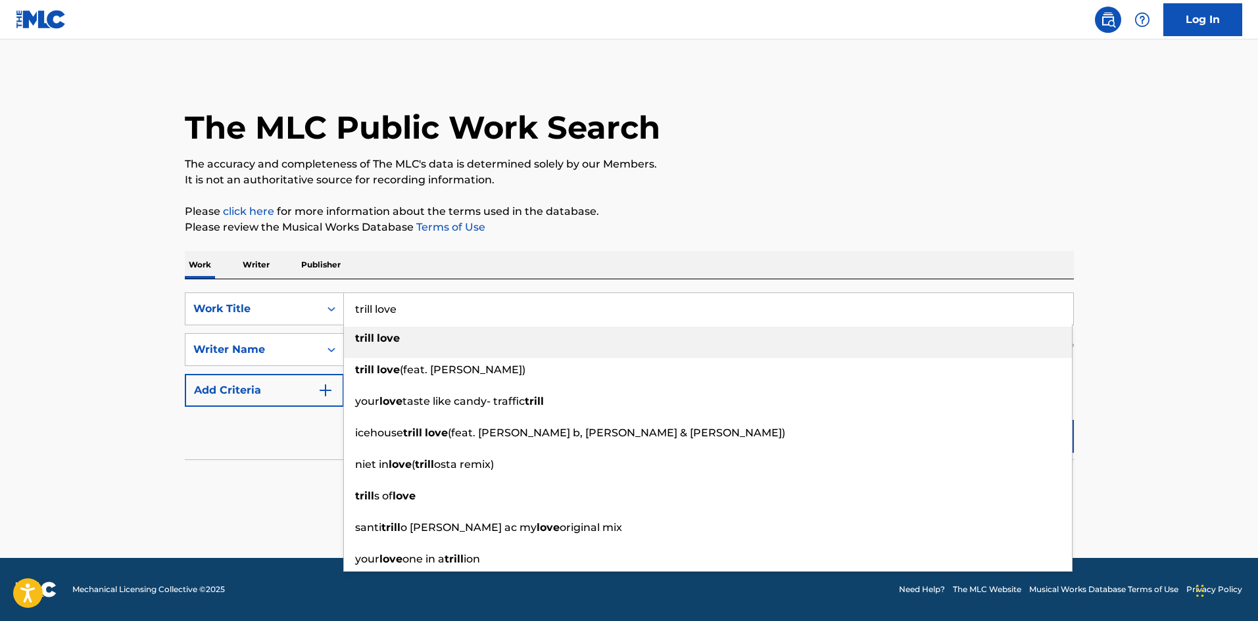
type input "trill love"
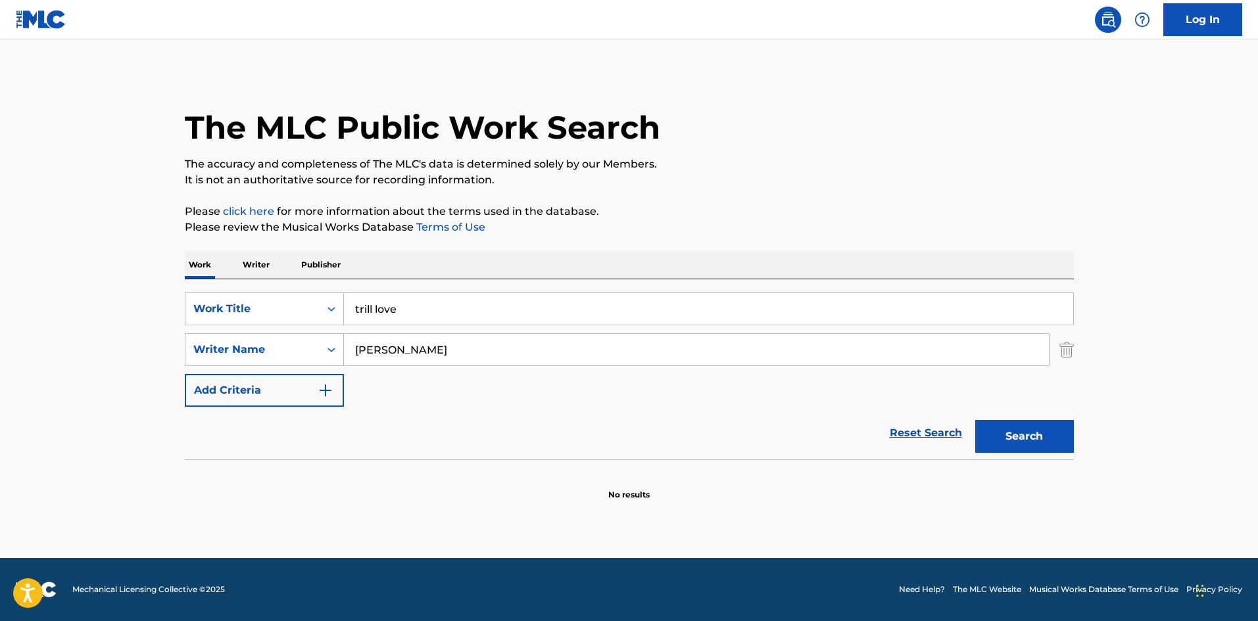
click at [805, 165] on p "The accuracy and completeness of The MLC's data is determined solely by our Mem…" at bounding box center [629, 164] width 889 height 16
click at [1016, 435] on button "Search" at bounding box center [1024, 436] width 99 height 33
click at [417, 354] on input "[PERSON_NAME]" at bounding box center [696, 350] width 705 height 32
type input "Yakki"
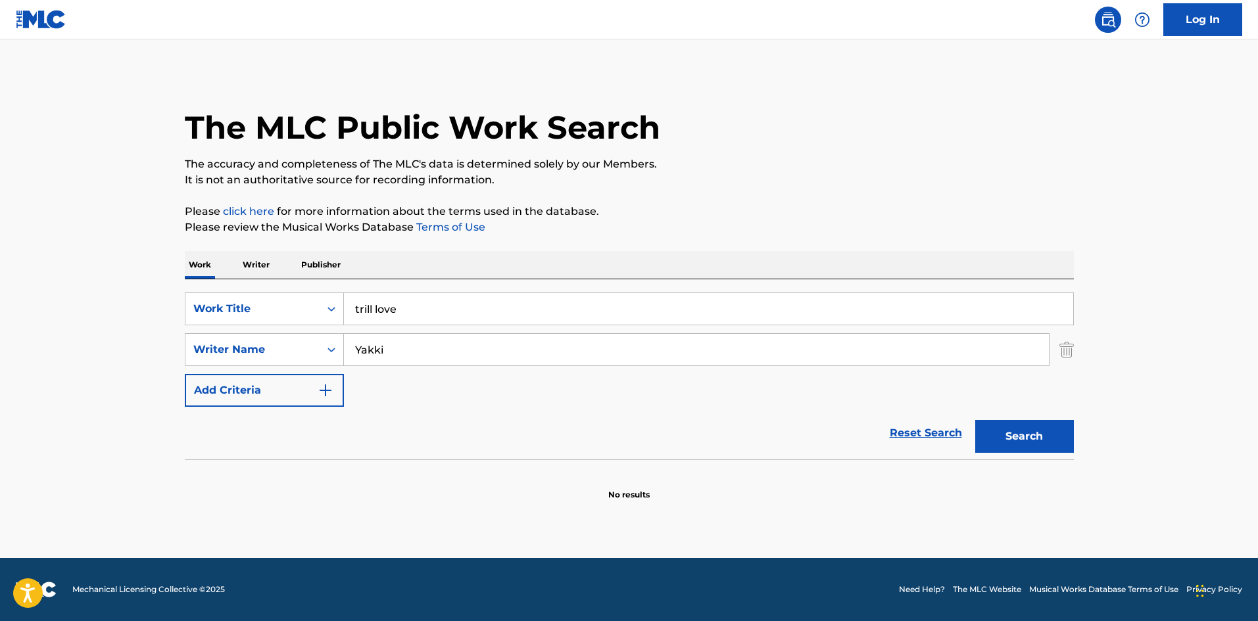
click at [1010, 441] on button "Search" at bounding box center [1024, 436] width 99 height 33
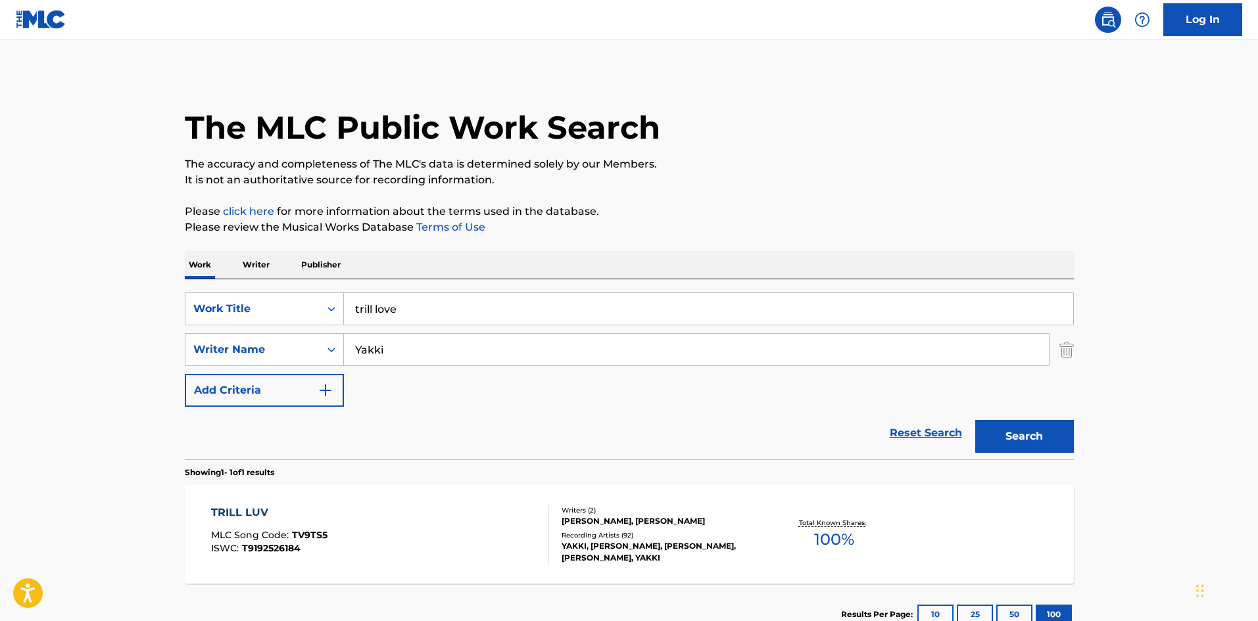
click at [250, 512] on div "TRILL LUV" at bounding box center [269, 513] width 116 height 16
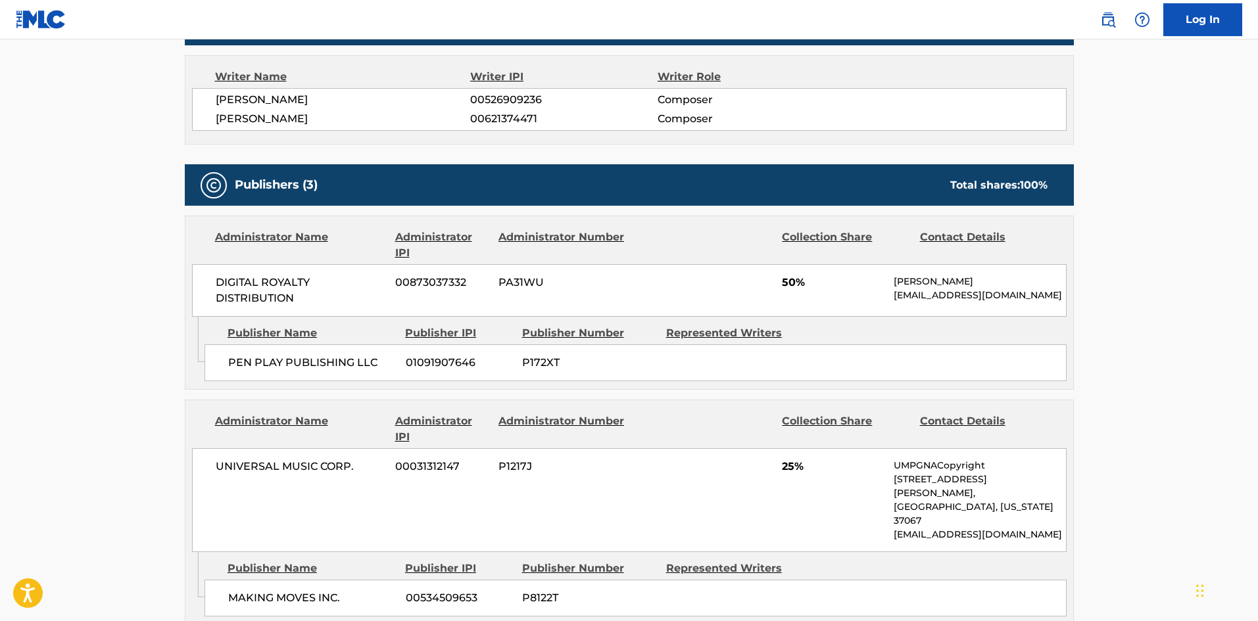
scroll to position [460, 0]
